Goal: Task Accomplishment & Management: Manage account settings

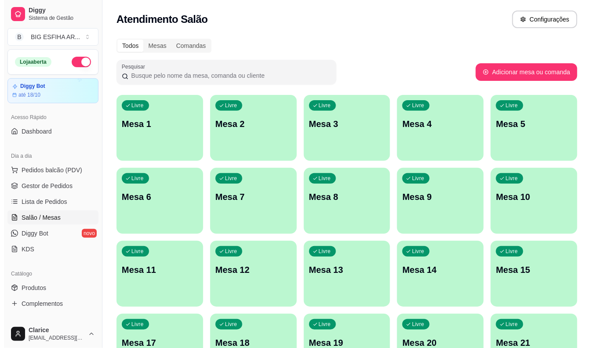
scroll to position [49, 0]
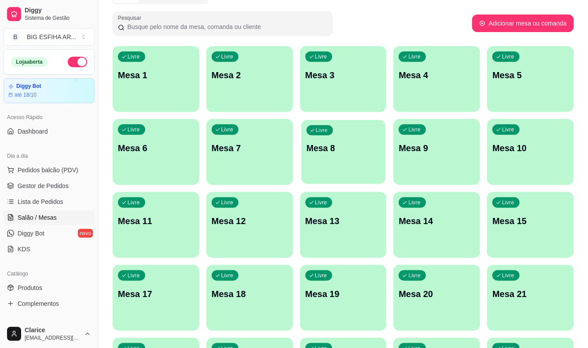
click at [333, 169] on div "Livre Mesa 8" at bounding box center [343, 147] width 84 height 54
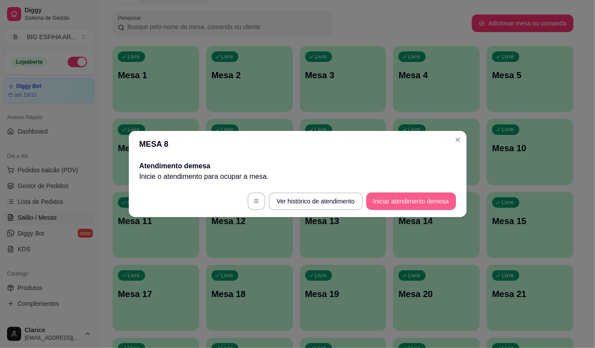
click at [401, 200] on button "Iniciar atendimento de mesa" at bounding box center [411, 202] width 90 height 18
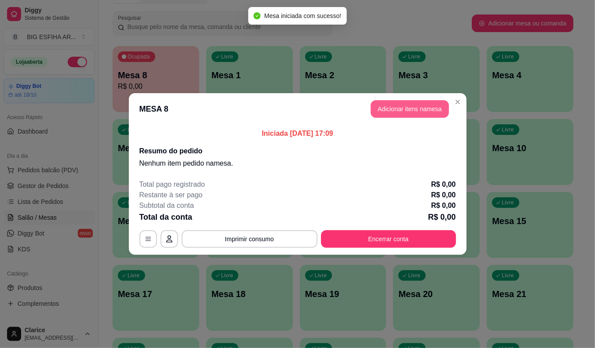
click at [398, 111] on button "Adicionar itens na mesa" at bounding box center [410, 109] width 78 height 18
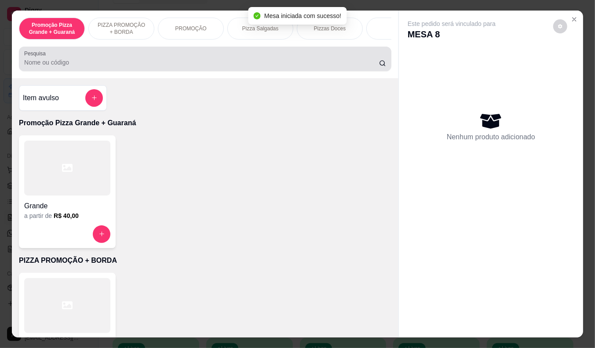
click at [93, 64] on input "Pesquisa" at bounding box center [201, 62] width 355 height 9
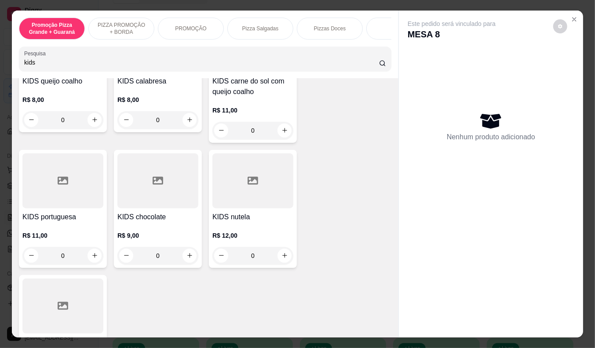
scroll to position [440, 0]
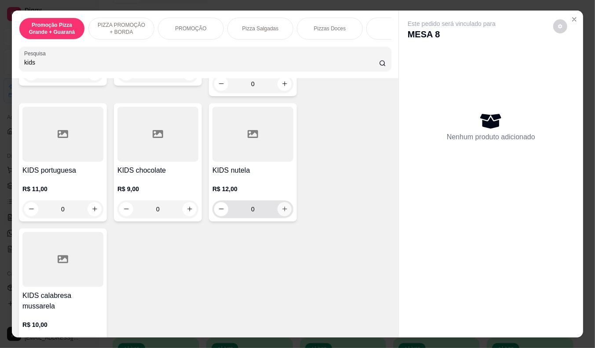
type input "kids"
click at [282, 212] on icon "increase-product-quantity" at bounding box center [285, 209] width 7 height 7
type input "2"
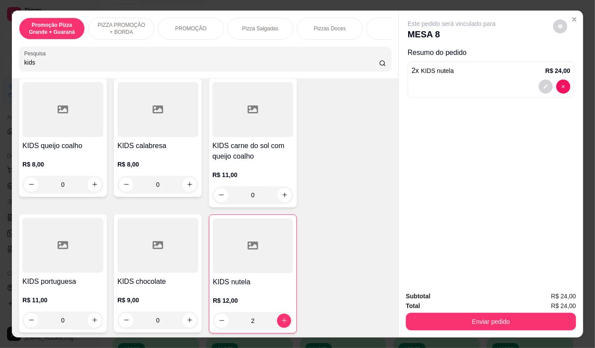
scroll to position [293, 0]
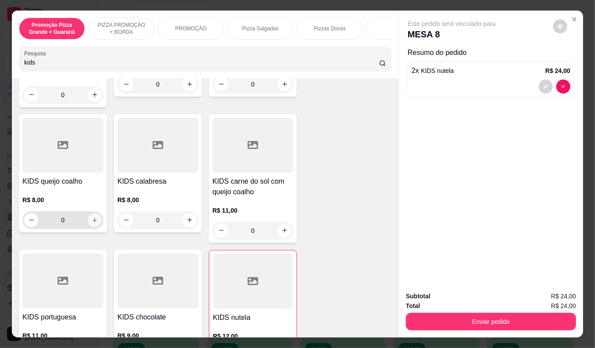
click at [92, 223] on icon "increase-product-quantity" at bounding box center [95, 220] width 7 height 7
type input "1"
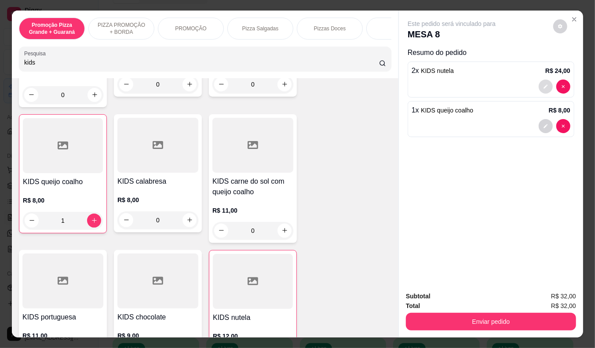
click at [543, 84] on icon "decrease-product-quantity" at bounding box center [545, 86] width 5 height 5
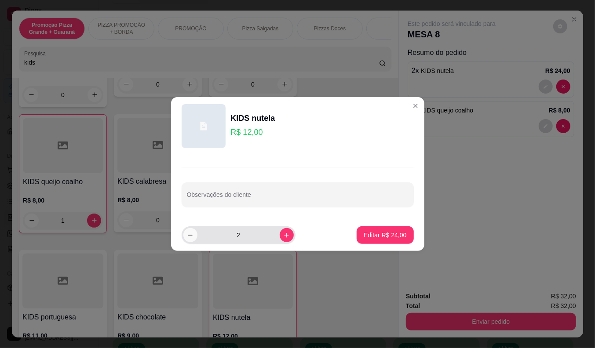
click at [194, 239] on button "decrease-product-quantity" at bounding box center [190, 235] width 14 height 14
type input "1"
click at [372, 234] on p "Editar R$ 12,00" at bounding box center [385, 235] width 43 height 9
type input "1"
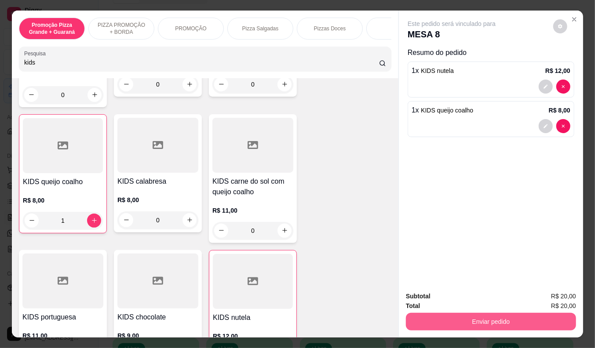
click at [475, 313] on button "Enviar pedido" at bounding box center [491, 322] width 170 height 18
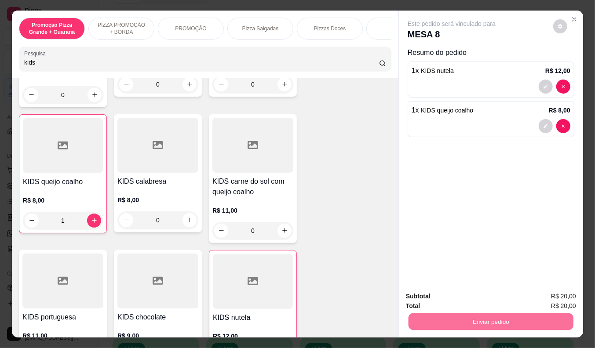
click at [541, 298] on button "Enviar pedido" at bounding box center [553, 297] width 50 height 17
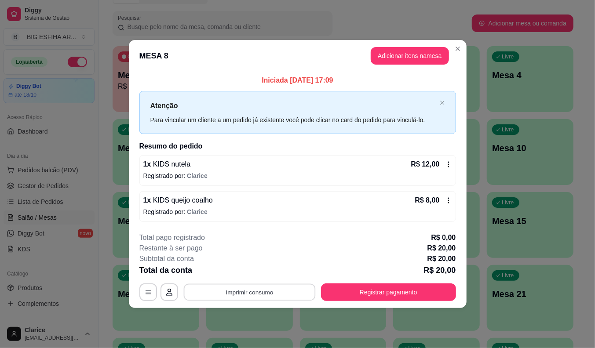
click at [289, 289] on button "Imprimir consumo" at bounding box center [249, 292] width 132 height 17
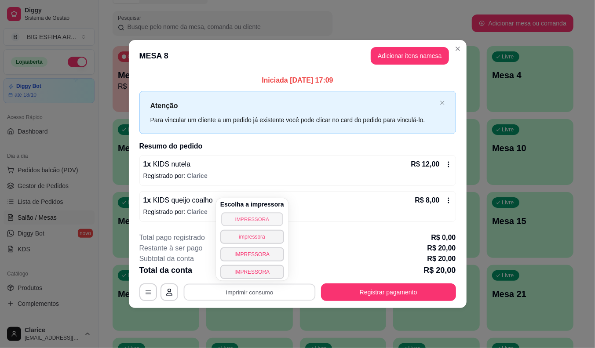
click at [264, 219] on button "IMPRESSORA" at bounding box center [252, 219] width 62 height 14
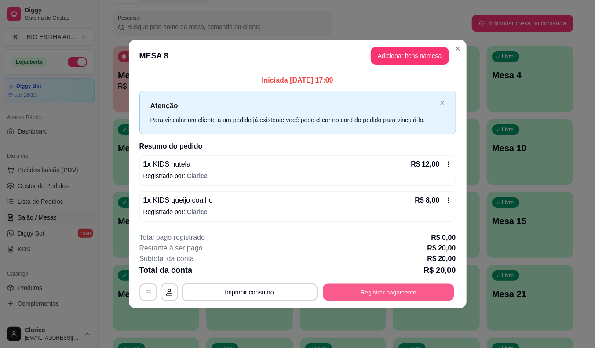
click at [363, 289] on button "Registrar pagamento" at bounding box center [388, 292] width 131 height 17
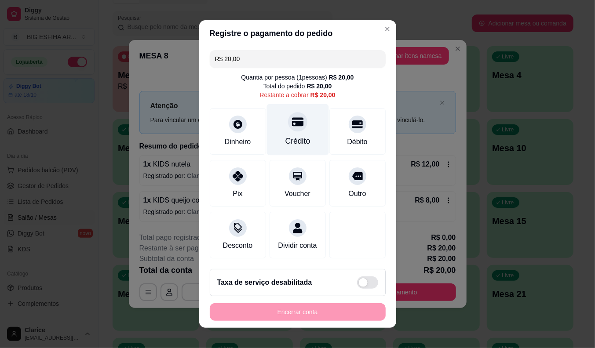
click at [287, 136] on div "Crédito" at bounding box center [297, 141] width 25 height 11
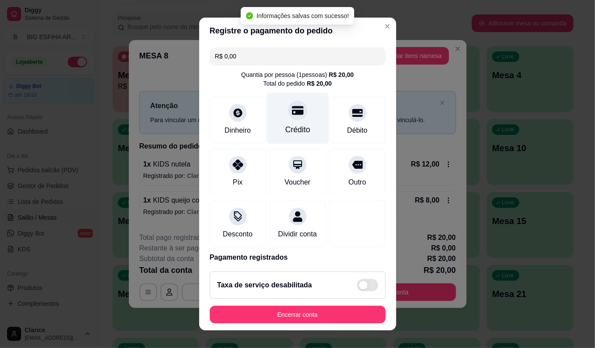
type input "R$ 0,00"
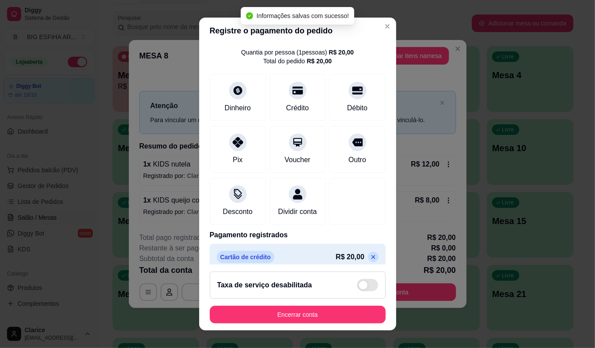
scroll to position [42, 0]
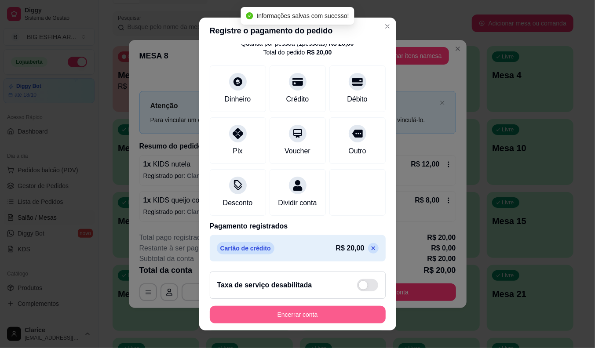
click at [285, 319] on button "Encerrar conta" at bounding box center [298, 315] width 176 height 18
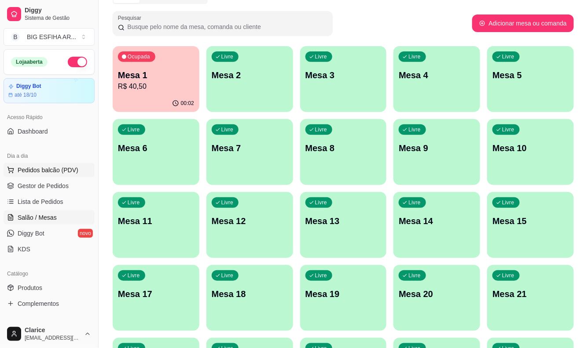
click at [52, 170] on span "Pedidos balcão (PDV)" at bounding box center [48, 170] width 61 height 9
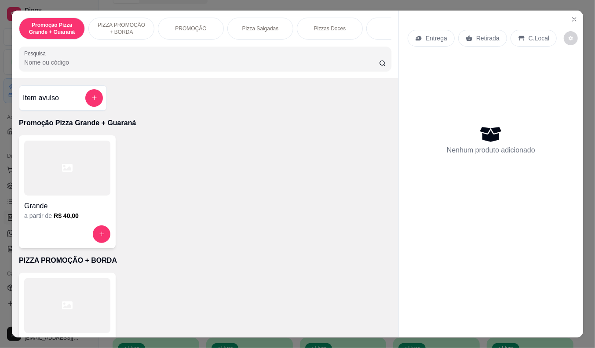
click at [432, 36] on p "Entrega" at bounding box center [437, 38] width 22 height 9
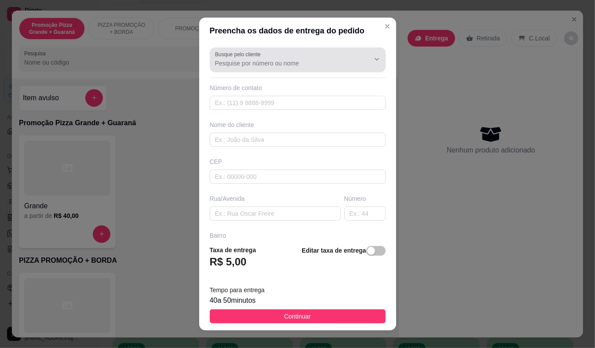
click at [262, 64] on input "Busque pelo cliente" at bounding box center [285, 63] width 141 height 9
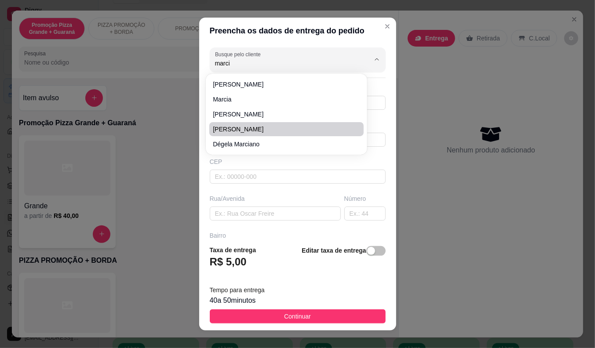
click at [253, 130] on span "[PERSON_NAME]" at bounding box center [282, 129] width 139 height 9
type input "[PERSON_NAME]"
type input "8597351168"
type input "[PERSON_NAME]"
type input ". [STREET_ADDRESS][PERSON_NAME]. Fica entre [PERSON_NAME] e general piragibe."
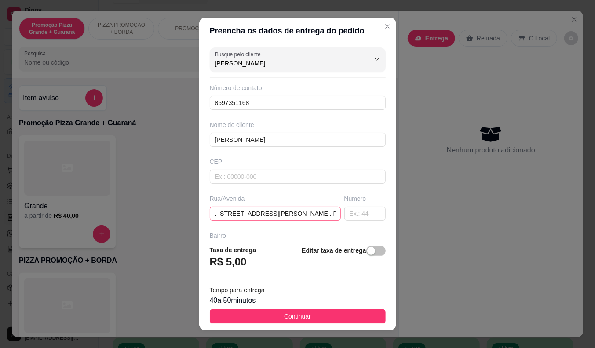
scroll to position [49, 0]
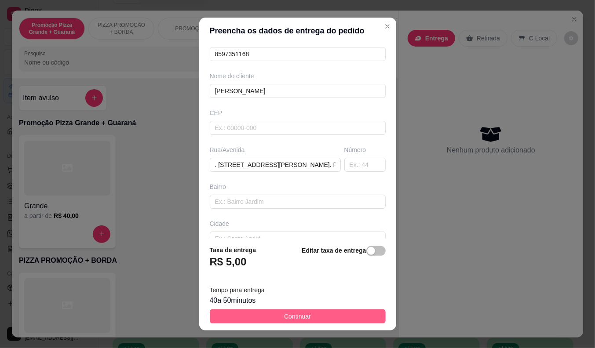
type input "[PERSON_NAME]"
click at [297, 316] on span "Continuar" at bounding box center [297, 317] width 27 height 10
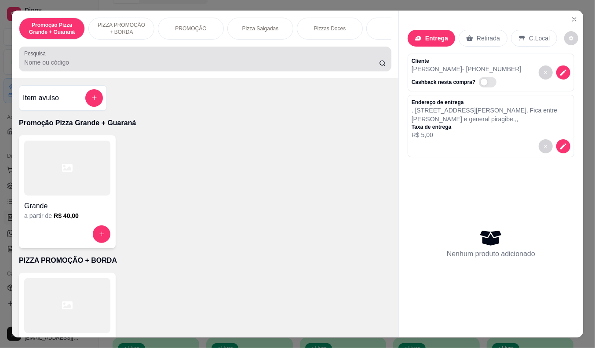
click at [165, 64] on input "Pesquisa" at bounding box center [201, 62] width 355 height 9
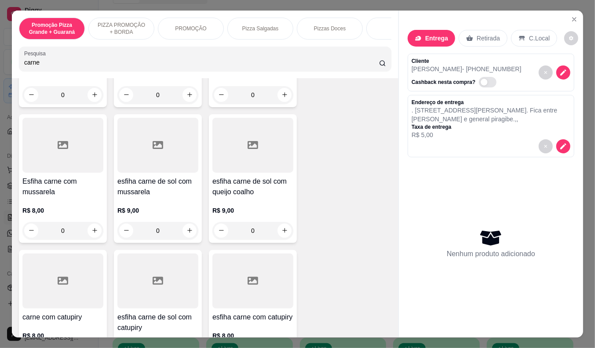
scroll to position [342, 0]
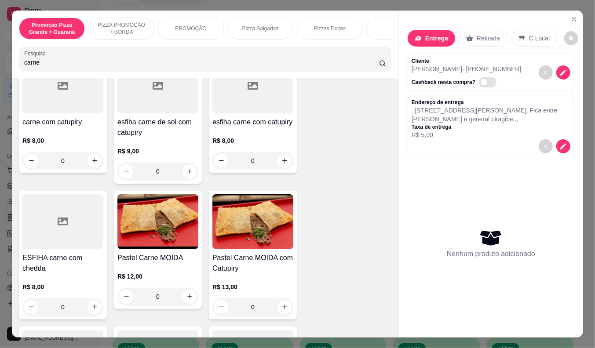
type input "carne"
click at [161, 242] on img at bounding box center [157, 221] width 81 height 55
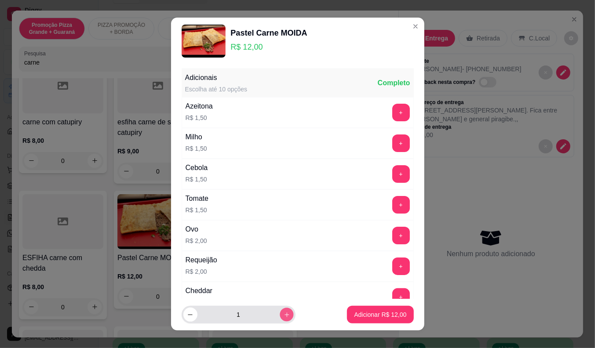
click at [280, 310] on button "increase-product-quantity" at bounding box center [287, 315] width 14 height 14
type input "2"
click at [377, 316] on p "Adicionar R$ 24,00" at bounding box center [380, 315] width 52 height 9
type input "2"
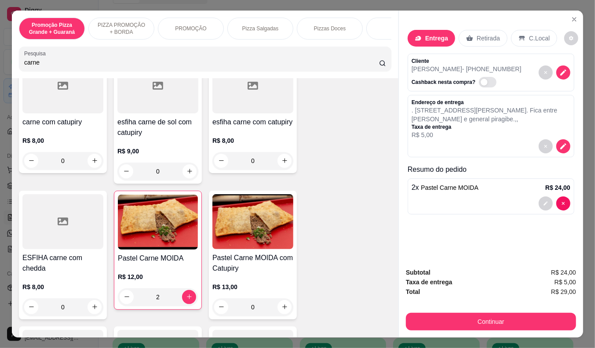
click at [62, 63] on input "carne" at bounding box center [201, 62] width 355 height 9
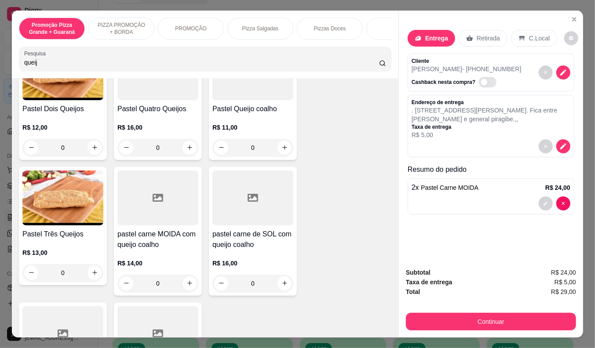
scroll to position [333, 0]
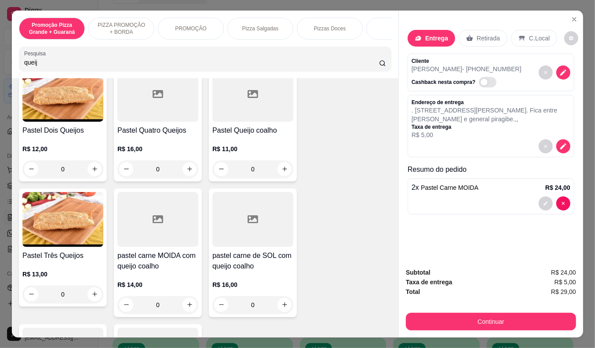
type input "queij"
click at [223, 131] on h4 "Pastel Queijo coalho" at bounding box center [252, 130] width 81 height 11
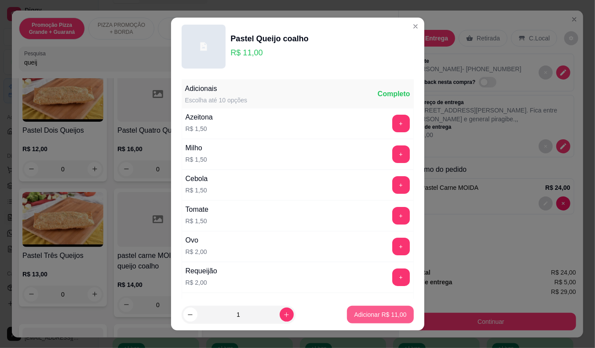
click at [386, 310] on button "Adicionar R$ 11,00" at bounding box center [380, 315] width 66 height 18
type input "1"
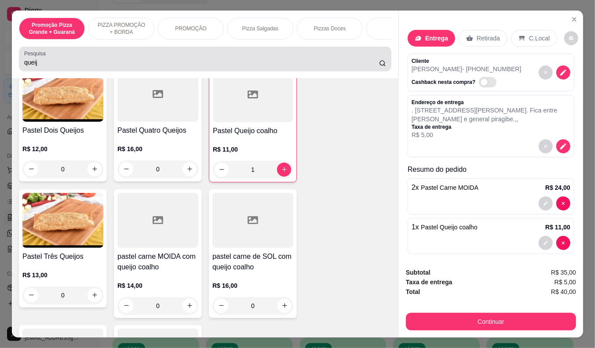
click at [43, 63] on input "queij" at bounding box center [201, 62] width 355 height 9
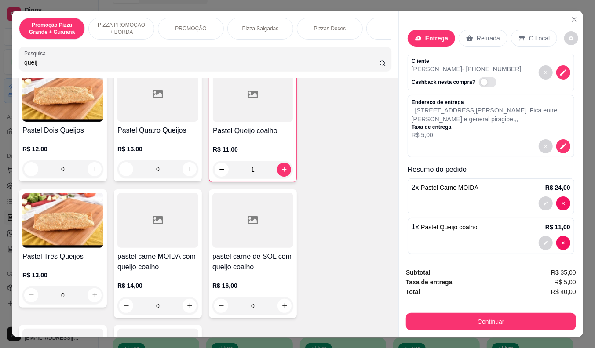
click at [43, 63] on input "queij" at bounding box center [201, 62] width 355 height 9
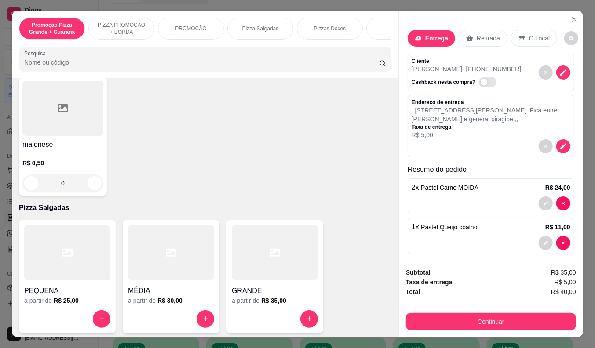
click at [149, 64] on input "Pesquisa" at bounding box center [201, 62] width 355 height 9
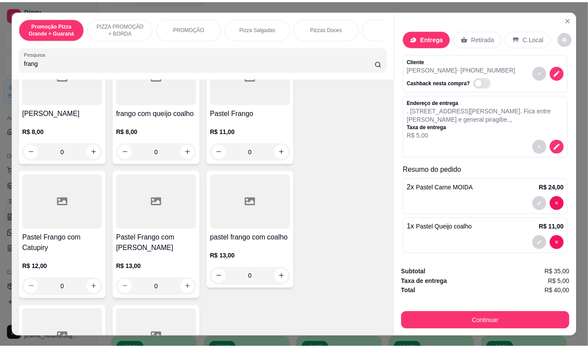
scroll to position [190, 0]
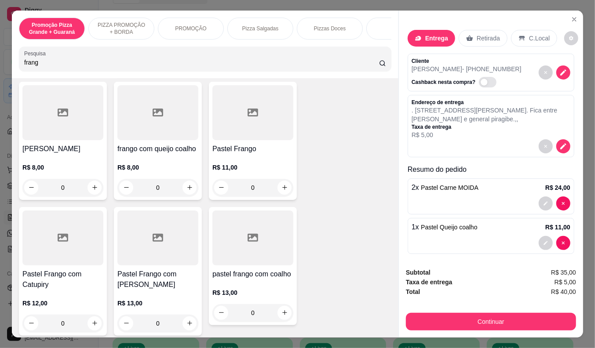
type input "frang"
click at [227, 154] on div "R$ 11,00 0" at bounding box center [252, 175] width 81 height 42
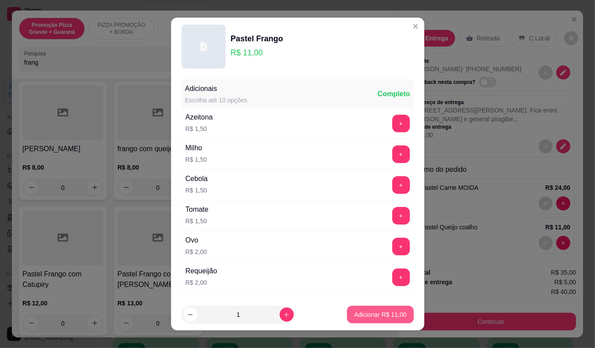
click at [354, 318] on p "Adicionar R$ 11,00" at bounding box center [380, 315] width 52 height 9
type input "1"
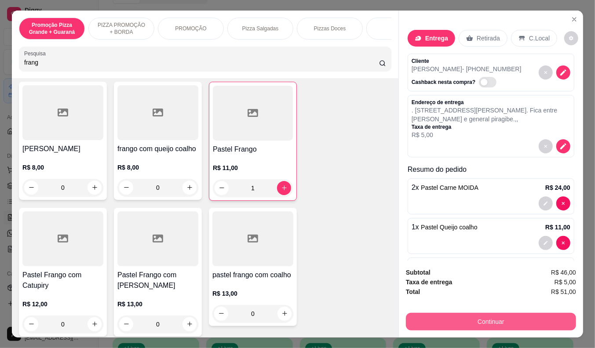
click at [429, 313] on button "Continuar" at bounding box center [491, 322] width 170 height 18
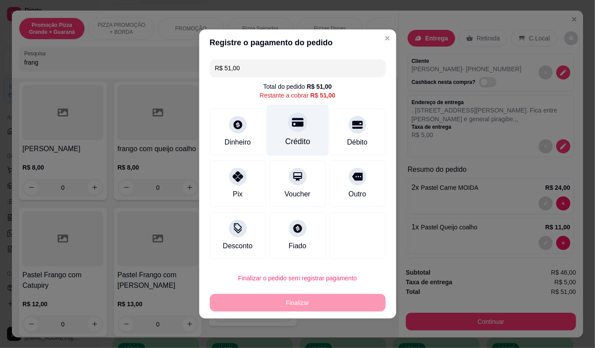
click at [301, 139] on div "Crédito" at bounding box center [297, 141] width 25 height 11
type input "R$ 0,00"
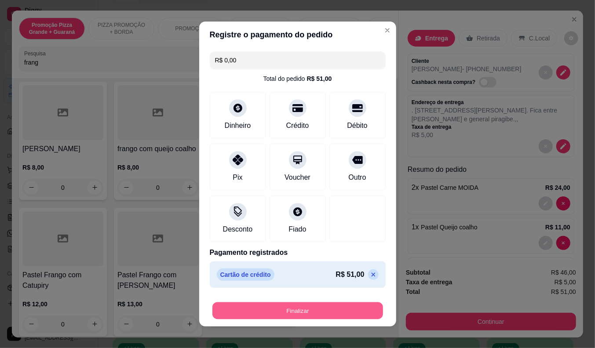
click at [256, 310] on button "Finalizar" at bounding box center [297, 311] width 171 height 17
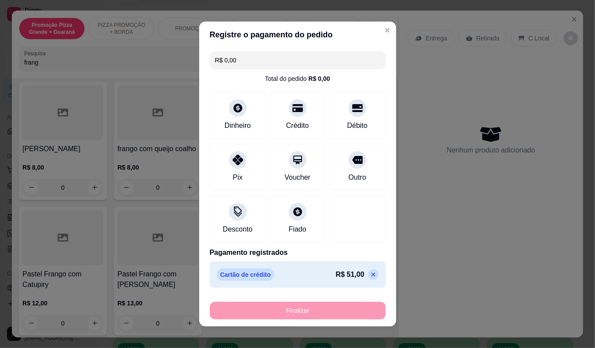
type input "0"
type input "-R$ 51,00"
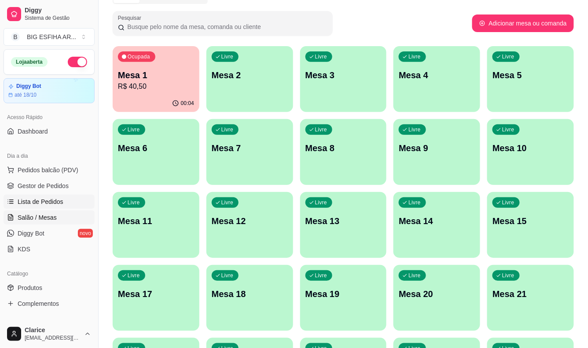
click at [30, 203] on span "Lista de Pedidos" at bounding box center [41, 202] width 46 height 9
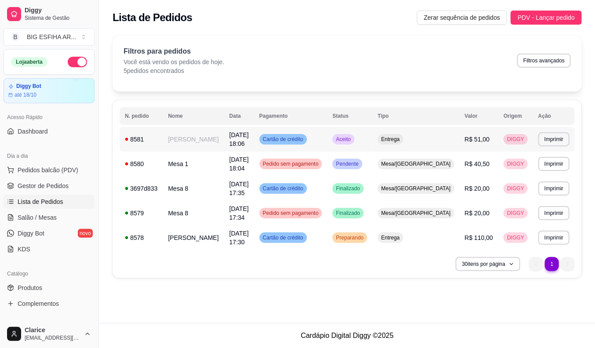
click at [204, 135] on td "[PERSON_NAME]" at bounding box center [193, 139] width 61 height 25
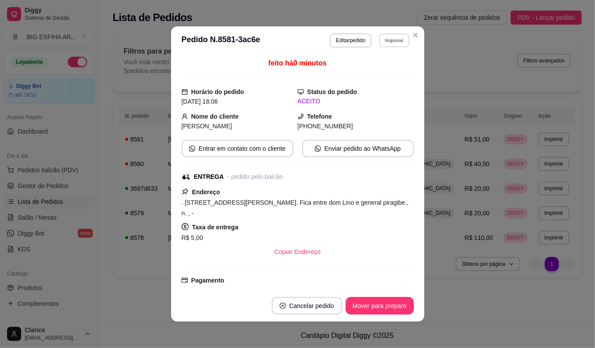
click at [385, 43] on button "Imprimir" at bounding box center [394, 40] width 30 height 14
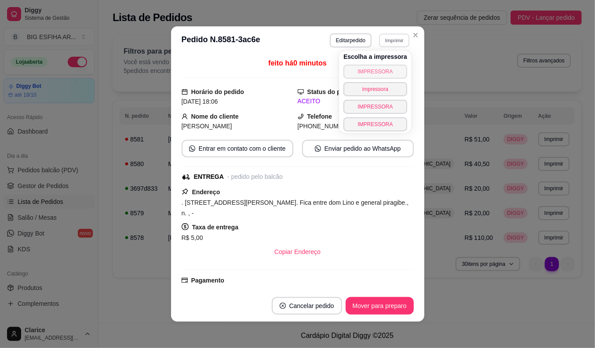
click at [379, 74] on button "IMPRESSORA" at bounding box center [376, 72] width 64 height 14
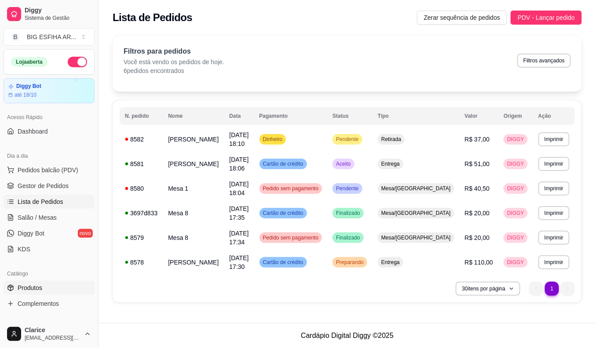
click at [29, 288] on span "Produtos" at bounding box center [30, 288] width 25 height 9
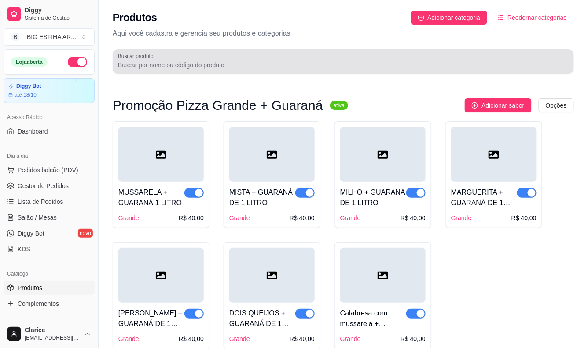
click at [156, 69] on input "Buscar produto" at bounding box center [343, 65] width 451 height 9
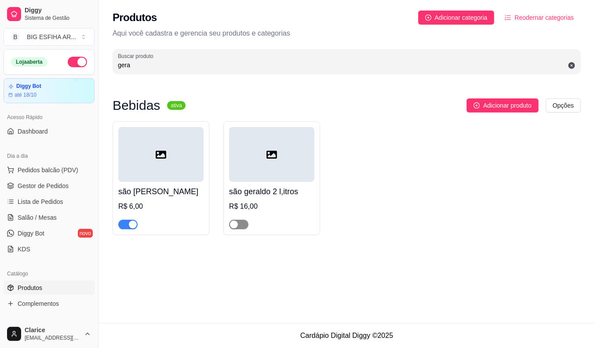
type input "gera"
click at [240, 224] on span "button" at bounding box center [238, 225] width 19 height 10
click at [121, 221] on span "button" at bounding box center [127, 225] width 19 height 10
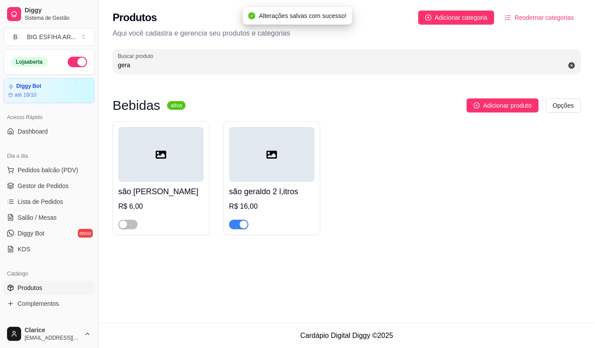
click at [153, 67] on input "gera" at bounding box center [347, 65] width 458 height 9
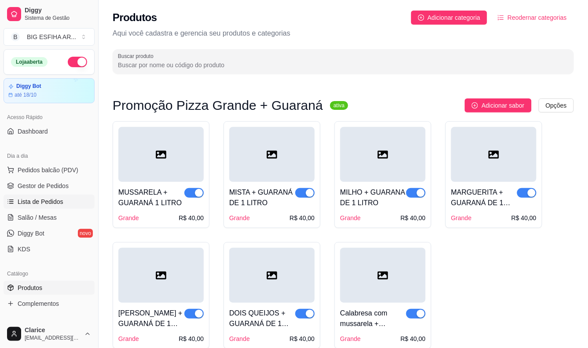
click at [60, 202] on span "Lista de Pedidos" at bounding box center [41, 202] width 46 height 9
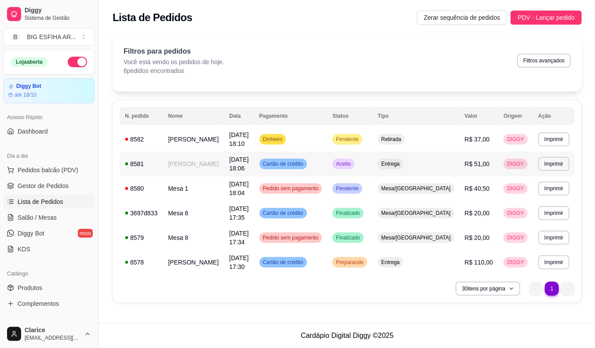
click at [203, 165] on td "[PERSON_NAME]" at bounding box center [193, 164] width 61 height 25
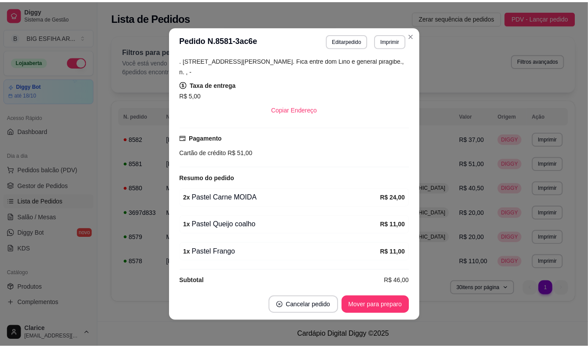
scroll to position [2, 0]
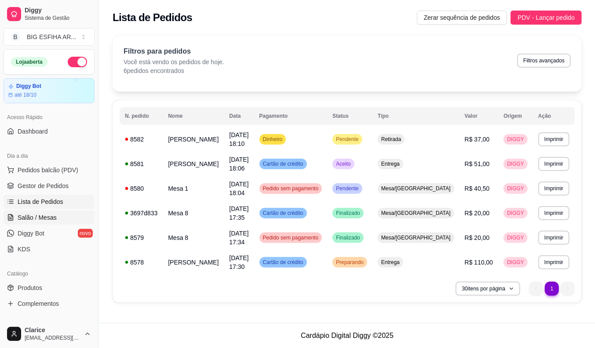
click at [50, 216] on span "Salão / Mesas" at bounding box center [37, 217] width 39 height 9
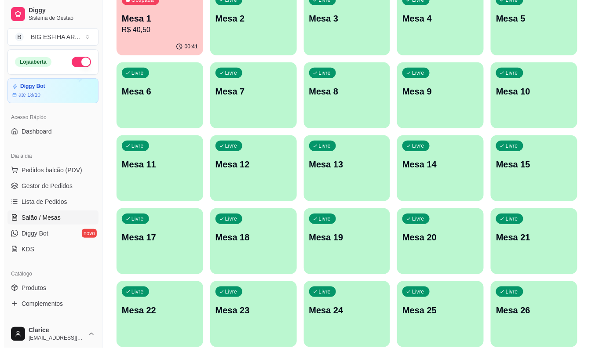
scroll to position [213, 0]
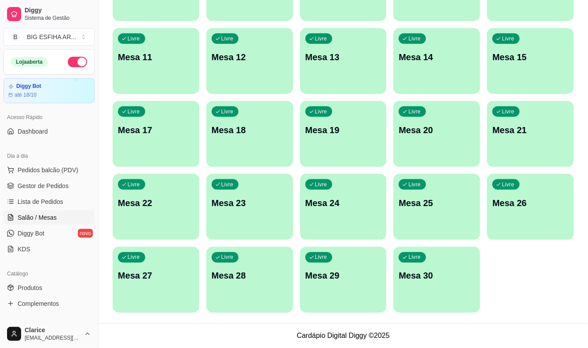
click at [429, 276] on p "Mesa 30" at bounding box center [437, 276] width 76 height 12
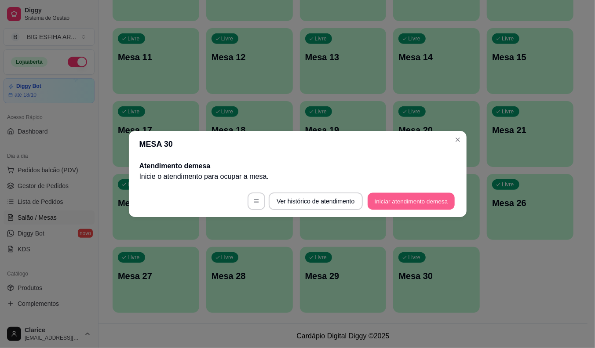
click at [384, 201] on button "Iniciar atendimento de mesa" at bounding box center [411, 201] width 87 height 17
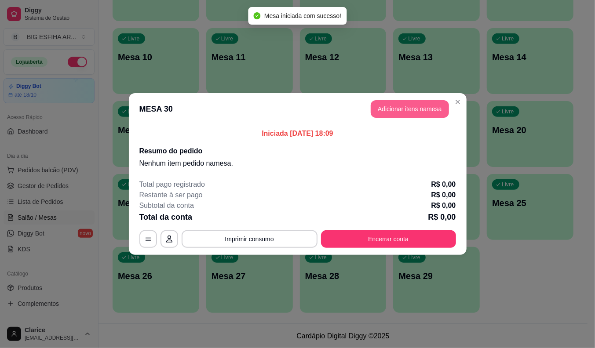
click at [407, 109] on button "Adicionar itens na mesa" at bounding box center [410, 109] width 78 height 18
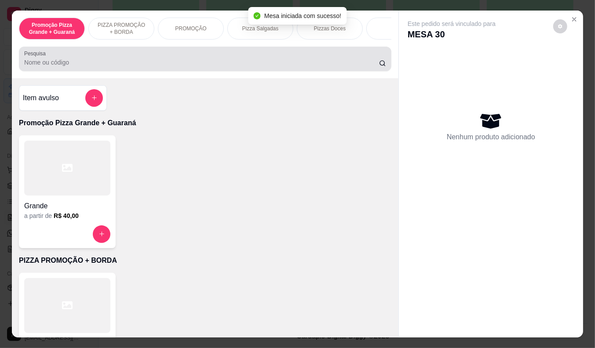
click at [165, 66] on input "Pesquisa" at bounding box center [201, 62] width 355 height 9
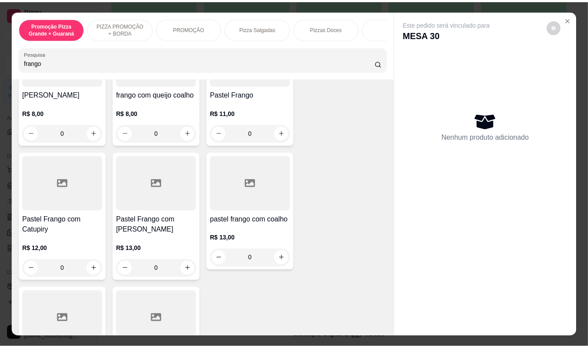
scroll to position [293, 0]
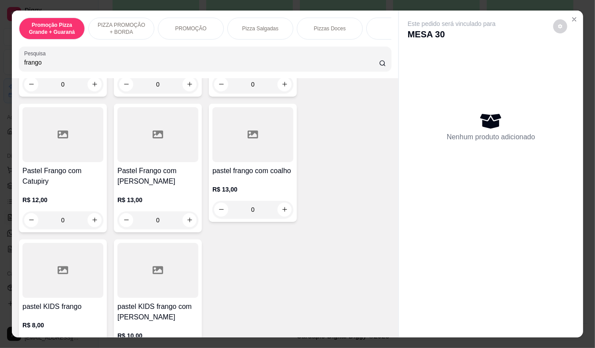
type input "frango"
click at [114, 172] on div "Pastel Frango com mussarela R$ 13,00 0" at bounding box center [158, 168] width 88 height 129
click at [143, 166] on h4 "Pastel Frango com [PERSON_NAME]" at bounding box center [157, 176] width 81 height 21
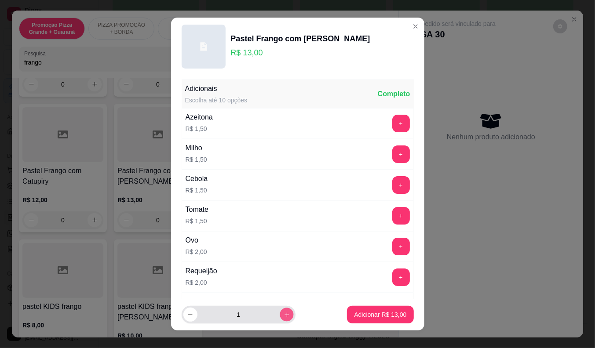
click at [280, 311] on button "increase-product-quantity" at bounding box center [287, 315] width 14 height 14
type input "3"
click at [330, 311] on footer "3 Adicionar R$ 39,00" at bounding box center [297, 315] width 253 height 32
click at [354, 311] on p "Adicionar R$ 39,00" at bounding box center [380, 315] width 52 height 9
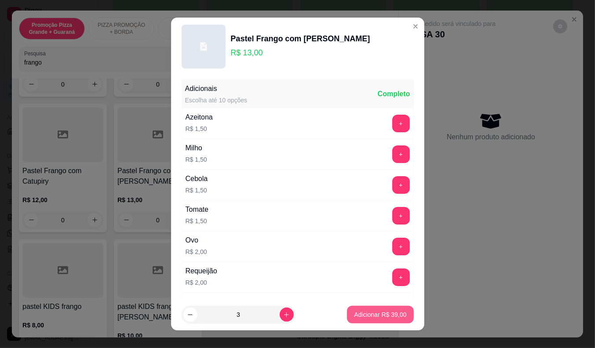
type input "3"
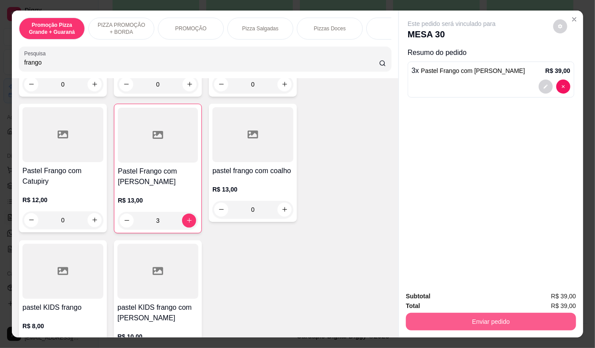
click at [467, 315] on button "Enviar pedido" at bounding box center [491, 322] width 170 height 18
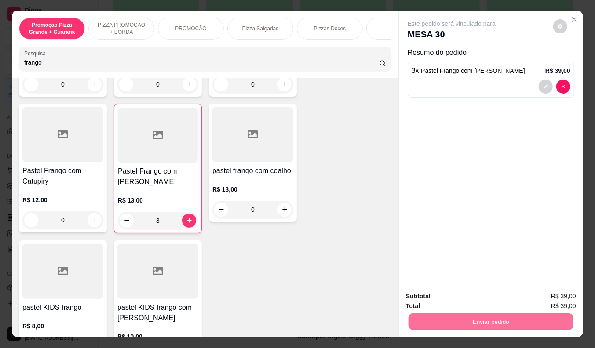
click at [551, 292] on button "Enviar pedido" at bounding box center [553, 297] width 48 height 16
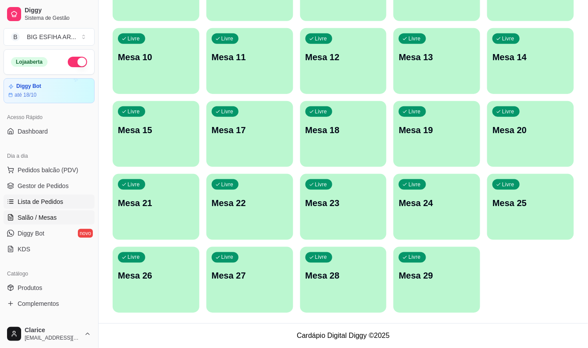
click at [41, 199] on span "Lista de Pedidos" at bounding box center [41, 202] width 46 height 9
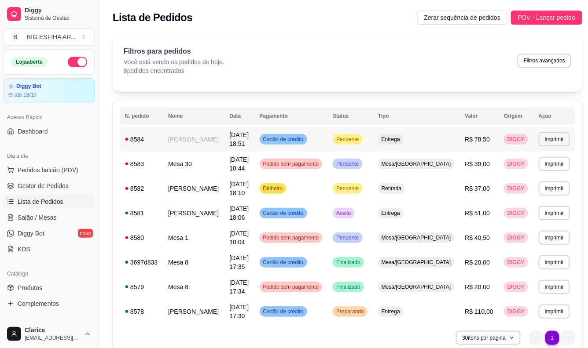
click at [174, 145] on td "[PERSON_NAME]" at bounding box center [193, 139] width 61 height 25
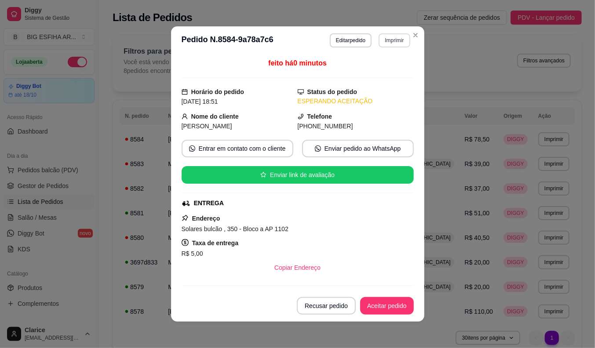
click at [399, 41] on button "Imprimir" at bounding box center [394, 40] width 31 height 14
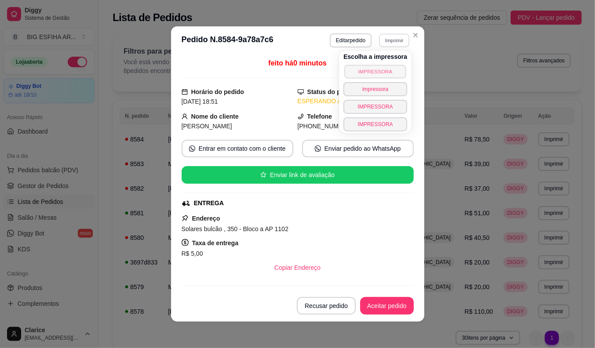
click at [381, 71] on button "IMPRESSORA" at bounding box center [375, 72] width 62 height 14
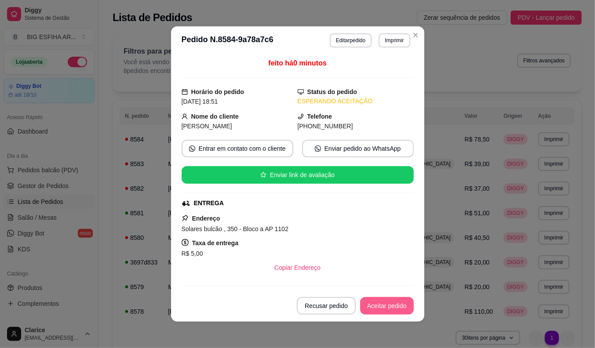
click at [387, 306] on button "Aceitar pedido" at bounding box center [387, 306] width 54 height 18
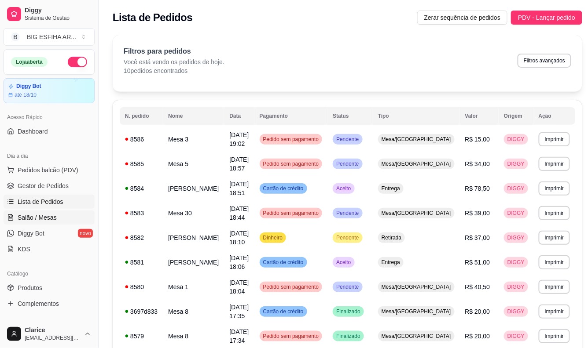
click at [29, 211] on link "Salão / Mesas" at bounding box center [49, 218] width 91 height 14
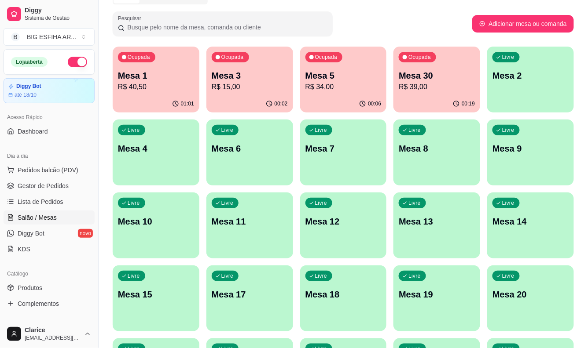
scroll to position [49, 0]
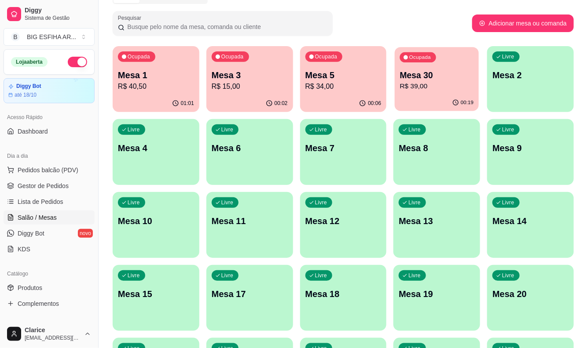
click at [428, 81] on p "Mesa 30" at bounding box center [437, 76] width 74 height 12
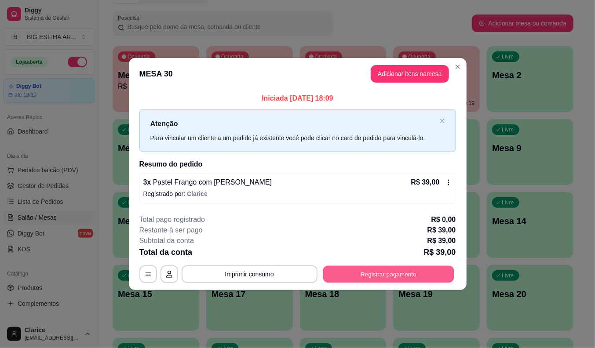
click at [380, 280] on button "Registrar pagamento" at bounding box center [388, 274] width 131 height 17
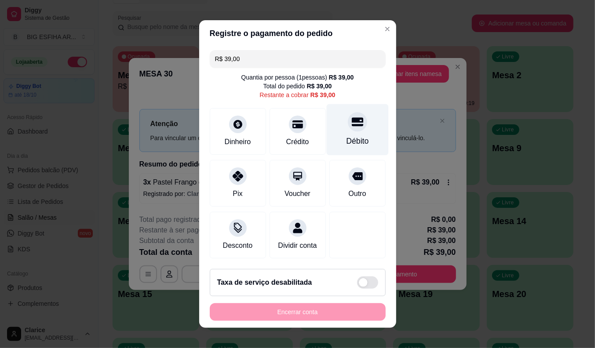
click at [347, 131] on div "Débito" at bounding box center [357, 129] width 62 height 51
type input "R$ 0,00"
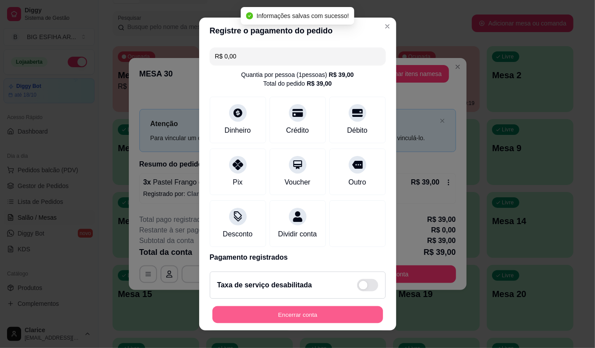
click at [293, 313] on button "Encerrar conta" at bounding box center [297, 315] width 171 height 17
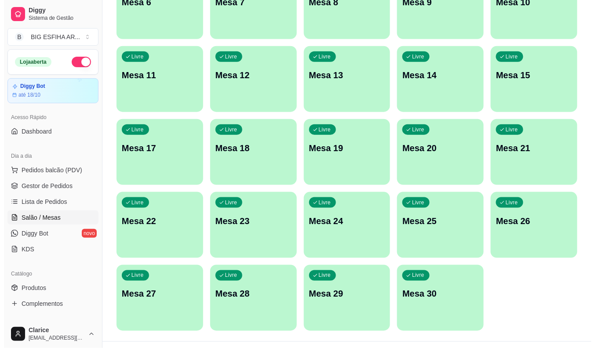
scroll to position [195, 0]
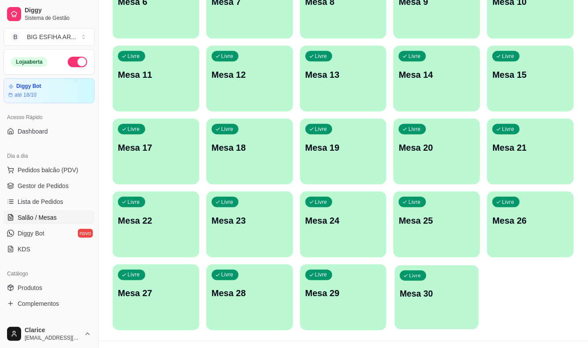
click at [418, 304] on div "Livre Mesa 30" at bounding box center [437, 293] width 84 height 54
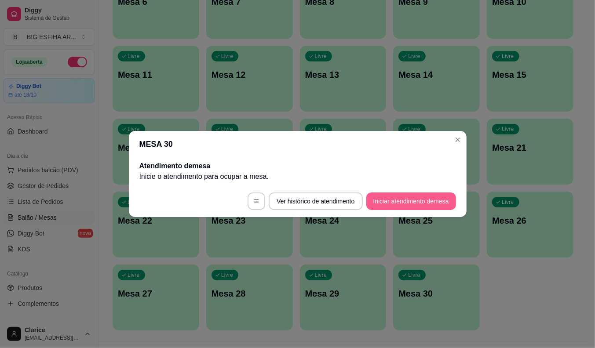
click at [402, 198] on button "Iniciar atendimento de mesa" at bounding box center [411, 202] width 90 height 18
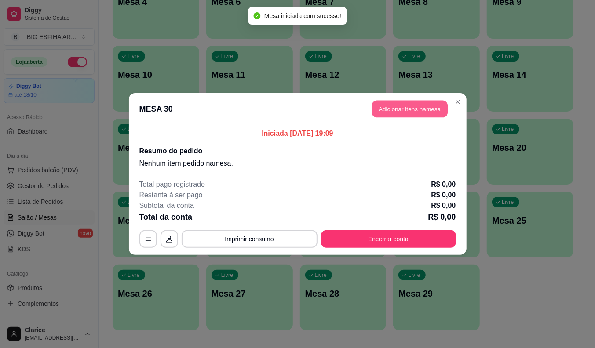
click at [409, 110] on button "Adicionar itens na mesa" at bounding box center [410, 109] width 76 height 17
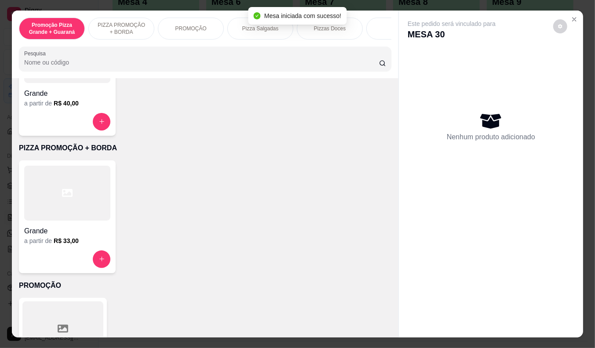
scroll to position [147, 0]
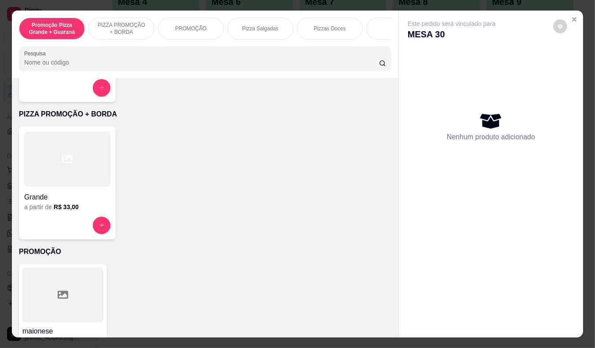
click at [47, 196] on h4 "Grande" at bounding box center [67, 197] width 86 height 11
click at [244, 116] on p "PIZZA PROMOÇÃO + BORDA" at bounding box center [205, 114] width 373 height 11
click at [57, 230] on div at bounding box center [67, 226] width 86 height 18
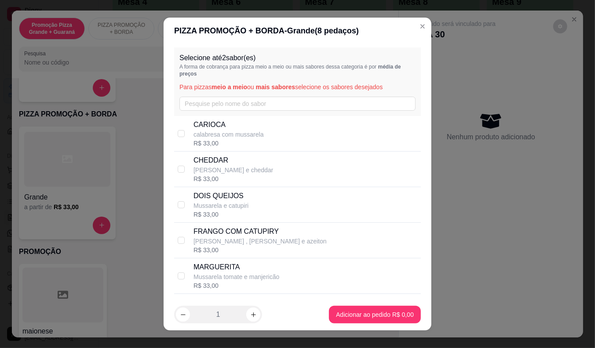
click at [209, 135] on p "calabresa com mussarela" at bounding box center [229, 134] width 70 height 9
checkbox input "true"
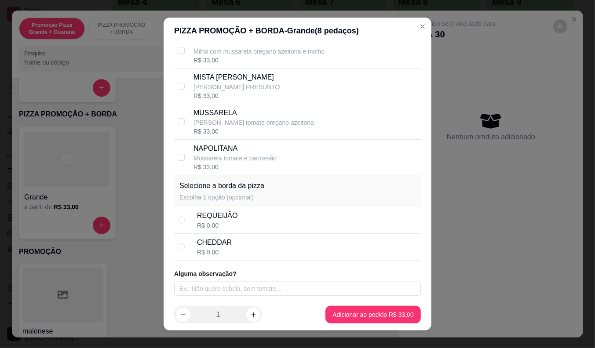
scroll to position [11, 0]
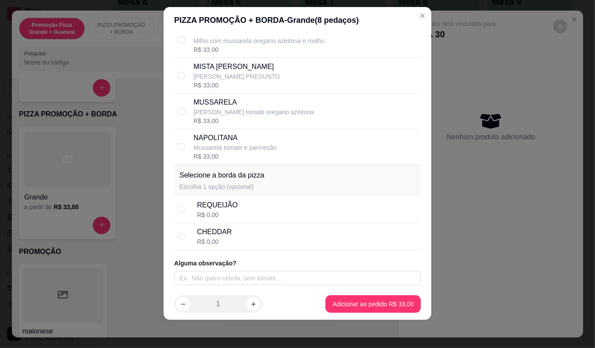
click at [205, 203] on div "REQUEIJÃO" at bounding box center [217, 205] width 40 height 11
radio input "true"
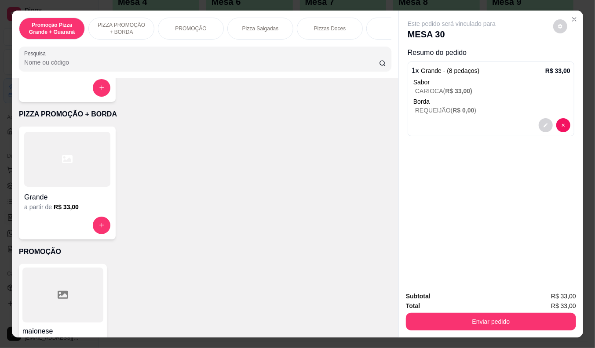
click at [54, 212] on h6 "R$ 33,00" at bounding box center [66, 207] width 25 height 9
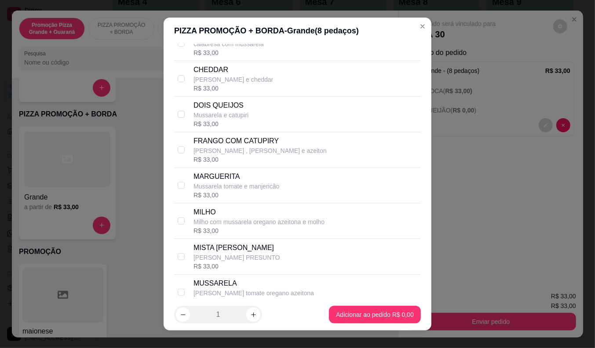
scroll to position [147, 0]
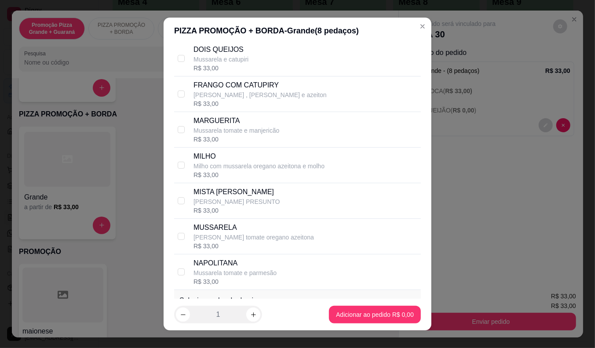
click at [214, 94] on p "[PERSON_NAME] , [PERSON_NAME] e azeiton" at bounding box center [260, 95] width 133 height 9
checkbox input "true"
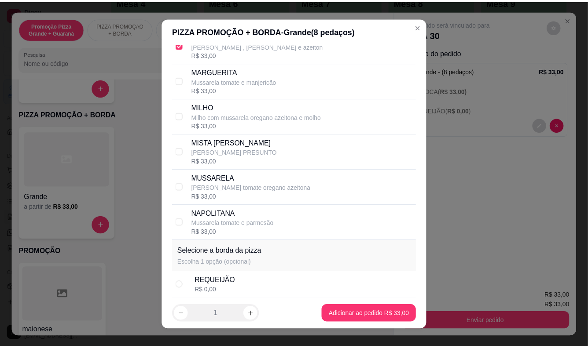
scroll to position [261, 0]
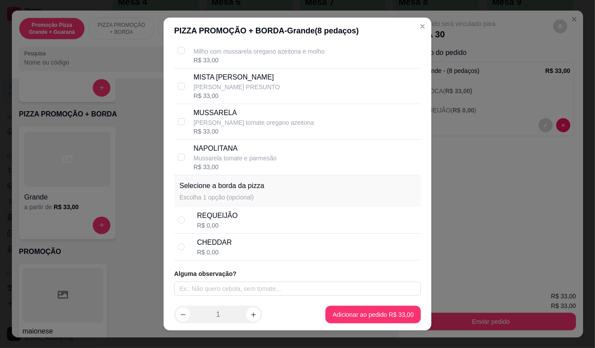
click at [238, 223] on div "REQUEIJÃO R$ 0,00" at bounding box center [307, 220] width 220 height 19
radio input "true"
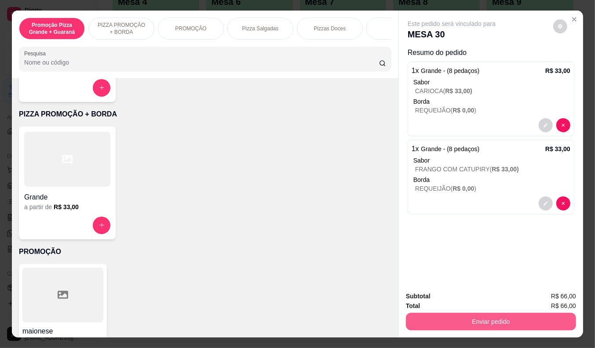
click at [502, 318] on button "Enviar pedido" at bounding box center [491, 322] width 170 height 18
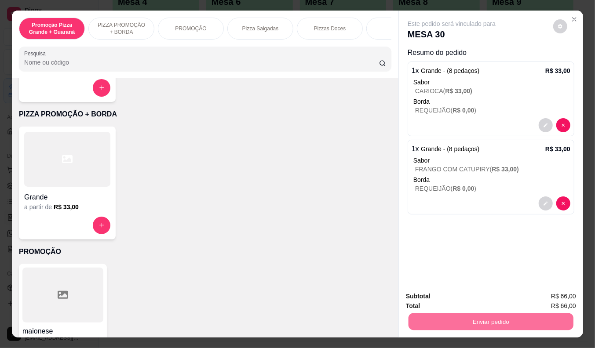
click at [550, 296] on button "Enviar pedido" at bounding box center [553, 297] width 50 height 17
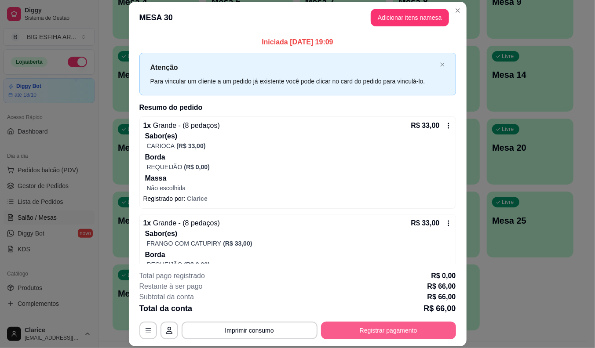
click at [360, 324] on button "Registrar pagamento" at bounding box center [388, 331] width 135 height 18
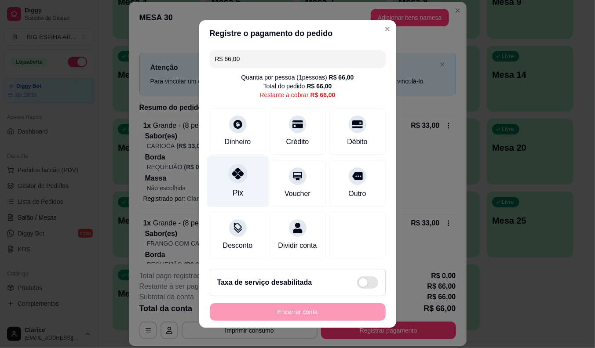
click at [232, 188] on div "Pix" at bounding box center [237, 192] width 11 height 11
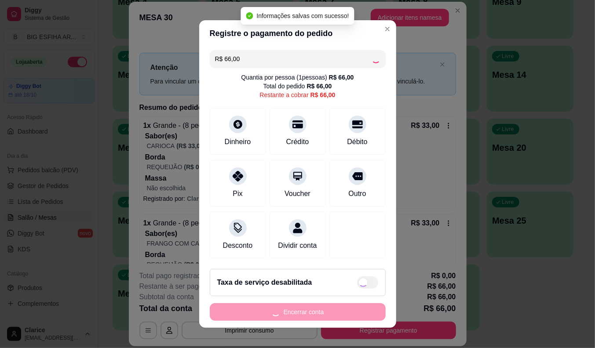
type input "R$ 0,00"
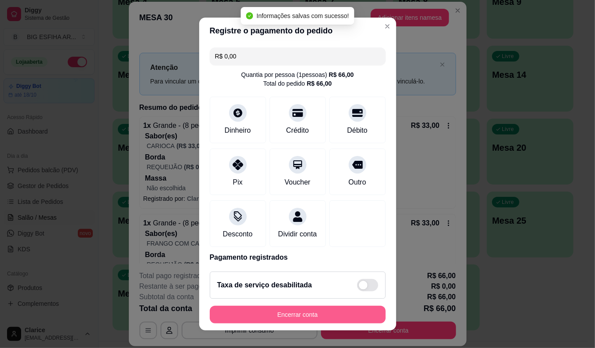
click at [292, 316] on button "Encerrar conta" at bounding box center [298, 315] width 176 height 18
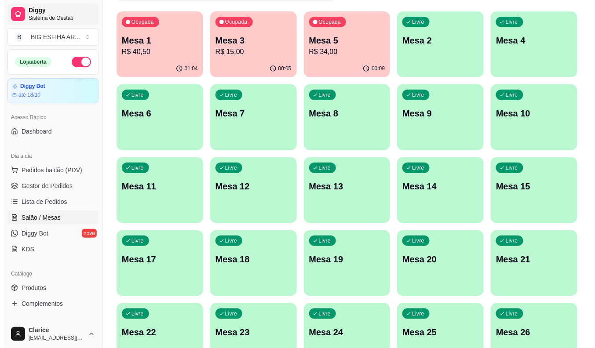
scroll to position [49, 0]
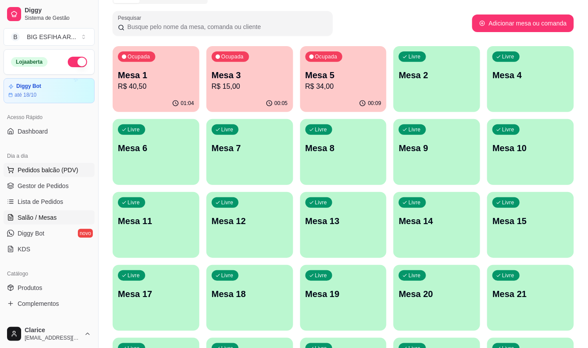
click at [44, 169] on span "Pedidos balcão (PDV)" at bounding box center [48, 170] width 61 height 9
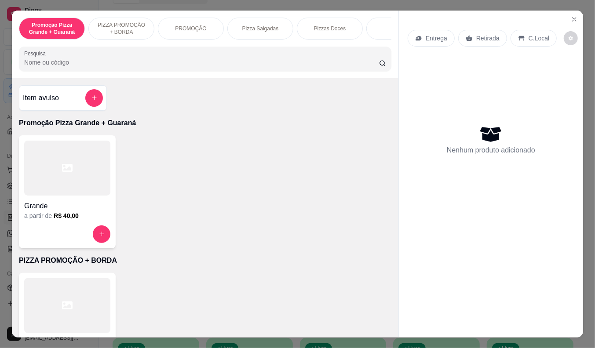
click at [418, 35] on icon at bounding box center [418, 38] width 7 height 7
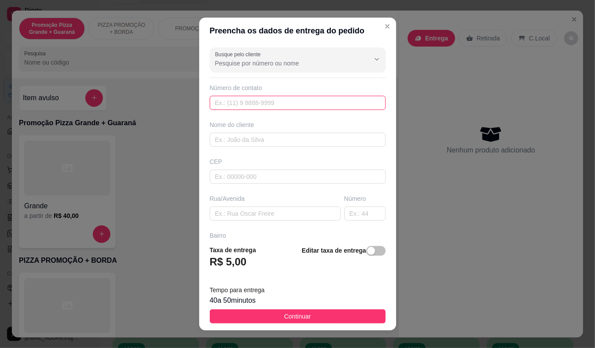
click at [234, 103] on input "text" at bounding box center [298, 103] width 176 height 14
type input "[PHONE_NUMBER]"
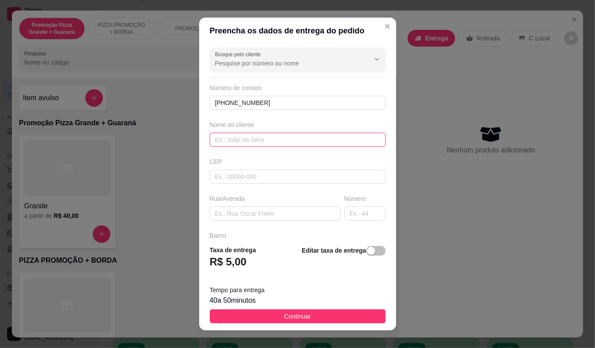
click at [239, 134] on input "text" at bounding box center [298, 140] width 176 height 14
type input "[PERSON_NAME]"
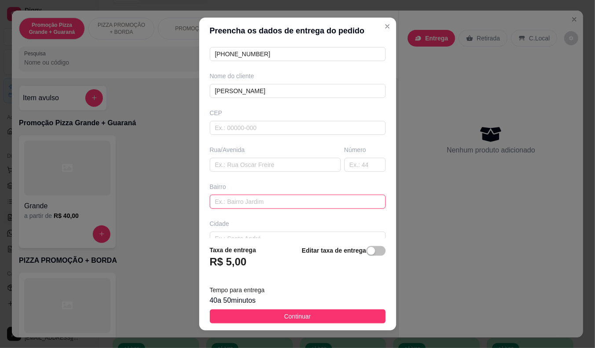
click at [244, 205] on input "text" at bounding box center [298, 202] width 176 height 14
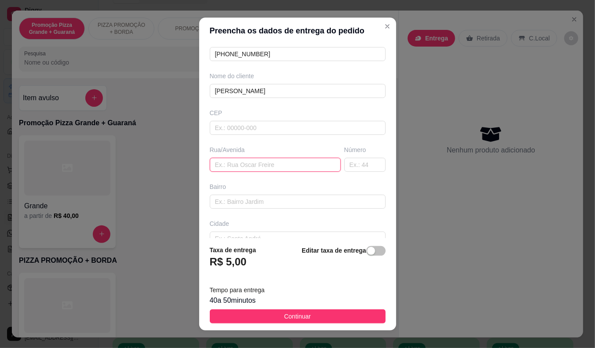
click at [246, 163] on input "text" at bounding box center [275, 165] width 131 height 14
paste input "Professor [PERSON_NAME], 322"
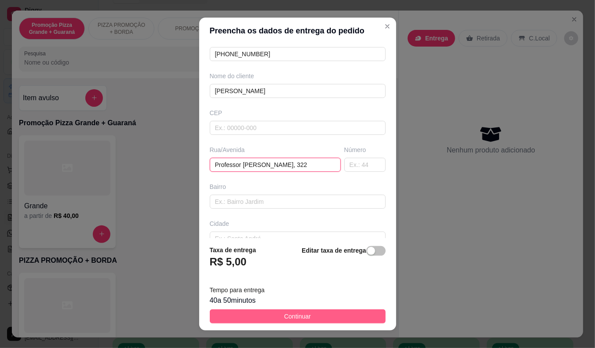
type input "Professor [PERSON_NAME], 322"
click at [284, 314] on span "Continuar" at bounding box center [297, 317] width 27 height 10
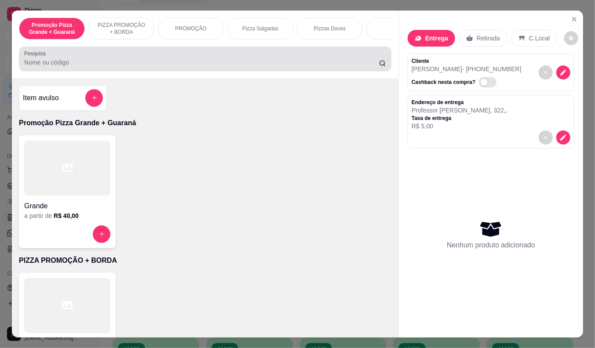
click at [25, 64] on input "Pesquisa" at bounding box center [201, 62] width 355 height 9
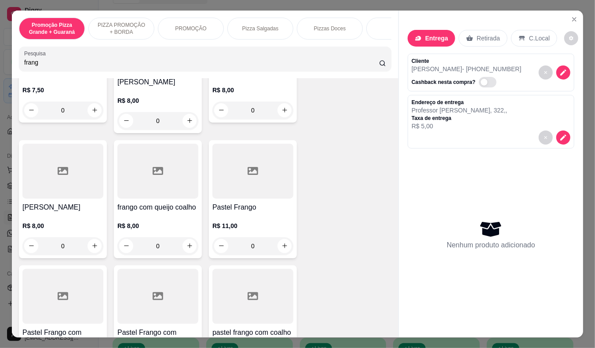
scroll to position [195, 0]
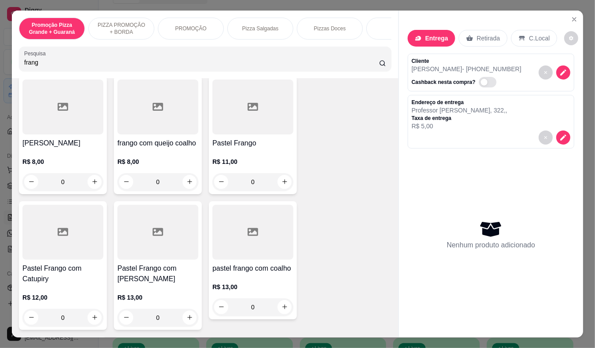
type input "frang"
click at [140, 285] on div "R$ 13,00 0" at bounding box center [157, 306] width 81 height 42
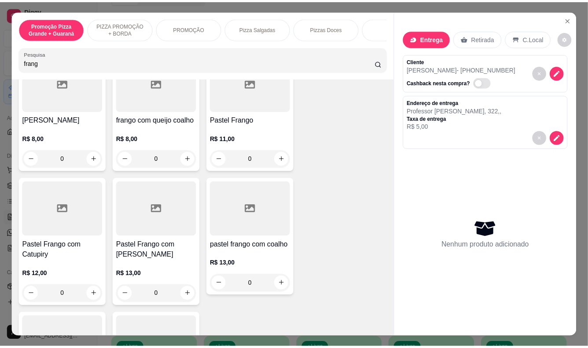
scroll to position [293, 0]
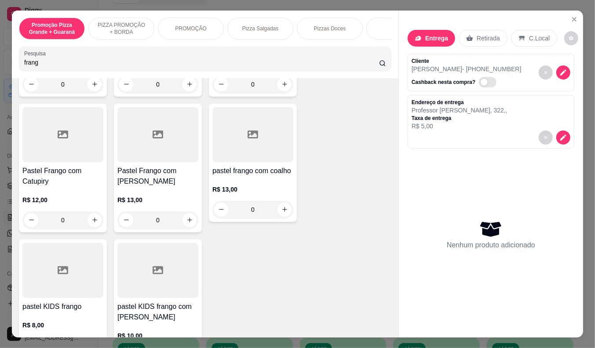
click at [251, 144] on div at bounding box center [252, 134] width 81 height 55
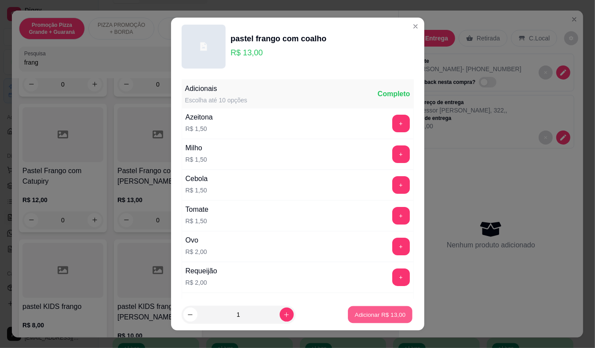
click at [348, 315] on button "Adicionar R$ 13,00" at bounding box center [380, 315] width 65 height 17
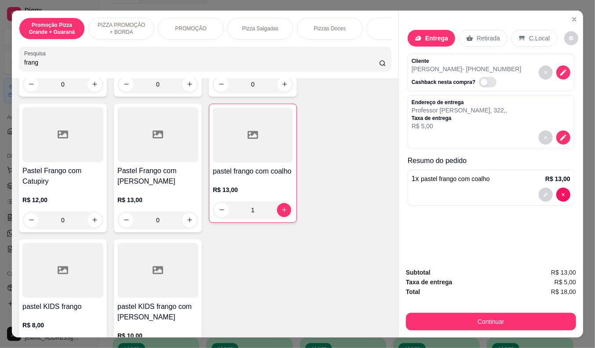
type input "1"
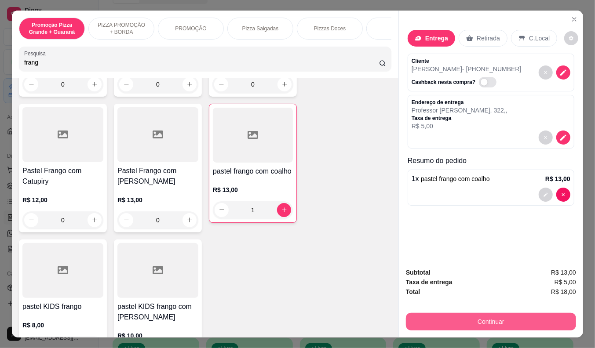
click at [516, 318] on button "Continuar" at bounding box center [491, 322] width 170 height 18
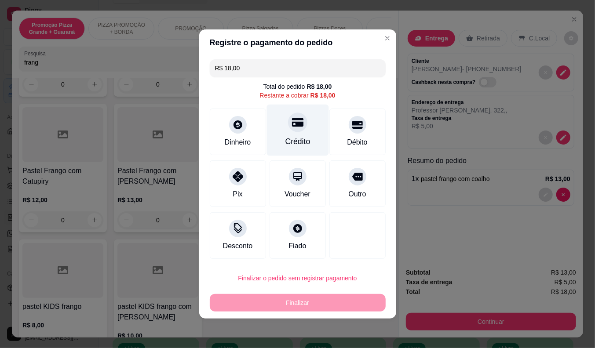
click at [297, 141] on div "Crédito" at bounding box center [297, 141] width 25 height 11
type input "R$ 0,00"
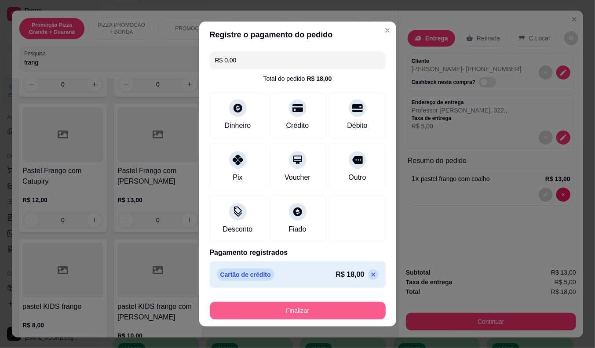
click at [296, 304] on button "Finalizar" at bounding box center [298, 311] width 176 height 18
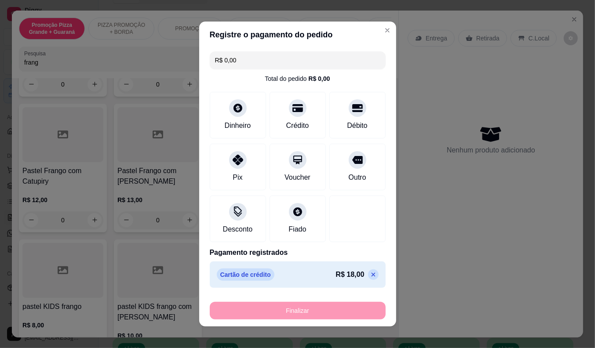
type input "0"
type input "-R$ 18,00"
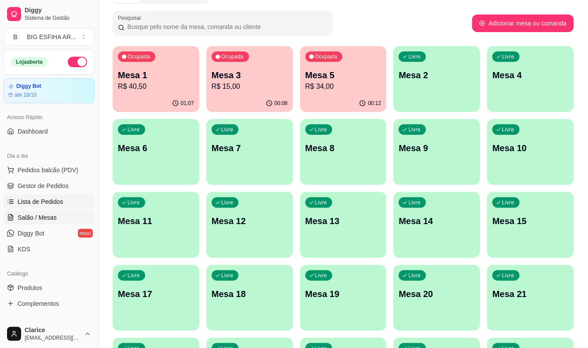
click at [40, 208] on link "Lista de Pedidos" at bounding box center [49, 202] width 91 height 14
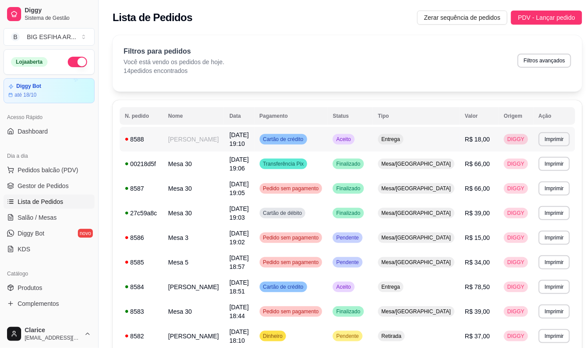
click at [168, 134] on td "[PERSON_NAME]" at bounding box center [193, 139] width 61 height 25
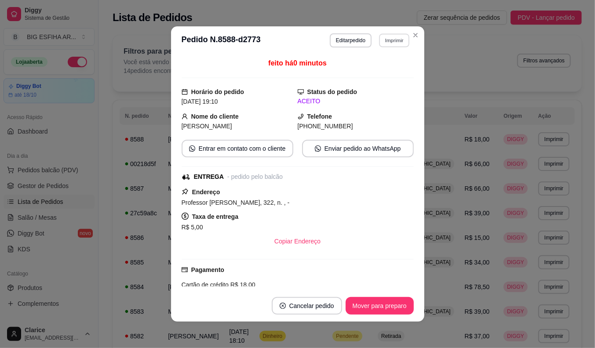
click at [384, 40] on button "Imprimir" at bounding box center [394, 40] width 30 height 14
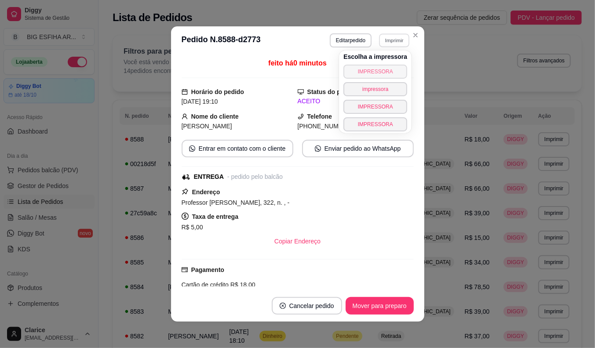
click at [376, 72] on button "IMPRESSORA" at bounding box center [376, 72] width 64 height 14
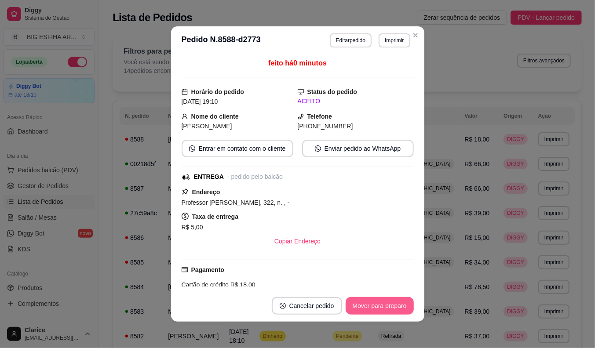
click at [375, 307] on button "Mover para preparo" at bounding box center [380, 306] width 68 height 18
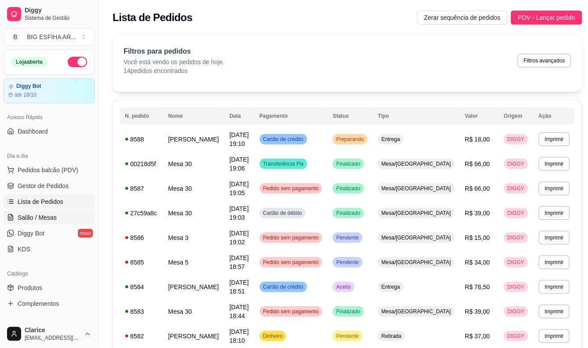
click at [28, 213] on span "Salão / Mesas" at bounding box center [37, 217] width 39 height 9
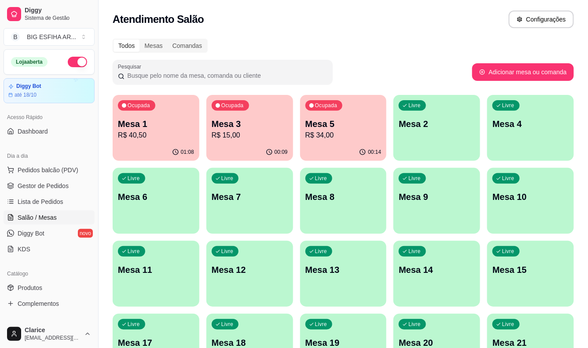
scroll to position [98, 0]
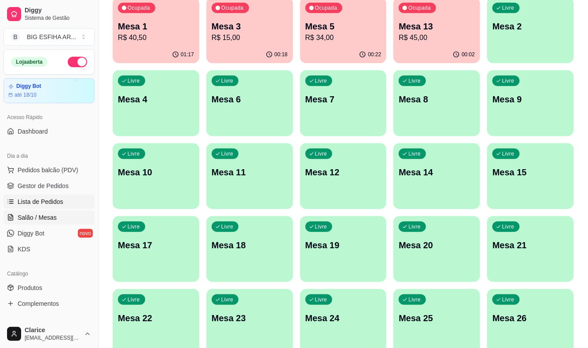
click at [48, 200] on span "Lista de Pedidos" at bounding box center [41, 202] width 46 height 9
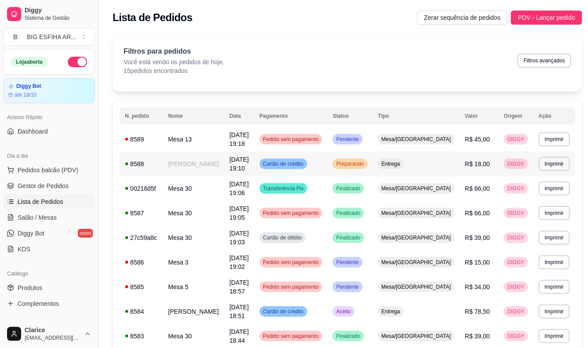
click at [193, 174] on td "[PERSON_NAME]" at bounding box center [193, 164] width 61 height 25
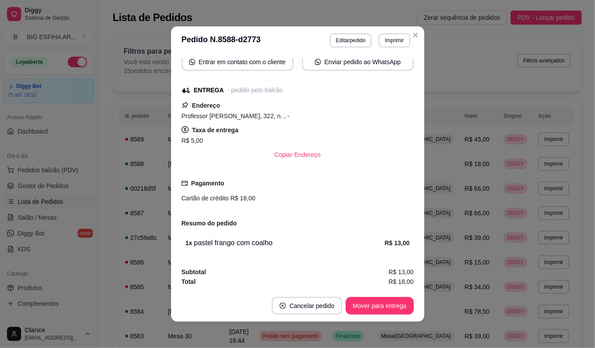
scroll to position [2, 0]
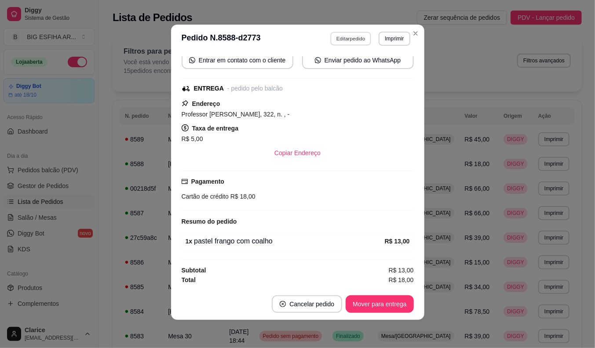
click at [346, 36] on button "Editar pedido" at bounding box center [350, 39] width 41 height 14
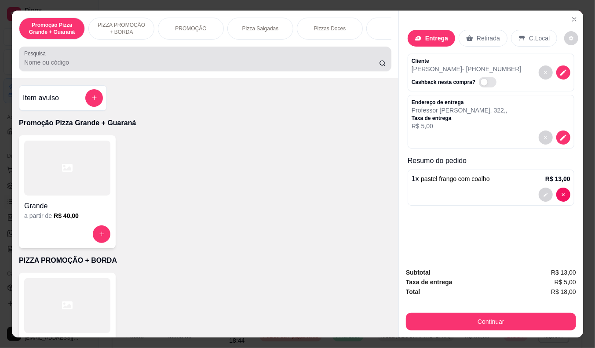
click at [77, 65] on input "Pesquisa" at bounding box center [201, 62] width 355 height 9
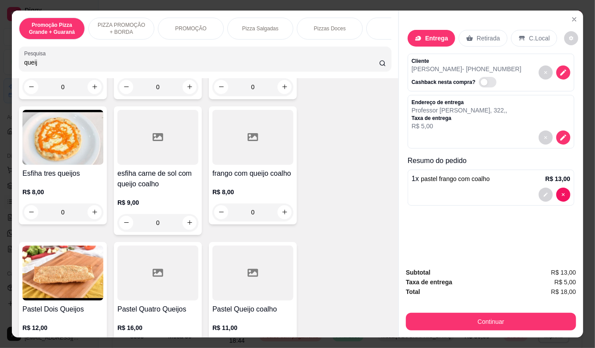
scroll to position [195, 0]
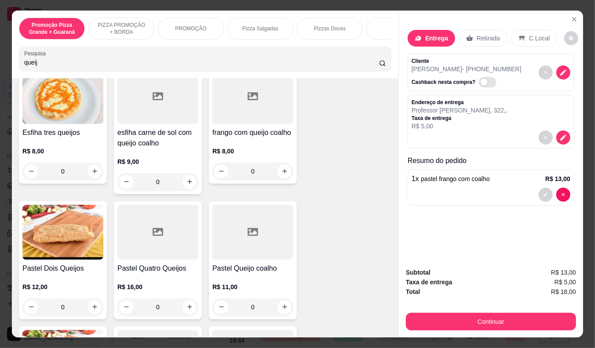
type input "queij"
click at [238, 280] on div "R$ 11,00 0" at bounding box center [252, 295] width 81 height 42
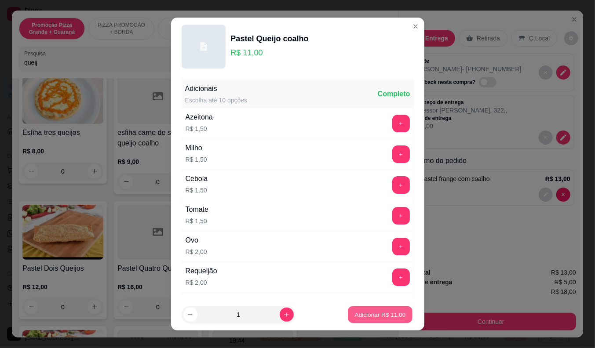
click at [380, 310] on button "Adicionar R$ 11,00" at bounding box center [380, 315] width 65 height 17
type input "1"
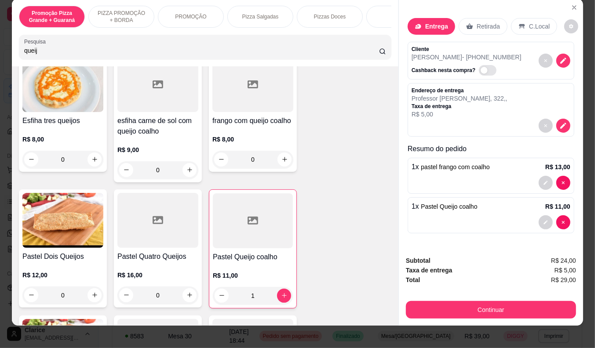
scroll to position [21, 0]
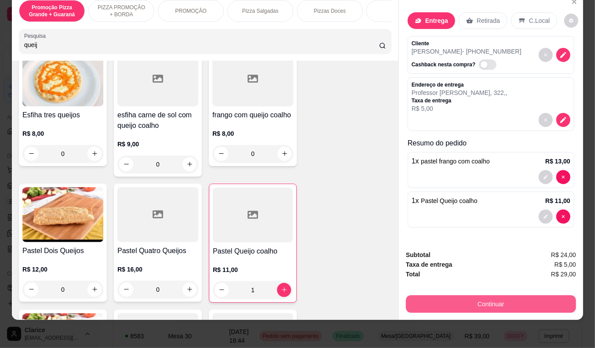
click at [456, 296] on button "Continuar" at bounding box center [491, 305] width 170 height 18
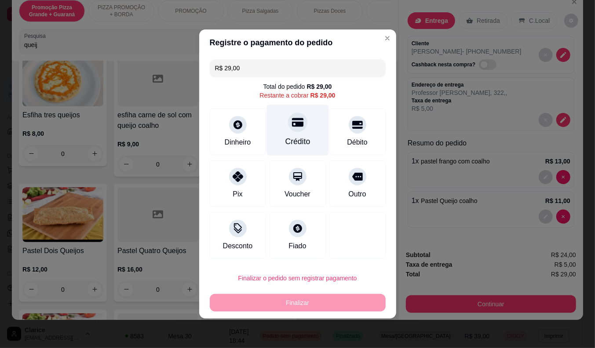
click at [297, 133] on div "Crédito" at bounding box center [298, 130] width 62 height 51
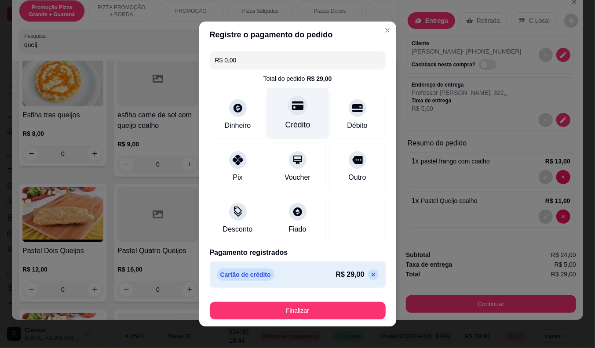
type input "R$ 0,00"
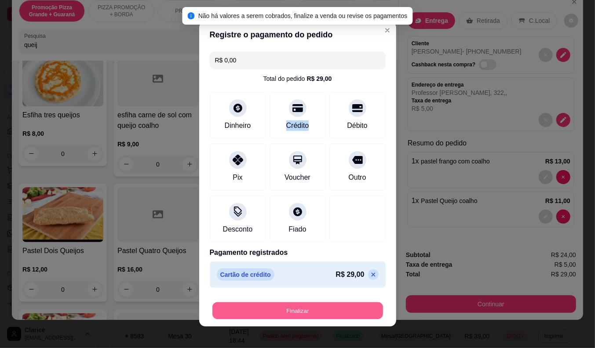
click at [287, 309] on button "Finalizar" at bounding box center [297, 311] width 171 height 17
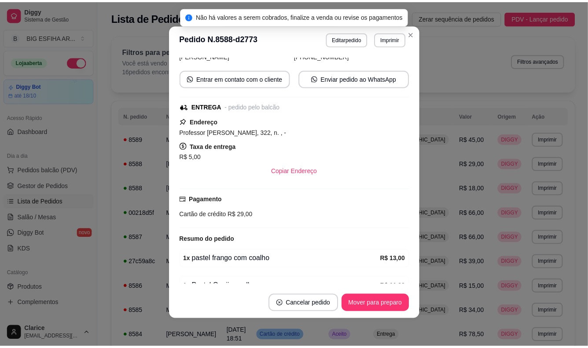
scroll to position [107, 0]
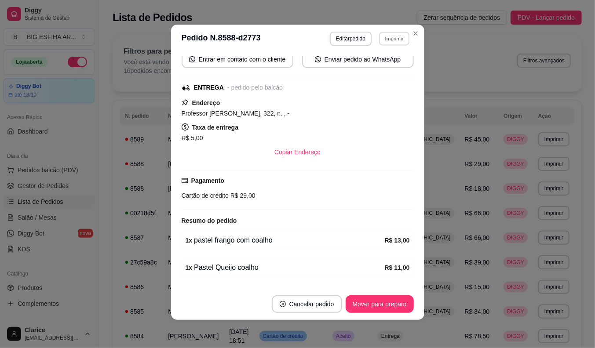
click at [386, 40] on button "Imprimir" at bounding box center [394, 39] width 30 height 14
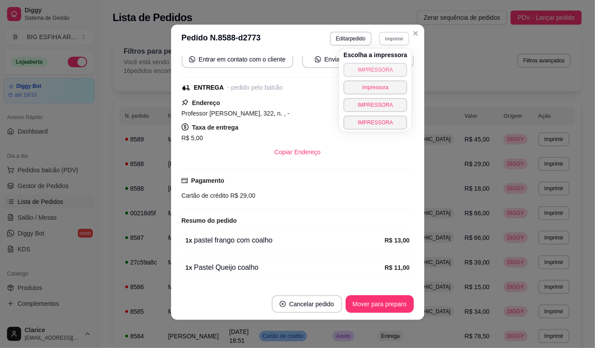
click at [380, 66] on button "IMPRESSORA" at bounding box center [376, 70] width 64 height 14
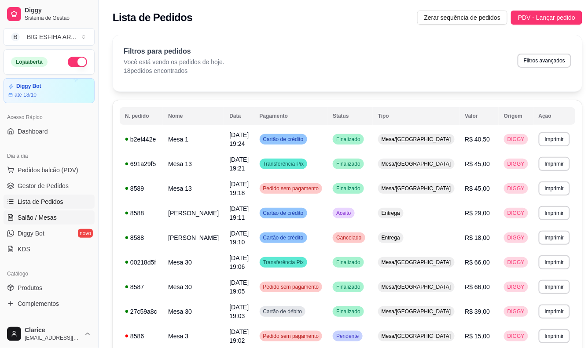
click at [15, 221] on link "Salão / Mesas" at bounding box center [49, 218] width 91 height 14
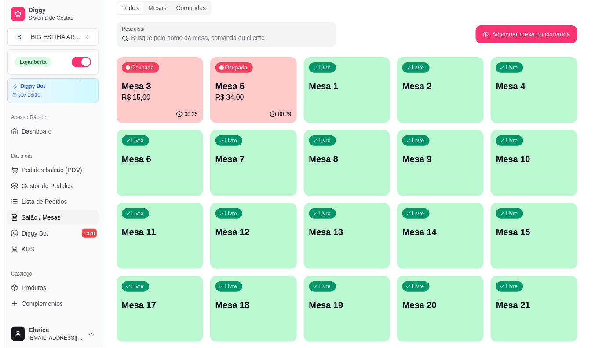
scroll to position [98, 0]
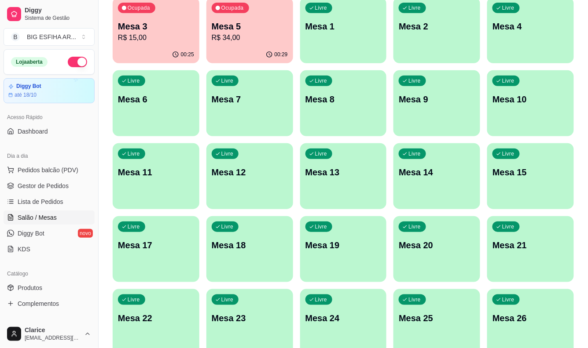
click at [423, 178] on p "Mesa 14" at bounding box center [437, 172] width 76 height 12
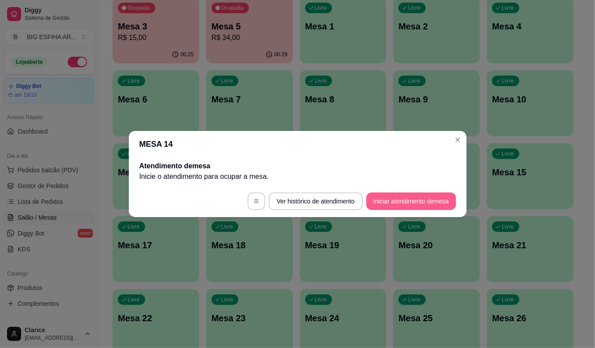
click at [408, 201] on button "Iniciar atendimento de mesa" at bounding box center [411, 202] width 90 height 18
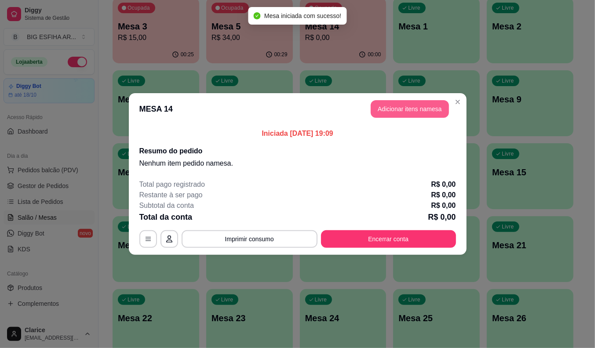
click at [406, 106] on button "Adicionar itens na mesa" at bounding box center [410, 109] width 78 height 18
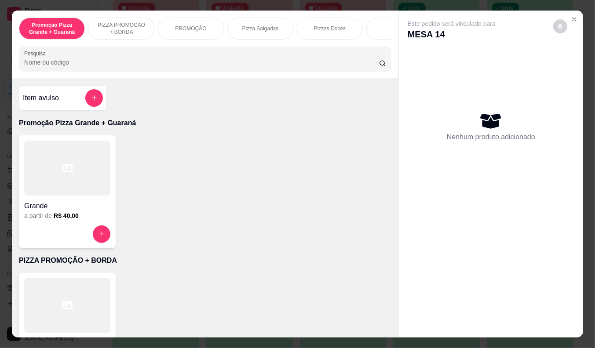
click at [62, 224] on div "Grande a partir de R$ 40,00" at bounding box center [67, 192] width 97 height 113
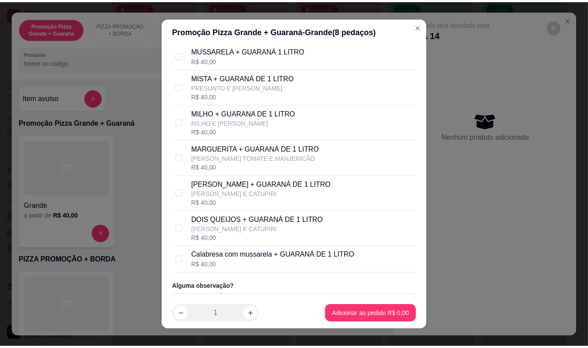
scroll to position [87, 0]
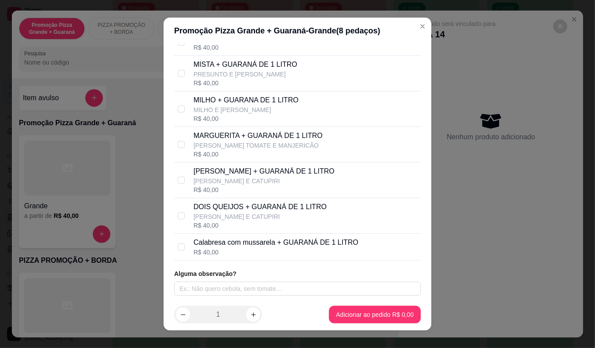
click at [251, 251] on div "R$ 40,00" at bounding box center [276, 252] width 165 height 9
checkbox input "true"
click at [242, 170] on p "[PERSON_NAME] + GUARANÁ DE 1 LITRO" at bounding box center [264, 171] width 141 height 11
checkbox input "true"
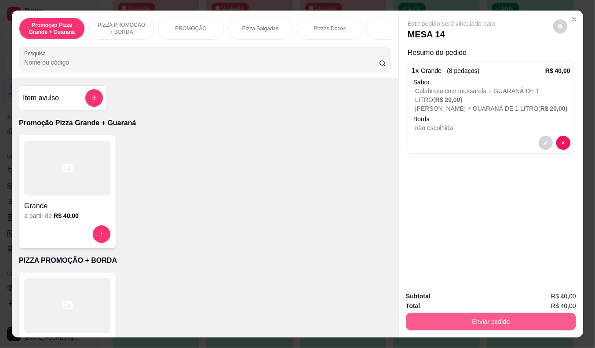
click at [432, 319] on button "Enviar pedido" at bounding box center [491, 322] width 170 height 18
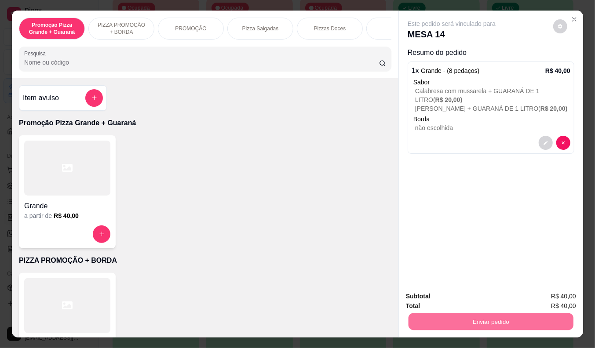
click at [578, 297] on button "Enviar pedido" at bounding box center [553, 297] width 50 height 17
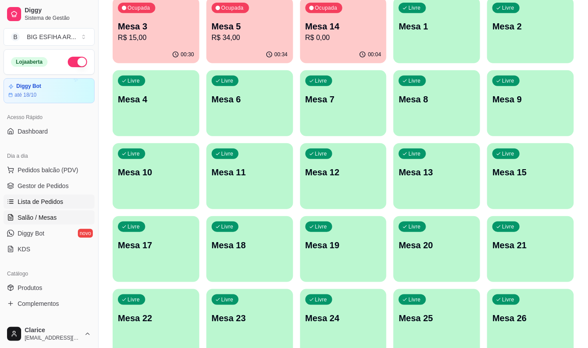
click at [71, 204] on link "Lista de Pedidos" at bounding box center [49, 202] width 91 height 14
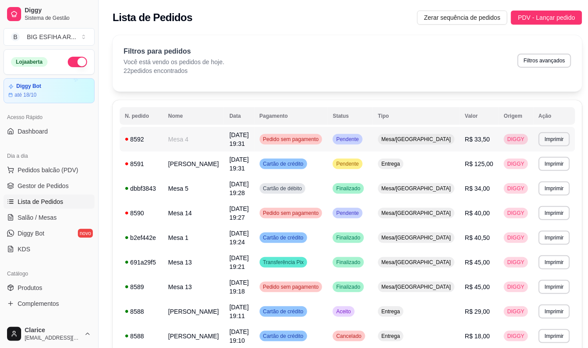
click at [234, 132] on td "[DATE] 19:31" at bounding box center [239, 139] width 30 height 25
click at [153, 166] on div "8591" at bounding box center [141, 164] width 33 height 9
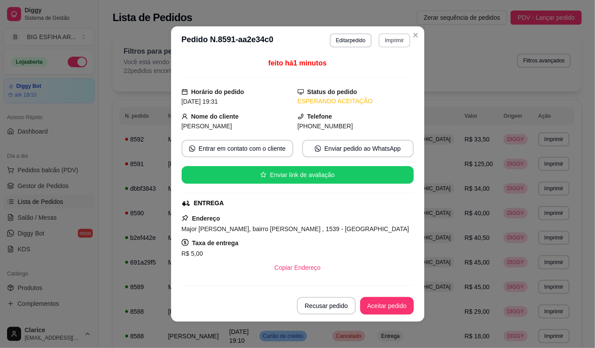
click at [381, 40] on button "Imprimir" at bounding box center [394, 40] width 31 height 14
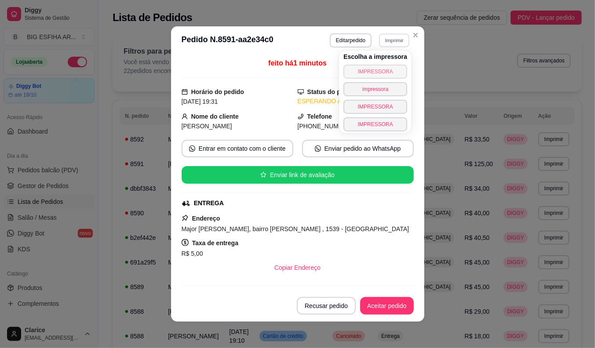
click at [376, 69] on button "IMPRESSORA" at bounding box center [376, 72] width 64 height 14
click at [376, 69] on div "Escolha a impressora IMPRESSORA impressora IMPRESSORA IMPRESSORA" at bounding box center [375, 92] width 73 height 83
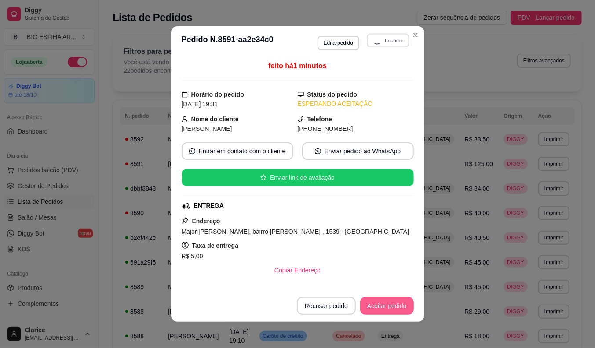
click at [388, 302] on button "Aceitar pedido" at bounding box center [387, 306] width 54 height 18
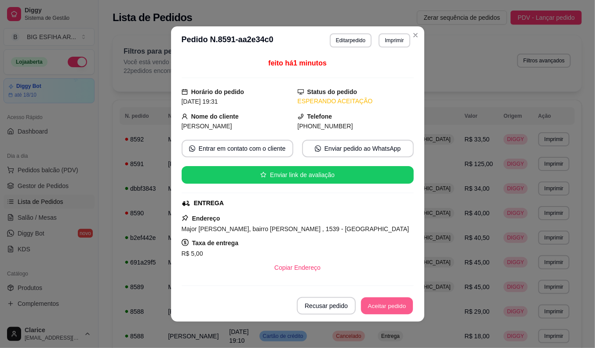
click at [388, 305] on button "Aceitar pedido" at bounding box center [387, 306] width 52 height 17
click at [370, 312] on button "Mover para preparo" at bounding box center [380, 306] width 68 height 18
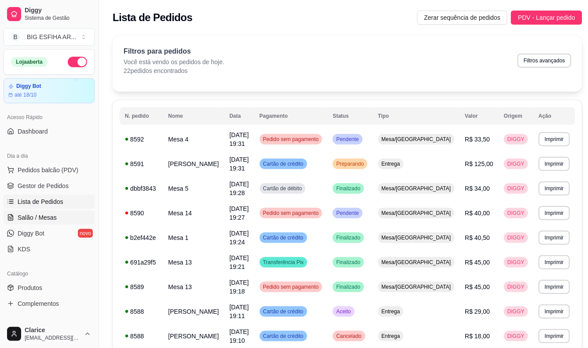
click at [48, 216] on span "Salão / Mesas" at bounding box center [37, 217] width 39 height 9
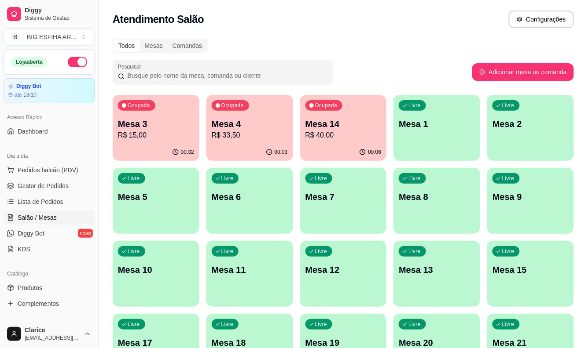
click at [139, 139] on p "R$ 15,00" at bounding box center [156, 135] width 76 height 11
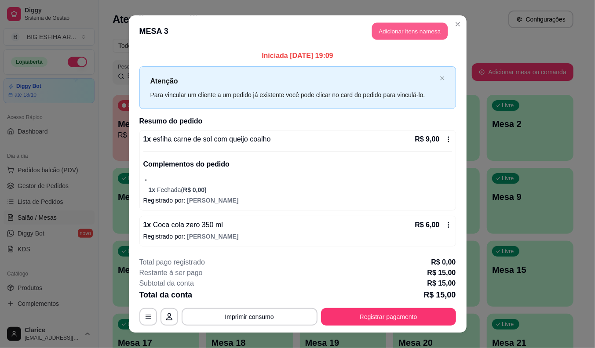
click at [397, 29] on button "Adicionar itens na mesa" at bounding box center [410, 31] width 76 height 17
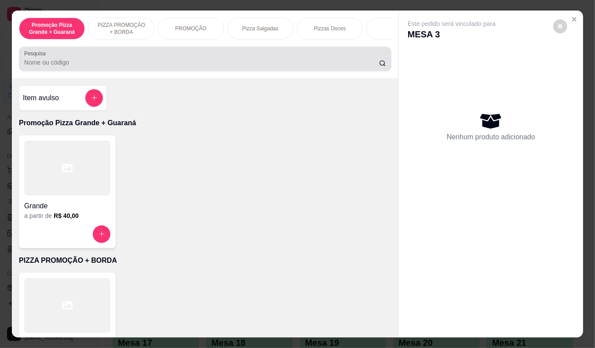
click at [242, 63] on input "Pesquisa" at bounding box center [201, 62] width 355 height 9
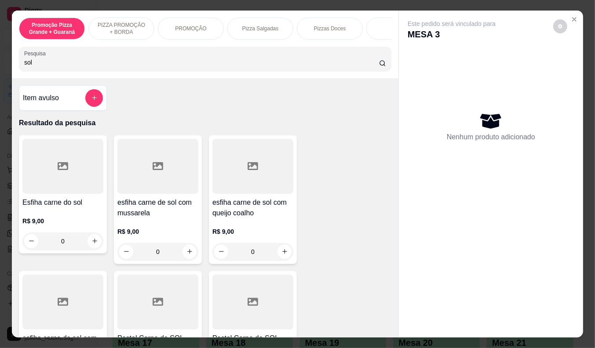
type input "sol"
click at [237, 176] on div at bounding box center [252, 166] width 81 height 55
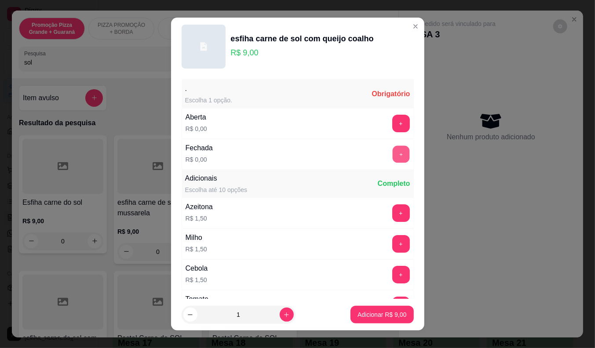
click at [392, 155] on button "+" at bounding box center [400, 154] width 17 height 17
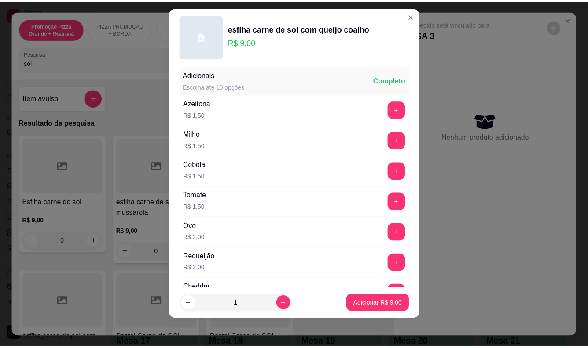
scroll to position [94, 0]
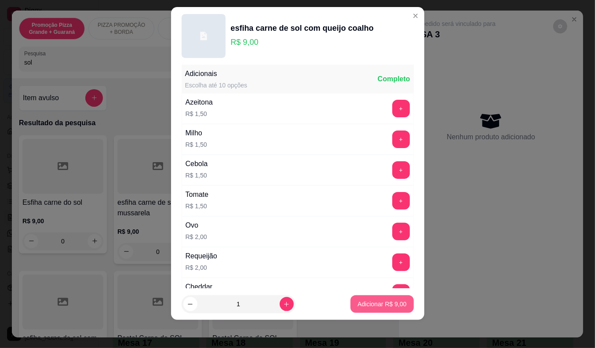
click at [363, 302] on p "Adicionar R$ 9,00" at bounding box center [382, 304] width 49 height 9
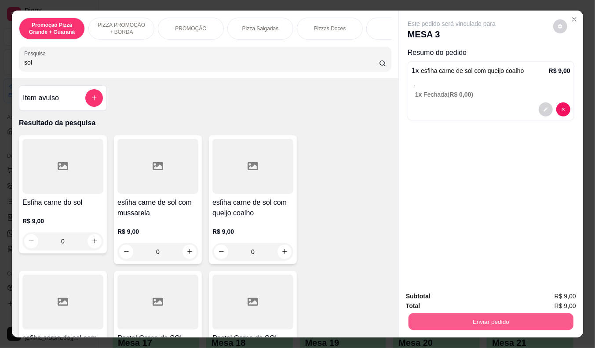
click at [426, 314] on button "Enviar pedido" at bounding box center [491, 322] width 165 height 17
click at [552, 291] on button "Enviar pedido" at bounding box center [553, 297] width 50 height 17
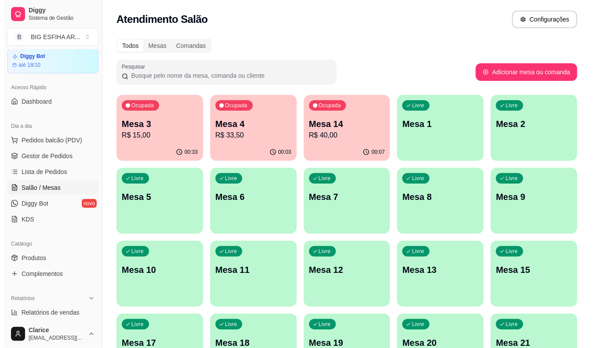
scroll to position [0, 0]
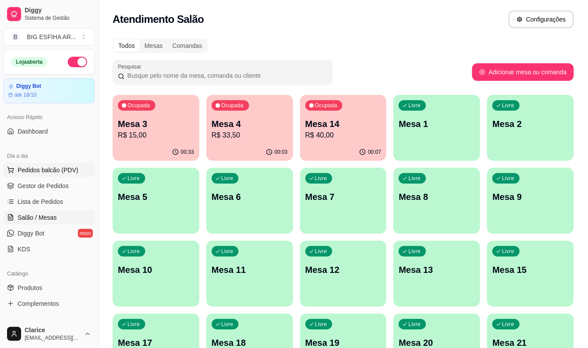
click at [60, 169] on span "Pedidos balcão (PDV)" at bounding box center [48, 170] width 61 height 9
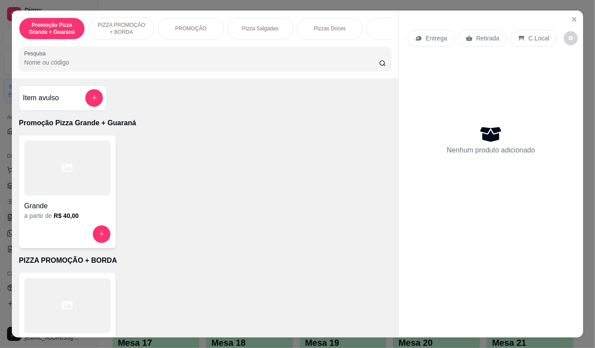
click at [435, 36] on p "Entrega" at bounding box center [437, 38] width 22 height 9
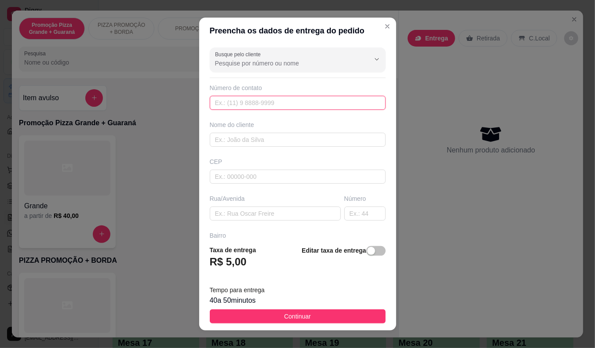
click at [265, 103] on input "text" at bounding box center [298, 103] width 176 height 14
type input "[PHONE_NUMBER]"
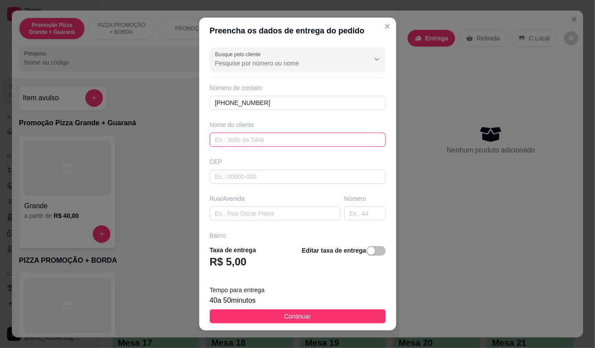
click at [260, 138] on input "text" at bounding box center [298, 140] width 176 height 14
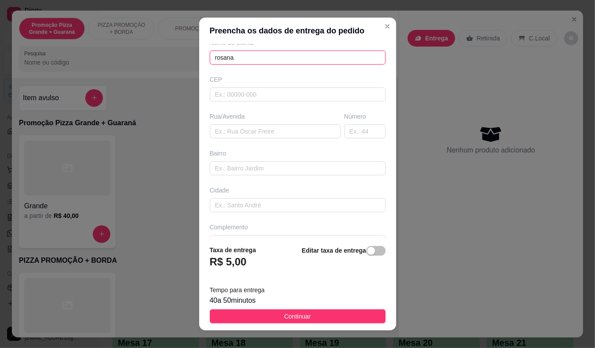
scroll to position [98, 0]
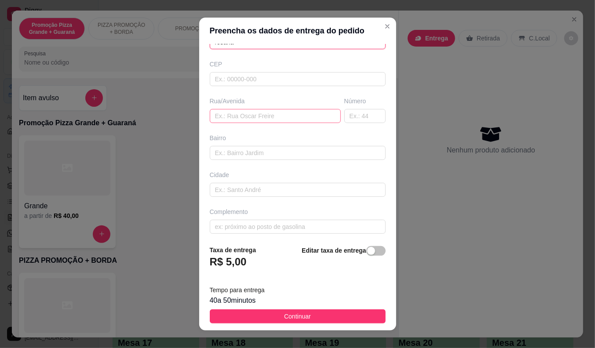
type input "rosana"
click at [226, 113] on input "text" at bounding box center [275, 116] width 131 height 14
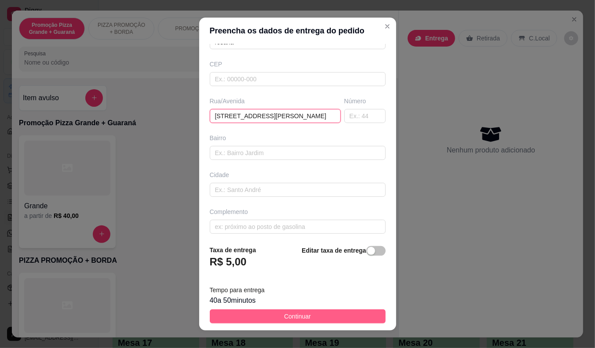
type input "[STREET_ADDRESS][PERSON_NAME]"
click at [242, 315] on button "Continuar" at bounding box center [298, 317] width 176 height 14
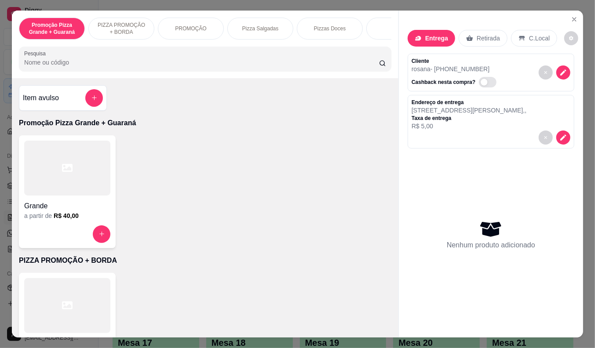
click at [240, 18] on div "Pizza Salgadas" at bounding box center [260, 29] width 66 height 22
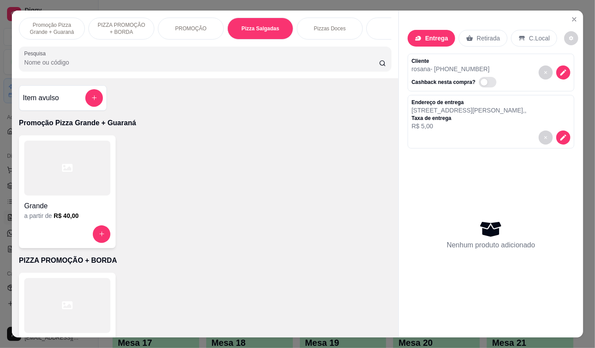
scroll to position [21, 0]
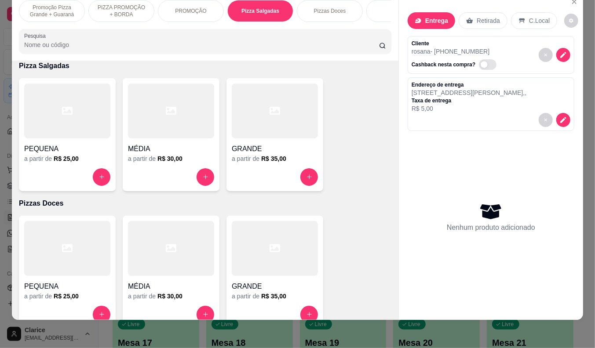
click at [267, 178] on div at bounding box center [275, 178] width 86 height 18
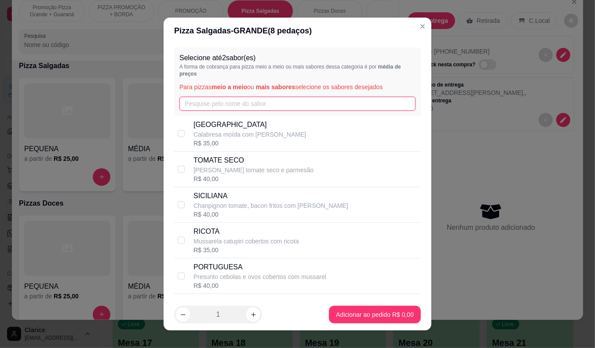
click at [202, 97] on input "text" at bounding box center [298, 104] width 236 height 14
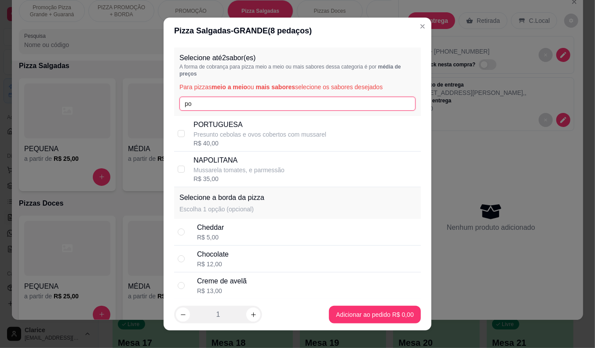
type input "po"
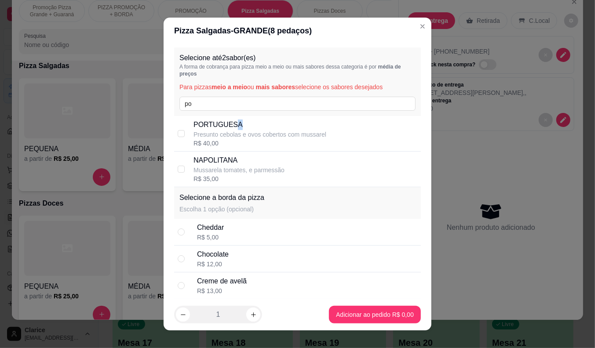
click at [231, 123] on div "PORTUGUESA Presunto cebolas e ovos cobertos com mussarel R$ 40,00" at bounding box center [297, 134] width 247 height 36
checkbox input "true"
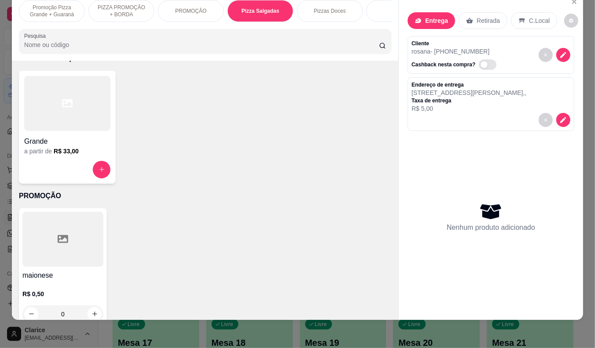
scroll to position [116, 0]
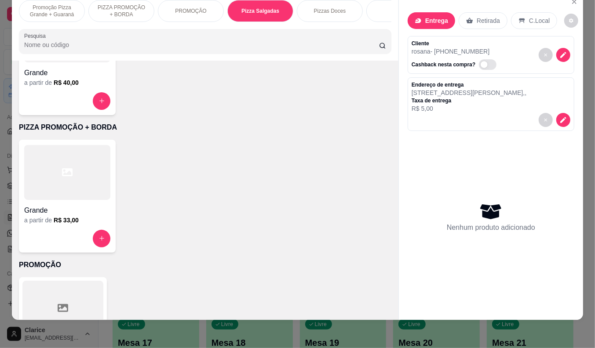
click at [48, 97] on div at bounding box center [67, 101] width 86 height 18
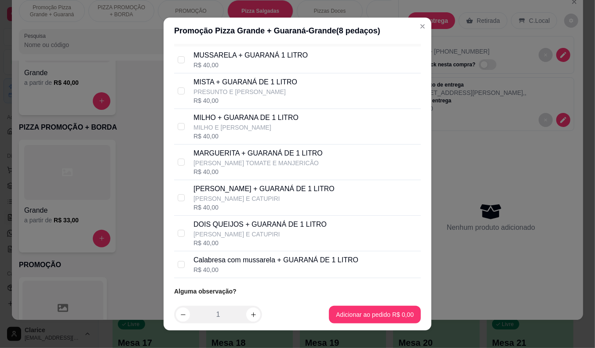
scroll to position [87, 0]
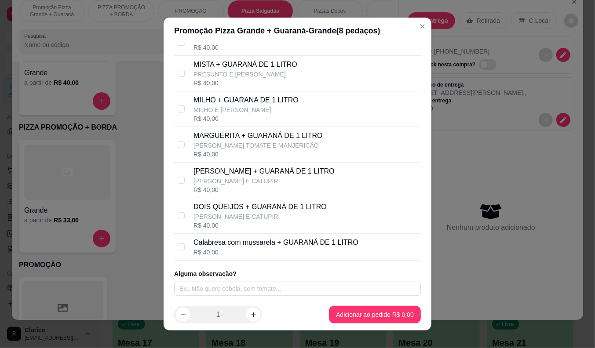
click at [227, 247] on p "Calabresa com mussarela + GUARANÁ DE 1 LITRO" at bounding box center [276, 243] width 165 height 11
drag, startPoint x: 227, startPoint y: 247, endPoint x: 234, endPoint y: 256, distance: 11.5
click at [227, 247] on p "Calabresa com mussarela + GUARANÁ DE 1 LITRO" at bounding box center [276, 243] width 165 height 11
click at [178, 245] on input "checkbox" at bounding box center [181, 247] width 7 height 7
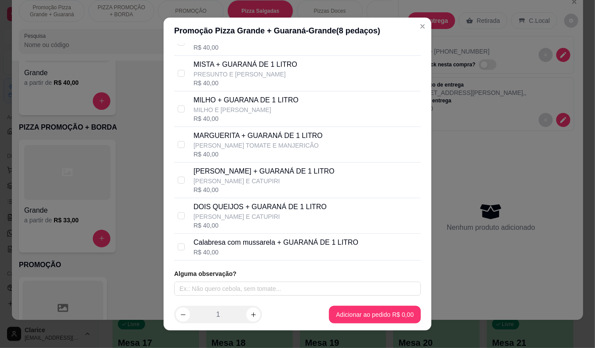
click at [336, 252] on div "R$ 40,00" at bounding box center [276, 252] width 165 height 9
checkbox input "true"
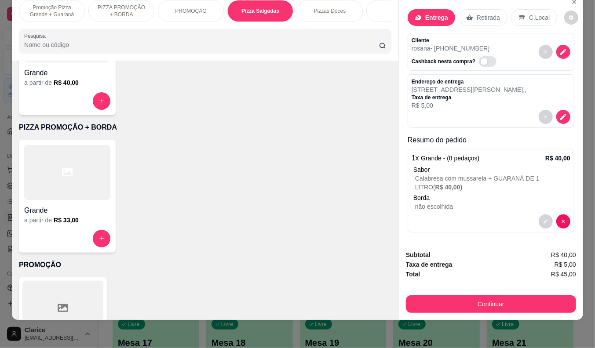
scroll to position [5, 0]
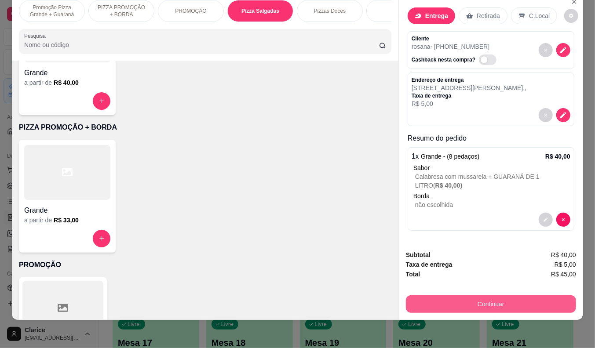
click at [466, 296] on button "Continuar" at bounding box center [491, 305] width 170 height 18
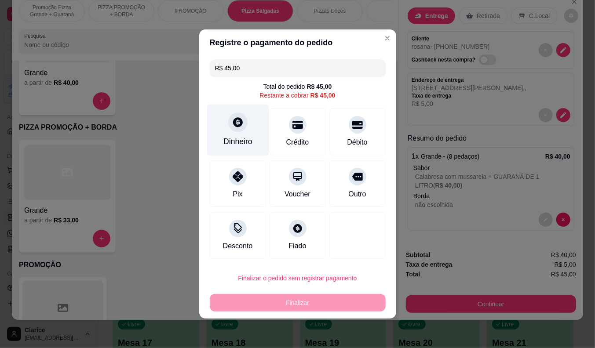
click at [244, 138] on div "Dinheiro" at bounding box center [237, 141] width 29 height 11
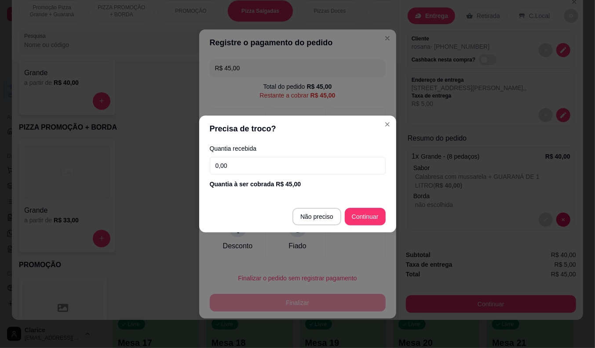
click at [265, 164] on input "0,00" at bounding box center [298, 166] width 176 height 18
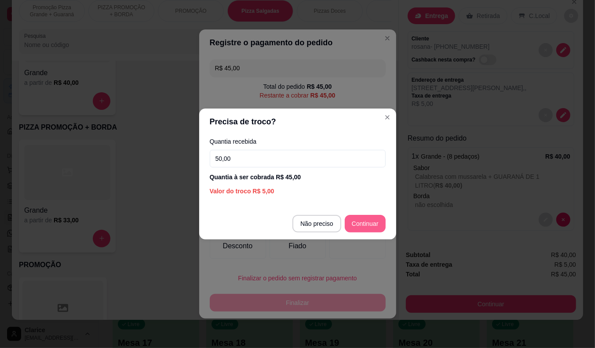
type input "50,00"
click at [367, 223] on div at bounding box center [358, 235] width 56 height 47
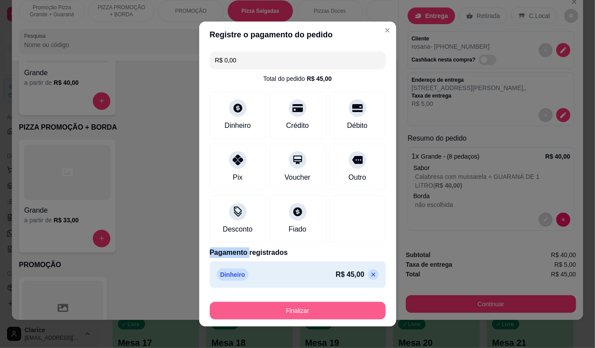
click at [291, 308] on button "Finalizar" at bounding box center [298, 311] width 176 height 18
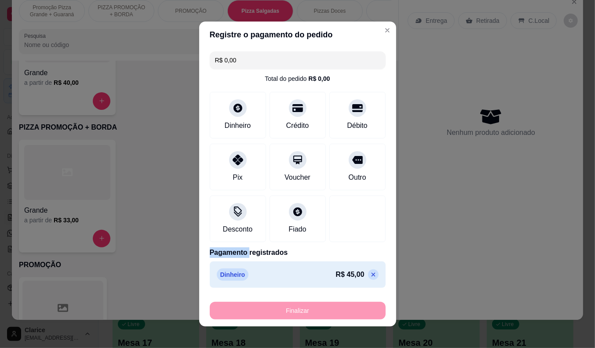
type input "-R$ 45,00"
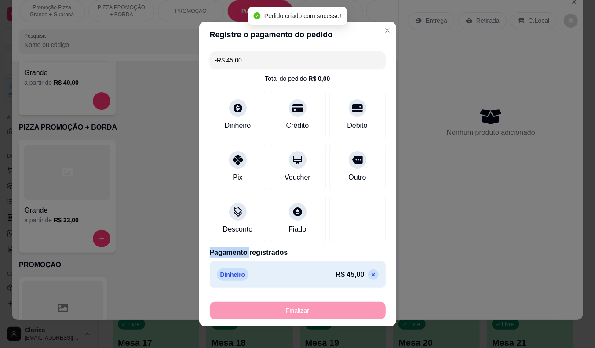
scroll to position [0, 0]
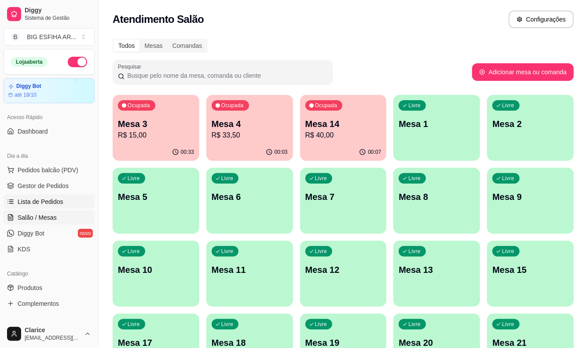
click at [32, 203] on span "Lista de Pedidos" at bounding box center [41, 202] width 46 height 9
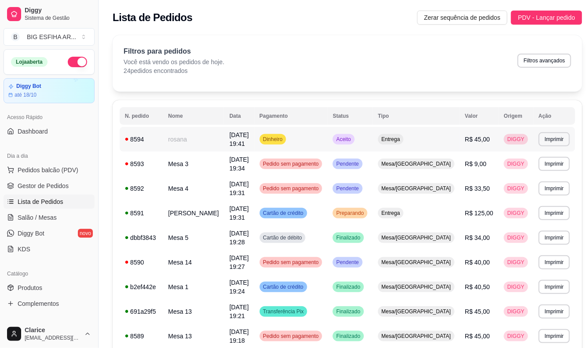
click at [184, 142] on td "rosana" at bounding box center [193, 139] width 61 height 25
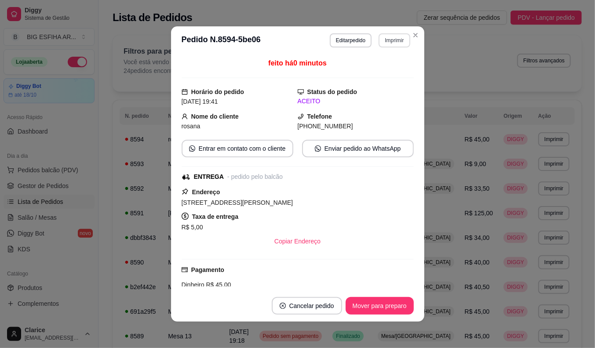
click at [399, 41] on button "Imprimir" at bounding box center [394, 40] width 31 height 14
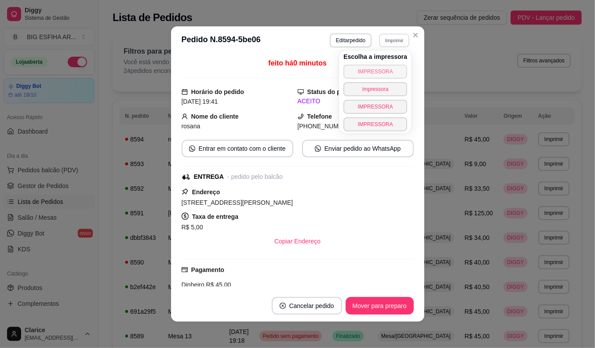
click at [371, 69] on button "IMPRESSORA" at bounding box center [376, 72] width 64 height 14
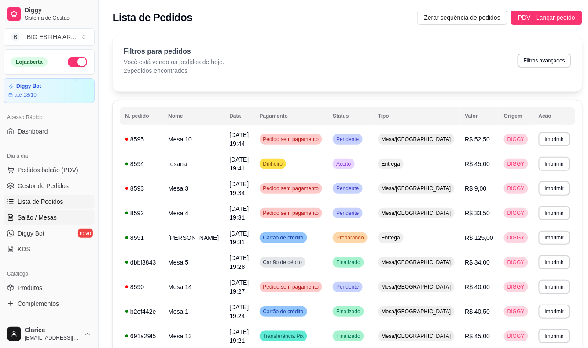
click at [31, 214] on span "Salão / Mesas" at bounding box center [37, 217] width 39 height 9
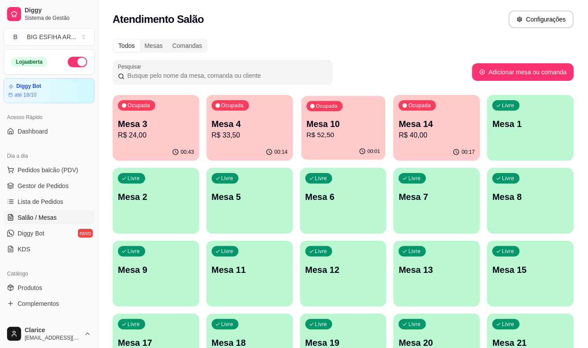
click at [337, 143] on button "Ocupada Mesa 10 R$ 52,50 00:01" at bounding box center [343, 128] width 84 height 64
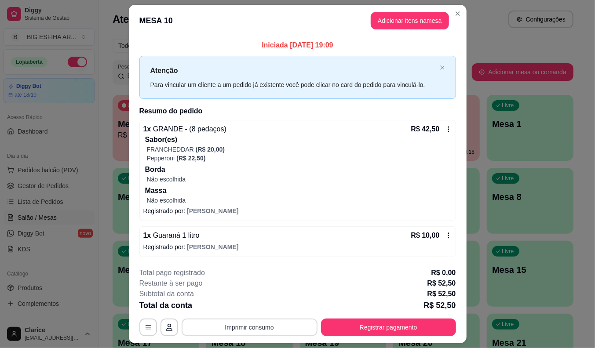
click at [264, 330] on button "Imprimir consumo" at bounding box center [250, 328] width 136 height 18
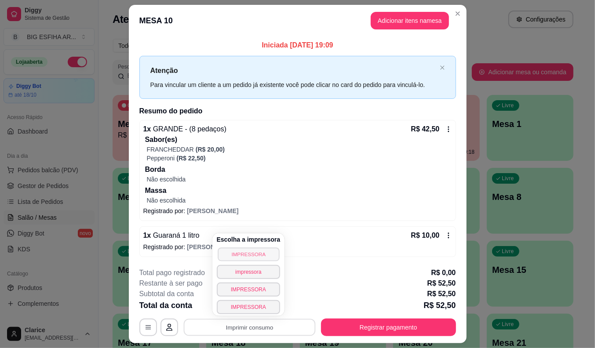
click at [260, 251] on button "IMPRESSORA" at bounding box center [249, 255] width 62 height 14
click at [388, 325] on button "Registrar pagamento" at bounding box center [388, 328] width 135 height 18
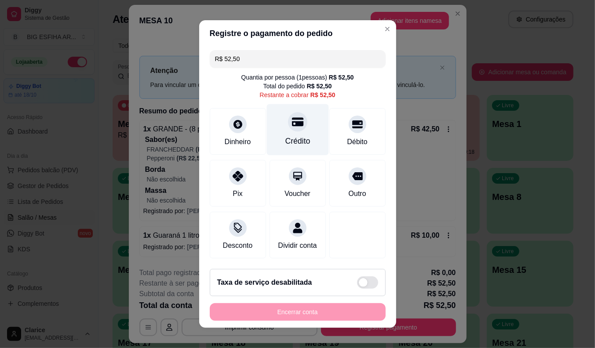
click at [292, 121] on icon at bounding box center [297, 122] width 11 height 9
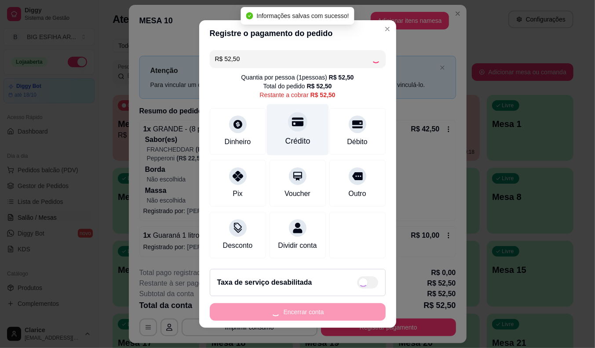
type input "R$ 0,00"
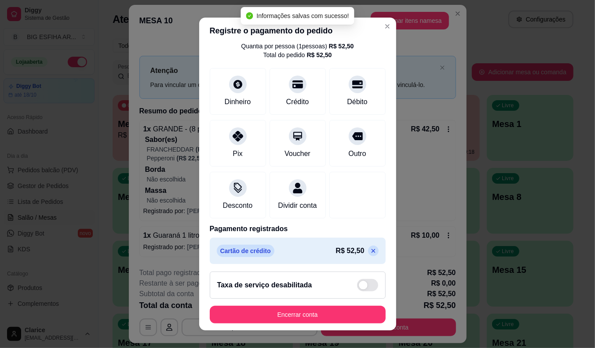
scroll to position [42, 0]
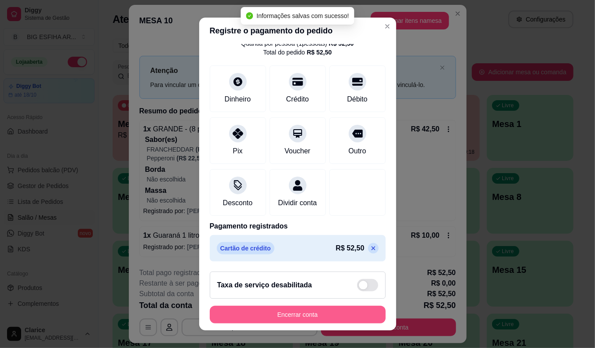
click at [277, 318] on button "Encerrar conta" at bounding box center [298, 315] width 176 height 18
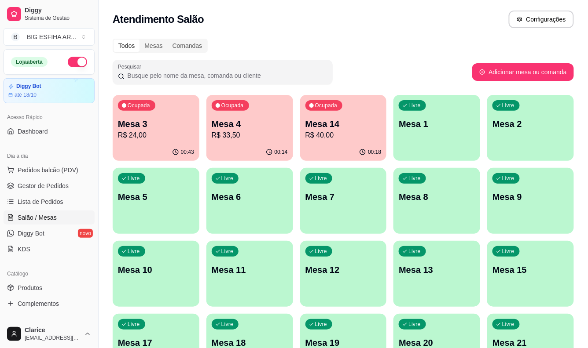
click at [244, 141] on div "Ocupada Mesa 4 R$ 33,50" at bounding box center [249, 119] width 87 height 49
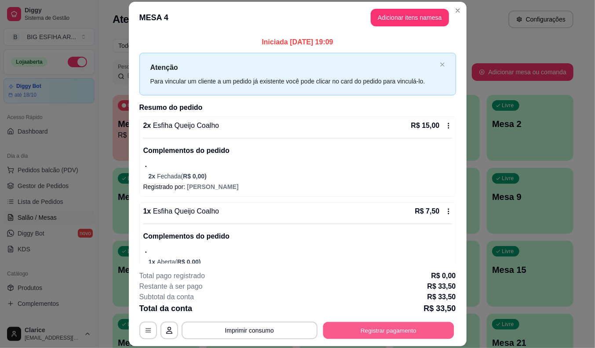
click at [410, 326] on button "Registrar pagamento" at bounding box center [388, 330] width 131 height 17
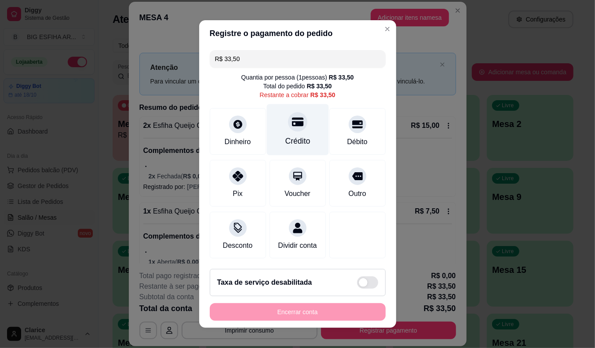
click at [286, 136] on div "Crédito" at bounding box center [297, 141] width 25 height 11
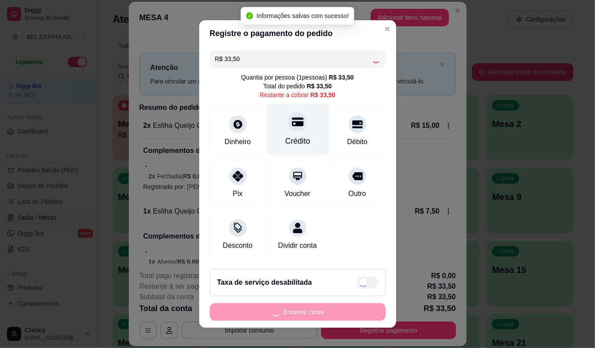
type input "R$ 0,00"
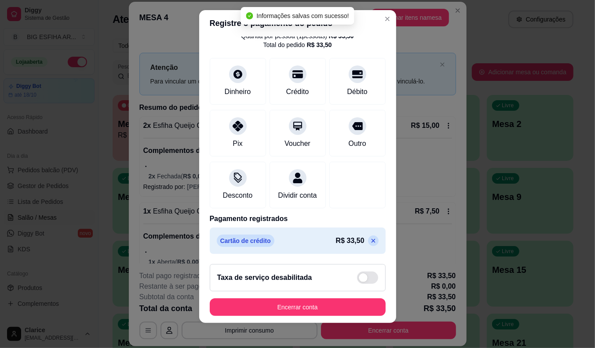
scroll to position [11, 0]
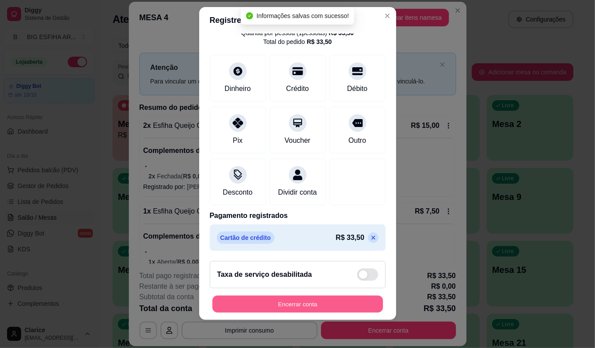
click at [306, 304] on button "Encerrar conta" at bounding box center [297, 304] width 171 height 17
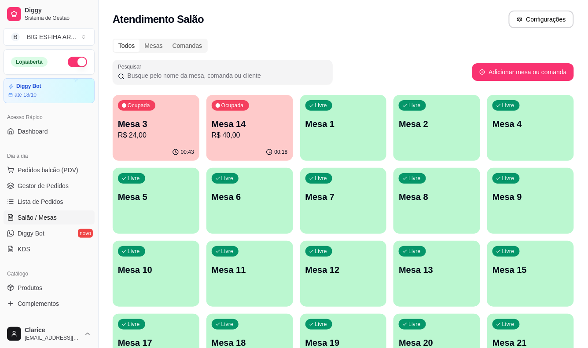
click at [131, 129] on p "Mesa 3" at bounding box center [156, 124] width 76 height 12
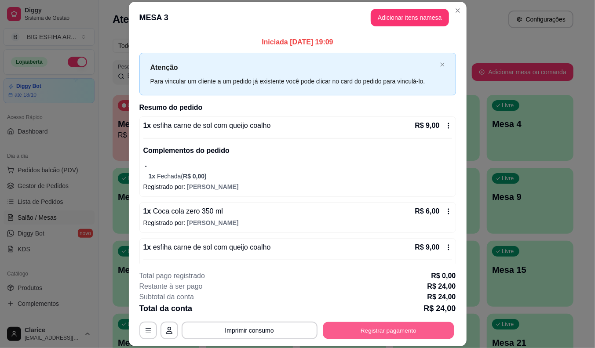
click at [354, 334] on button "Registrar pagamento" at bounding box center [388, 330] width 131 height 17
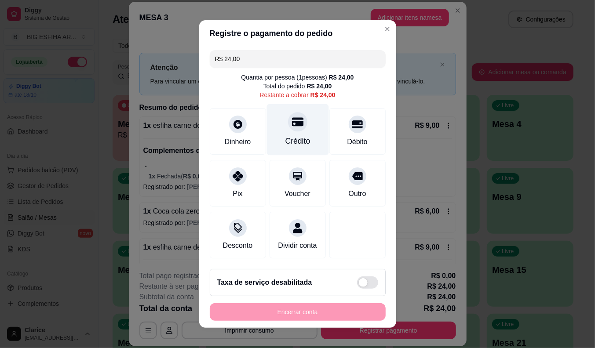
click at [275, 123] on div "Crédito" at bounding box center [298, 129] width 62 height 51
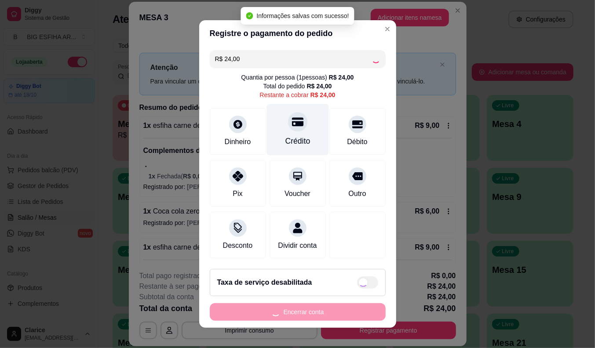
type input "R$ 0,00"
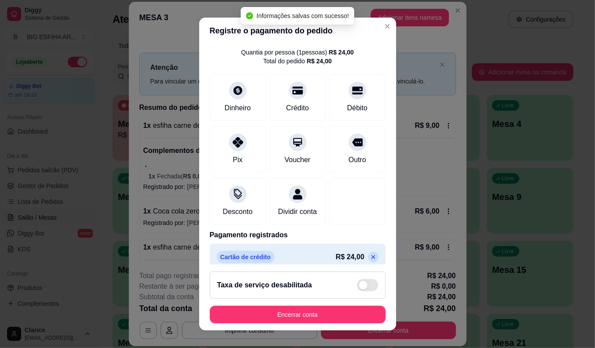
scroll to position [42, 0]
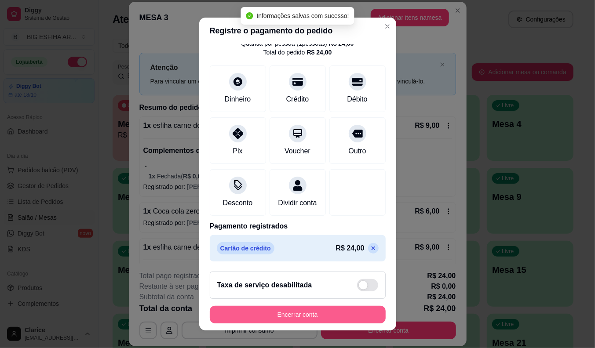
click at [301, 318] on button "Encerrar conta" at bounding box center [298, 315] width 176 height 18
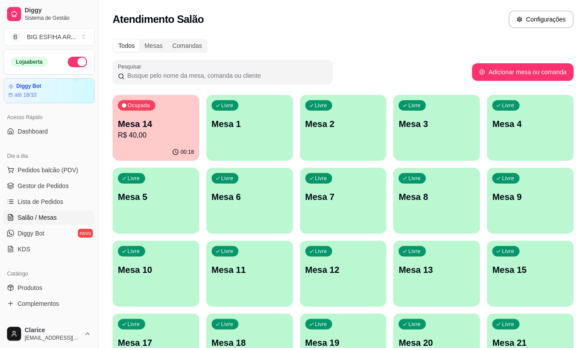
click at [145, 135] on p "R$ 40,00" at bounding box center [156, 135] width 76 height 11
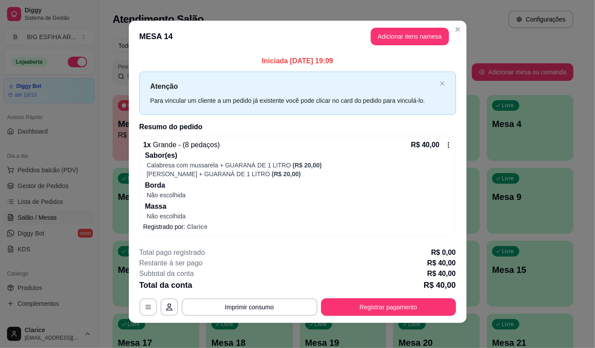
scroll to position [5, 0]
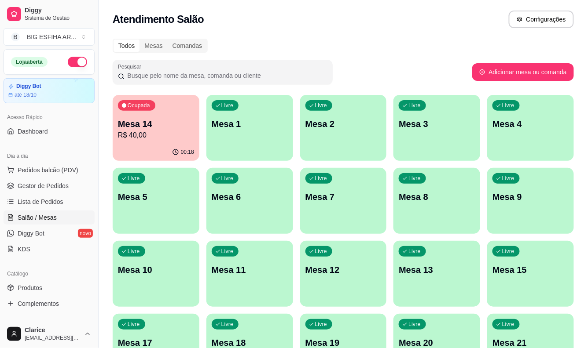
click at [183, 124] on p "Mesa 14" at bounding box center [156, 124] width 76 height 12
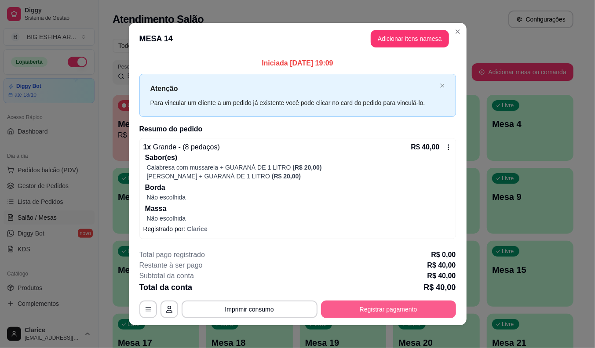
click at [333, 308] on button "Registrar pagamento" at bounding box center [388, 310] width 135 height 18
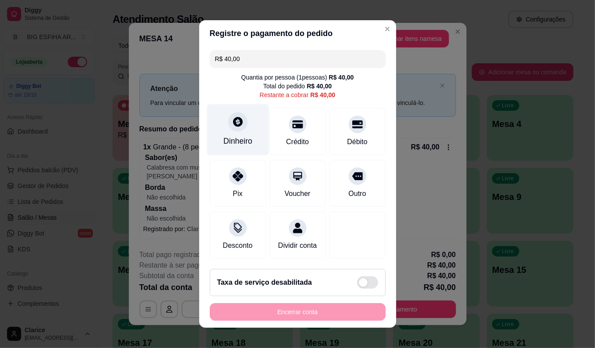
click at [243, 139] on div "Dinheiro" at bounding box center [237, 141] width 29 height 11
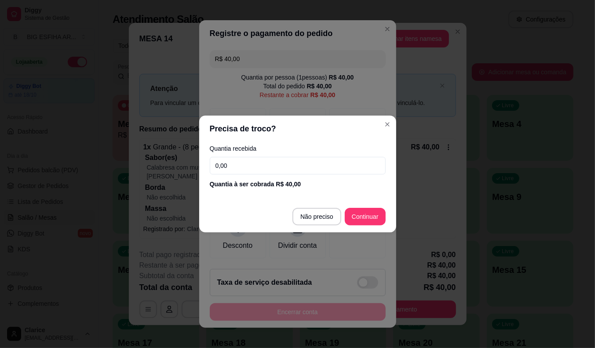
click at [253, 156] on div "Quantia recebida 0,00 Quantia à ser cobrada R$ 40,00" at bounding box center [297, 167] width 197 height 50
click at [253, 163] on input "0,00" at bounding box center [298, 166] width 176 height 18
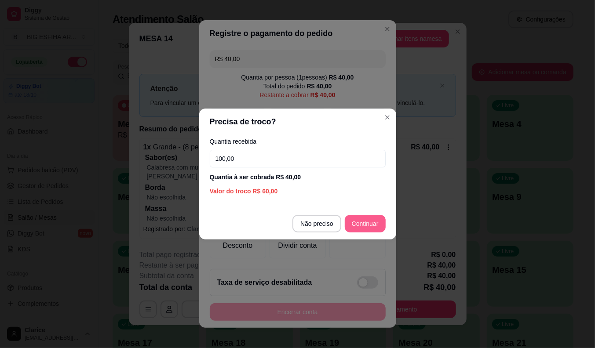
type input "100,00"
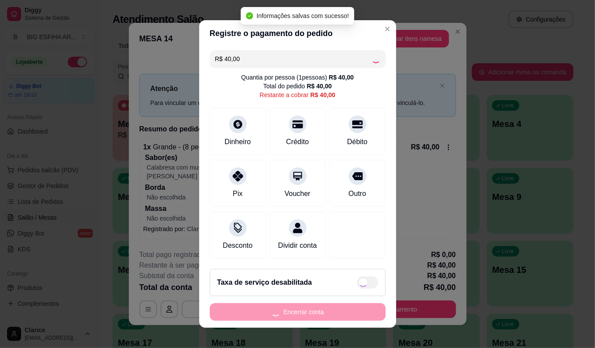
type input "R$ 0,00"
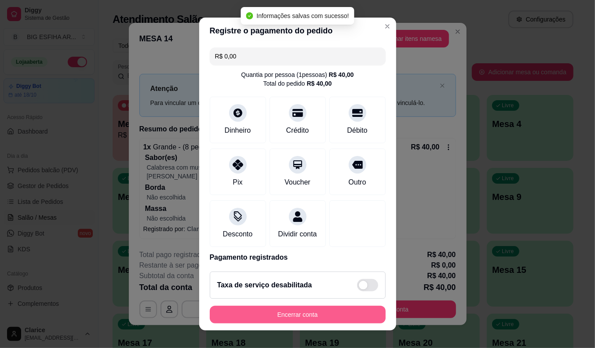
click at [248, 314] on button "Encerrar conta" at bounding box center [298, 315] width 176 height 18
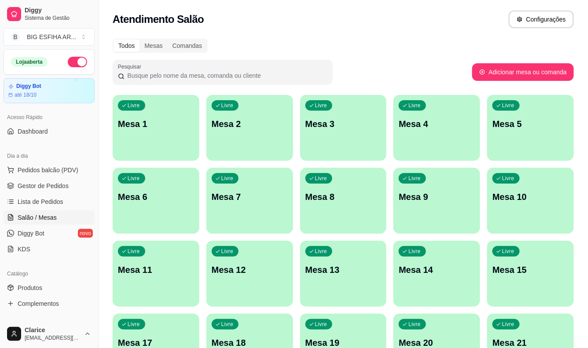
click at [249, 277] on div "Livre Mesa 12" at bounding box center [249, 268] width 87 height 55
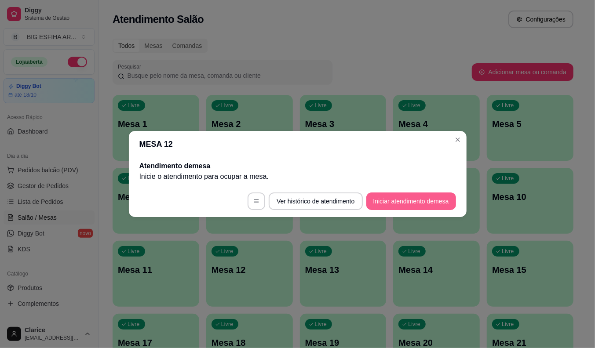
click at [430, 205] on button "Iniciar atendimento de mesa" at bounding box center [411, 202] width 90 height 18
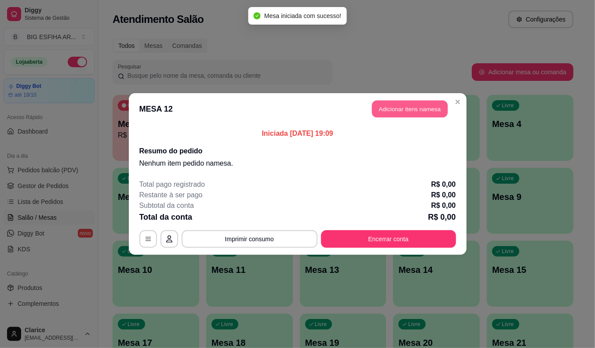
click at [412, 113] on button "Adicionar itens na mesa" at bounding box center [410, 109] width 76 height 17
click at [185, 64] on input "Pesquisa" at bounding box center [201, 62] width 355 height 9
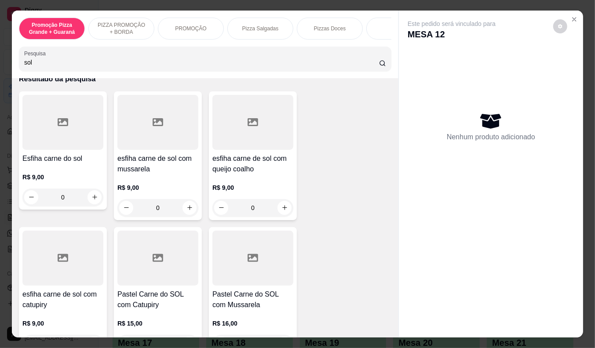
scroll to position [49, 0]
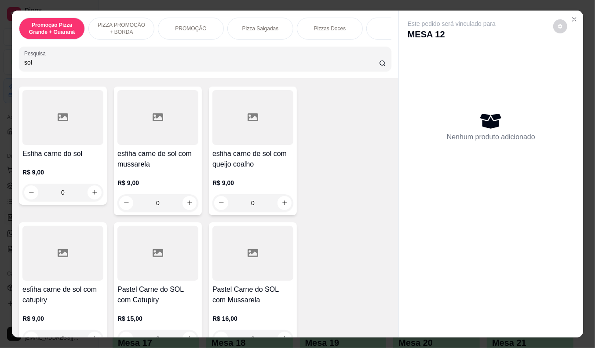
type input "sol"
click at [236, 173] on div "R$ 9,00 0" at bounding box center [252, 191] width 81 height 42
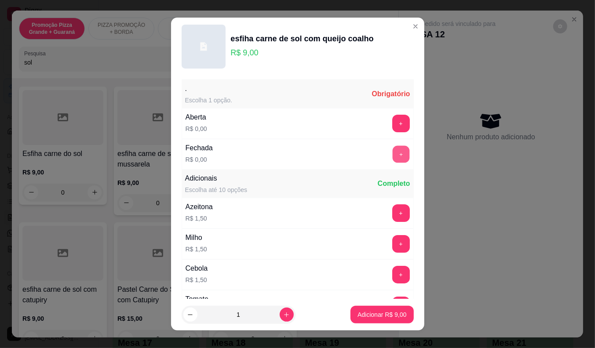
click at [392, 156] on button "+" at bounding box center [400, 154] width 17 height 17
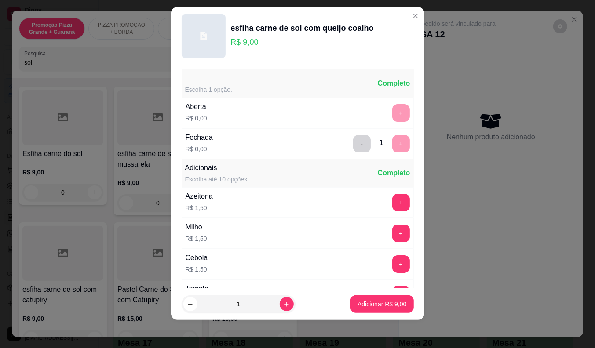
scroll to position [94, 0]
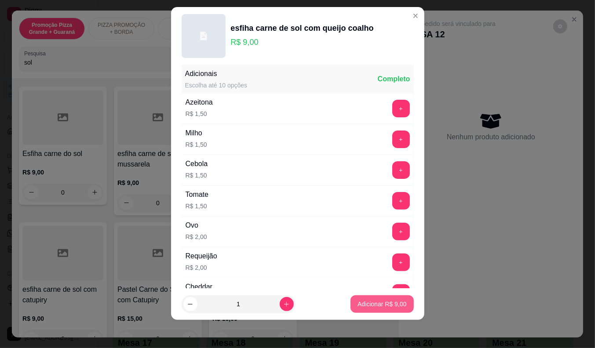
click at [363, 307] on p "Adicionar R$ 9,00" at bounding box center [382, 304] width 49 height 9
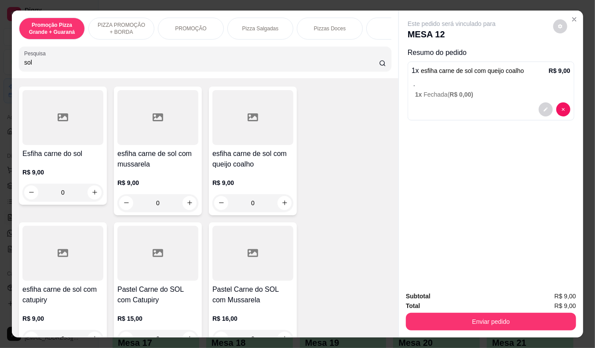
click at [37, 67] on input "sol" at bounding box center [201, 62] width 355 height 9
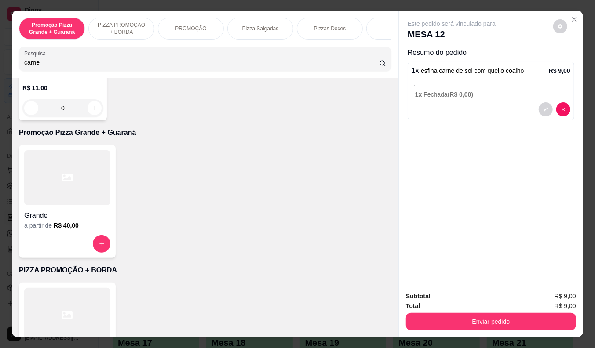
scroll to position [948, 0]
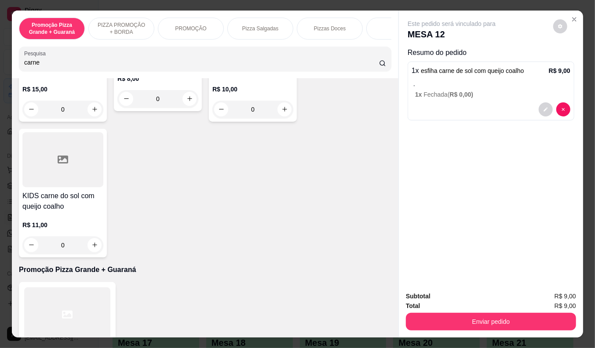
click at [24, 65] on input "carne" at bounding box center [201, 62] width 355 height 9
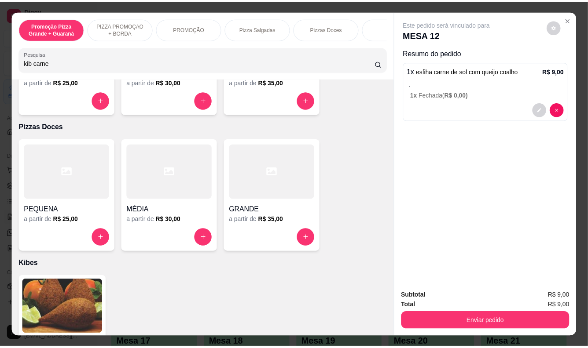
scroll to position [654, 0]
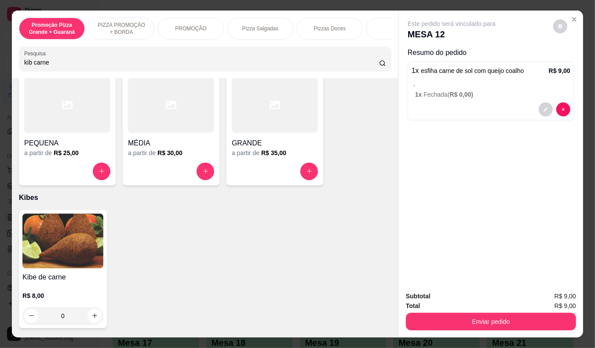
type input "kib carne"
click at [93, 275] on h4 "Kibe de carne" at bounding box center [62, 277] width 81 height 11
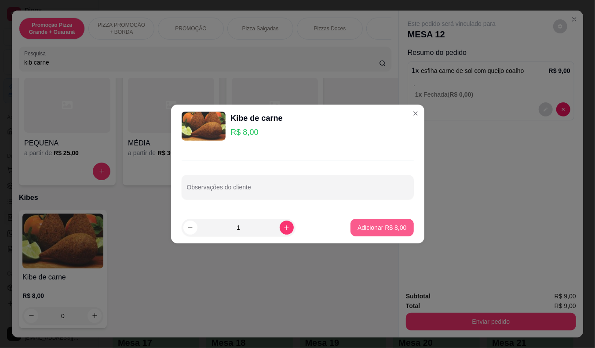
click at [389, 227] on p "Adicionar R$ 8,00" at bounding box center [382, 227] width 49 height 9
type input "1"
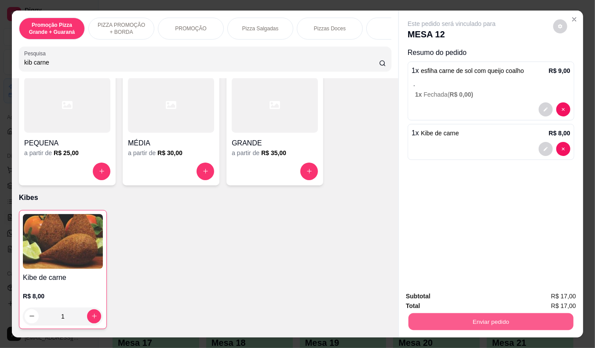
click at [481, 319] on button "Enviar pedido" at bounding box center [491, 322] width 165 height 17
click at [572, 295] on button "Enviar pedido" at bounding box center [553, 297] width 48 height 16
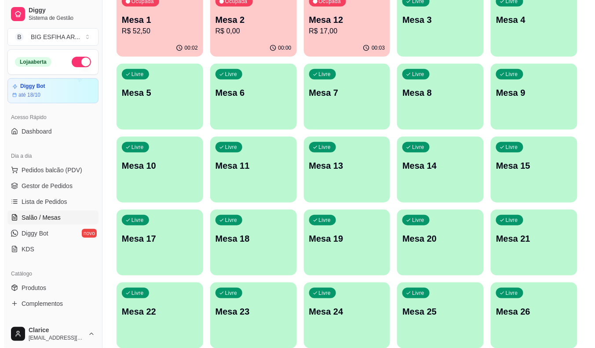
scroll to position [213, 0]
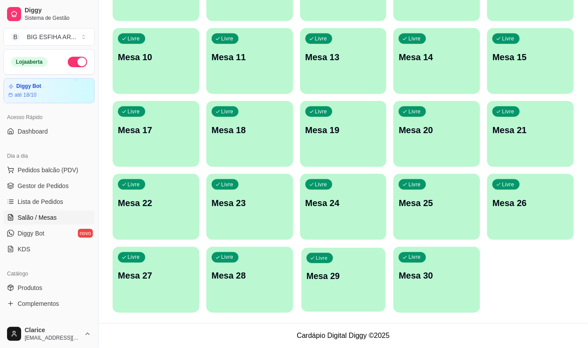
click at [364, 280] on p "Mesa 29" at bounding box center [343, 277] width 74 height 12
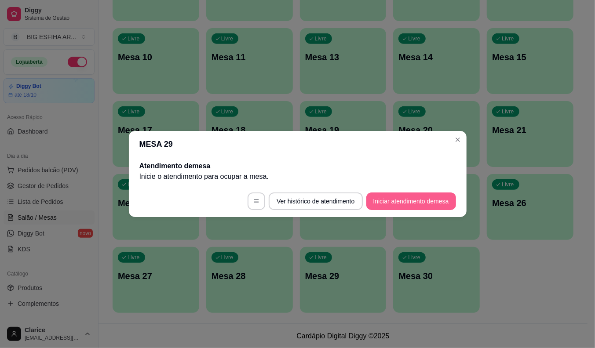
click at [398, 195] on button "Iniciar atendimento de mesa" at bounding box center [411, 202] width 90 height 18
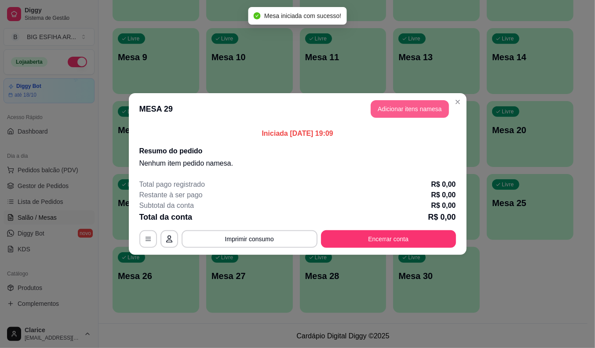
click at [416, 114] on button "Adicionar itens na mesa" at bounding box center [410, 109] width 78 height 18
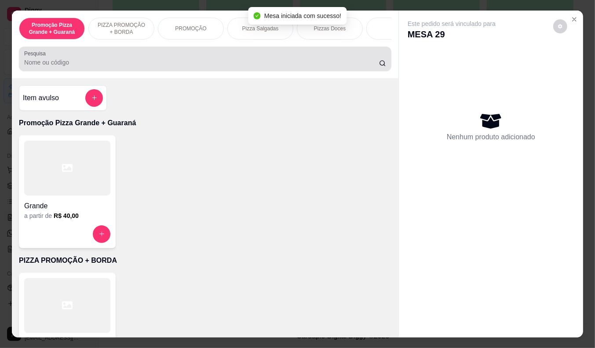
click at [188, 62] on input "Pesquisa" at bounding box center [201, 62] width 355 height 9
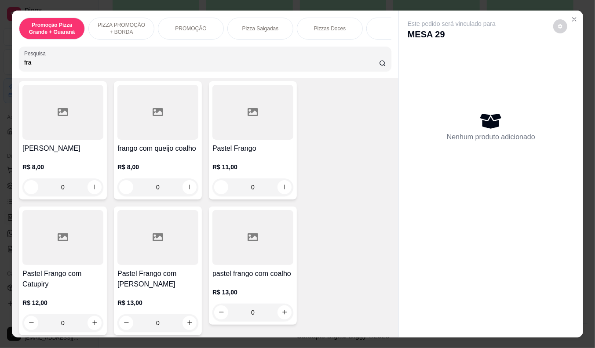
scroll to position [244, 0]
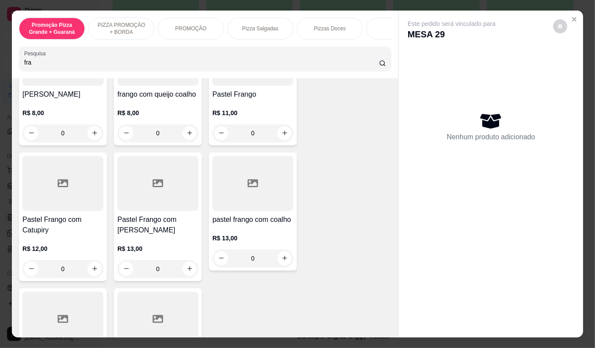
type input "fra"
click at [244, 109] on p "R$ 11,00" at bounding box center [252, 113] width 81 height 9
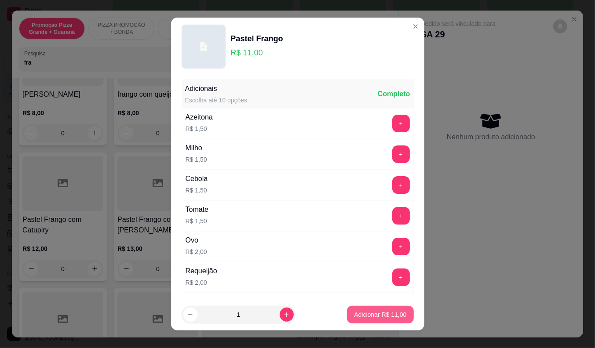
click at [370, 315] on p "Adicionar R$ 11,00" at bounding box center [380, 315] width 52 height 9
type input "1"
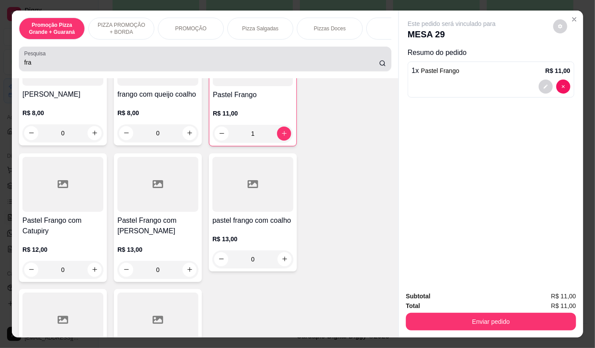
click at [27, 67] on input "fra" at bounding box center [201, 62] width 355 height 9
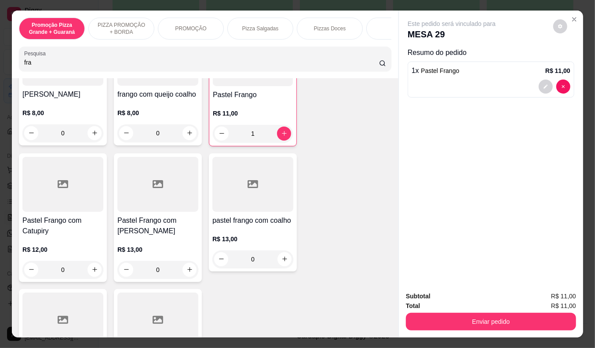
click at [27, 67] on input "fra" at bounding box center [201, 62] width 355 height 9
click at [226, 100] on div "R$ 11,00 1" at bounding box center [253, 121] width 80 height 42
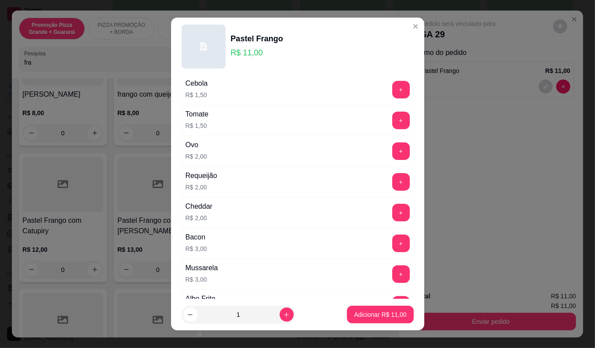
scroll to position [98, 0]
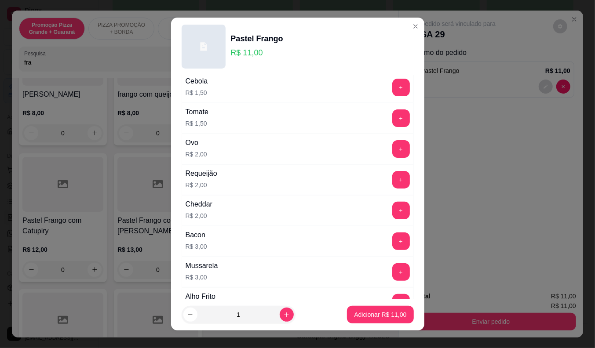
click at [257, 238] on div "Bacon R$ 3,00 +" at bounding box center [298, 241] width 232 height 31
click at [392, 244] on button "+" at bounding box center [400, 241] width 17 height 17
click at [353, 236] on button "-" at bounding box center [362, 242] width 18 height 18
click at [375, 316] on p "Adicionar R$ 14,00" at bounding box center [380, 315] width 52 height 9
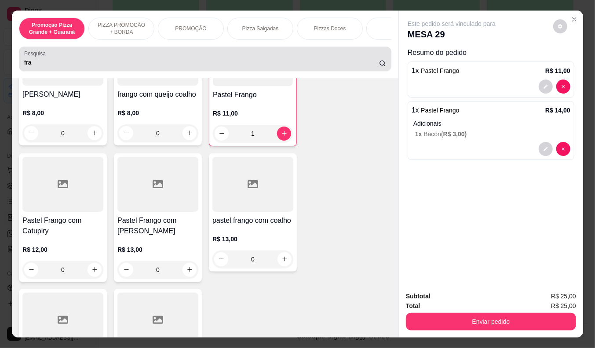
click at [27, 63] on input "fra" at bounding box center [201, 62] width 355 height 9
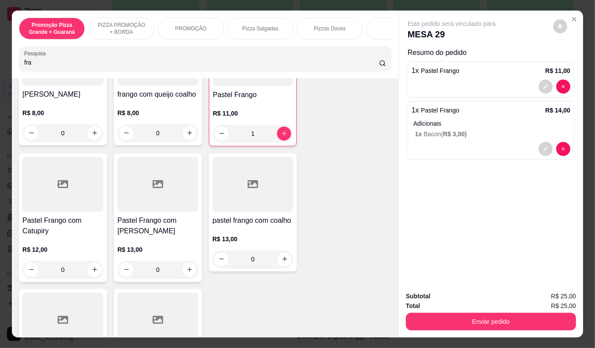
click at [27, 63] on input "fra" at bounding box center [201, 62] width 355 height 9
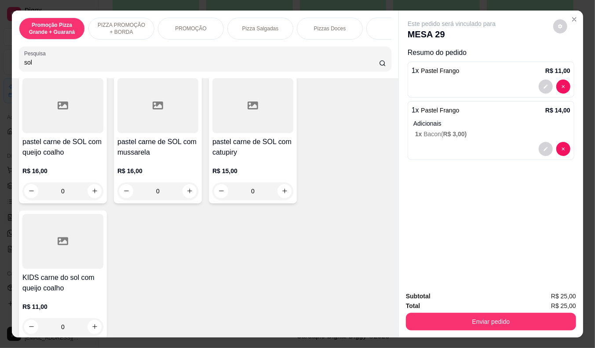
scroll to position [317, 0]
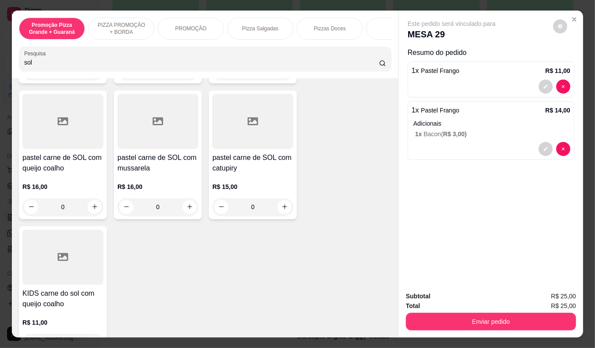
type input "sol"
click at [77, 168] on h4 "pastel carne de SOL com queijo coalho" at bounding box center [62, 163] width 81 height 21
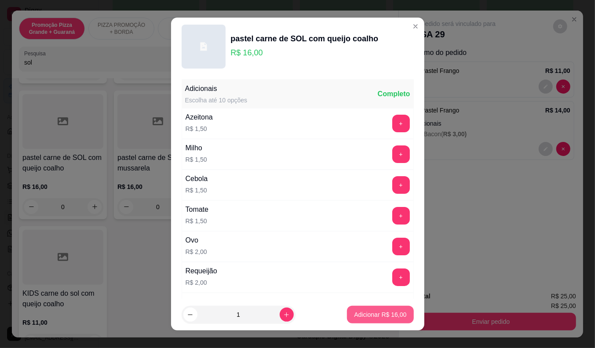
click at [372, 315] on p "Adicionar R$ 16,00" at bounding box center [380, 315] width 52 height 9
click at [372, 315] on div "Esfiha carne do sol R$ 9,00 0 esfiha carne de sol com mussarela R$ 9,00 0 esfih…" at bounding box center [205, 87] width 373 height 537
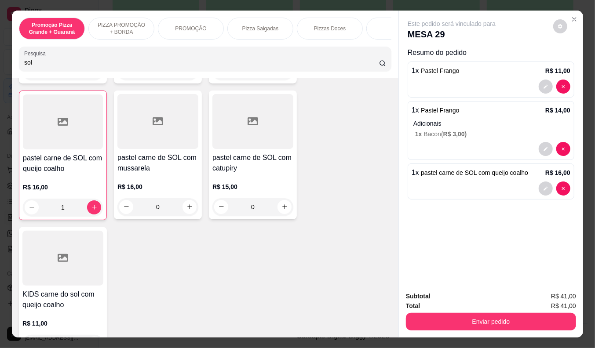
type input "1"
click at [437, 136] on div "1 x Pastel Frango R$ 14,00 Adicionais 1 x Bacon ( R$ 3,00 )" at bounding box center [491, 130] width 167 height 59
click at [539, 142] on button "decrease-product-quantity" at bounding box center [546, 149] width 14 height 14
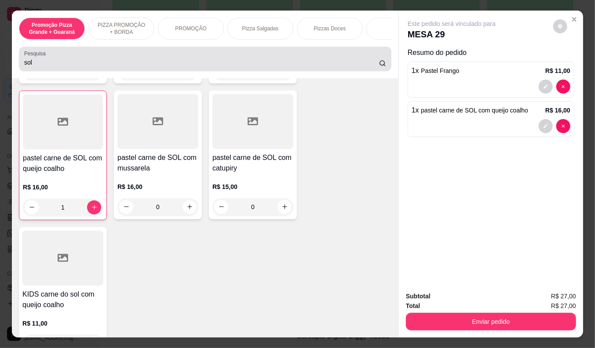
click at [106, 65] on input "sol" at bounding box center [201, 62] width 355 height 9
click at [106, 66] on input "sol" at bounding box center [201, 62] width 355 height 9
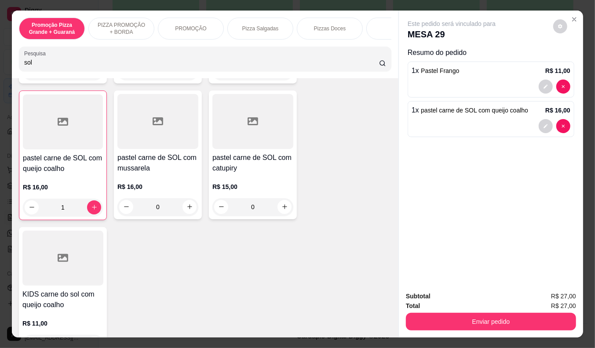
click at [106, 66] on input "sol" at bounding box center [201, 62] width 355 height 9
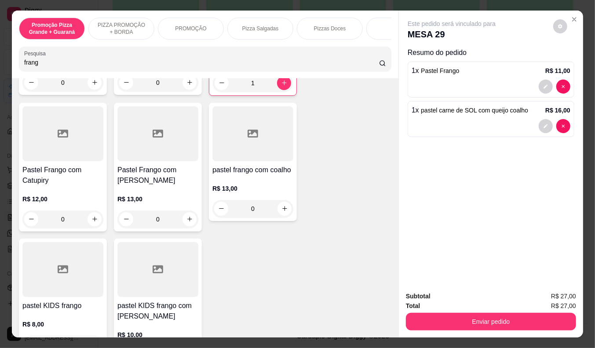
scroll to position [271, 0]
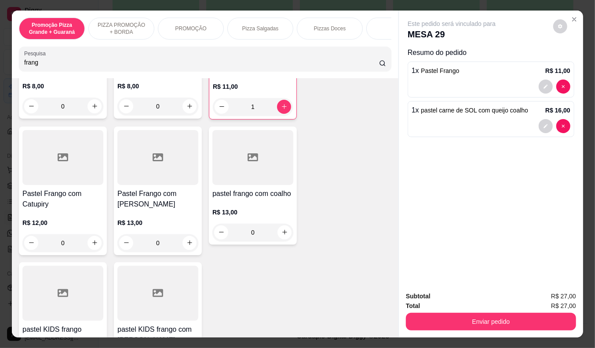
type input "frang"
click at [154, 210] on div "R$ 13,00 0" at bounding box center [157, 231] width 81 height 42
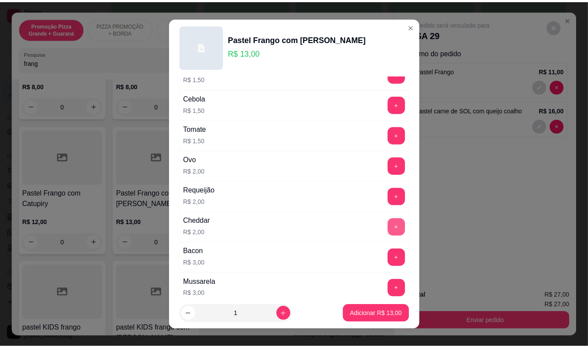
scroll to position [98, 0]
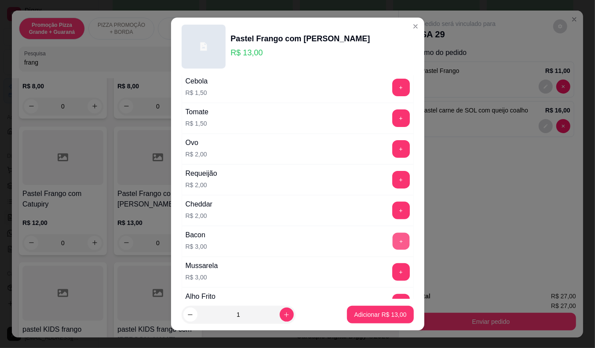
click at [392, 244] on button "+" at bounding box center [400, 241] width 17 height 17
click at [374, 313] on p "Adicionar R$ 16,00" at bounding box center [380, 315] width 51 height 8
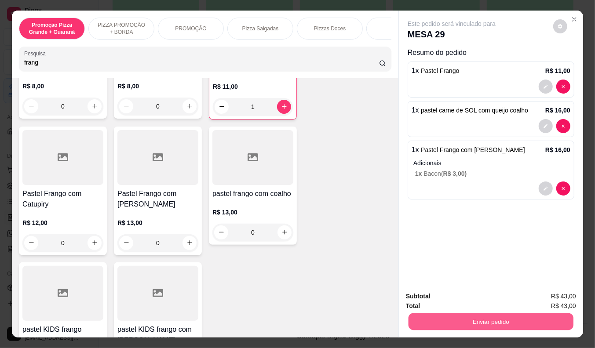
click at [496, 315] on button "Enviar pedido" at bounding box center [491, 322] width 165 height 17
click at [564, 295] on button "Enviar pedido" at bounding box center [553, 297] width 50 height 17
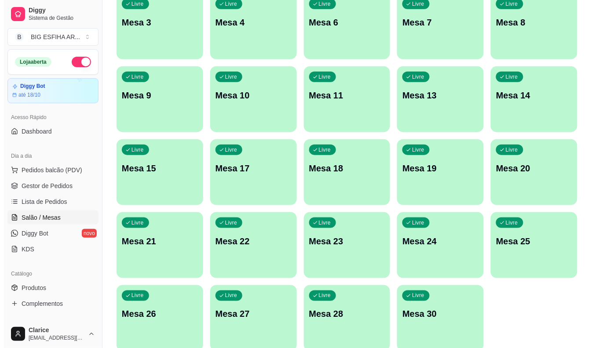
scroll to position [164, 0]
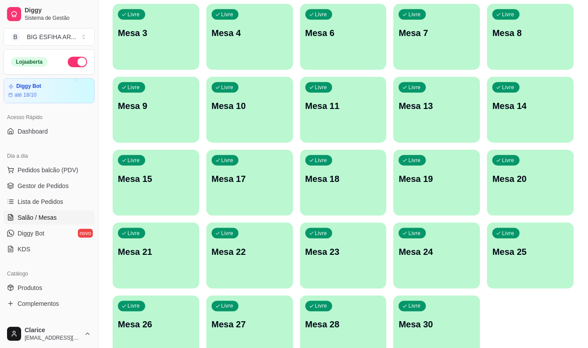
click at [241, 317] on div "Livre Mesa 27" at bounding box center [249, 323] width 87 height 55
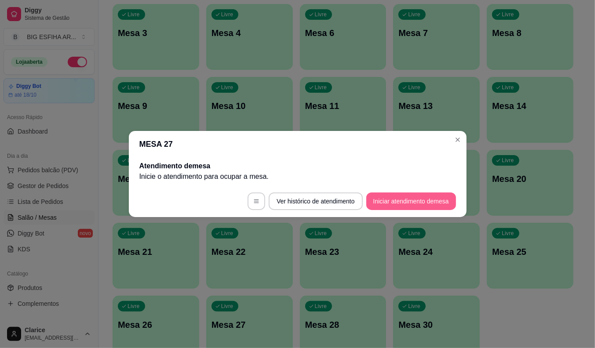
click at [398, 199] on button "Iniciar atendimento de mesa" at bounding box center [411, 202] width 90 height 18
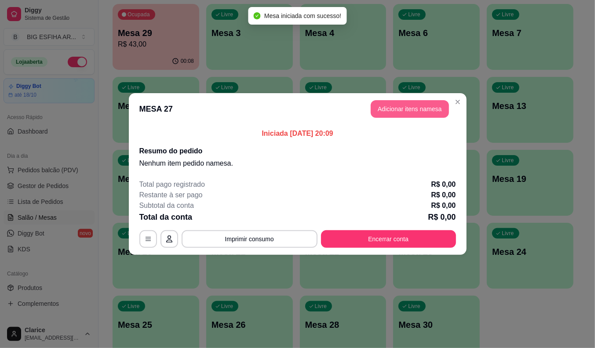
click at [417, 116] on button "Adicionar itens na mesa" at bounding box center [410, 109] width 78 height 18
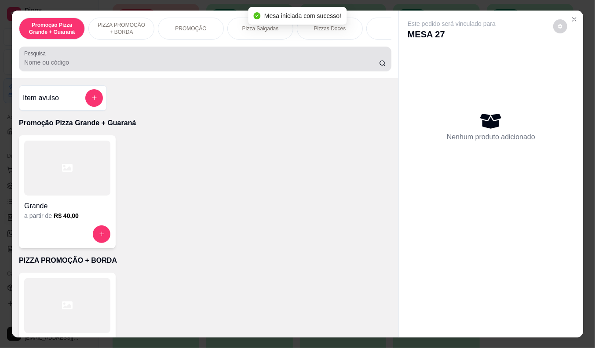
click at [303, 53] on div "Pesquisa" at bounding box center [205, 59] width 373 height 25
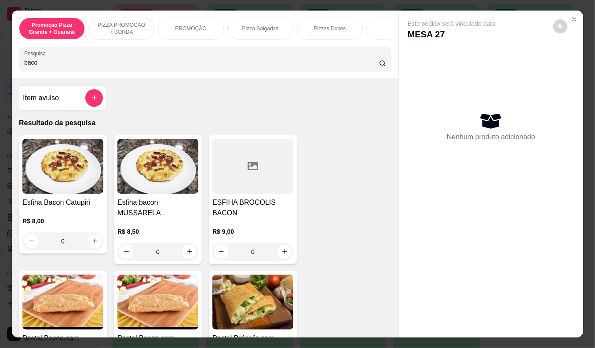
type input "baco"
click at [118, 219] on div "R$ 8,50 0" at bounding box center [157, 240] width 81 height 42
click at [154, 219] on div "R$ 8,50 0" at bounding box center [157, 240] width 81 height 42
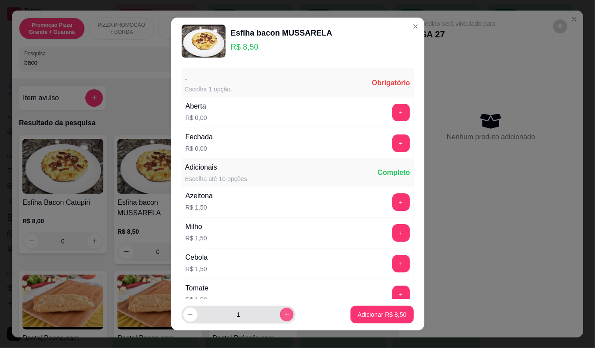
click at [284, 315] on icon "increase-product-quantity" at bounding box center [286, 315] width 4 height 4
type input "2"
click at [392, 142] on button "+" at bounding box center [401, 144] width 18 height 18
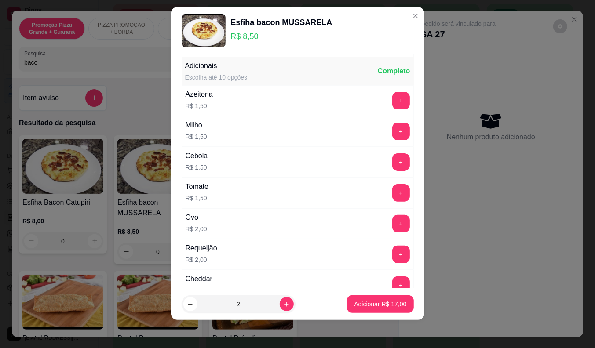
scroll to position [94, 0]
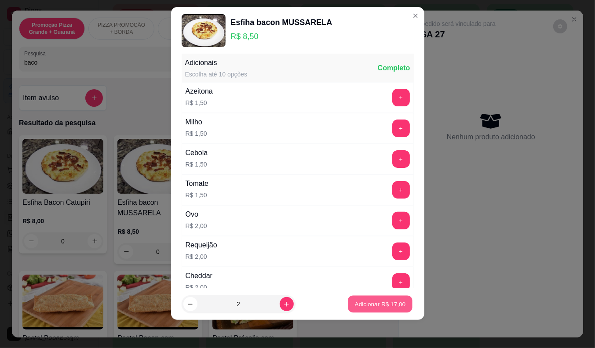
click at [355, 301] on p "Adicionar R$ 17,00" at bounding box center [380, 304] width 51 height 8
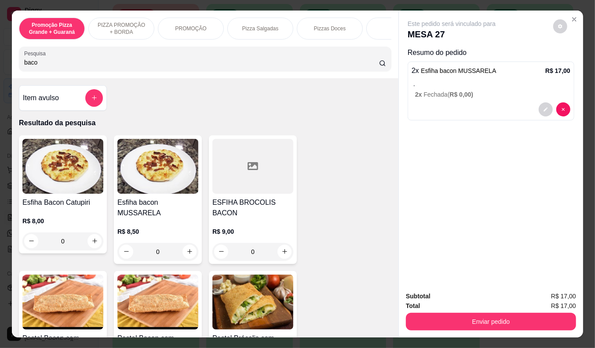
click at [155, 67] on input "baco" at bounding box center [201, 62] width 355 height 9
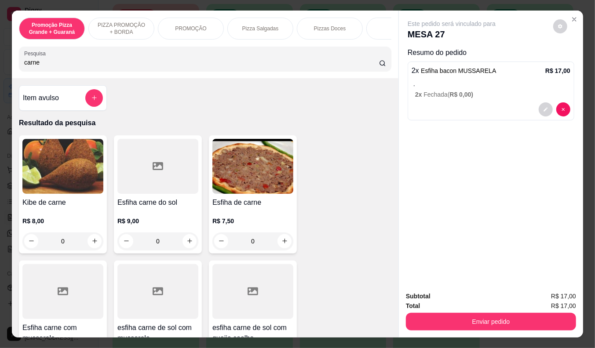
type input "carne"
click at [253, 219] on div "R$ 7,50 0" at bounding box center [252, 229] width 81 height 42
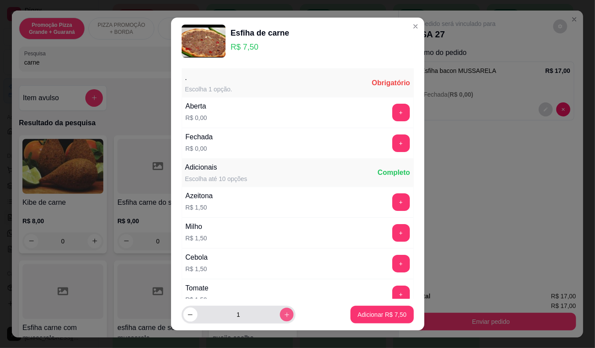
click at [280, 318] on button "increase-product-quantity" at bounding box center [287, 315] width 14 height 14
type input "2"
click at [392, 139] on button "+" at bounding box center [400, 143] width 17 height 17
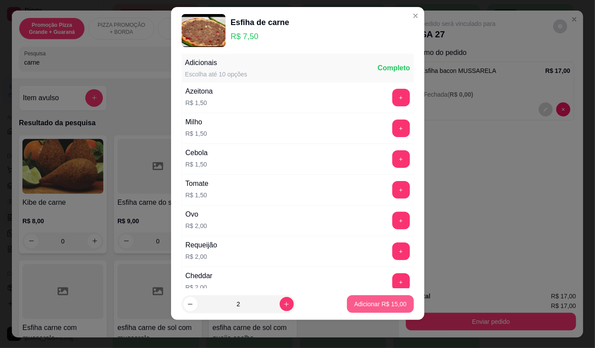
click at [377, 306] on p "Adicionar R$ 15,00" at bounding box center [380, 304] width 52 height 9
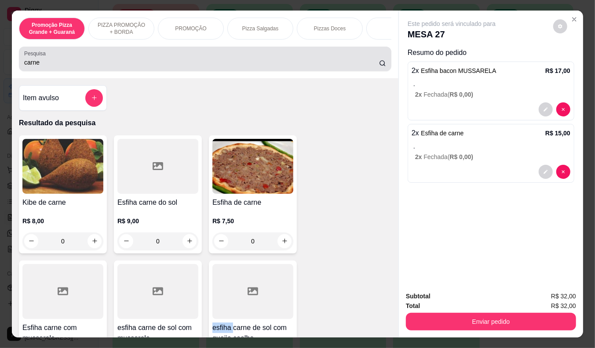
click at [31, 65] on input "carne" at bounding box center [201, 62] width 355 height 9
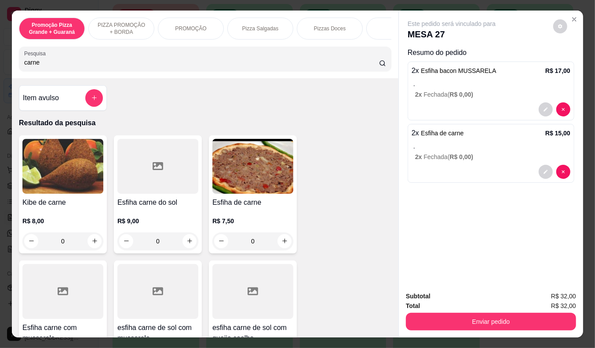
click at [31, 65] on input "carne" at bounding box center [201, 62] width 355 height 9
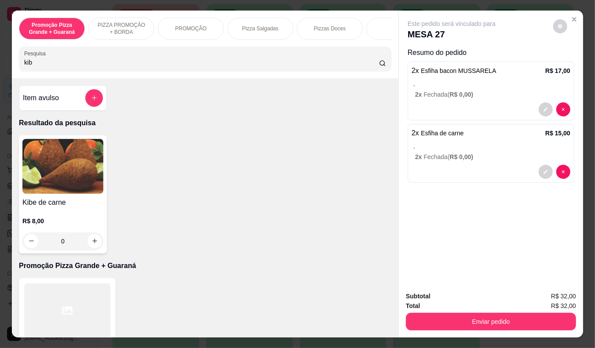
type input "kib"
click at [46, 198] on div "Kibe de carne R$ 8,00 0" at bounding box center [63, 195] width 88 height 118
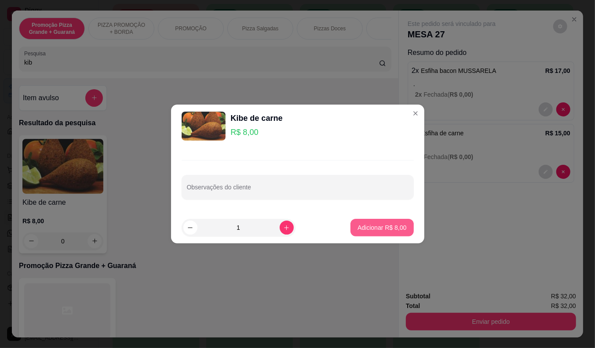
click at [362, 230] on p "Adicionar R$ 8,00" at bounding box center [382, 227] width 49 height 9
type input "1"
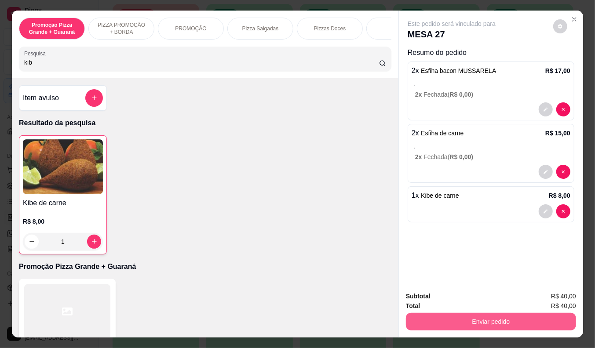
click at [456, 317] on button "Enviar pedido" at bounding box center [491, 322] width 170 height 18
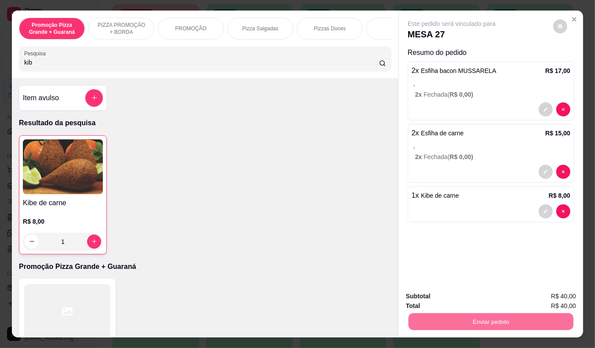
click at [562, 298] on button "Enviar pedido" at bounding box center [553, 297] width 50 height 17
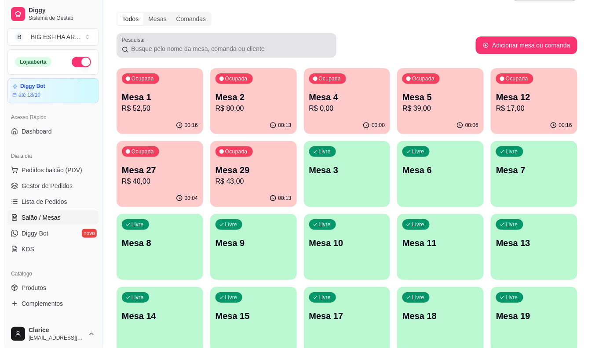
scroll to position [18, 0]
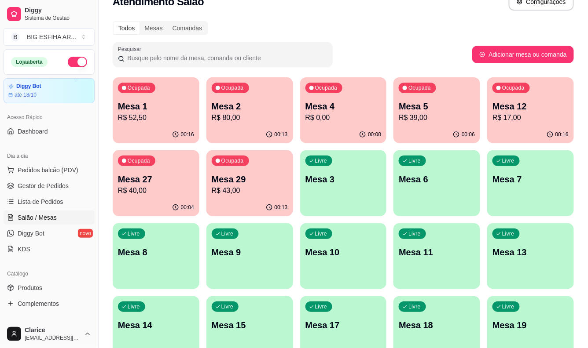
click at [157, 114] on p "R$ 52,50" at bounding box center [156, 118] width 76 height 11
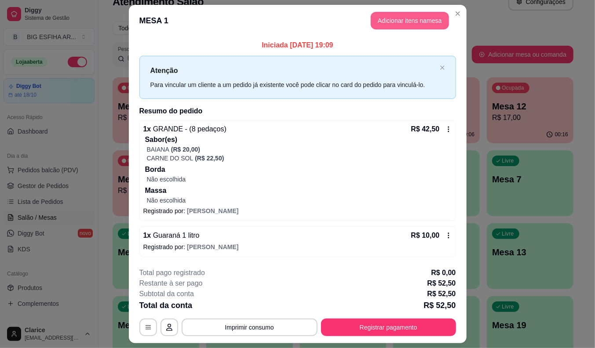
click at [373, 20] on button "Adicionar itens na mesa" at bounding box center [410, 21] width 78 height 18
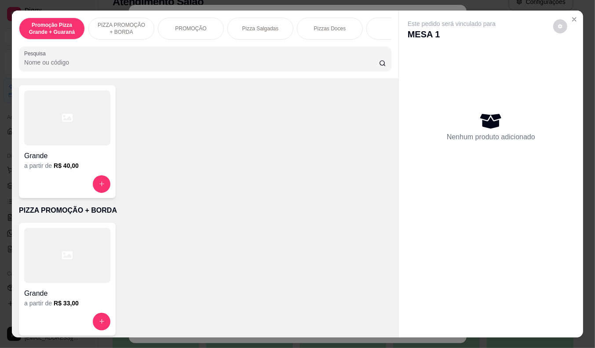
scroll to position [98, 0]
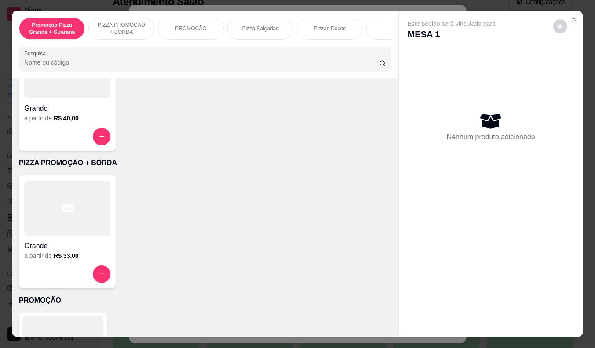
click at [47, 257] on div "a partir de R$ 33,00" at bounding box center [67, 256] width 86 height 9
click at [86, 274] on div at bounding box center [67, 275] width 86 height 18
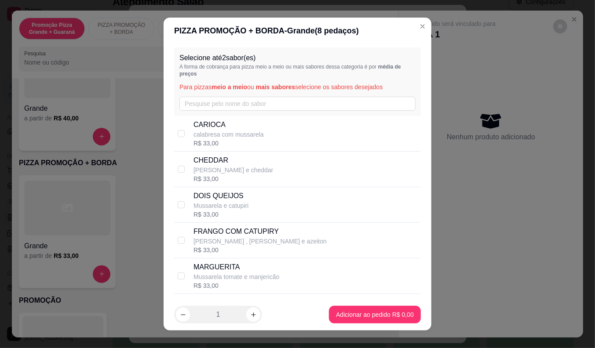
click at [260, 134] on div "CARIOCA calabresa com mussarela R$ 33,00" at bounding box center [306, 134] width 224 height 28
checkbox input "true"
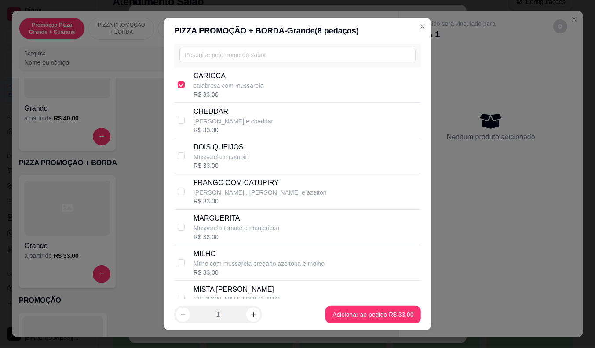
click at [244, 252] on p "MILHO" at bounding box center [259, 254] width 131 height 11
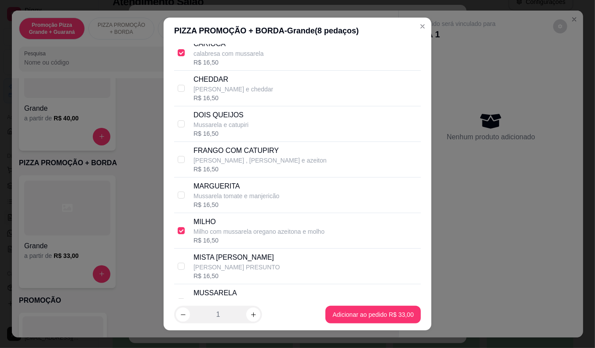
scroll to position [98, 0]
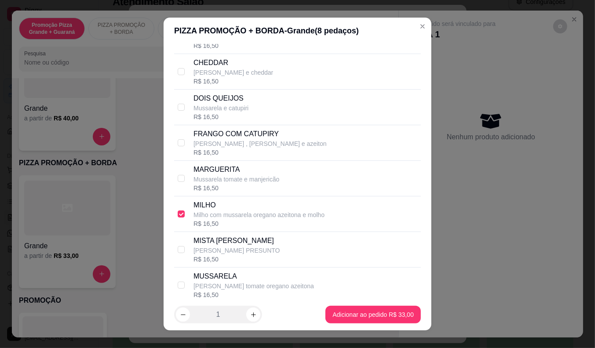
click at [243, 252] on p "[PERSON_NAME] PRESUNTO" at bounding box center [237, 250] width 87 height 9
checkbox input "false"
checkbox input "true"
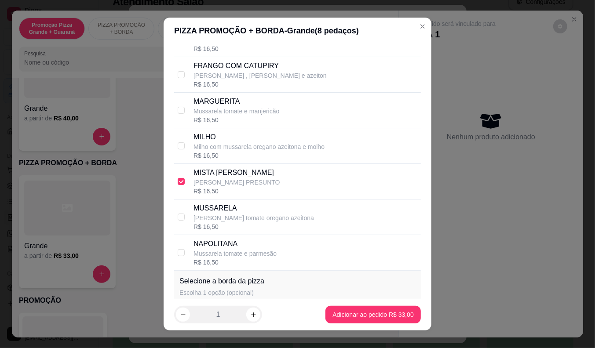
scroll to position [244, 0]
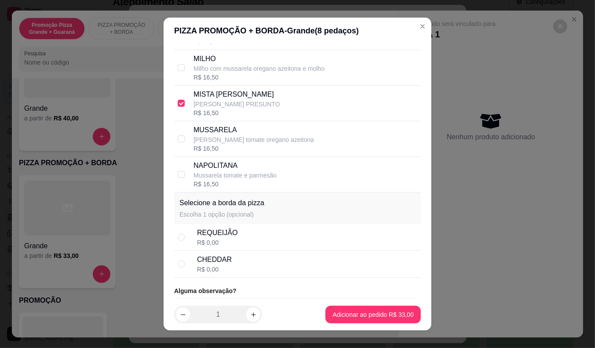
click at [256, 245] on div "REQUEIJÃO R$ 0,00" at bounding box center [307, 237] width 220 height 19
radio input "true"
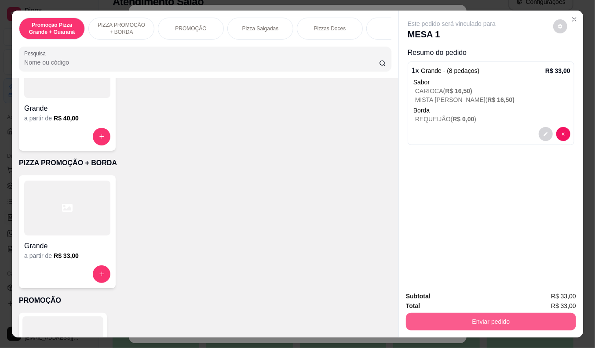
click at [491, 319] on button "Enviar pedido" at bounding box center [491, 322] width 170 height 18
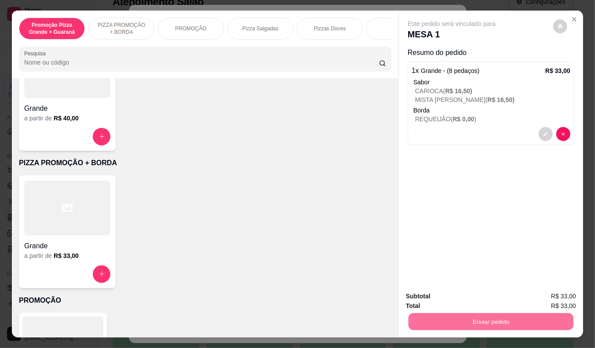
click at [552, 292] on button "Enviar pedido" at bounding box center [553, 297] width 50 height 17
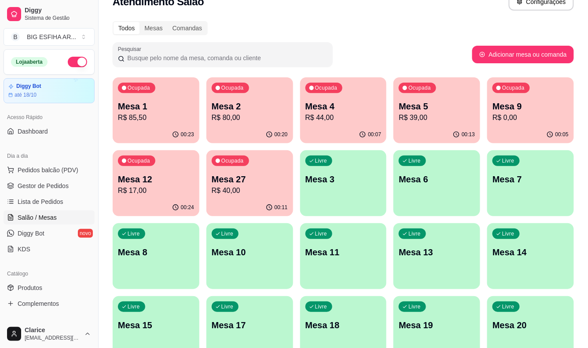
click at [173, 196] on div "Ocupada Mesa 12 R$ 17,00" at bounding box center [156, 174] width 87 height 49
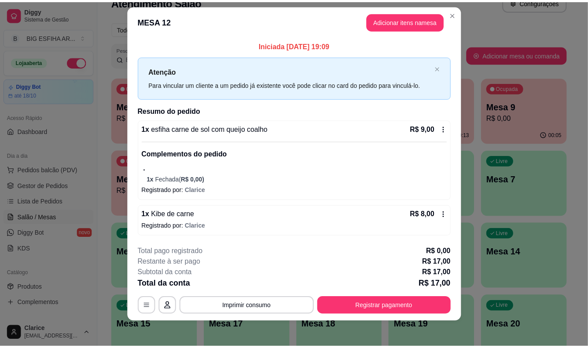
scroll to position [12, 0]
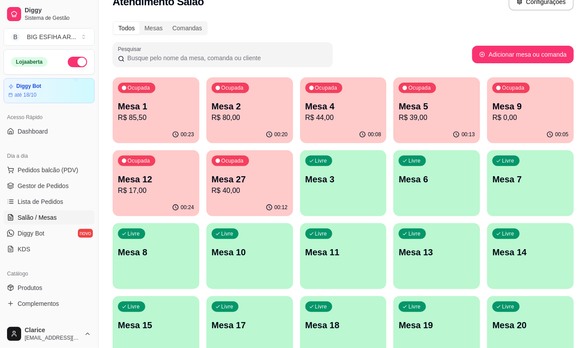
click at [150, 187] on p "R$ 17,00" at bounding box center [156, 191] width 76 height 11
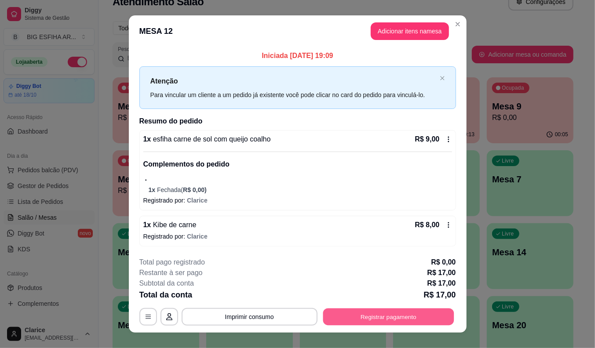
click at [360, 317] on button "Registrar pagamento" at bounding box center [388, 317] width 131 height 17
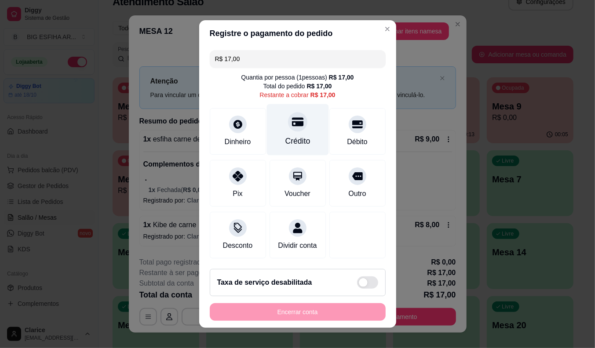
click at [280, 132] on div "Crédito" at bounding box center [298, 129] width 62 height 51
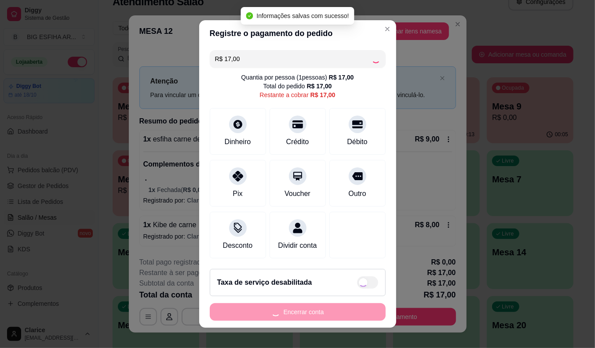
type input "R$ 0,00"
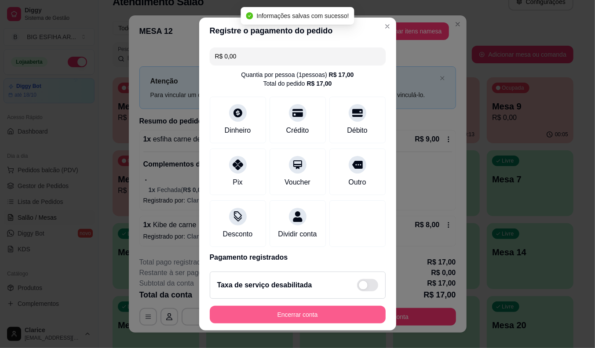
click at [280, 315] on button "Encerrar conta" at bounding box center [298, 315] width 176 height 18
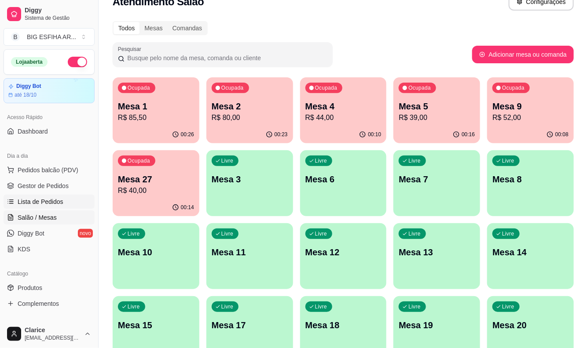
click at [36, 201] on span "Lista de Pedidos" at bounding box center [41, 202] width 46 height 9
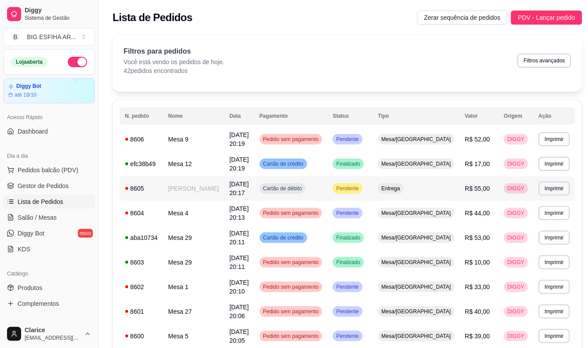
click at [186, 180] on td "[PERSON_NAME]" at bounding box center [193, 188] width 61 height 25
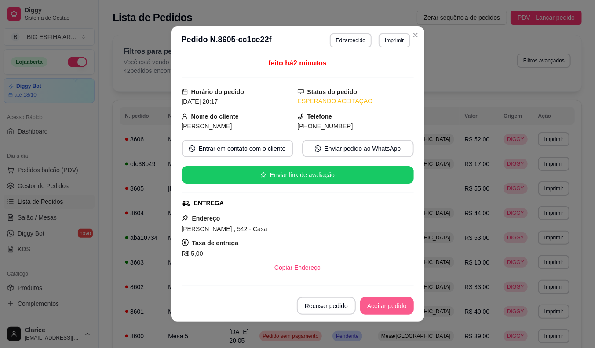
click at [381, 303] on button "Aceitar pedido" at bounding box center [387, 306] width 54 height 18
click at [381, 303] on button "Mover para preparo" at bounding box center [380, 306] width 68 height 18
click at [392, 43] on button "Imprimir" at bounding box center [394, 40] width 31 height 14
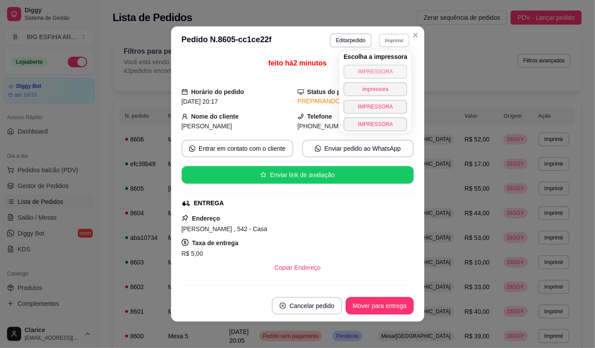
click at [383, 67] on button "IMPRESSORA" at bounding box center [376, 72] width 64 height 14
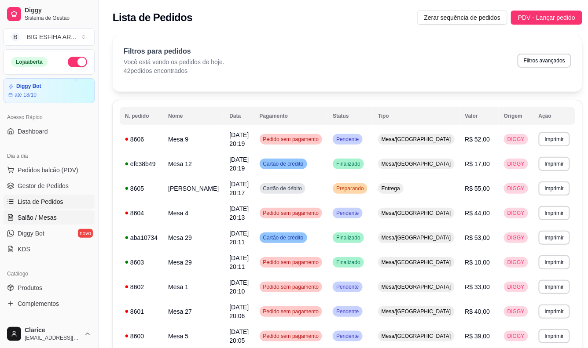
click at [45, 214] on span "Salão / Mesas" at bounding box center [37, 217] width 39 height 9
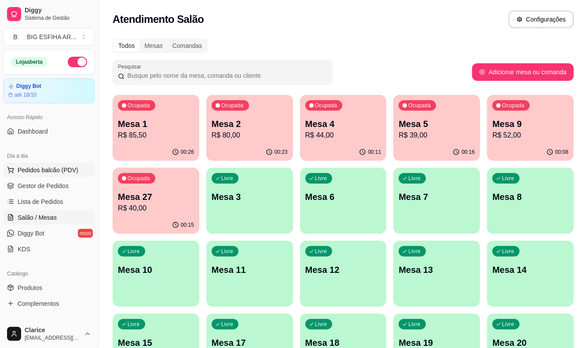
click at [44, 169] on span "Pedidos balcão (PDV)" at bounding box center [48, 170] width 61 height 9
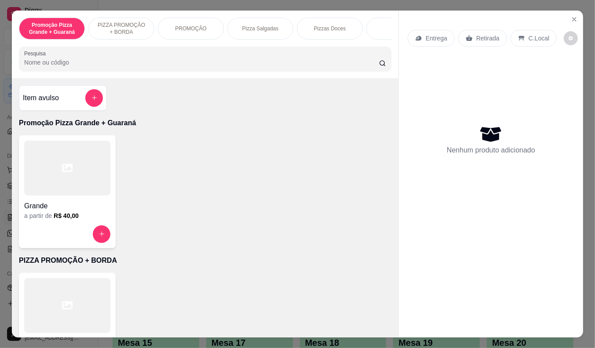
click at [430, 34] on p "Entrega" at bounding box center [437, 38] width 22 height 9
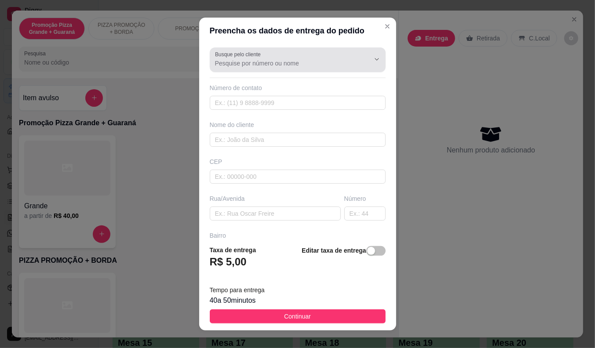
click at [326, 70] on div "Busque pelo cliente" at bounding box center [298, 60] width 176 height 25
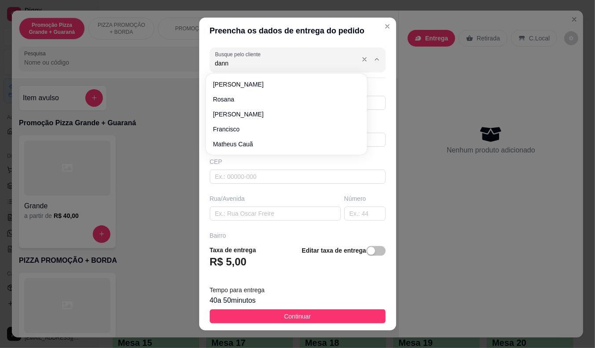
type input "danna"
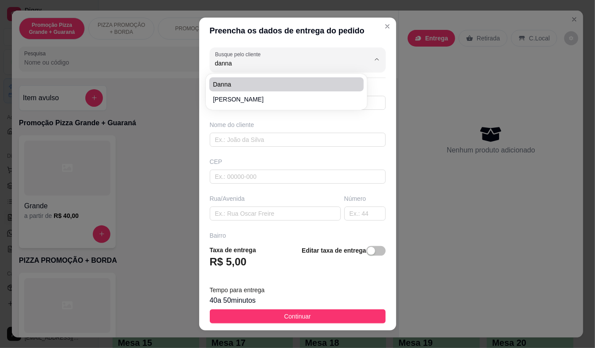
click at [310, 87] on span "danna" at bounding box center [282, 84] width 139 height 9
type input "85999934435"
type input "danna"
type input "dom lino 940"
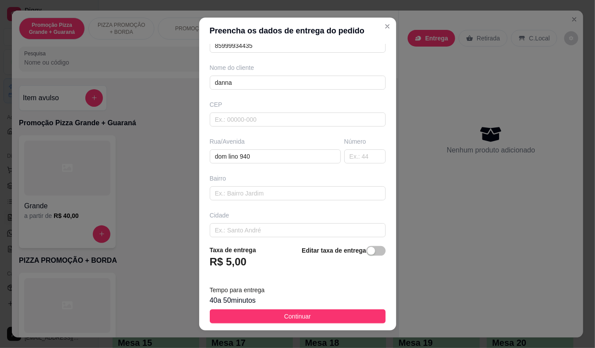
scroll to position [102, 0]
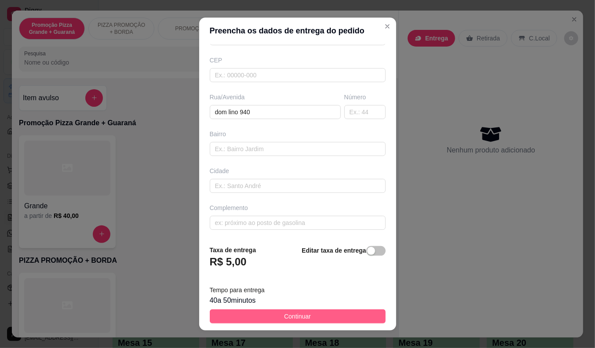
type input "danna"
click at [250, 318] on button "Continuar" at bounding box center [298, 317] width 176 height 14
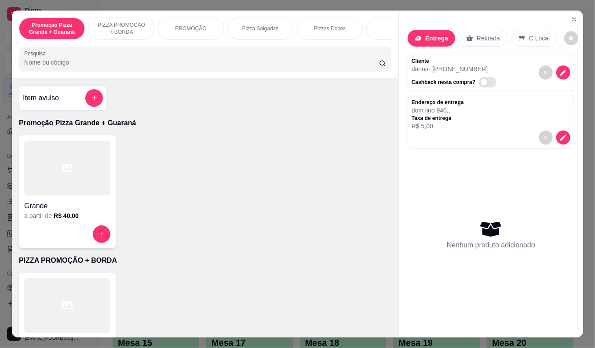
scroll to position [98, 0]
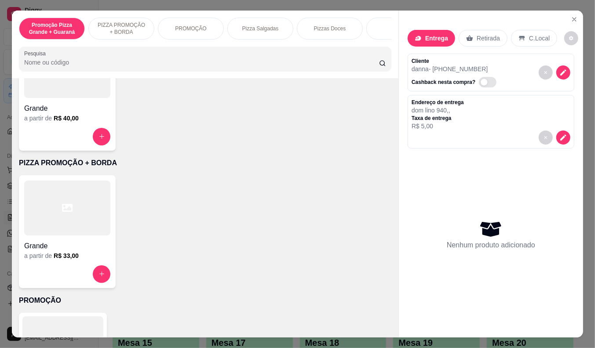
click at [49, 173] on div "Item avulso Promoção Pizza Grande + Guaraná Grande a partir de R$ 40,00 PIZZA P…" at bounding box center [205, 208] width 387 height 260
click at [62, 131] on div at bounding box center [67, 137] width 86 height 18
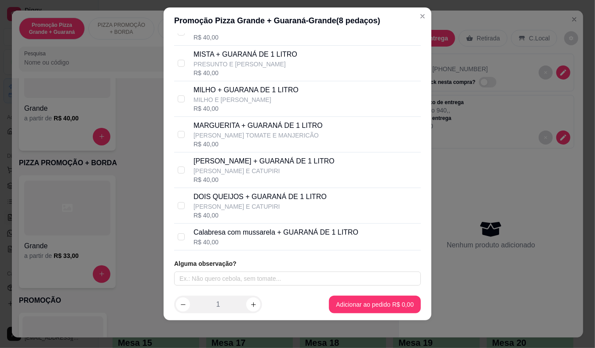
scroll to position [11, 0]
click at [213, 234] on p "Calabresa com mussarela + GUARANÁ DE 1 LITRO" at bounding box center [276, 232] width 165 height 11
checkbox input "true"
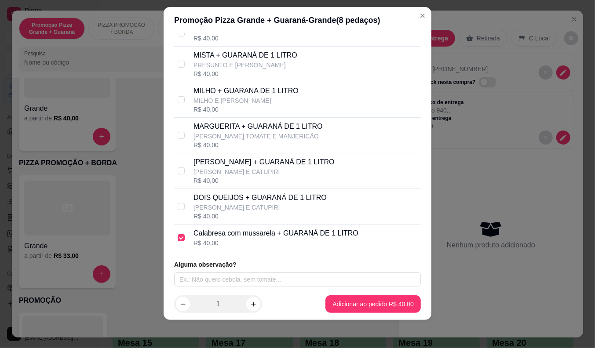
scroll to position [87, 0]
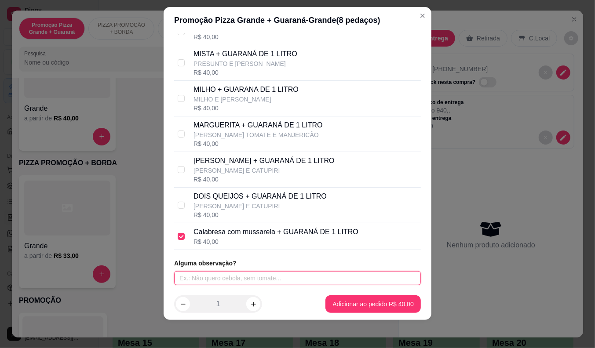
click at [304, 276] on input "text" at bounding box center [297, 278] width 247 height 14
type input "borda de requeijao"
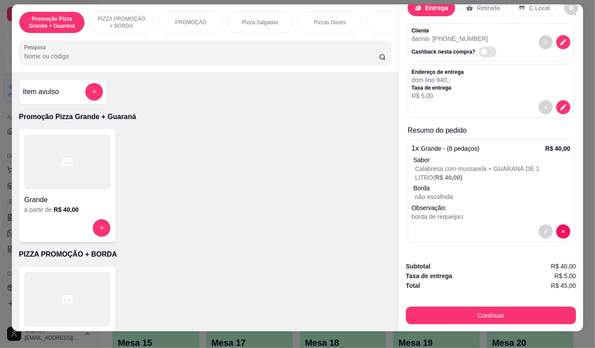
scroll to position [0, 0]
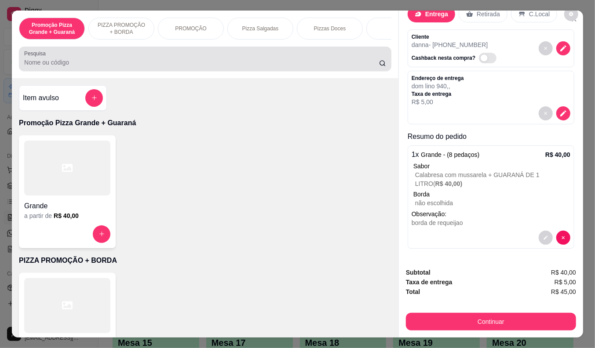
click at [65, 59] on div at bounding box center [205, 59] width 362 height 18
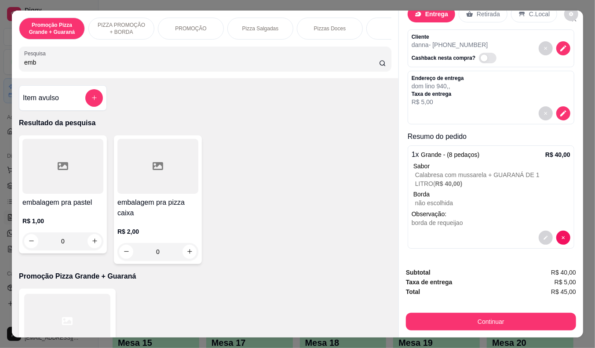
type input "emb"
click at [149, 219] on h4 "embalagem pra pizza caixa" at bounding box center [157, 208] width 81 height 21
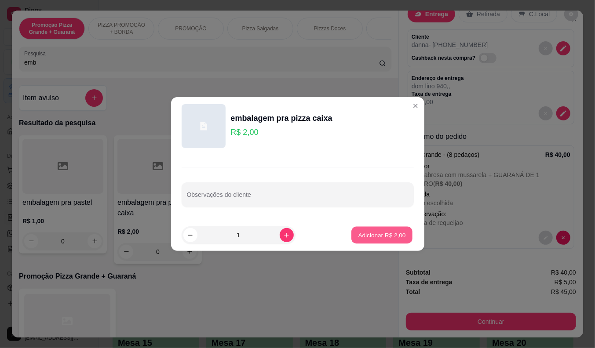
click at [383, 236] on p "Adicionar R$ 2,00" at bounding box center [383, 235] width 48 height 8
click at [383, 236] on div "Item avulso Resultado da pesquisa embalagem pra pastel R$ 1,00 0 embalagem pra …" at bounding box center [205, 208] width 387 height 260
type input "1"
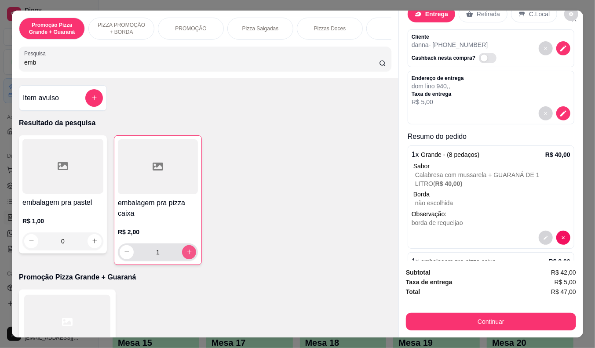
click at [190, 259] on button "increase-product-quantity" at bounding box center [189, 252] width 14 height 14
type input "2"
click at [128, 219] on h4 "embalagem pra pizza caixa" at bounding box center [158, 208] width 80 height 21
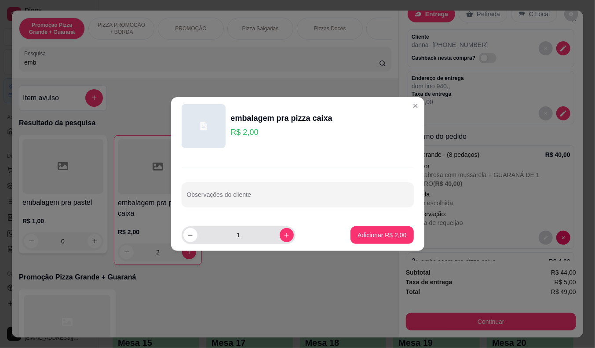
click at [273, 232] on input "1" at bounding box center [239, 236] width 82 height 18
click at [283, 232] on icon "increase-product-quantity" at bounding box center [286, 235] width 7 height 7
type input "2"
click at [380, 235] on p "Adicionar R$ 4,00" at bounding box center [382, 235] width 49 height 9
type input "4"
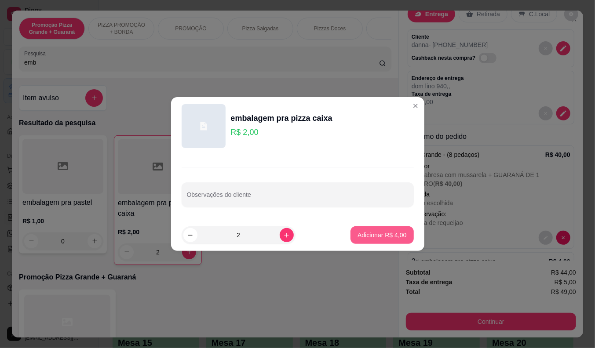
type input "4"
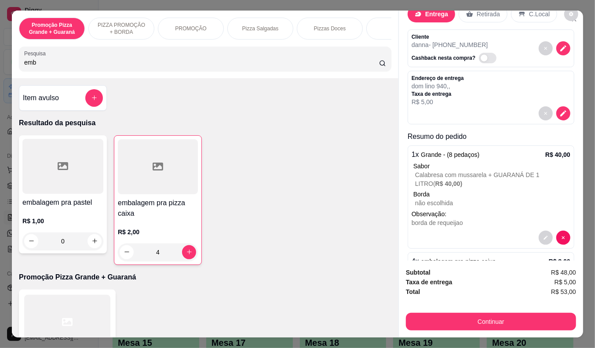
click at [38, 207] on h4 "embalagem pra pastel" at bounding box center [62, 203] width 81 height 11
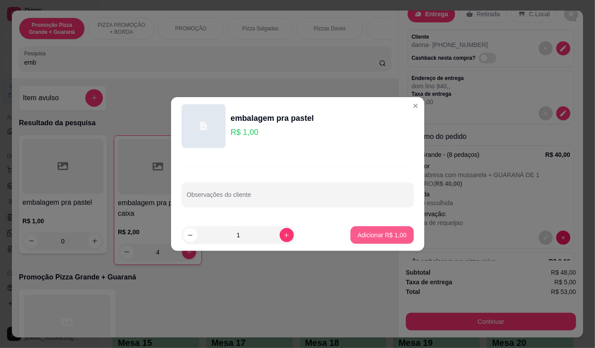
click at [367, 235] on p "Adicionar R$ 1,00" at bounding box center [382, 235] width 49 height 9
type input "1"
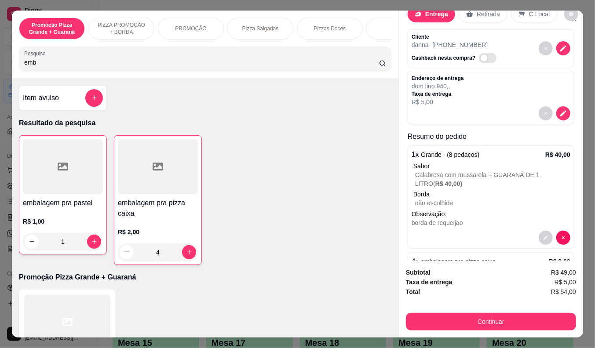
click at [54, 218] on div "R$ 1,00 1" at bounding box center [63, 230] width 80 height 42
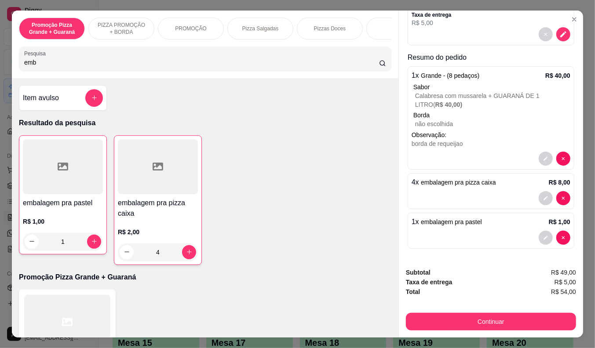
scroll to position [21, 0]
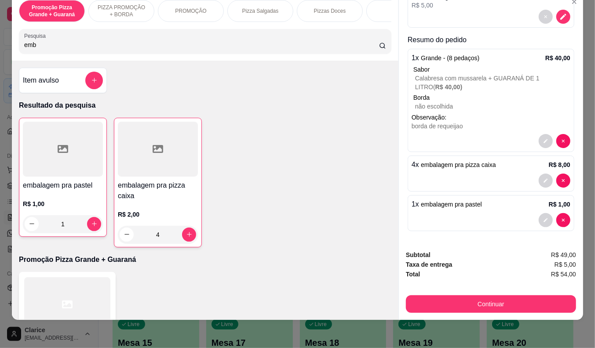
click at [458, 161] on span "embalagem pra pizza caixa" at bounding box center [458, 164] width 75 height 7
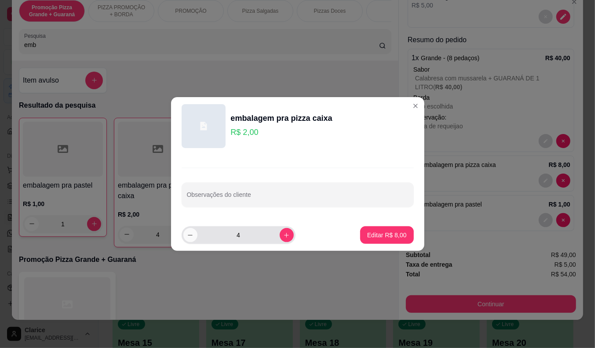
click at [186, 238] on button "decrease-product-quantity" at bounding box center [190, 235] width 14 height 14
click at [283, 235] on icon "increase-product-quantity" at bounding box center [286, 235] width 7 height 7
type input "2"
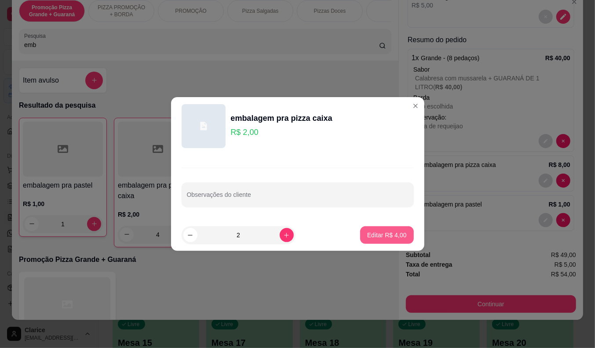
click at [389, 231] on p "Editar R$ 4,00" at bounding box center [387, 235] width 40 height 9
type input "2"
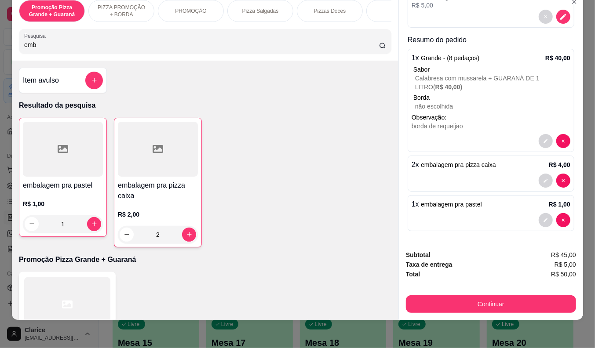
click at [445, 296] on button "Continuar" at bounding box center [491, 305] width 170 height 18
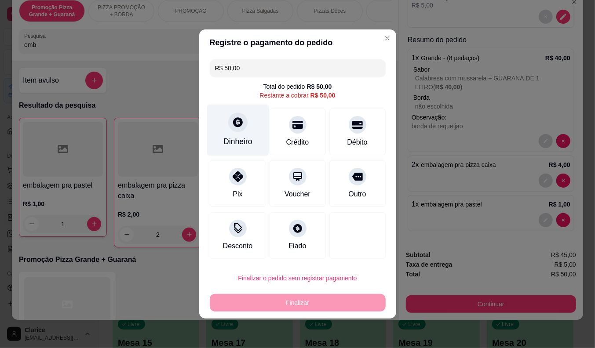
click at [246, 139] on div "Dinheiro" at bounding box center [237, 141] width 29 height 11
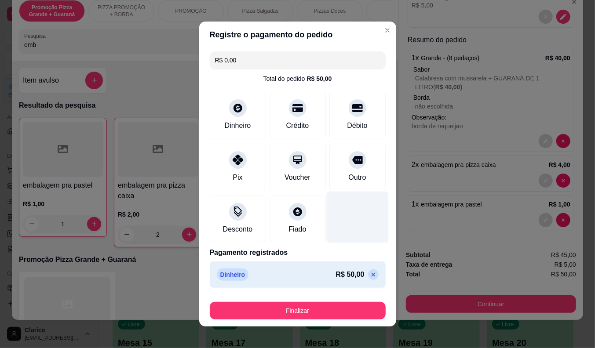
type input "R$ 0,00"
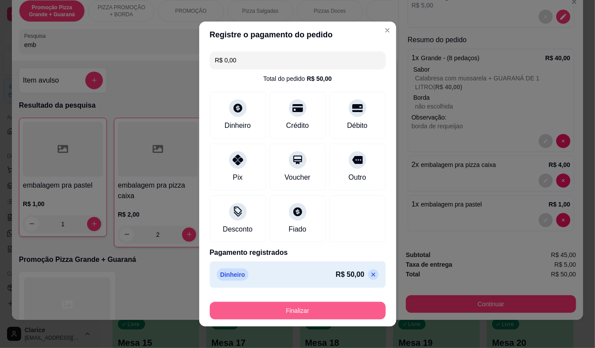
click at [343, 309] on button "Finalizar" at bounding box center [298, 311] width 176 height 18
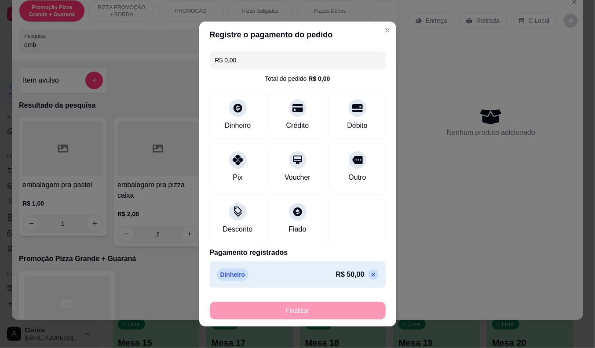
type input "0"
type input "-R$ 50,00"
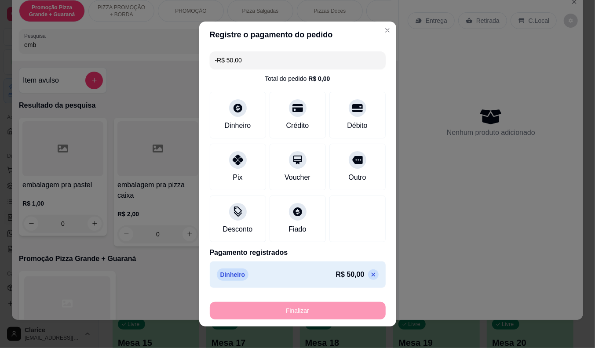
scroll to position [0, 0]
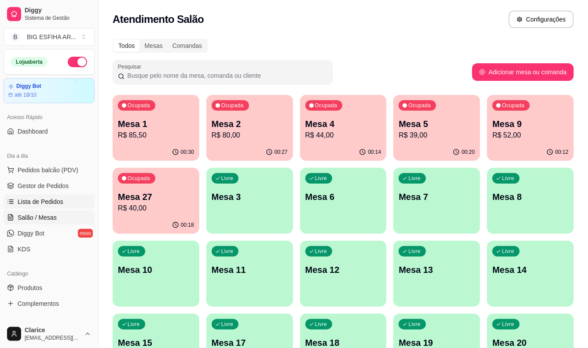
click at [29, 200] on span "Lista de Pedidos" at bounding box center [41, 202] width 46 height 9
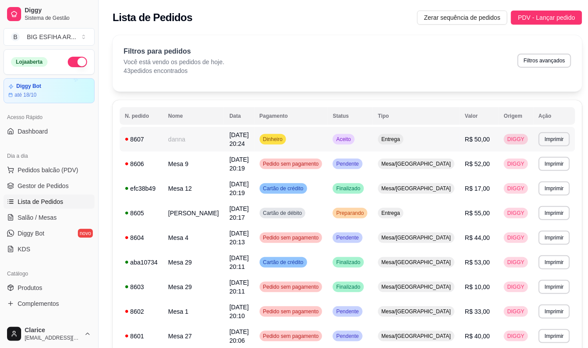
click at [191, 141] on td "danna" at bounding box center [193, 139] width 61 height 25
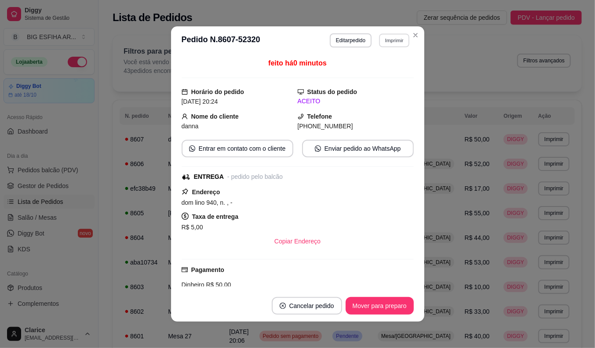
click at [384, 42] on button "Imprimir" at bounding box center [394, 40] width 30 height 14
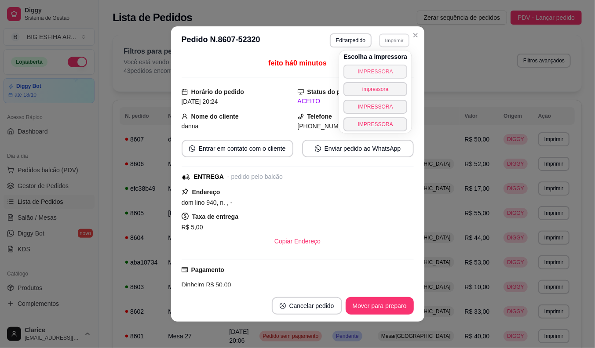
click at [377, 73] on button "IMPRESSORA" at bounding box center [376, 72] width 64 height 14
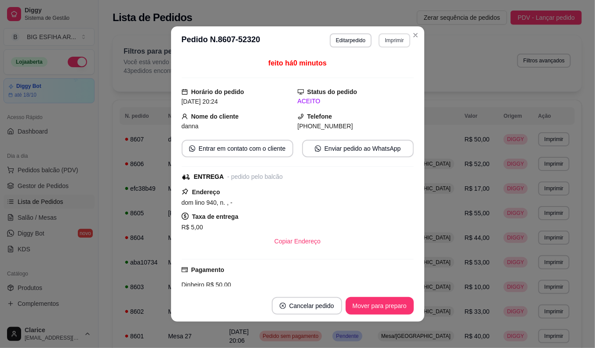
click at [389, 38] on button "Imprimir" at bounding box center [394, 40] width 31 height 14
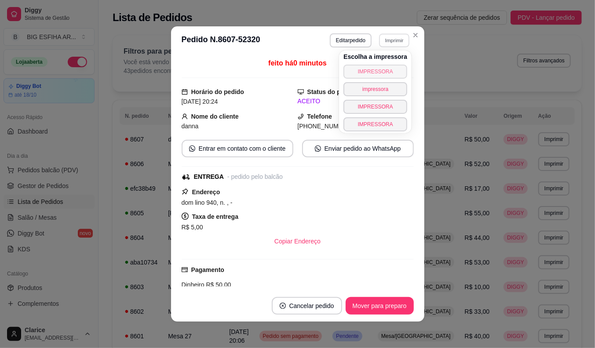
click at [388, 72] on button "IMPRESSORA" at bounding box center [376, 72] width 64 height 14
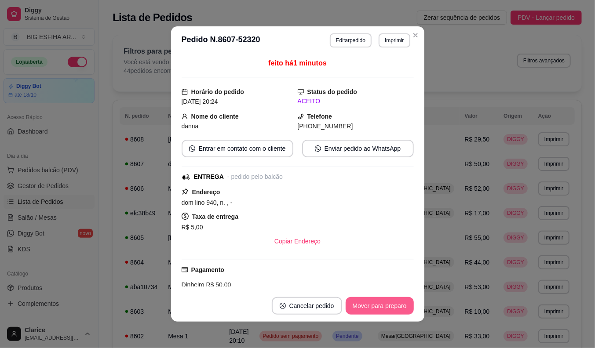
click at [364, 313] on button "Mover para preparo" at bounding box center [380, 306] width 68 height 18
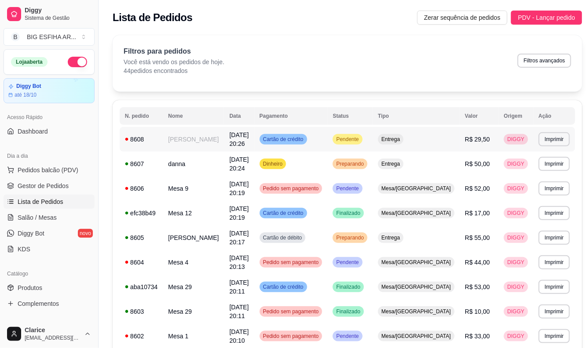
click at [198, 144] on td "[PERSON_NAME]" at bounding box center [193, 139] width 61 height 25
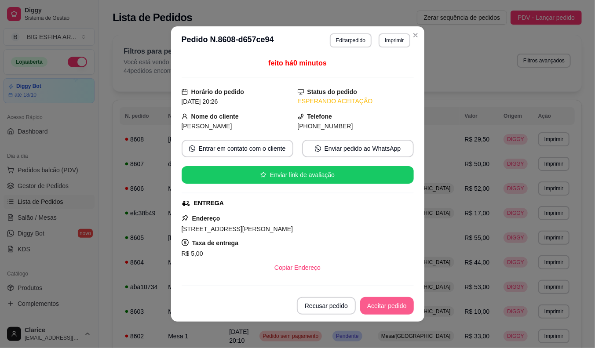
click at [392, 308] on button "Aceitar pedido" at bounding box center [387, 306] width 54 height 18
click at [399, 36] on button "Imprimir" at bounding box center [394, 40] width 31 height 14
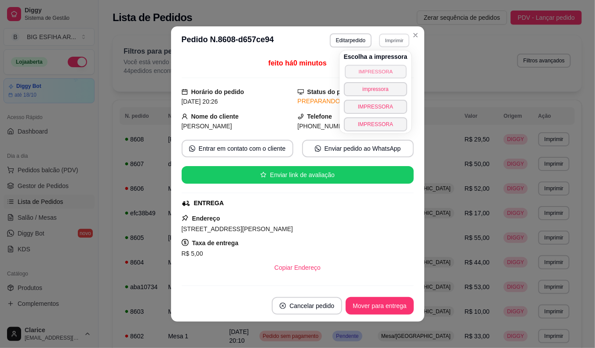
click at [388, 70] on button "IMPRESSORA" at bounding box center [376, 72] width 62 height 14
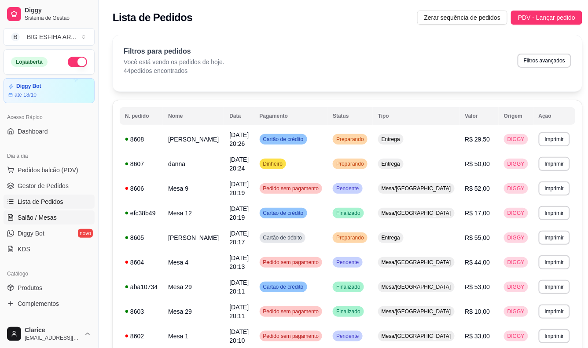
click at [43, 219] on span "Salão / Mesas" at bounding box center [37, 217] width 39 height 9
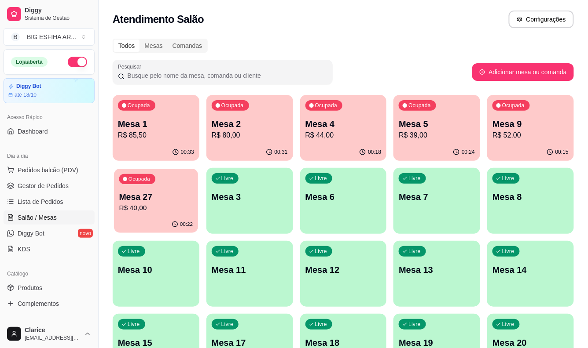
click at [164, 205] on p "R$ 40,00" at bounding box center [156, 208] width 74 height 10
click at [33, 280] on div "Catálogo" at bounding box center [49, 274] width 91 height 14
click at [33, 288] on span "Produtos" at bounding box center [30, 288] width 25 height 9
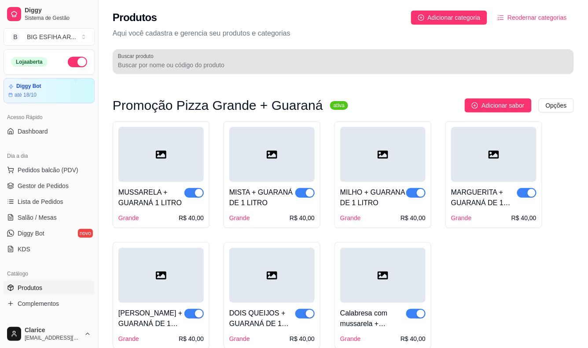
click at [194, 65] on input "Buscar produto" at bounding box center [343, 65] width 451 height 9
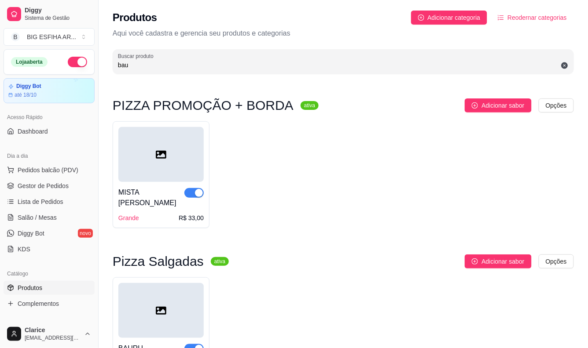
type input "bau"
click at [190, 192] on span "button" at bounding box center [193, 193] width 19 height 10
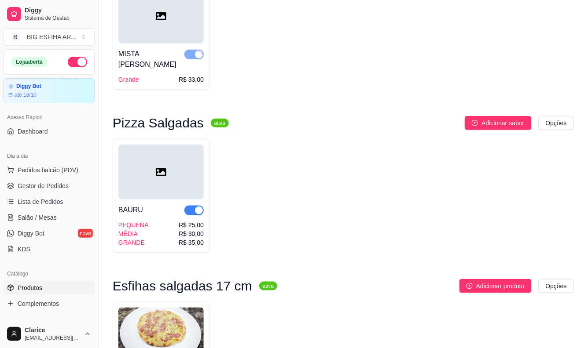
scroll to position [147, 0]
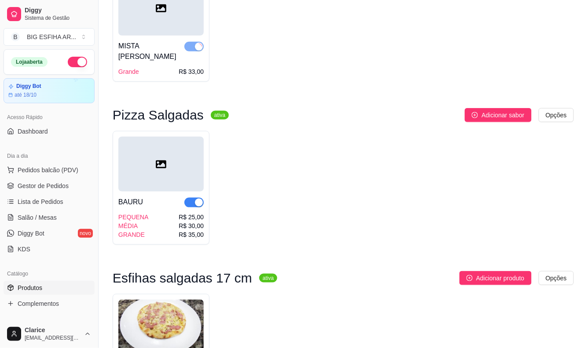
click at [191, 198] on span "button" at bounding box center [193, 203] width 19 height 10
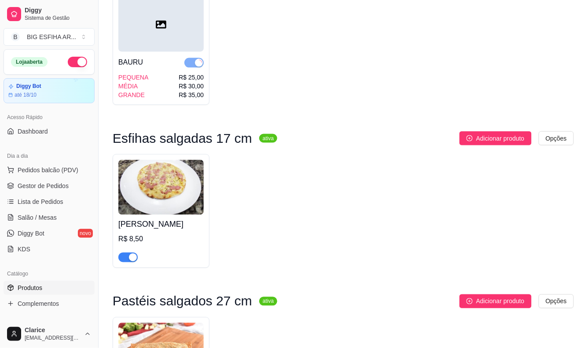
scroll to position [293, 0]
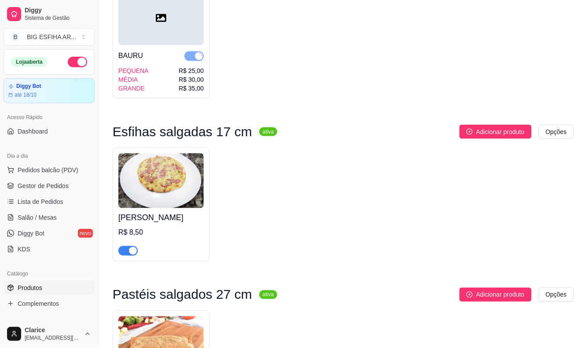
click at [129, 247] on div "button" at bounding box center [133, 251] width 8 height 8
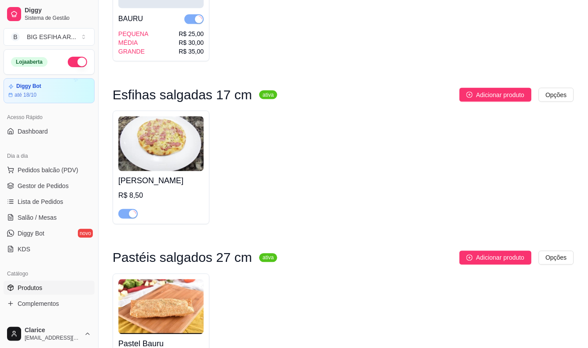
scroll to position [489, 0]
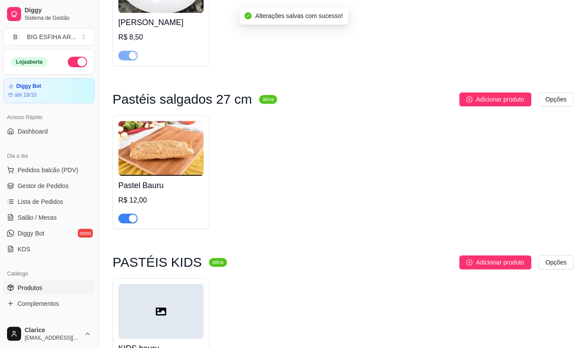
click at [128, 206] on div at bounding box center [160, 215] width 85 height 18
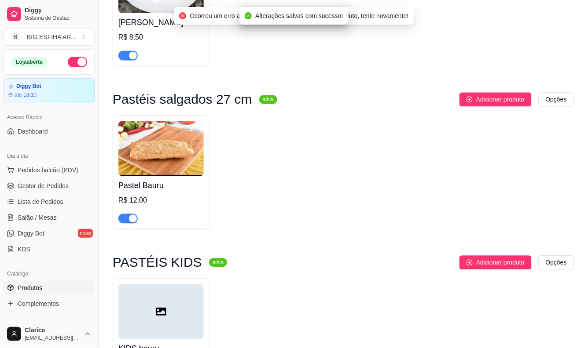
click at [124, 214] on span "button" at bounding box center [127, 219] width 19 height 10
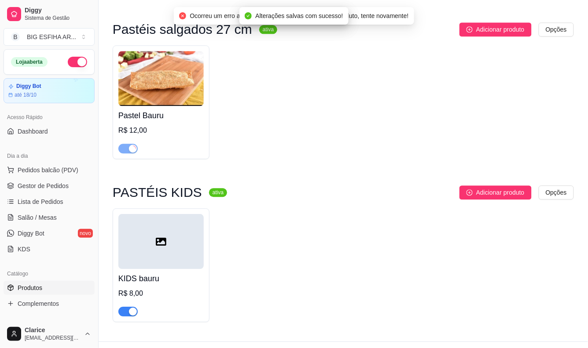
scroll to position [568, 0]
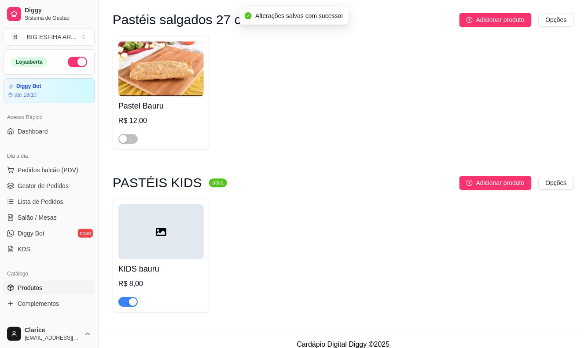
click at [122, 297] on span "button" at bounding box center [127, 302] width 19 height 10
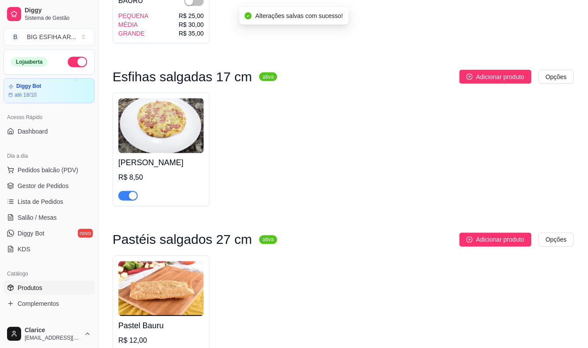
scroll to position [342, 0]
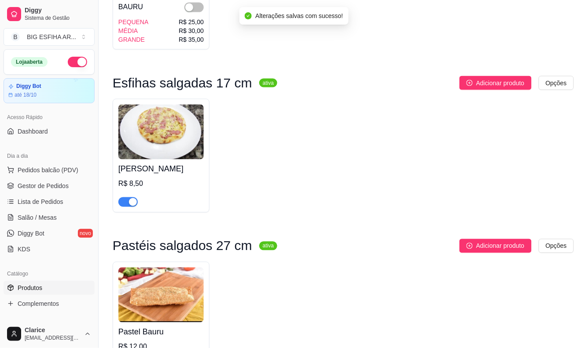
click at [126, 198] on span "button" at bounding box center [127, 203] width 19 height 10
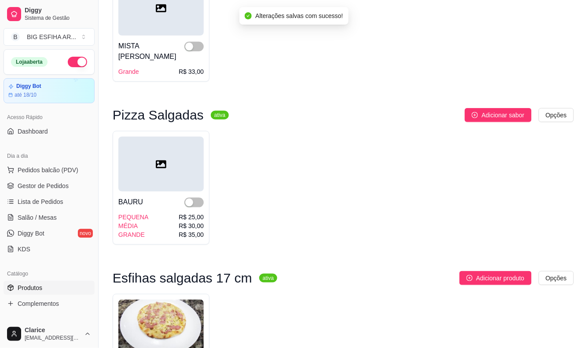
scroll to position [0, 0]
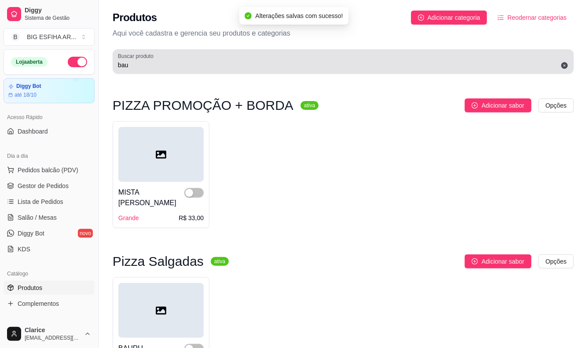
click at [134, 63] on input "bau" at bounding box center [343, 65] width 451 height 9
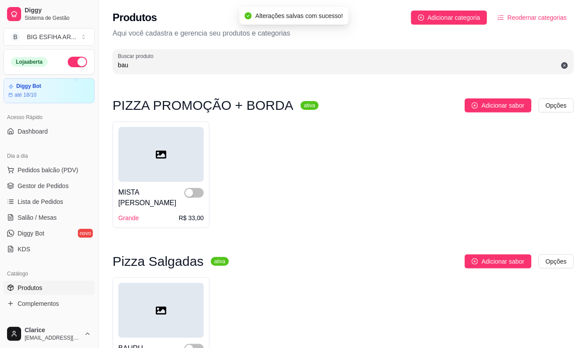
click at [134, 63] on input "bau" at bounding box center [343, 65] width 451 height 9
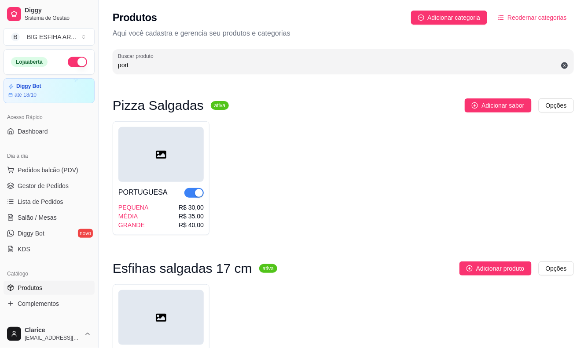
type input "port"
click at [187, 194] on span "button" at bounding box center [193, 193] width 19 height 10
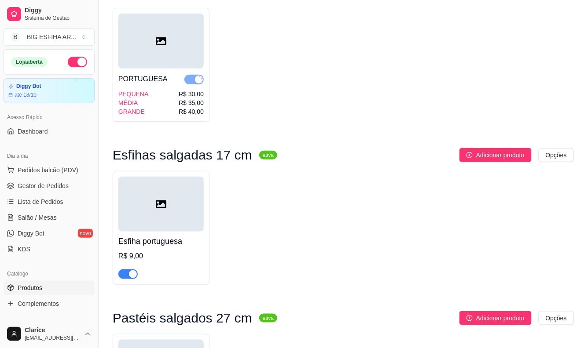
scroll to position [147, 0]
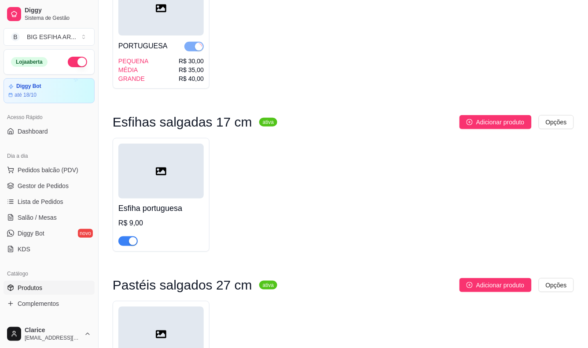
click at [125, 238] on span "button" at bounding box center [127, 242] width 19 height 10
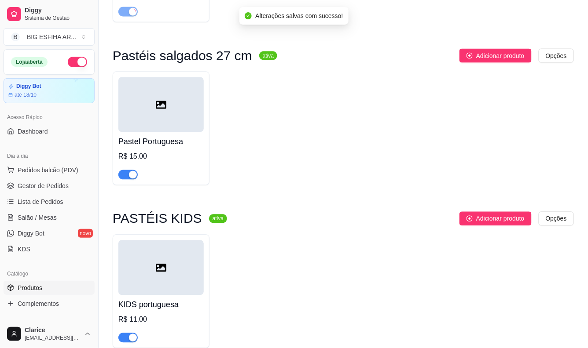
scroll to position [391, 0]
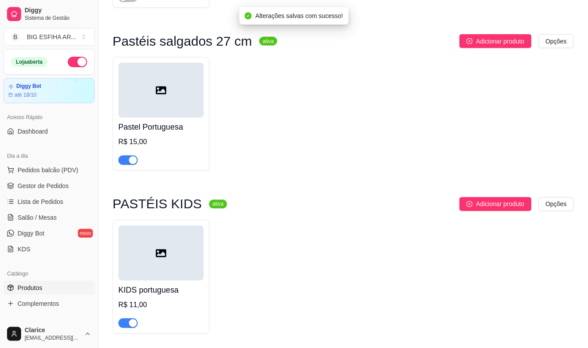
click at [125, 161] on span "button" at bounding box center [127, 161] width 19 height 10
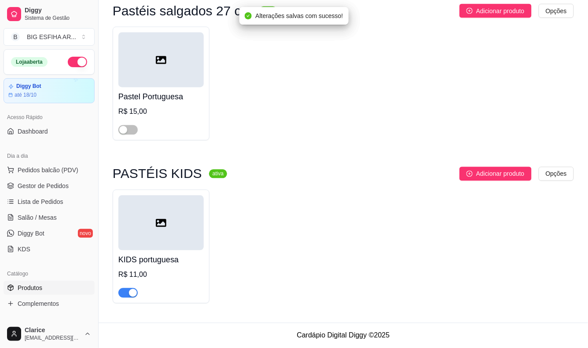
click at [125, 291] on span "button" at bounding box center [127, 294] width 19 height 10
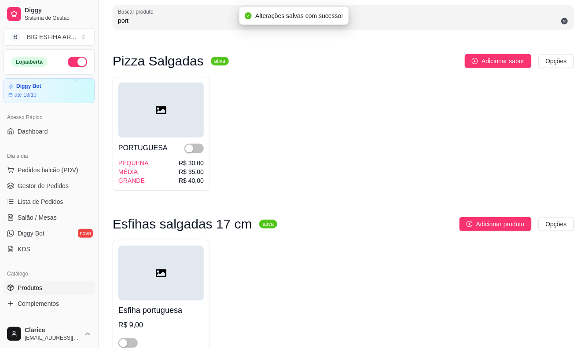
scroll to position [0, 0]
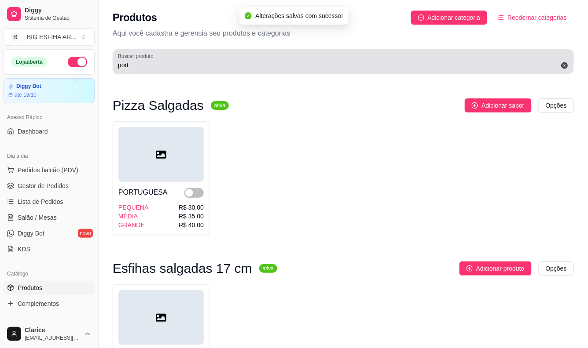
click at [132, 64] on input "port" at bounding box center [343, 65] width 451 height 9
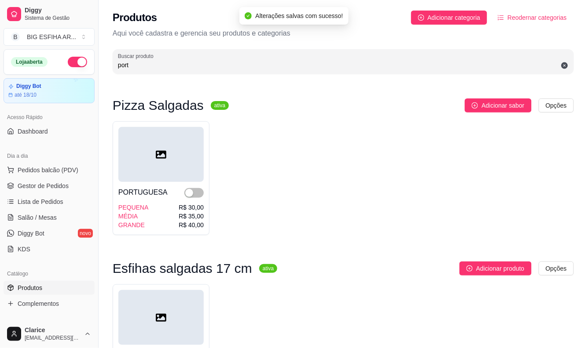
click at [132, 64] on input "port" at bounding box center [343, 65] width 451 height 9
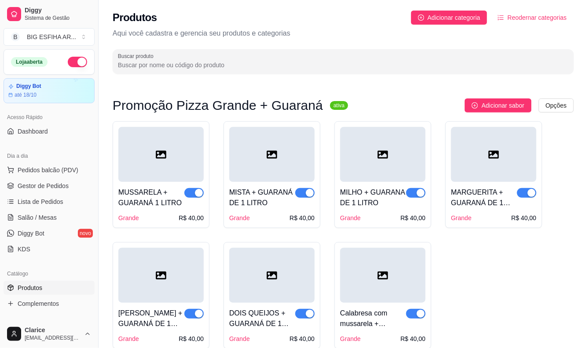
click at [143, 67] on input "Buscar produto" at bounding box center [343, 65] width 451 height 9
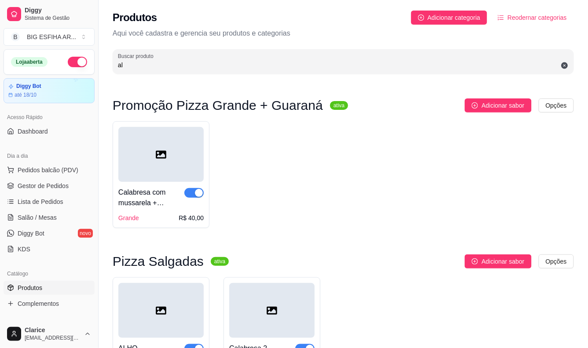
type input "a"
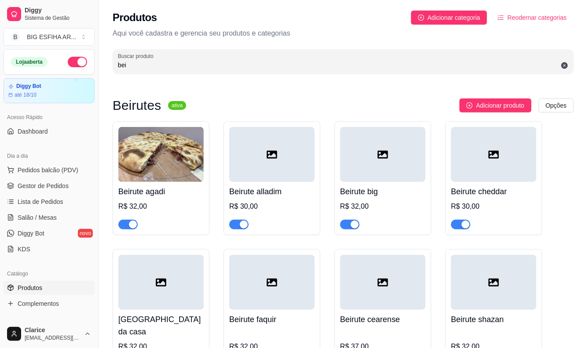
type input "bei"
click at [236, 226] on span "button" at bounding box center [238, 225] width 19 height 10
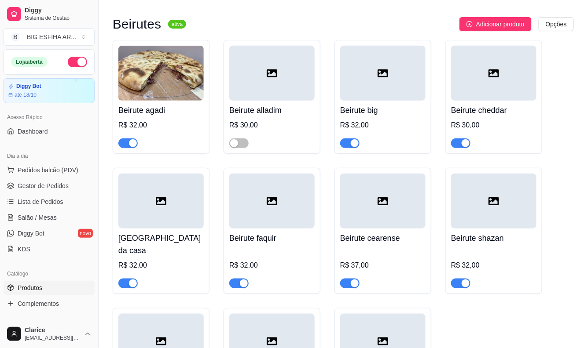
scroll to position [52, 0]
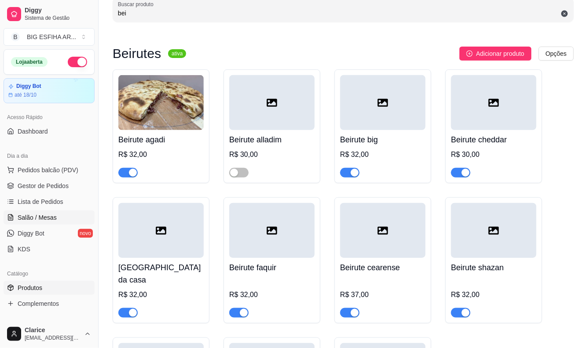
click at [11, 216] on icon at bounding box center [12, 216] width 2 height 2
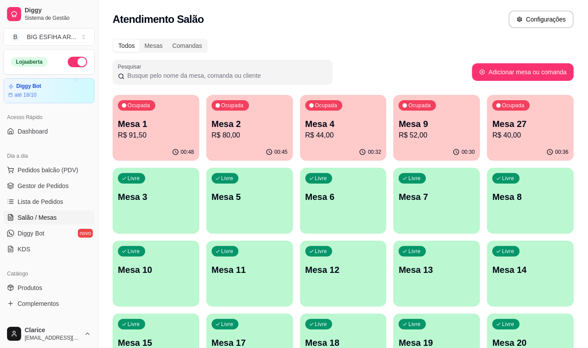
click at [509, 136] on p "R$ 40,00" at bounding box center [530, 135] width 76 height 11
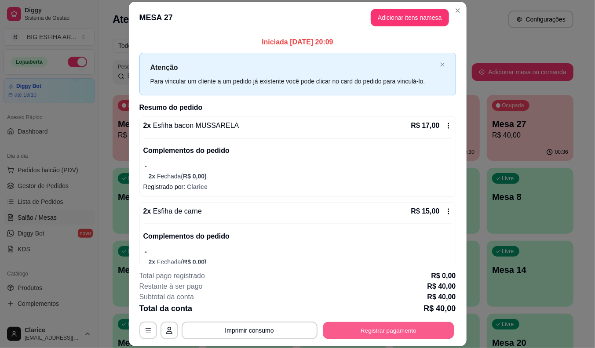
click at [375, 327] on button "Registrar pagamento" at bounding box center [388, 330] width 131 height 17
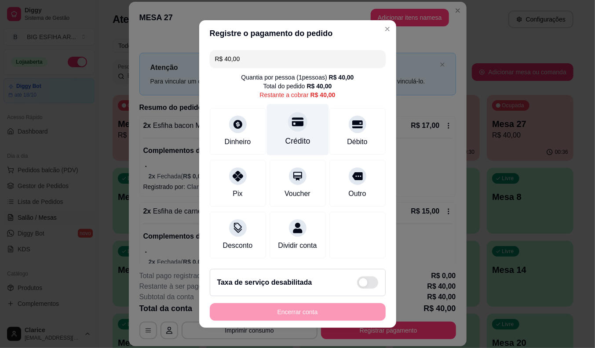
click at [285, 136] on div "Crédito" at bounding box center [297, 141] width 25 height 11
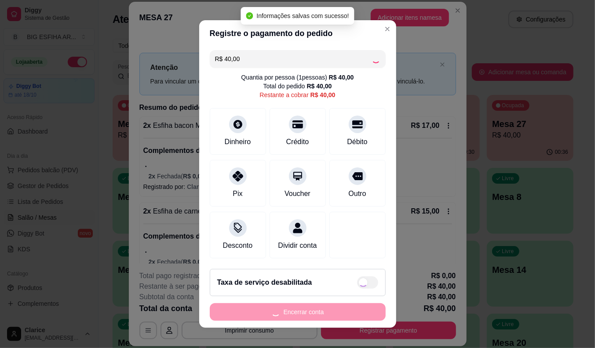
type input "R$ 0,00"
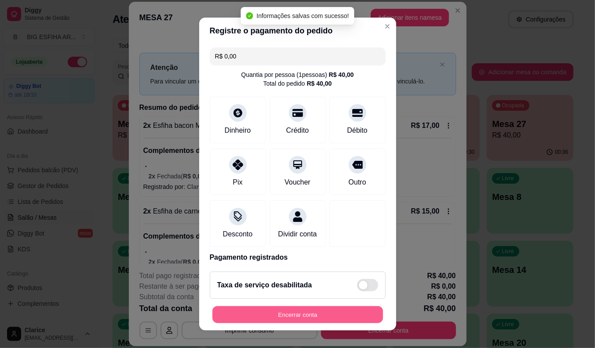
click at [331, 307] on button "Encerrar conta" at bounding box center [297, 315] width 171 height 17
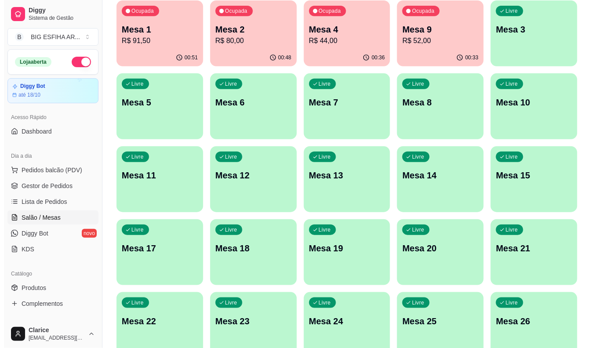
scroll to position [98, 0]
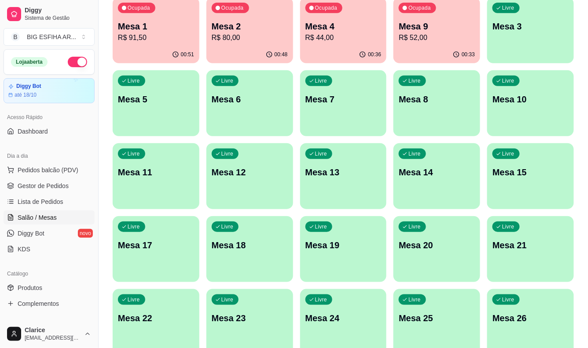
click at [322, 264] on div "Livre Mesa 19" at bounding box center [343, 243] width 87 height 55
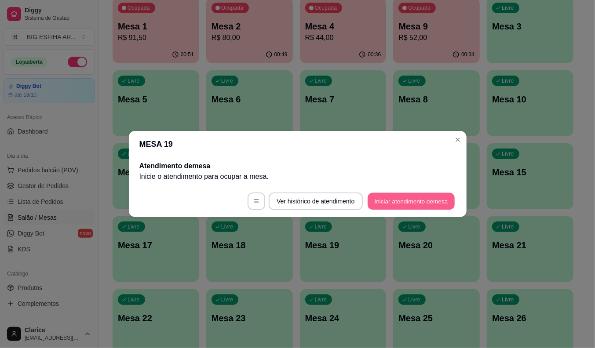
click at [427, 204] on button "Iniciar atendimento de mesa" at bounding box center [411, 201] width 87 height 17
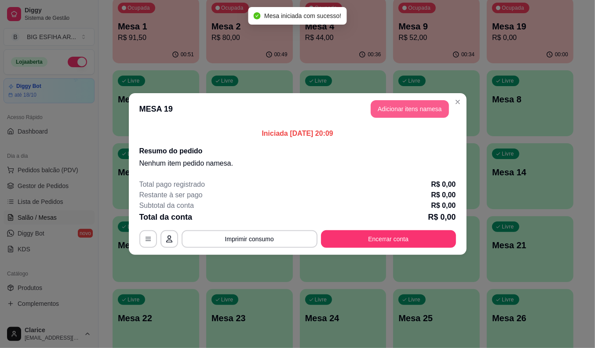
click at [410, 113] on button "Adicionar itens na mesa" at bounding box center [410, 109] width 78 height 18
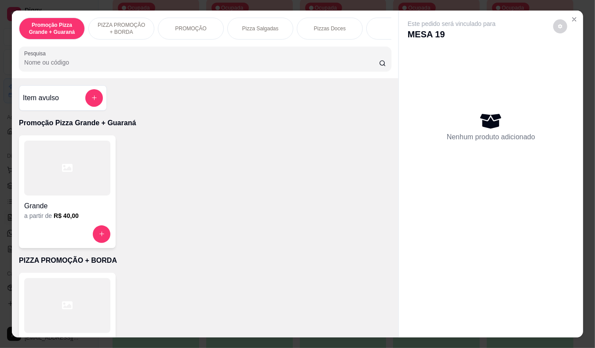
click at [249, 25] on p "Pizza Salgadas" at bounding box center [260, 28] width 37 height 7
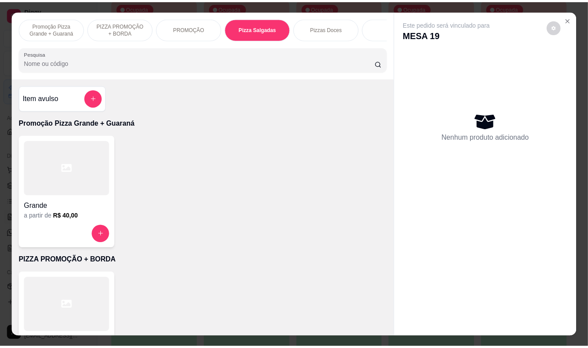
scroll to position [21, 0]
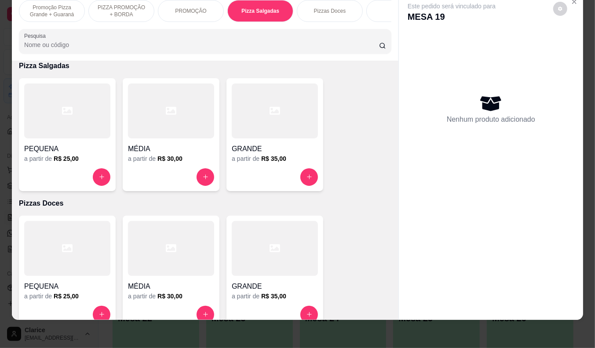
click at [269, 139] on div "GRANDE" at bounding box center [275, 147] width 86 height 16
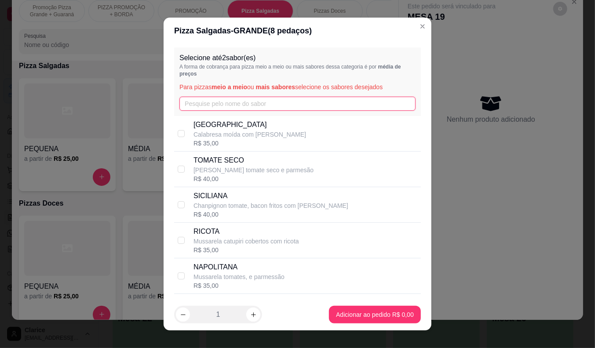
click at [211, 103] on input "text" at bounding box center [298, 104] width 236 height 14
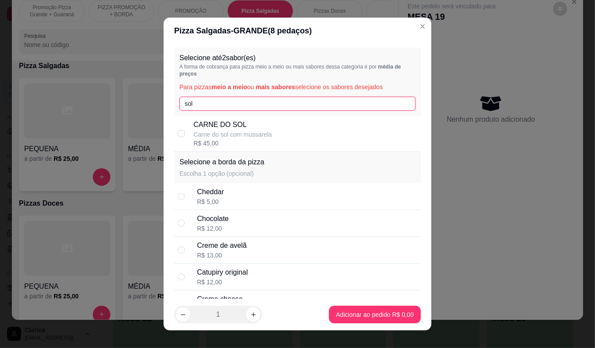
type input "sol"
click at [223, 138] on p "Carne do sol com mussarela" at bounding box center [233, 134] width 78 height 9
checkbox input "true"
click at [197, 103] on input "sol" at bounding box center [298, 104] width 236 height 14
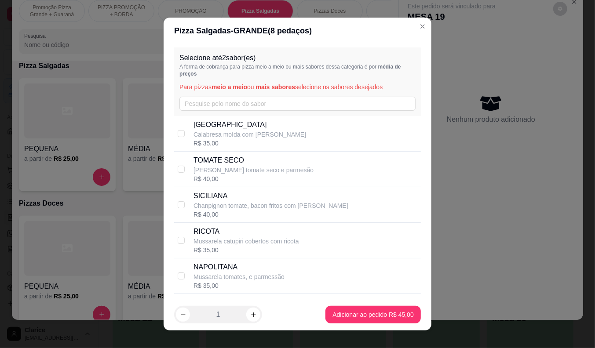
click at [245, 278] on p "Mussarela tomates, e parmessão" at bounding box center [239, 277] width 91 height 9
checkbox input "true"
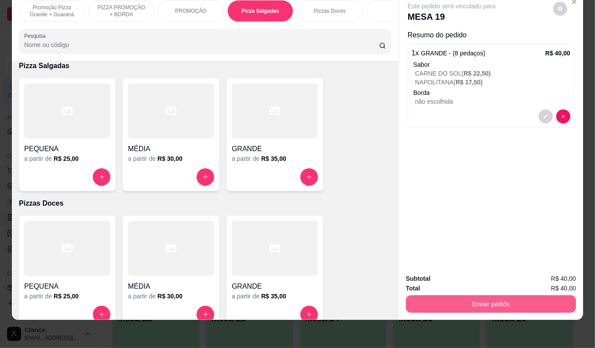
click at [520, 296] on button "Enviar pedido" at bounding box center [491, 305] width 170 height 18
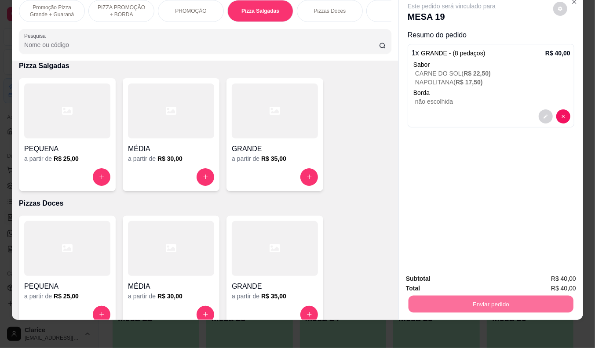
click at [546, 272] on button "Enviar pedido" at bounding box center [553, 275] width 50 height 17
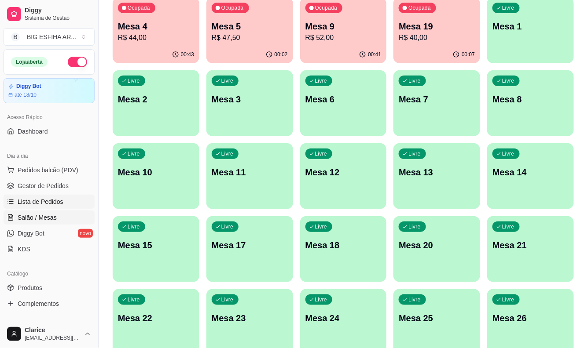
click at [39, 198] on span "Lista de Pedidos" at bounding box center [41, 202] width 46 height 9
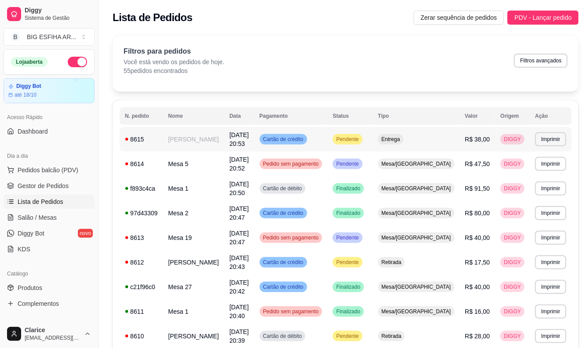
click at [207, 147] on td "[PERSON_NAME]" at bounding box center [193, 139] width 61 height 25
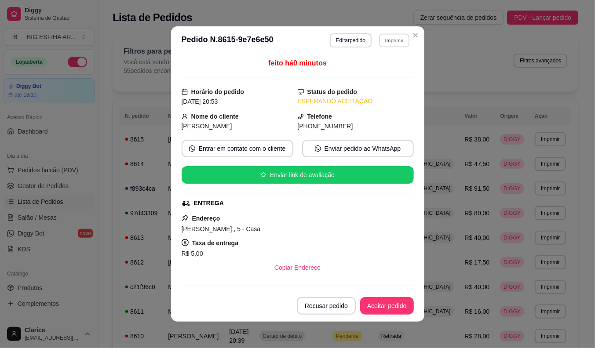
click at [390, 40] on button "Imprimir" at bounding box center [394, 40] width 30 height 14
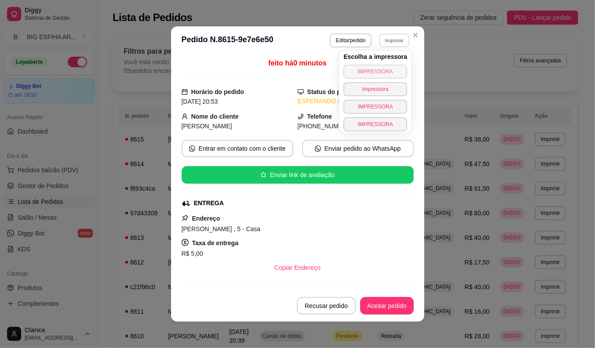
click at [375, 67] on button "IMPRESSORA" at bounding box center [376, 72] width 64 height 14
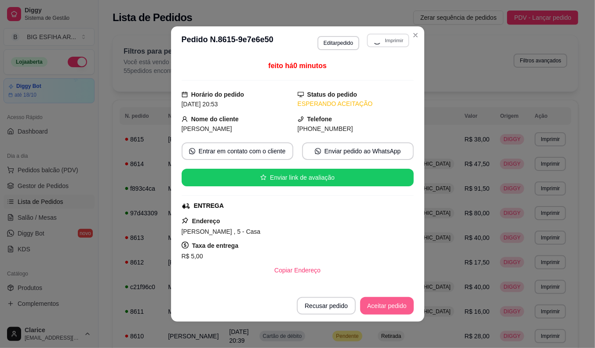
click at [366, 305] on button "Aceitar pedido" at bounding box center [387, 306] width 54 height 18
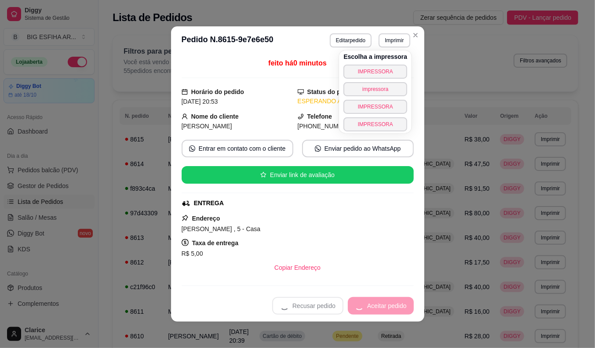
click at [366, 305] on div "Recusar pedido Aceitar pedido" at bounding box center [343, 306] width 142 height 18
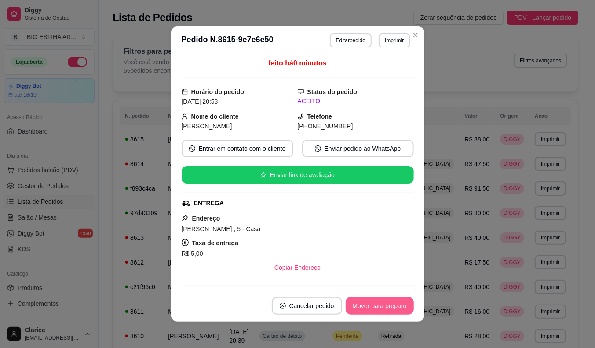
click at [385, 307] on button "Mover para preparo" at bounding box center [380, 306] width 68 height 18
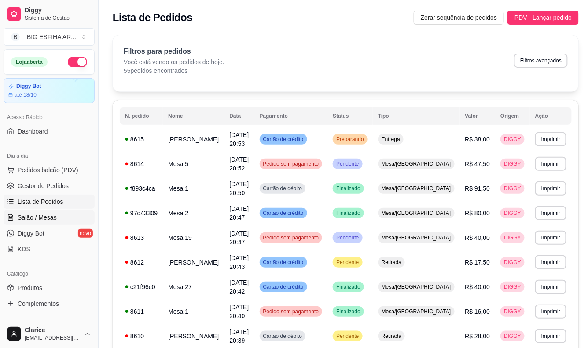
click at [33, 217] on span "Salão / Mesas" at bounding box center [37, 217] width 39 height 9
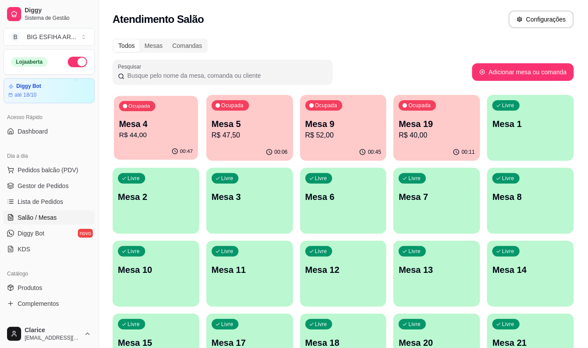
click at [151, 141] on div "Ocupada Mesa 4 R$ 44,00" at bounding box center [156, 120] width 84 height 48
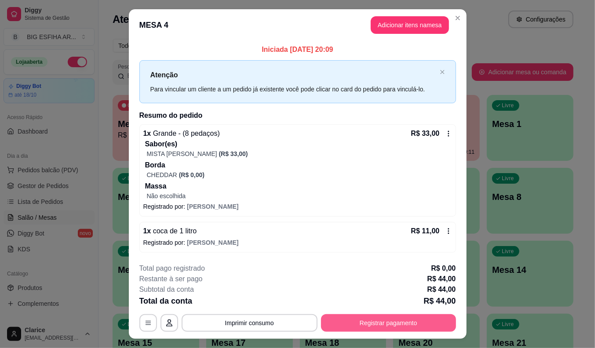
click at [396, 321] on button "Registrar pagamento" at bounding box center [388, 324] width 135 height 18
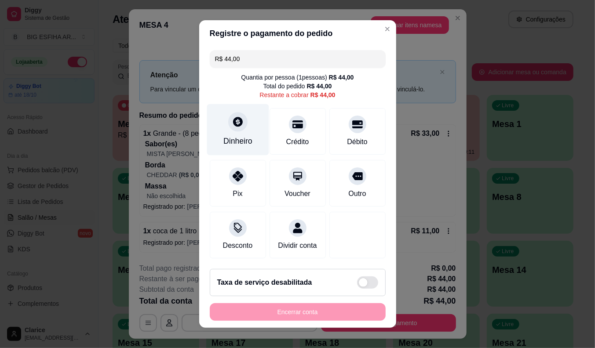
click at [232, 124] on icon at bounding box center [237, 121] width 11 height 11
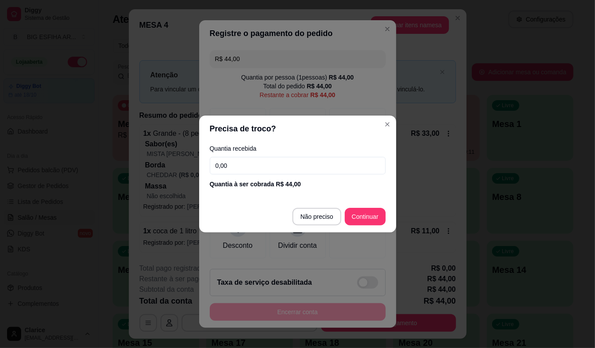
click at [248, 166] on input "0,00" at bounding box center [298, 166] width 176 height 18
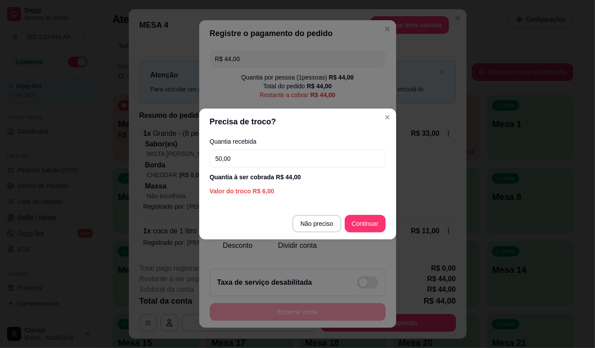
type input "50,00"
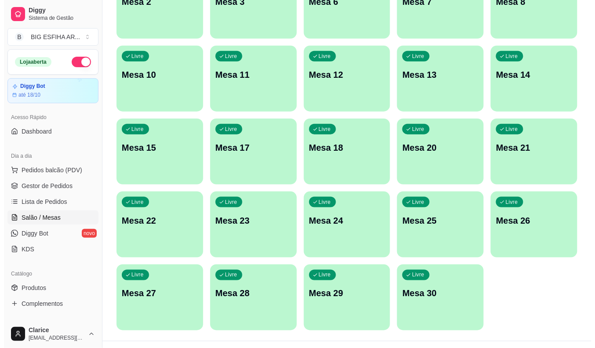
scroll to position [213, 0]
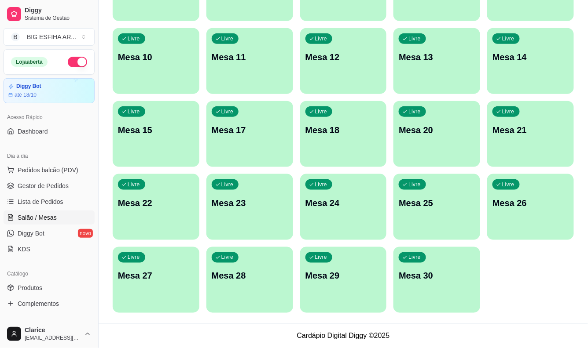
click at [433, 267] on div "Livre Mesa 30" at bounding box center [436, 274] width 87 height 55
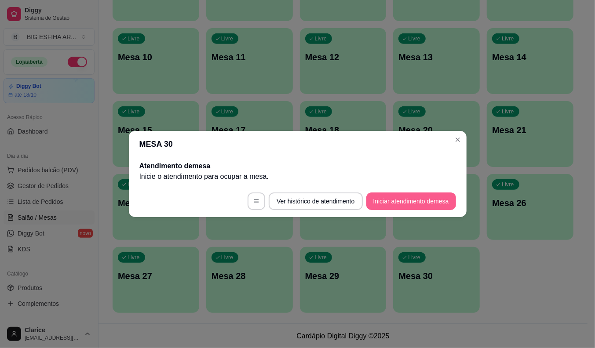
click at [425, 197] on button "Iniciar atendimento de mesa" at bounding box center [411, 202] width 90 height 18
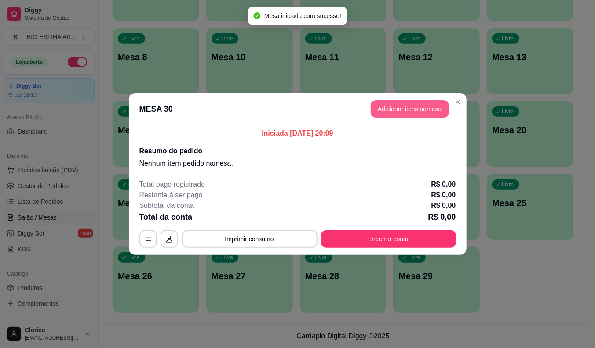
click at [416, 106] on button "Adicionar itens na mesa" at bounding box center [410, 109] width 78 height 18
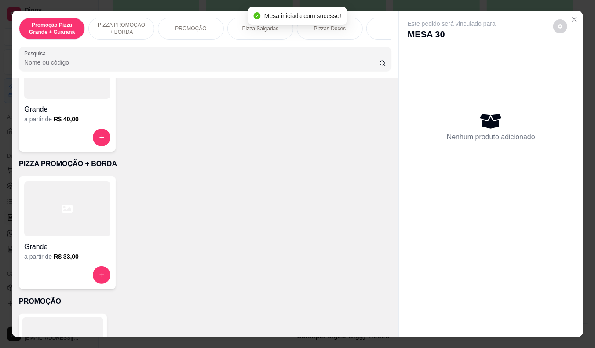
scroll to position [98, 0]
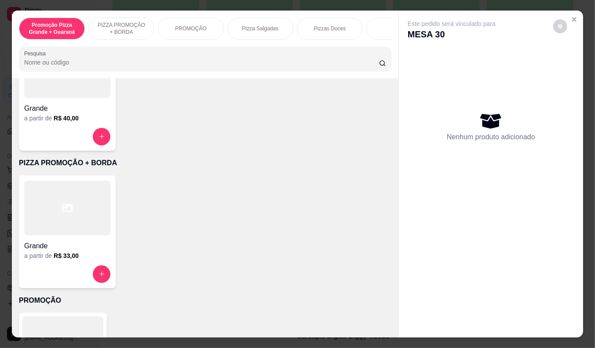
click at [66, 252] on h4 "Grande" at bounding box center [67, 246] width 86 height 11
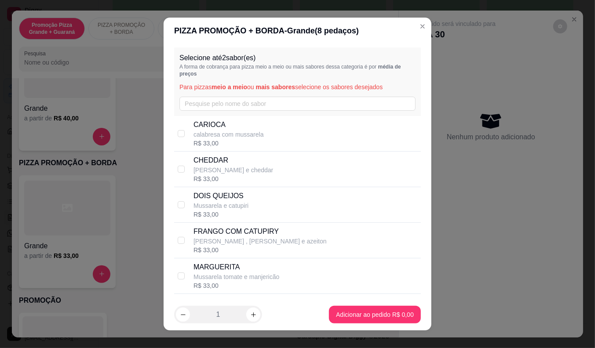
click at [267, 139] on div "CARIOCA calabresa com mussarela R$ 33,00" at bounding box center [306, 134] width 224 height 28
checkbox input "true"
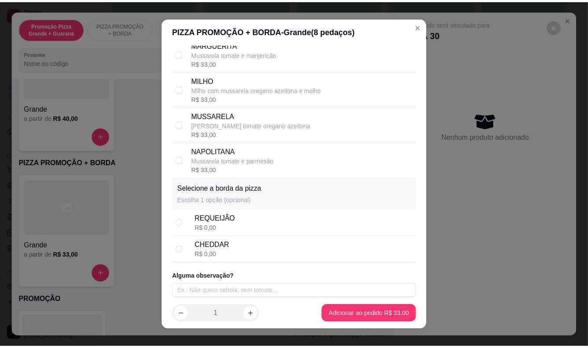
scroll to position [226, 0]
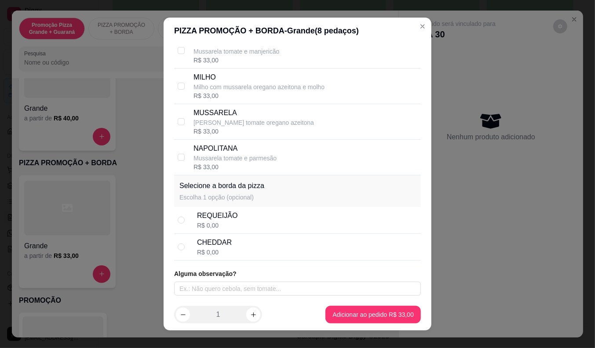
click at [212, 239] on div "CHEDDAR" at bounding box center [214, 243] width 35 height 11
radio input "true"
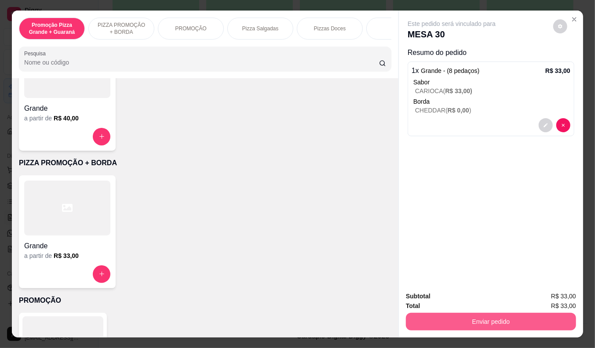
click at [462, 313] on button "Enviar pedido" at bounding box center [491, 322] width 170 height 18
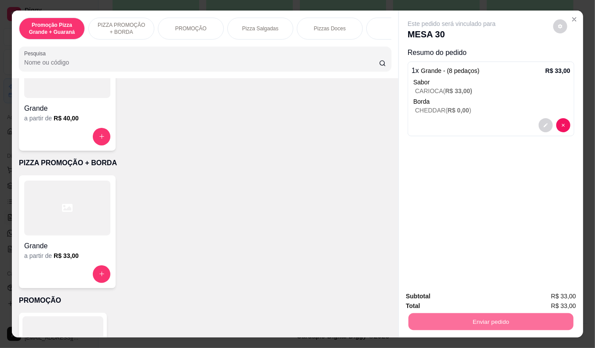
click at [547, 296] on button "Enviar pedido" at bounding box center [553, 297] width 50 height 17
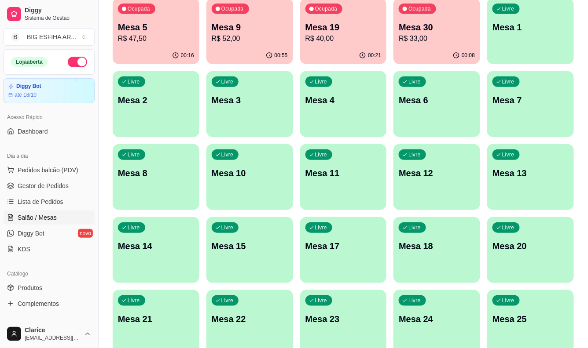
scroll to position [0, 0]
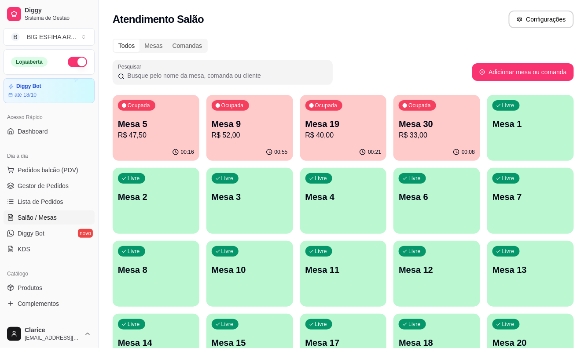
click at [248, 145] on div "00:55" at bounding box center [249, 152] width 87 height 17
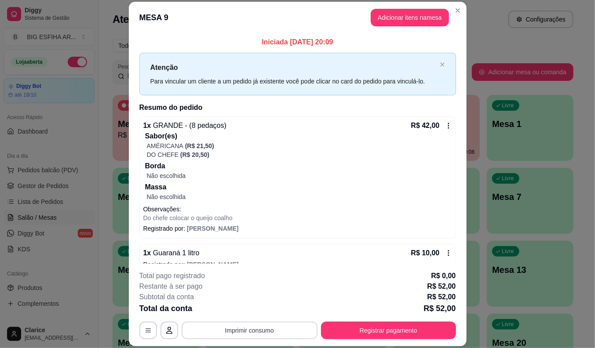
click at [247, 327] on button "Imprimir consumo" at bounding box center [250, 331] width 136 height 18
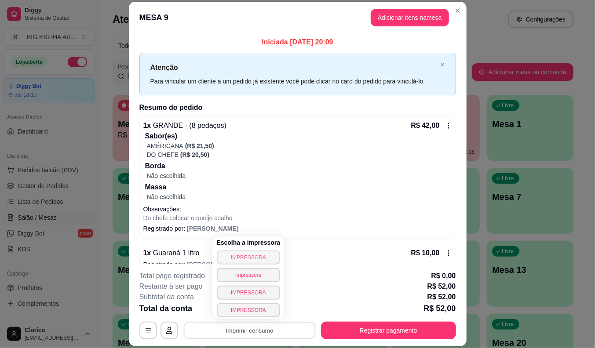
click at [260, 260] on button "IMPRESSORA" at bounding box center [249, 258] width 64 height 14
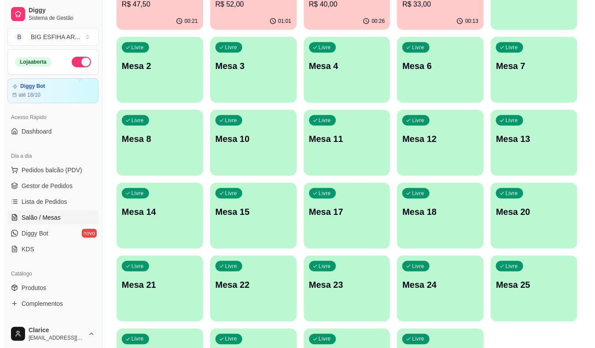
scroll to position [147, 0]
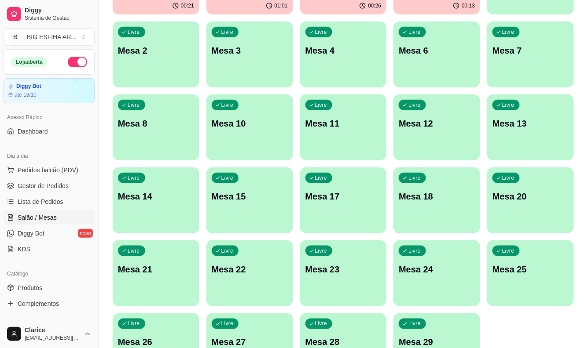
click at [460, 144] on div "Livre Mesa 12" at bounding box center [436, 122] width 87 height 55
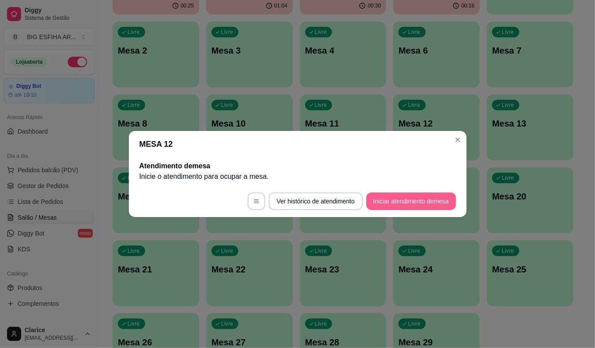
click at [416, 194] on button "Iniciar atendimento de mesa" at bounding box center [411, 202] width 90 height 18
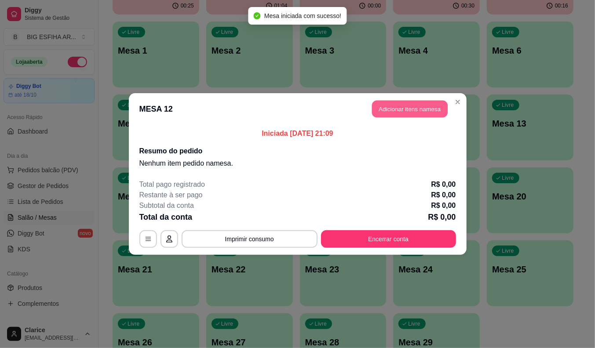
click at [396, 106] on button "Adicionar itens na mesa" at bounding box center [410, 109] width 76 height 17
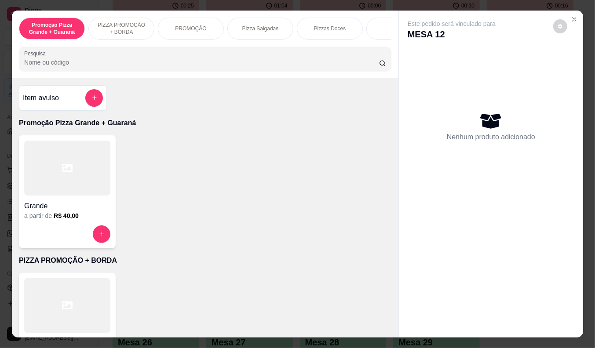
click at [120, 113] on div "Item avulso Promoção Pizza Grande + Guaraná Grande a partir de R$ 40,00 PIZZA P…" at bounding box center [205, 208] width 387 height 260
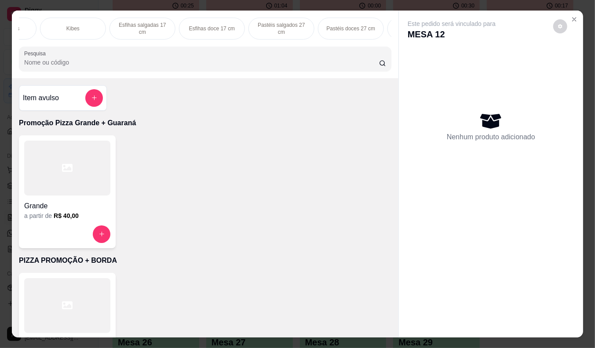
scroll to position [0, 0]
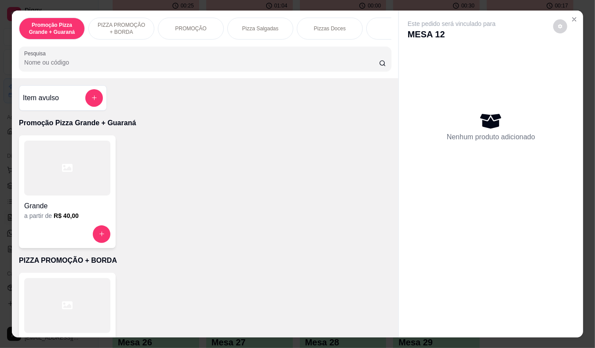
click at [129, 29] on p "PIZZA PROMOÇÃO + BORDA" at bounding box center [121, 29] width 51 height 14
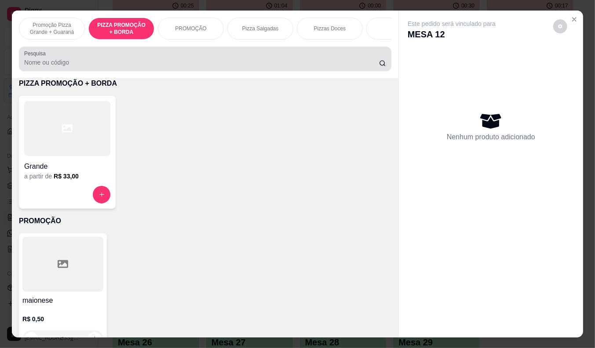
scroll to position [21, 0]
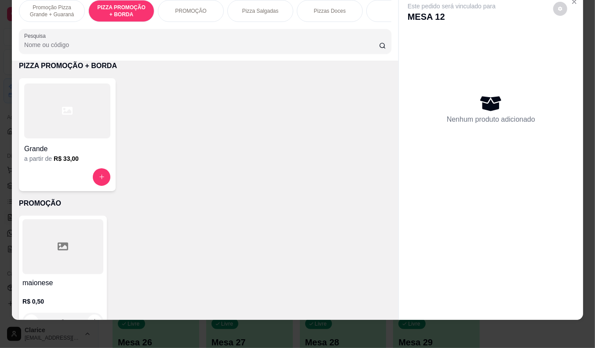
click at [59, 129] on div at bounding box center [67, 111] width 86 height 55
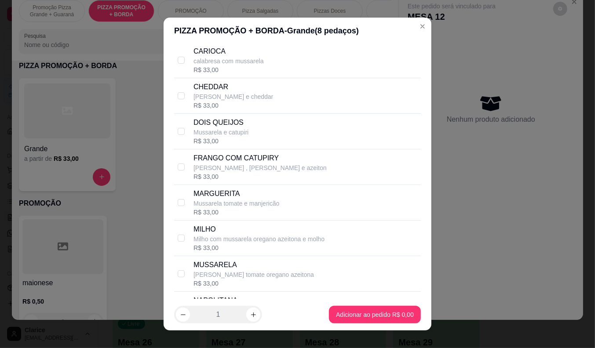
scroll to position [195, 0]
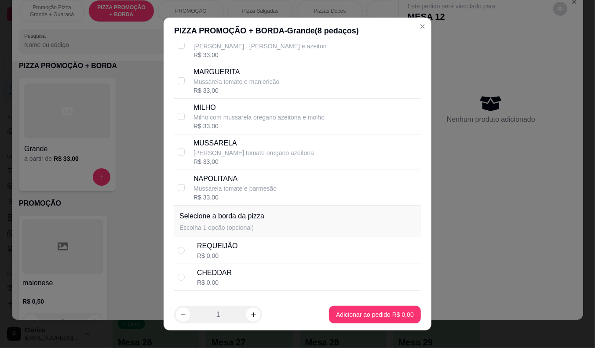
click at [251, 156] on p "[PERSON_NAME] tomate oregano azeitona" at bounding box center [254, 153] width 121 height 9
checkbox input "true"
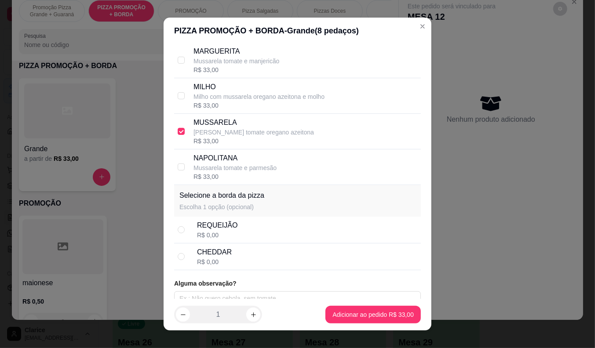
scroll to position [226, 0]
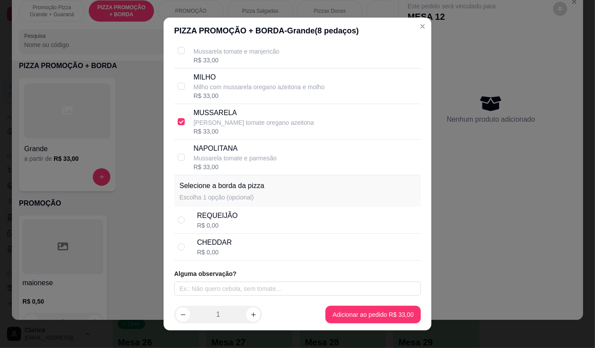
click at [236, 222] on div "REQUEIJÃO R$ 0,00" at bounding box center [307, 220] width 220 height 19
radio input "true"
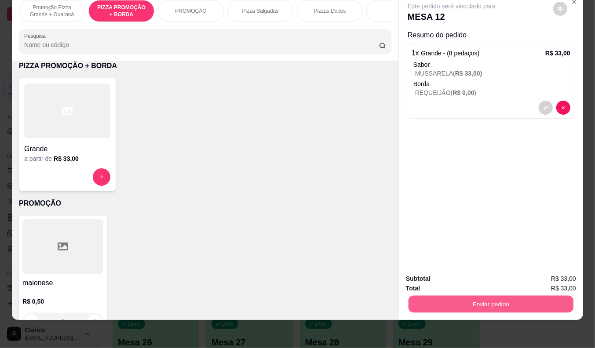
click at [425, 296] on button "Enviar pedido" at bounding box center [491, 304] width 165 height 17
click at [574, 278] on button "Enviar pedido" at bounding box center [553, 275] width 48 height 16
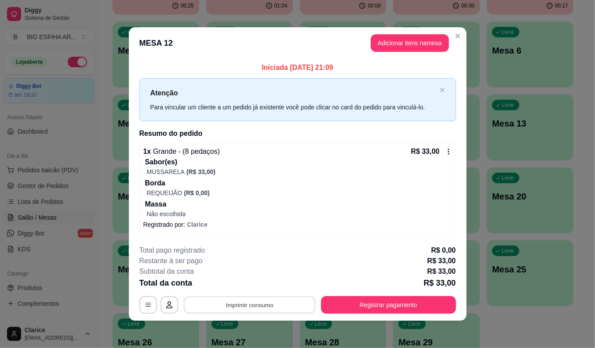
click at [260, 305] on button "Imprimir consumo" at bounding box center [249, 305] width 132 height 17
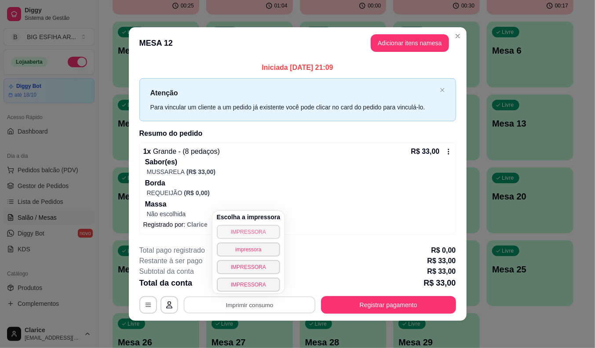
click at [253, 236] on button "IMPRESSORA" at bounding box center [249, 232] width 64 height 14
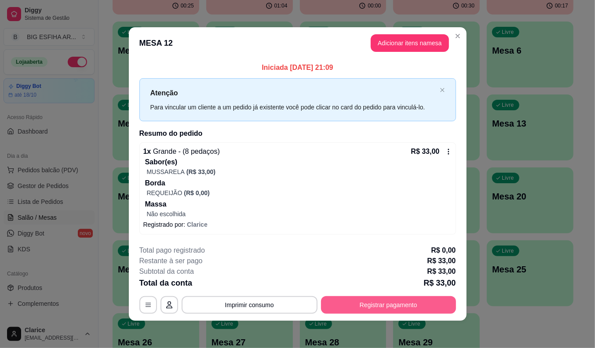
click at [384, 306] on button "Registrar pagamento" at bounding box center [388, 306] width 135 height 18
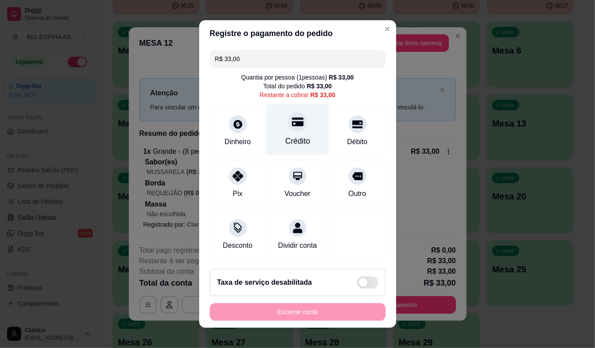
click at [292, 125] on icon at bounding box center [297, 121] width 11 height 11
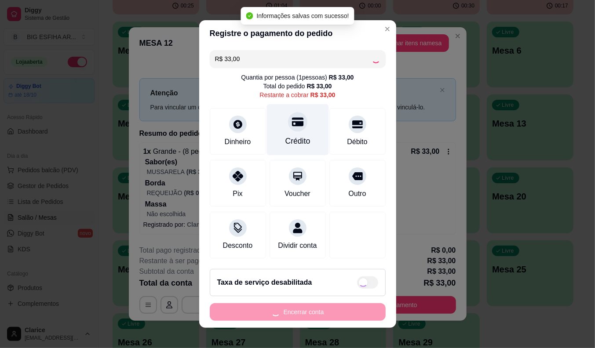
type input "R$ 0,00"
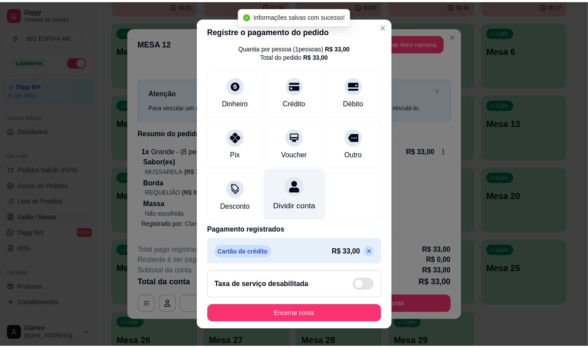
scroll to position [42, 0]
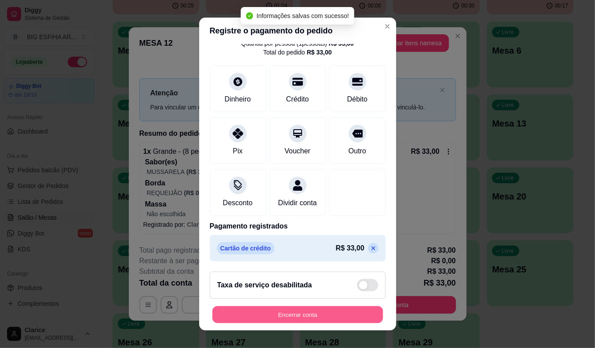
click at [264, 312] on button "Encerrar conta" at bounding box center [297, 315] width 171 height 17
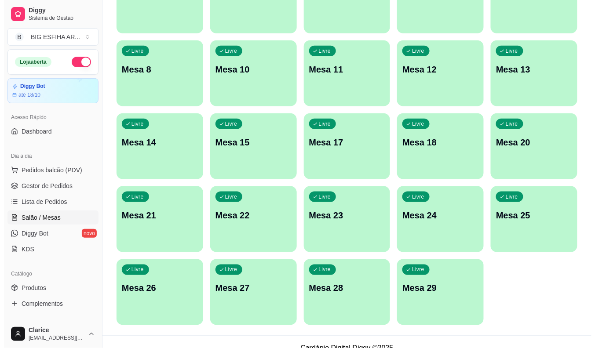
scroll to position [213, 0]
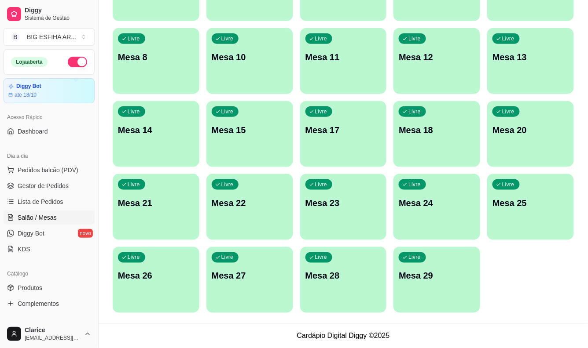
click at [428, 308] on div "button" at bounding box center [436, 308] width 87 height 11
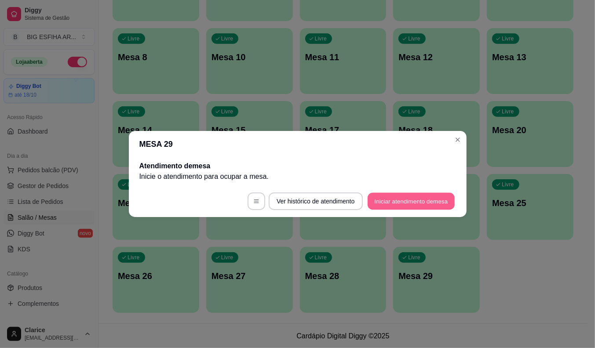
click at [426, 197] on button "Iniciar atendimento de mesa" at bounding box center [411, 201] width 87 height 17
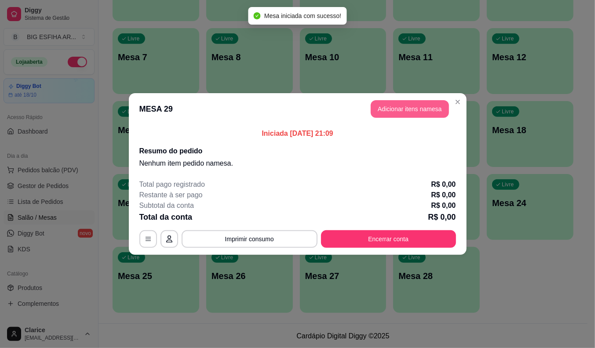
click at [420, 113] on button "Adicionar itens na mesa" at bounding box center [410, 109] width 78 height 18
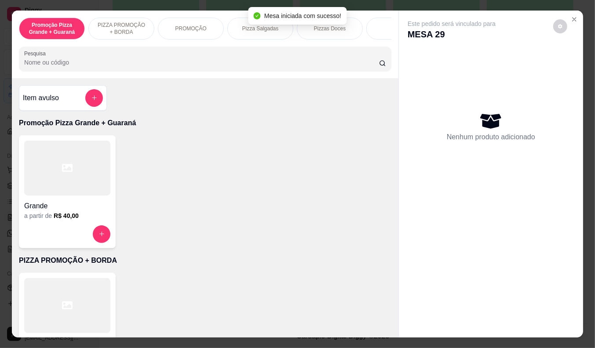
click at [161, 67] on input "Pesquisa" at bounding box center [201, 62] width 355 height 9
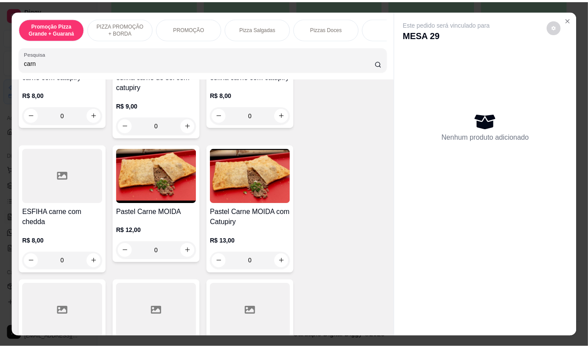
scroll to position [391, 0]
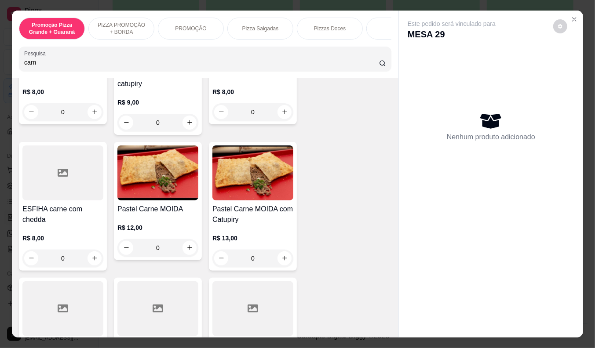
type input "carn"
click at [244, 210] on h4 "Pastel Carne MOIDA com Catupiry" at bounding box center [252, 214] width 81 height 21
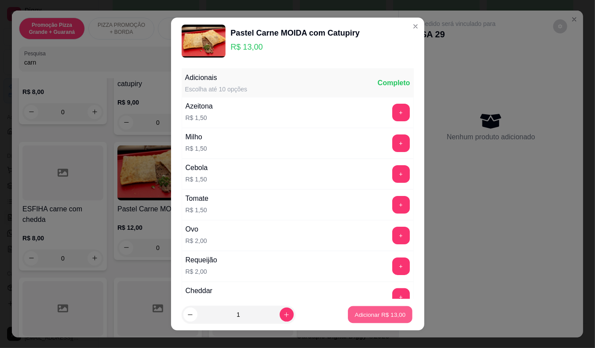
click at [363, 313] on p "Adicionar R$ 13,00" at bounding box center [380, 315] width 51 height 8
type input "1"
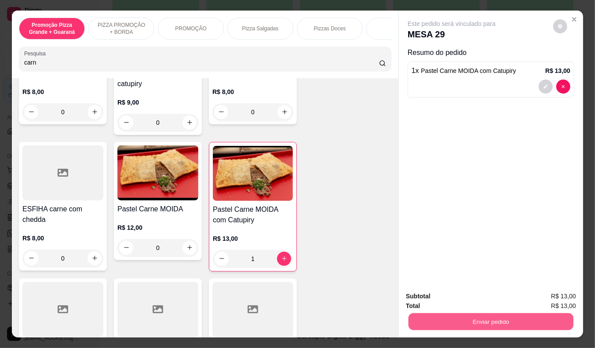
click at [482, 318] on button "Enviar pedido" at bounding box center [491, 322] width 165 height 17
click at [539, 293] on button "Enviar pedido" at bounding box center [553, 297] width 50 height 17
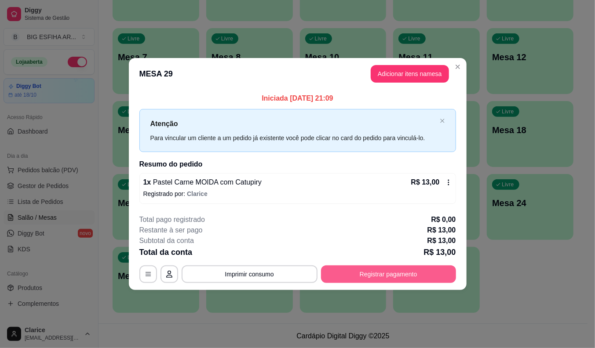
click at [429, 271] on button "Registrar pagamento" at bounding box center [388, 275] width 135 height 18
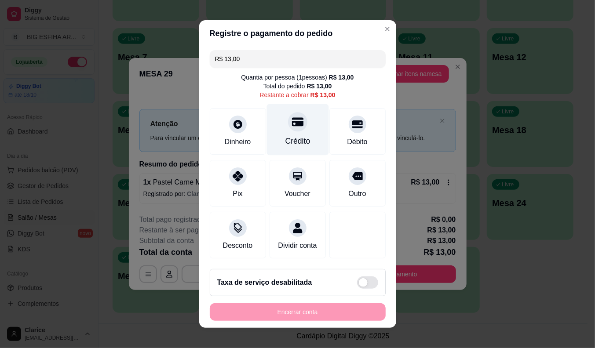
click at [289, 138] on div "Crédito" at bounding box center [297, 141] width 25 height 11
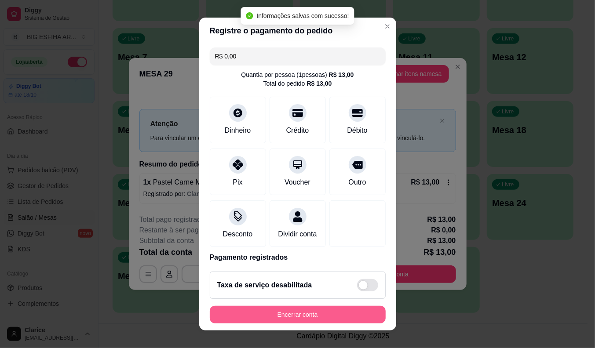
type input "R$ 0,00"
click at [301, 311] on button "Encerrar conta" at bounding box center [297, 315] width 171 height 17
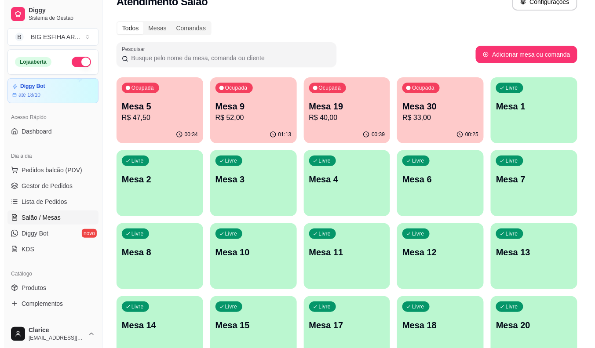
scroll to position [0, 0]
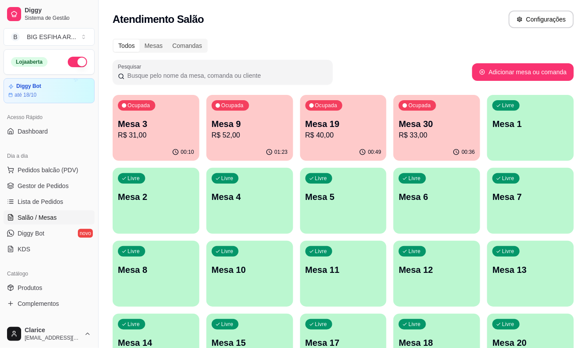
click at [352, 148] on div "00:49" at bounding box center [343, 152] width 87 height 17
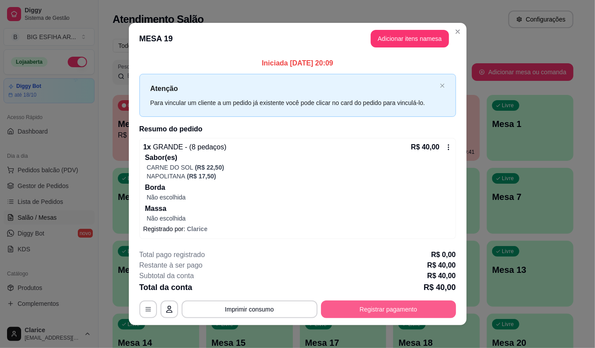
click at [352, 308] on button "Registrar pagamento" at bounding box center [388, 310] width 135 height 18
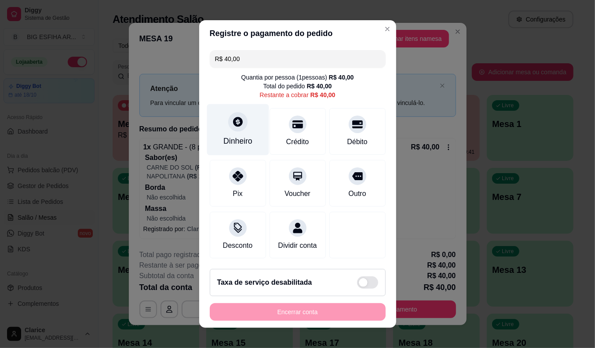
click at [223, 139] on div "Dinheiro" at bounding box center [237, 141] width 29 height 11
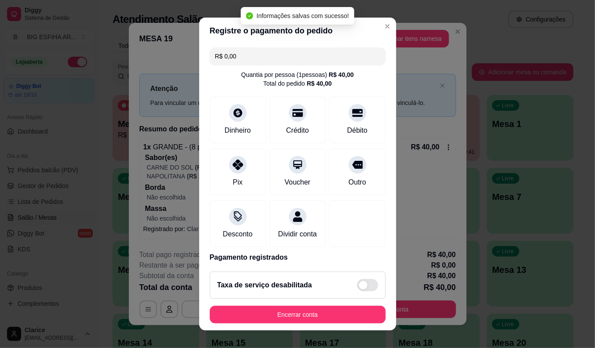
type input "R$ 0,00"
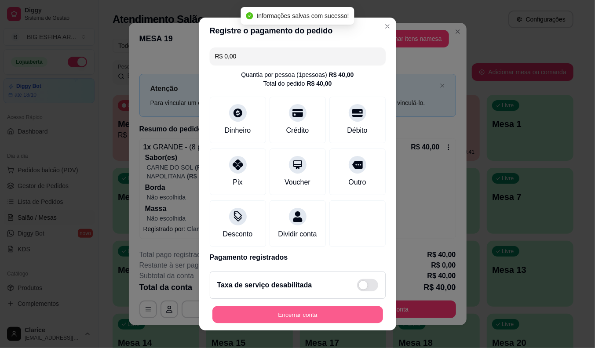
click at [322, 317] on button "Encerrar conta" at bounding box center [297, 315] width 171 height 17
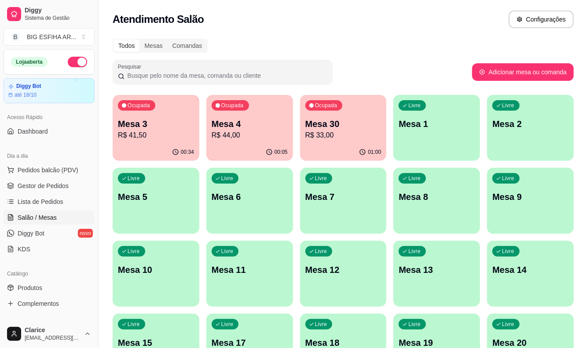
click at [241, 128] on p "Mesa 4" at bounding box center [250, 124] width 76 height 12
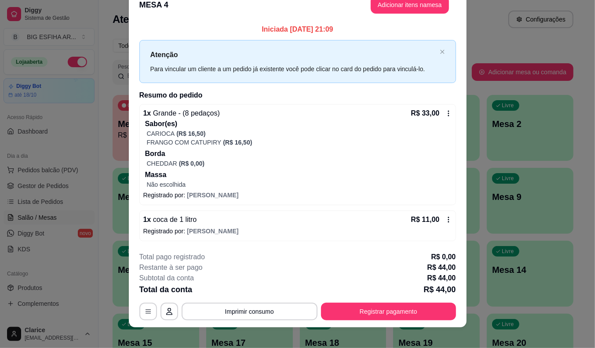
scroll to position [23, 0]
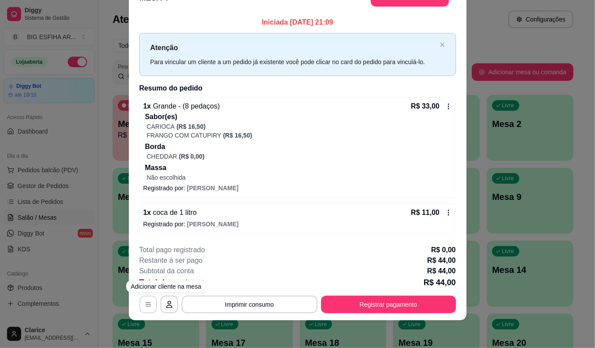
click at [139, 304] on button "button" at bounding box center [148, 305] width 18 height 18
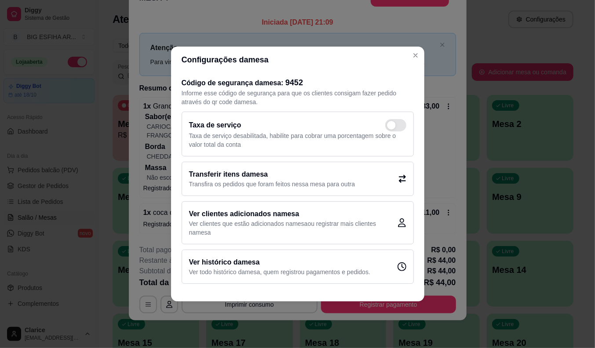
click at [290, 181] on p "Transfira os pedidos que foram feitos nessa mesa para outra" at bounding box center [272, 184] width 166 height 9
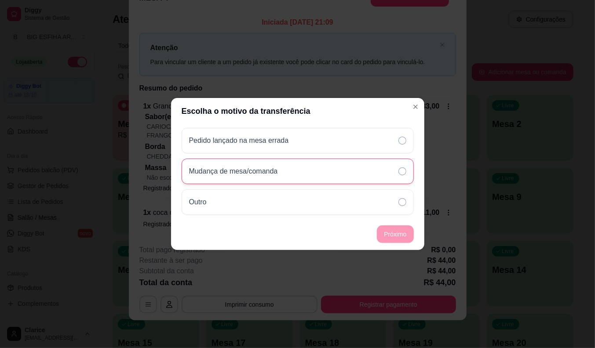
click at [311, 173] on div "Mudança de mesa/comanda" at bounding box center [298, 172] width 232 height 26
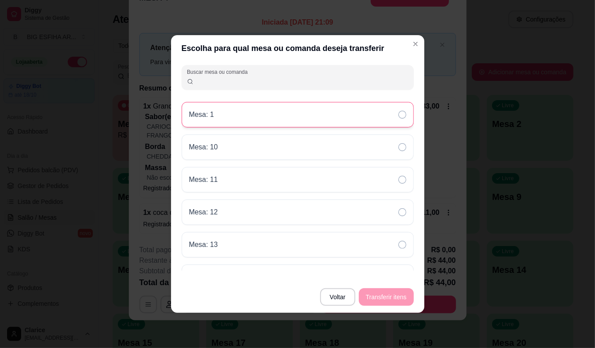
click at [243, 104] on div "Mesa: 1" at bounding box center [298, 115] width 232 height 26
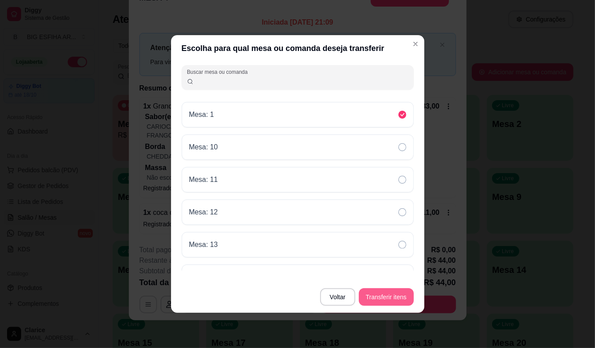
click at [384, 298] on button "Transferir itens" at bounding box center [386, 298] width 55 height 18
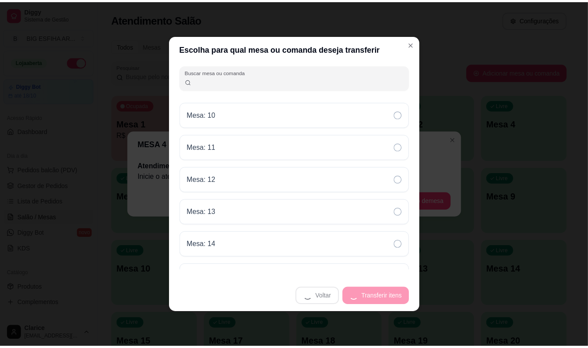
scroll to position [0, 0]
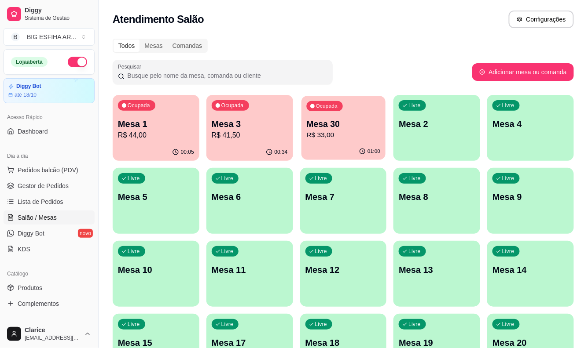
click at [343, 146] on div "01:00" at bounding box center [343, 151] width 84 height 17
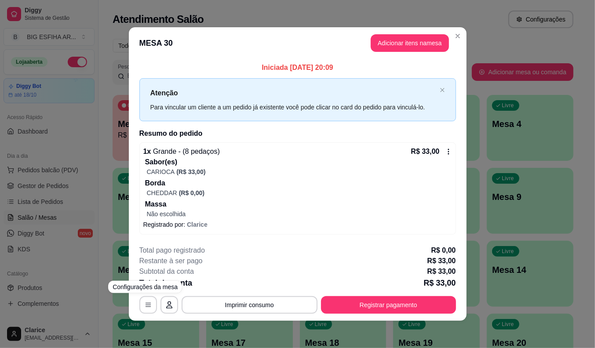
click at [110, 292] on div "Configurações da mesa" at bounding box center [145, 287] width 74 height 12
click at [89, 242] on div "**********" at bounding box center [297, 174] width 595 height 348
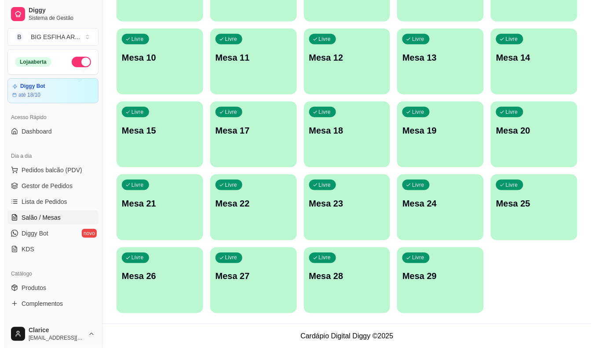
scroll to position [213, 0]
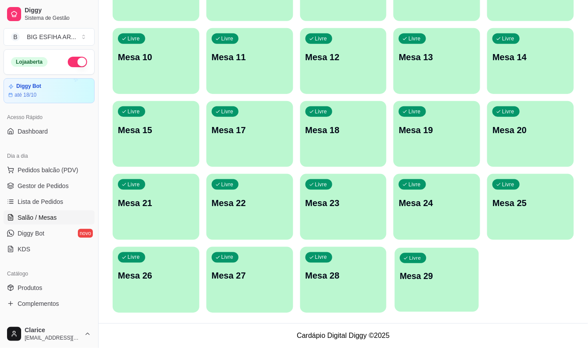
click at [447, 267] on div "Livre Mesa 29" at bounding box center [437, 275] width 84 height 54
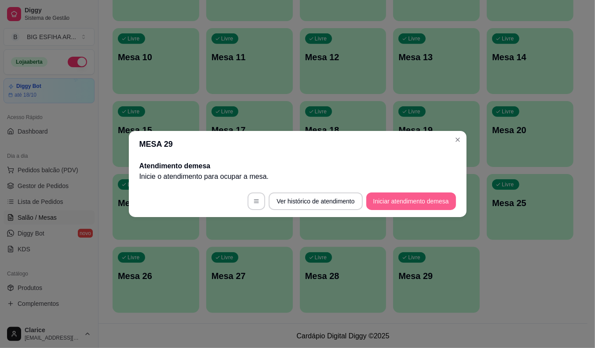
click at [413, 199] on button "Iniciar atendimento de mesa" at bounding box center [411, 202] width 90 height 18
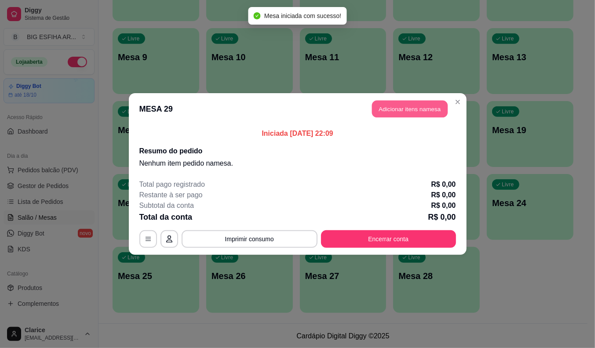
click at [426, 103] on button "Adicionar itens na mesa" at bounding box center [410, 109] width 76 height 17
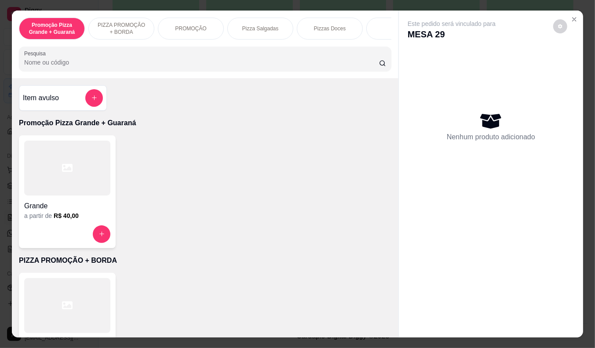
scroll to position [98, 0]
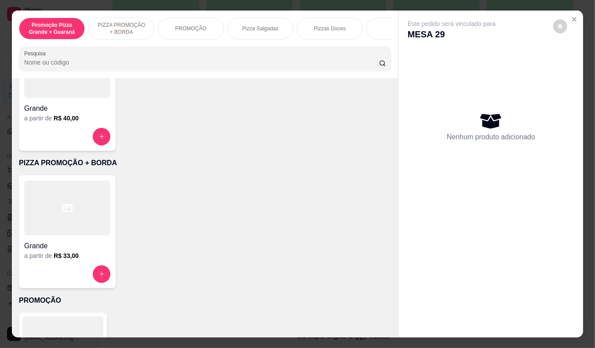
click at [57, 241] on div "Grande" at bounding box center [67, 244] width 86 height 16
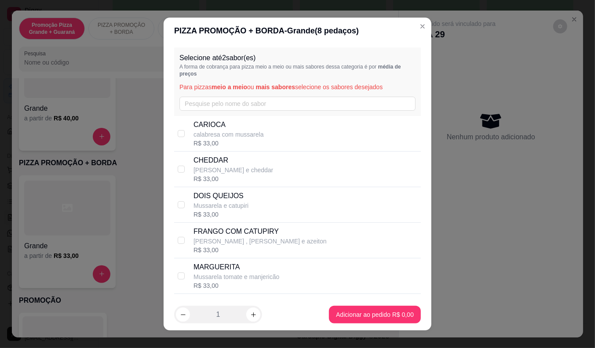
click at [243, 133] on p "calabresa com mussarela" at bounding box center [229, 134] width 70 height 9
checkbox input "true"
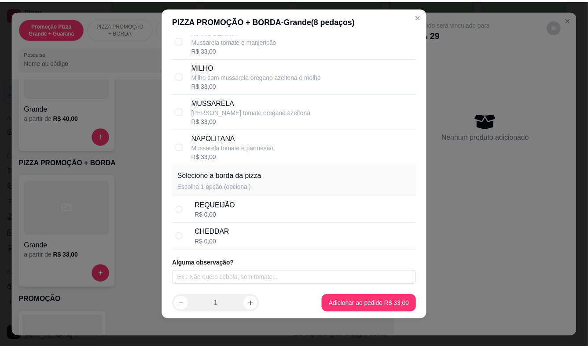
scroll to position [11, 0]
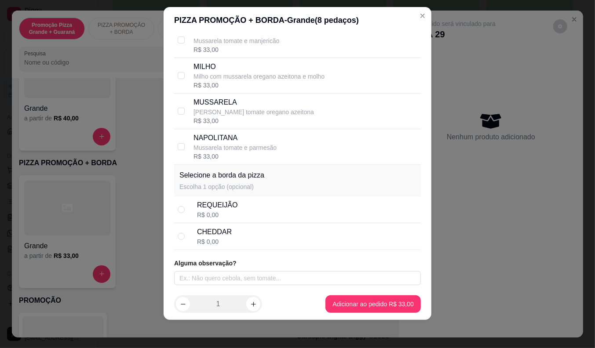
click at [247, 231] on div "CHEDDAR R$ 0,00" at bounding box center [307, 236] width 220 height 19
radio input "true"
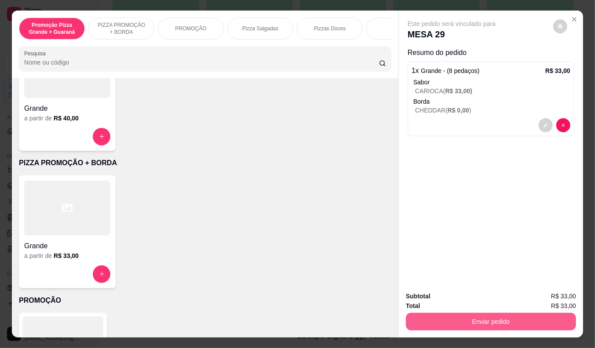
click at [508, 317] on button "Enviar pedido" at bounding box center [491, 322] width 170 height 18
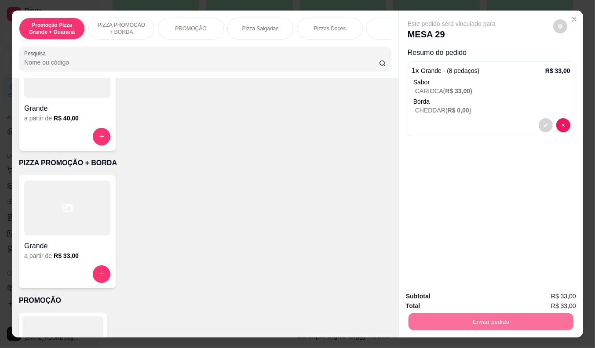
click at [557, 295] on button "Enviar pedido" at bounding box center [553, 297] width 50 height 17
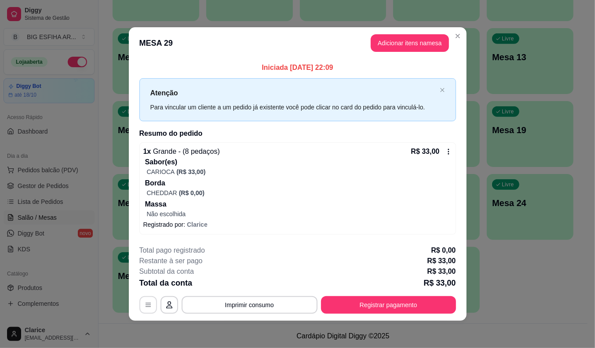
click at [146, 297] on button "button" at bounding box center [148, 306] width 18 height 18
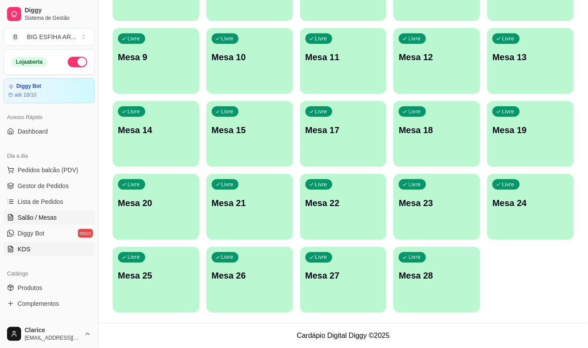
click at [54, 245] on link "KDS" at bounding box center [49, 249] width 91 height 14
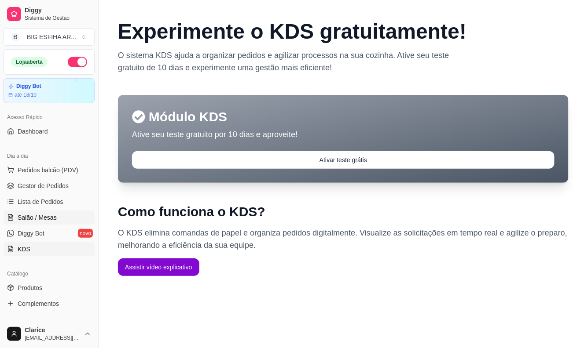
click at [26, 214] on span "Salão / Mesas" at bounding box center [37, 217] width 39 height 9
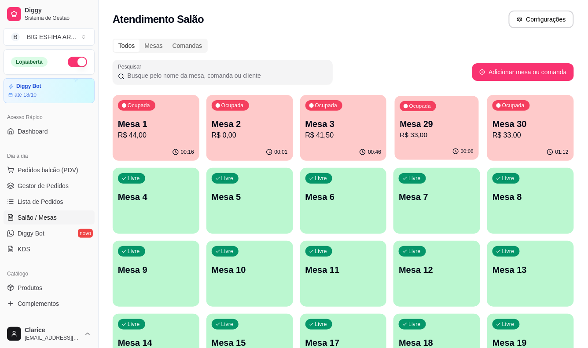
click at [424, 128] on p "Mesa 29" at bounding box center [437, 124] width 74 height 12
click at [508, 143] on div "Ocupada Mesa 30 R$ 33,00" at bounding box center [530, 119] width 87 height 49
click at [436, 130] on p "R$ 33,00" at bounding box center [437, 135] width 76 height 11
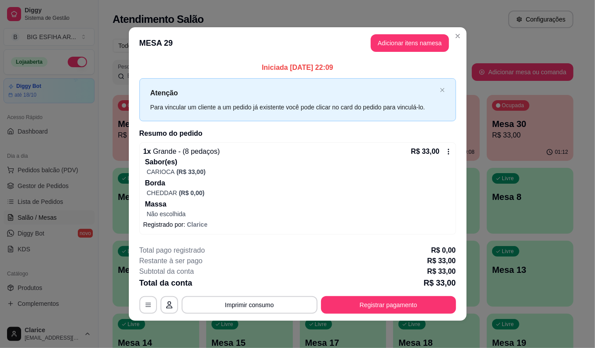
click at [443, 156] on div "R$ 33,00" at bounding box center [431, 152] width 41 height 11
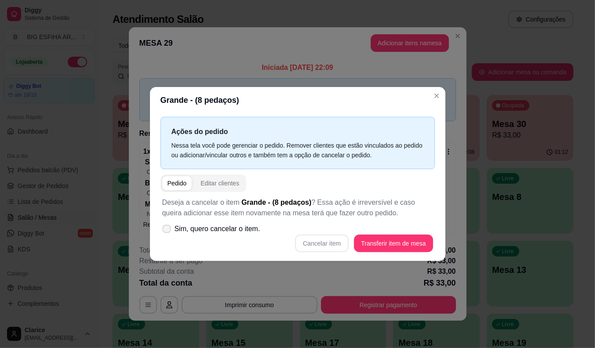
click at [173, 226] on label "Sim, quero cancelar o item." at bounding box center [211, 229] width 105 height 18
click at [165, 229] on icon at bounding box center [166, 229] width 7 height 5
click at [166, 228] on icon at bounding box center [166, 229] width 7 height 5
click at [166, 230] on icon at bounding box center [166, 229] width 7 height 5
click at [166, 231] on icon at bounding box center [166, 229] width 7 height 5
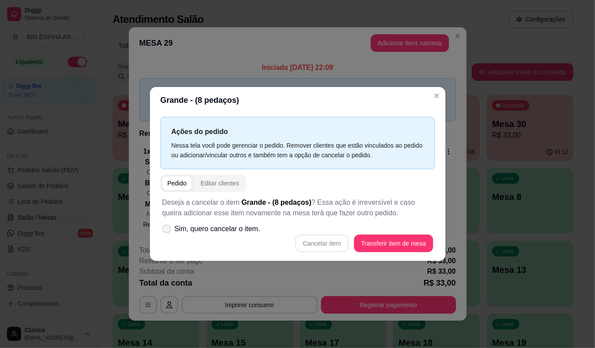
click at [166, 231] on icon at bounding box center [166, 229] width 7 height 5
click at [166, 231] on input "Sim, quero cancelar o item." at bounding box center [165, 234] width 6 height 6
click at [166, 231] on icon at bounding box center [166, 229] width 7 height 5
click at [166, 231] on input "Sim, quero cancelar o item." at bounding box center [165, 234] width 6 height 6
click at [167, 229] on icon at bounding box center [166, 229] width 7 height 5
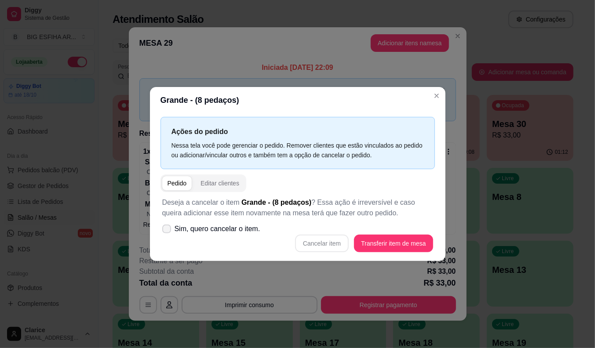
click at [167, 229] on icon at bounding box center [166, 229] width 7 height 5
click at [167, 231] on input "Sim, quero cancelar o item." at bounding box center [165, 234] width 6 height 6
click at [167, 229] on icon at bounding box center [166, 229] width 7 height 5
click at [167, 231] on input "Sim, quero cancelar o item." at bounding box center [165, 234] width 6 height 6
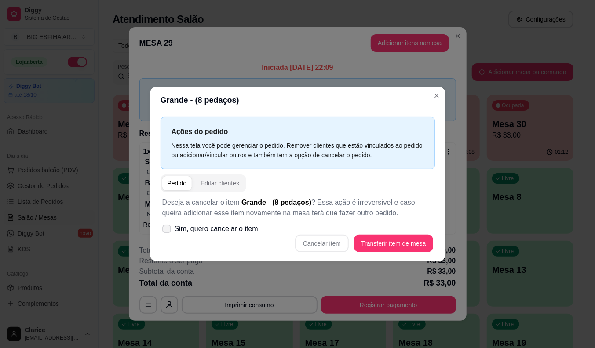
click at [167, 229] on icon at bounding box center [166, 229] width 7 height 5
click at [167, 231] on input "Sim, quero cancelar o item." at bounding box center [165, 234] width 6 height 6
click at [167, 229] on icon at bounding box center [166, 229] width 7 height 5
click at [167, 231] on input "Sim, quero cancelar o item." at bounding box center [165, 234] width 6 height 6
click at [165, 230] on icon at bounding box center [166, 229] width 7 height 5
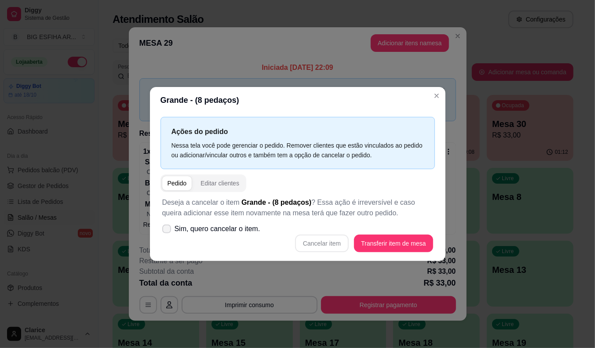
click at [168, 225] on span at bounding box center [166, 229] width 9 height 9
click at [168, 225] on span at bounding box center [166, 229] width 8 height 8
click at [168, 231] on input "Sim, quero cancelar o item." at bounding box center [165, 234] width 6 height 6
click at [168, 225] on span at bounding box center [166, 229] width 8 height 8
click at [168, 231] on input "Sim, quero cancelar o item." at bounding box center [165, 234] width 6 height 6
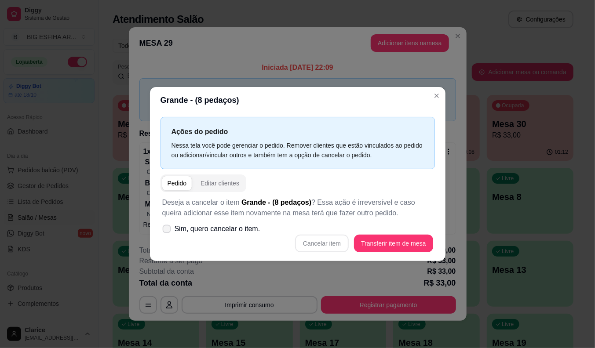
click at [166, 230] on icon at bounding box center [166, 229] width 7 height 5
click at [166, 231] on input "Sim, quero cancelar o item." at bounding box center [165, 234] width 6 height 6
click at [166, 230] on icon at bounding box center [166, 229] width 7 height 5
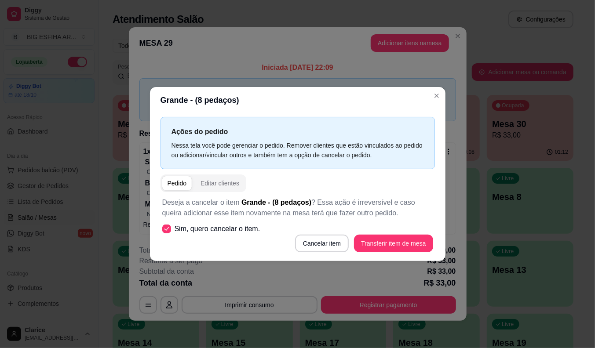
click at [166, 231] on input "Sim, quero cancelar o item." at bounding box center [165, 234] width 6 height 6
checkbox input "false"
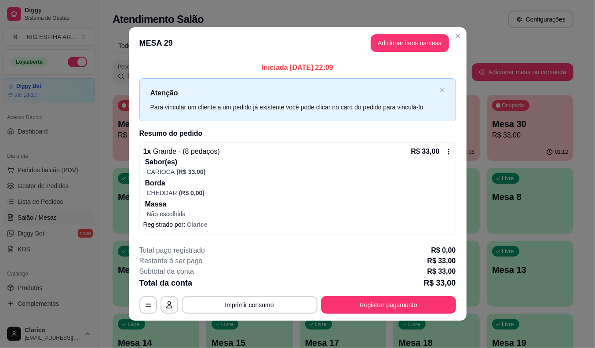
click at [446, 143] on div "1 x Grande - (8 pedaços) R$ 33,00 Sabor(es) CARIOCA (R$ 33,00) Borda CHEDDAR (R…" at bounding box center [297, 189] width 317 height 92
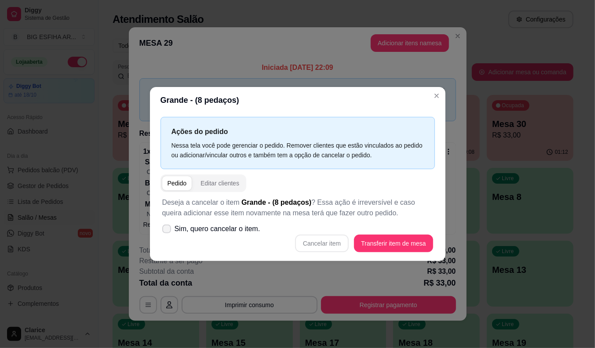
click at [171, 230] on label "Sim, quero cancelar o item." at bounding box center [211, 229] width 105 height 18
click at [168, 231] on input "Sim, quero cancelar o item." at bounding box center [165, 234] width 6 height 6
checkbox input "true"
click at [328, 242] on button "Cancelar item" at bounding box center [322, 244] width 54 height 18
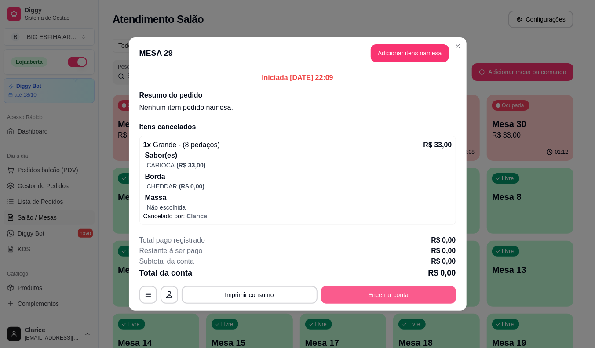
click at [351, 293] on button "Encerrar conta" at bounding box center [388, 295] width 135 height 18
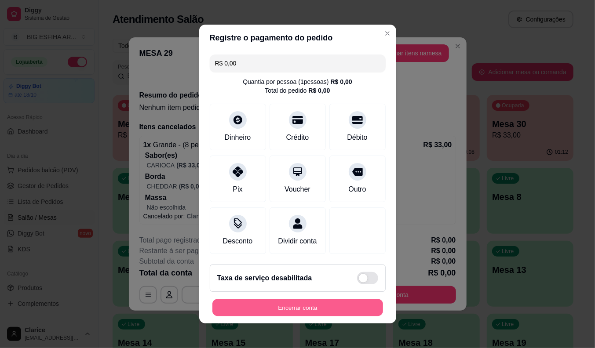
click at [267, 312] on button "Encerrar conta" at bounding box center [297, 308] width 171 height 17
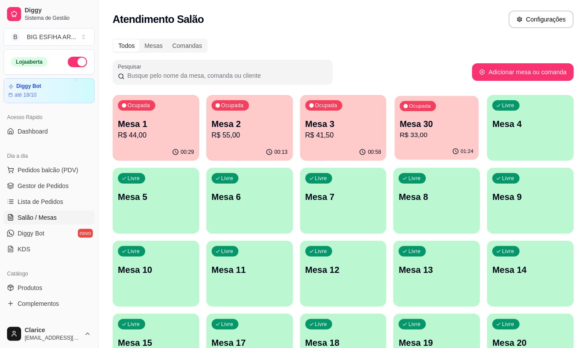
click at [444, 137] on p "R$ 33,00" at bounding box center [437, 135] width 74 height 10
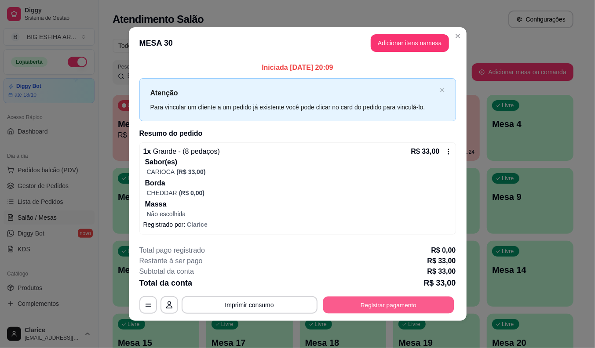
click at [383, 303] on button "Registrar pagamento" at bounding box center [388, 305] width 131 height 17
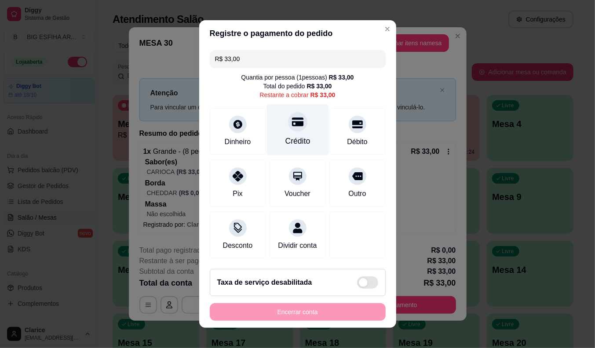
click at [291, 137] on div "Crédito" at bounding box center [297, 141] width 25 height 11
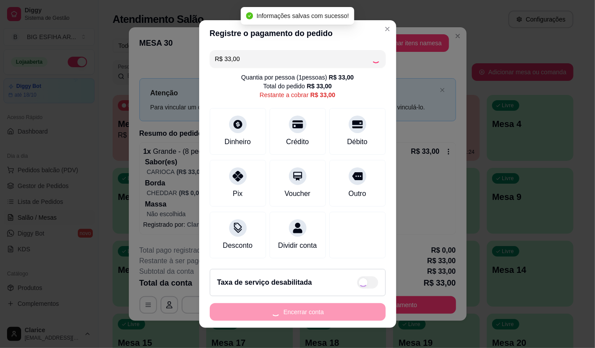
type input "R$ 0,00"
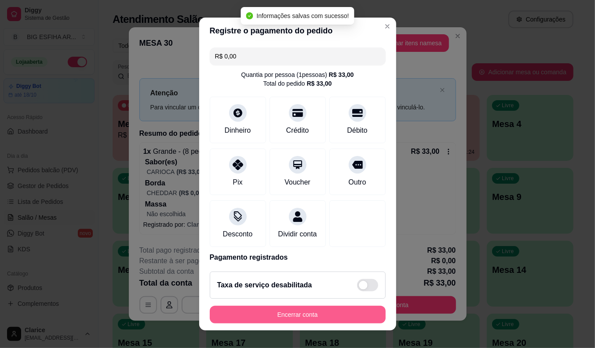
click at [336, 311] on button "Encerrar conta" at bounding box center [298, 315] width 176 height 18
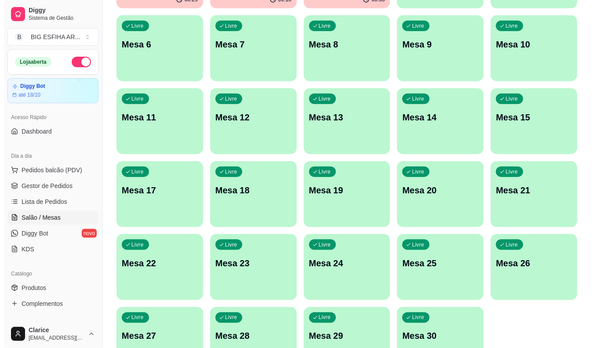
scroll to position [213, 0]
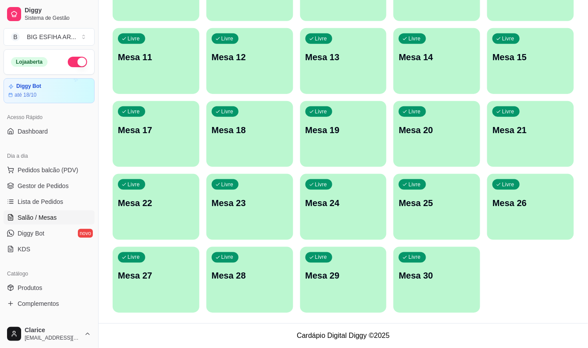
click at [227, 288] on div "Livre Mesa 28" at bounding box center [249, 274] width 87 height 55
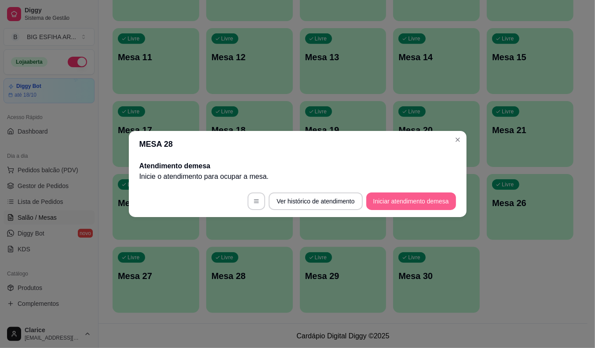
click at [412, 196] on button "Iniciar atendimento de mesa" at bounding box center [411, 202] width 90 height 18
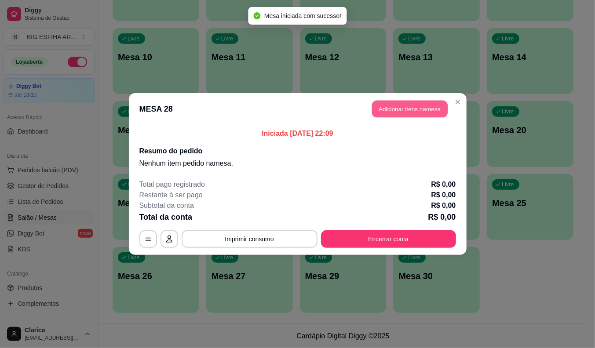
click at [419, 112] on button "Adicionar itens na mesa" at bounding box center [410, 109] width 76 height 17
click at [94, 61] on div at bounding box center [205, 59] width 362 height 18
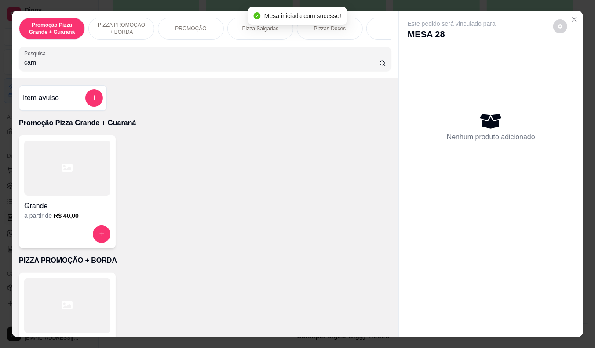
type input "carne"
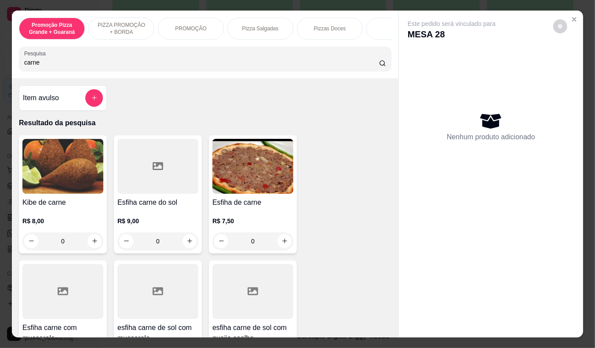
scroll to position [342, 0]
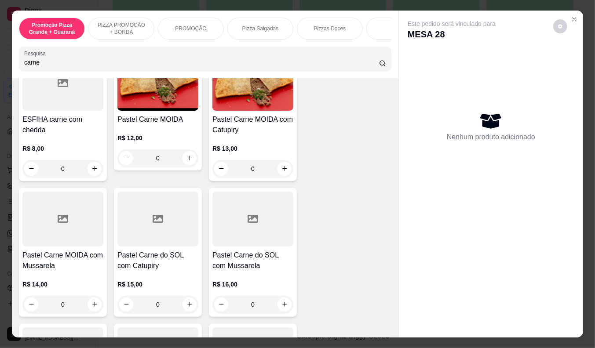
scroll to position [489, 0]
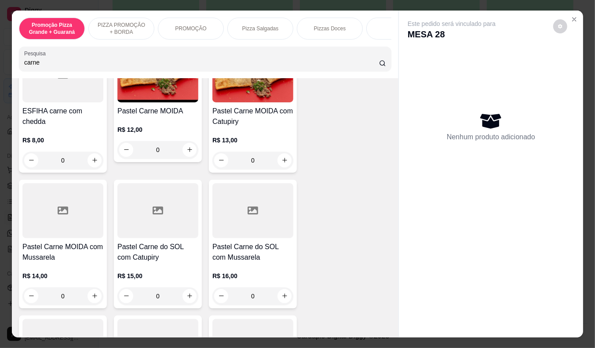
type input "carne"
click at [37, 275] on p "R$ 14,00" at bounding box center [62, 276] width 81 height 9
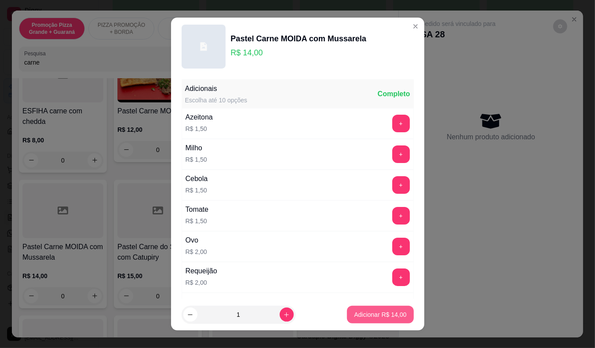
click at [354, 314] on p "Adicionar R$ 14,00" at bounding box center [380, 315] width 52 height 9
type input "1"
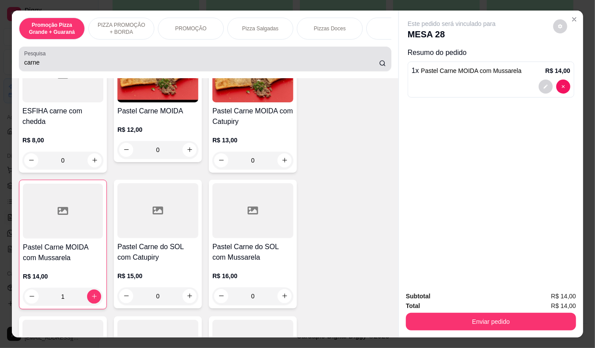
click at [52, 67] on input "carne" at bounding box center [201, 62] width 355 height 9
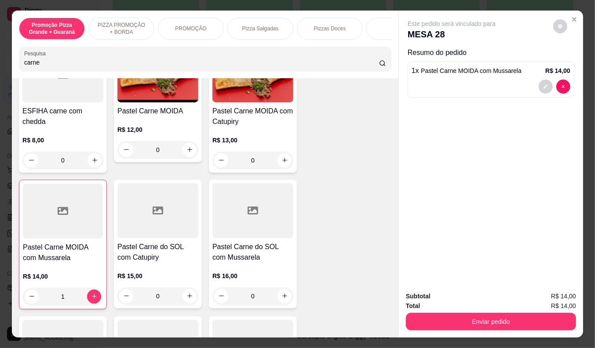
click at [52, 67] on input "carne" at bounding box center [201, 62] width 355 height 9
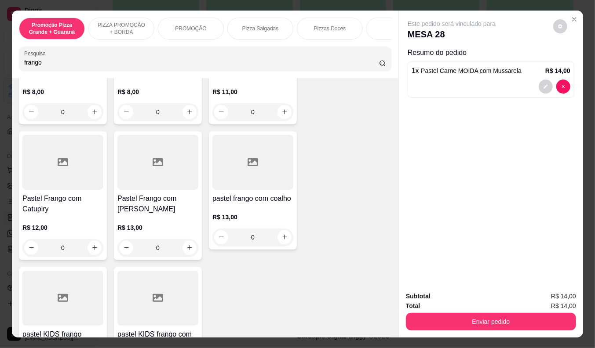
scroll to position [247, 0]
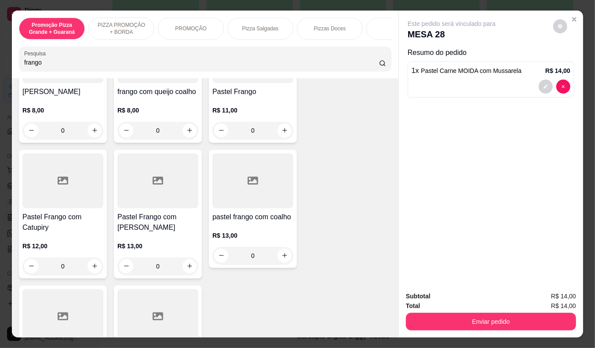
type input "frango"
click at [133, 233] on div "R$ 13,00 0" at bounding box center [157, 254] width 81 height 42
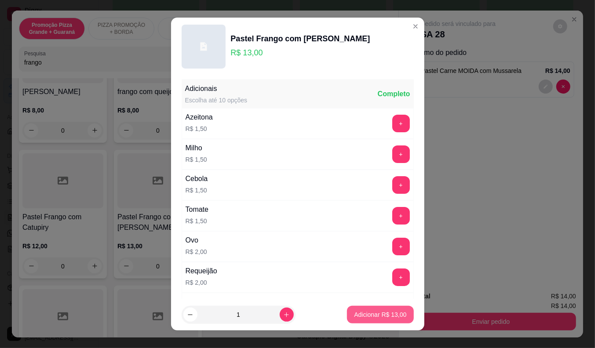
click at [362, 314] on p "Adicionar R$ 13,00" at bounding box center [380, 315] width 52 height 9
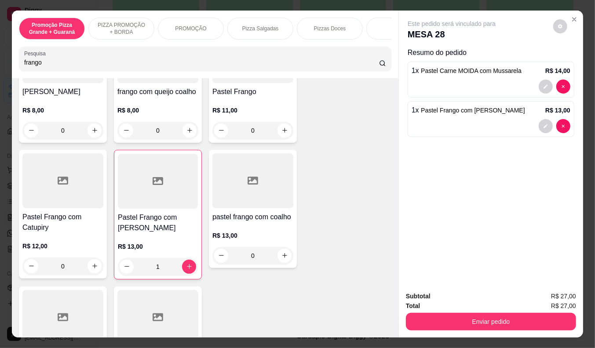
type input "1"
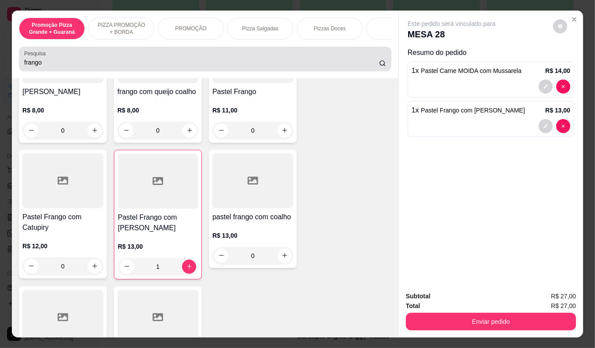
click at [38, 57] on label "Pesquisa" at bounding box center [36, 53] width 25 height 7
click at [38, 60] on input "frango" at bounding box center [201, 62] width 355 height 9
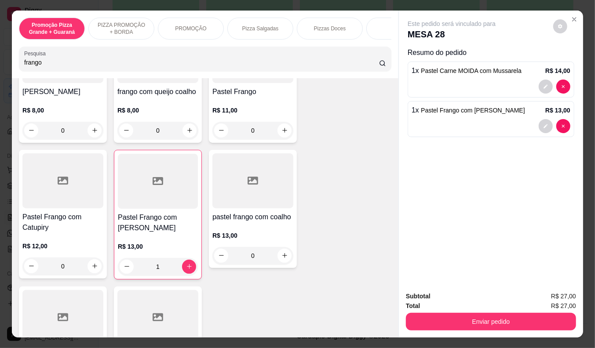
click at [38, 57] on label "Pesquisa" at bounding box center [36, 53] width 25 height 7
click at [38, 60] on input "frango" at bounding box center [201, 62] width 355 height 9
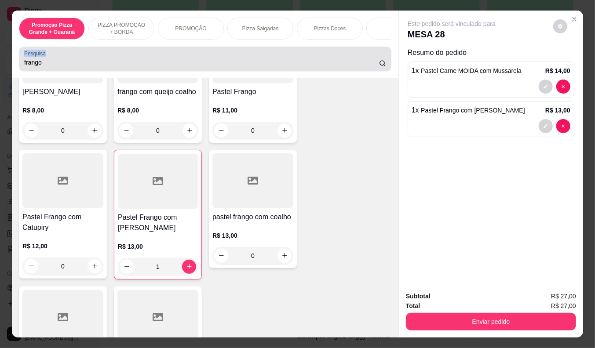
click at [38, 57] on label "Pesquisa" at bounding box center [36, 53] width 25 height 7
click at [38, 60] on input "frango" at bounding box center [201, 62] width 355 height 9
click at [38, 65] on input "frango" at bounding box center [201, 62] width 355 height 9
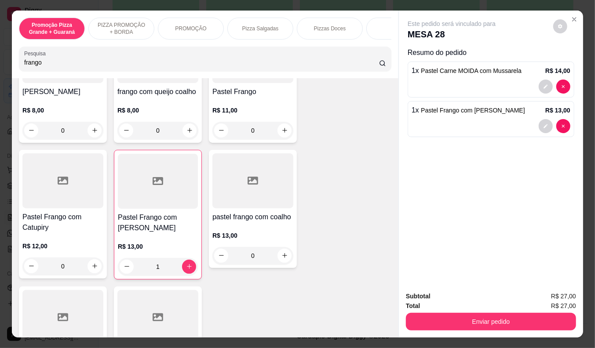
click at [38, 65] on input "frango" at bounding box center [201, 62] width 355 height 9
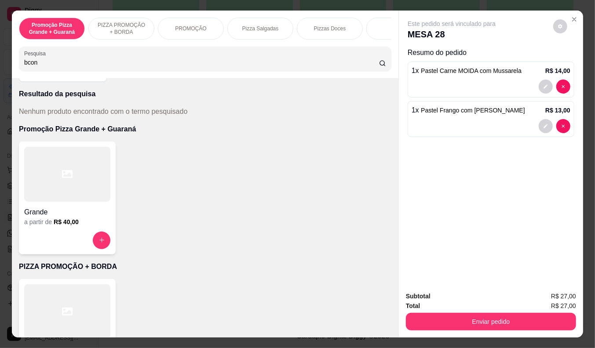
scroll to position [0, 0]
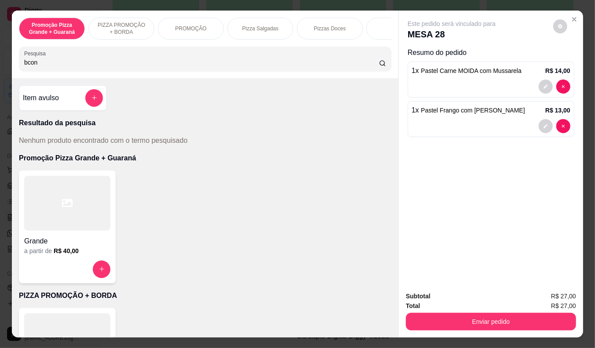
click at [25, 67] on input "bcon" at bounding box center [201, 62] width 355 height 9
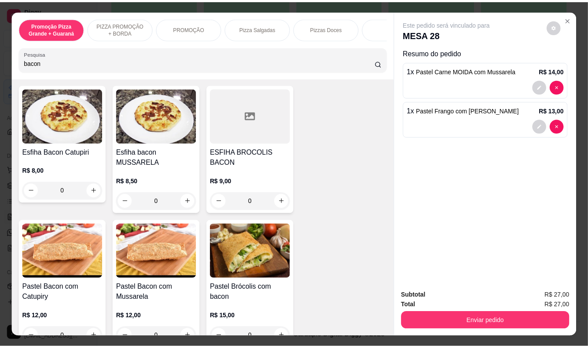
scroll to position [98, 0]
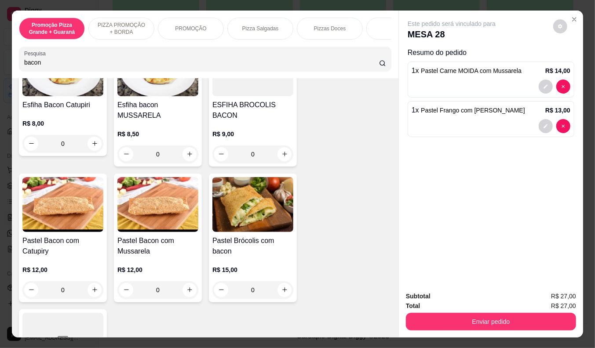
type input "bacon"
click at [151, 261] on div "R$ 12,00 0" at bounding box center [157, 278] width 81 height 42
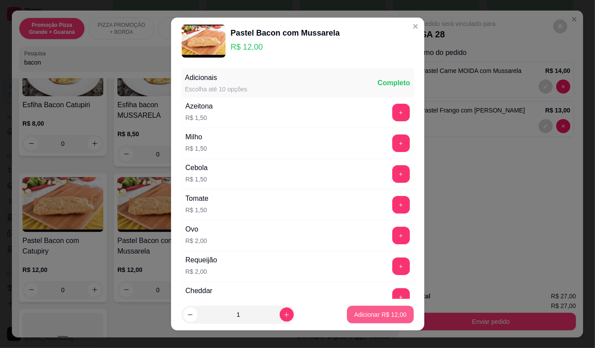
click at [361, 316] on p "Adicionar R$ 12,00" at bounding box center [380, 315] width 52 height 9
type input "1"
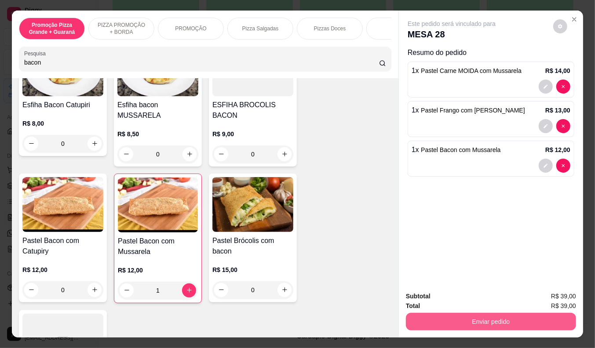
click at [495, 319] on button "Enviar pedido" at bounding box center [491, 322] width 170 height 18
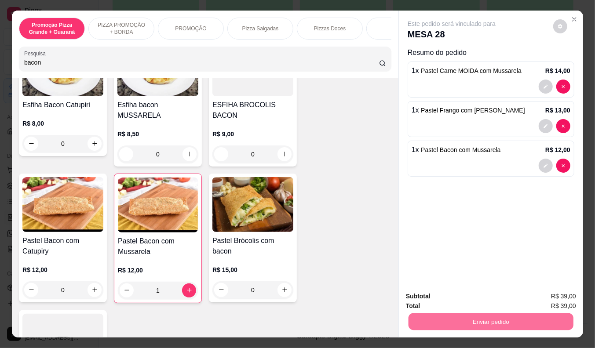
click at [548, 293] on button "Enviar pedido" at bounding box center [553, 297] width 50 height 17
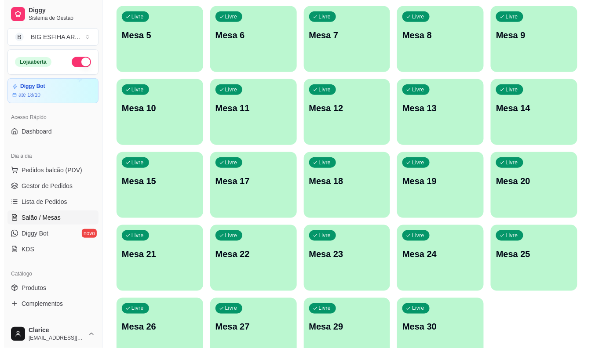
scroll to position [18, 0]
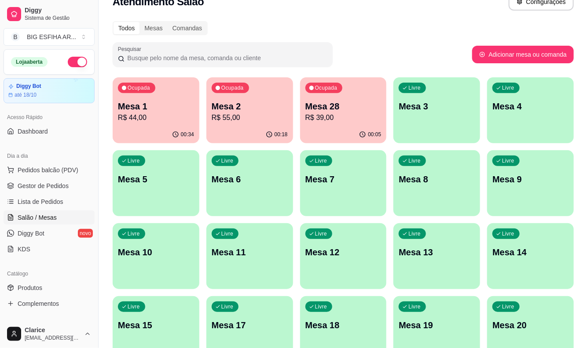
click at [135, 106] on p "Mesa 1" at bounding box center [156, 106] width 76 height 12
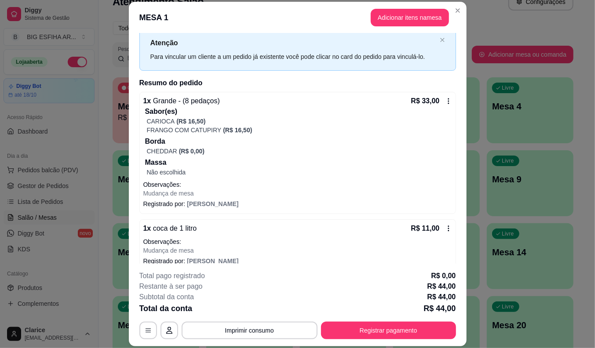
scroll to position [36, 0]
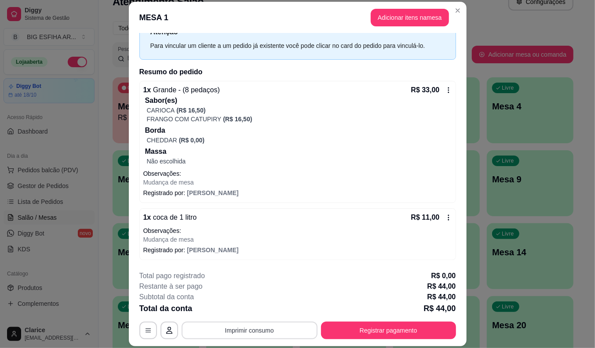
click at [234, 333] on button "Imprimir consumo" at bounding box center [250, 331] width 136 height 18
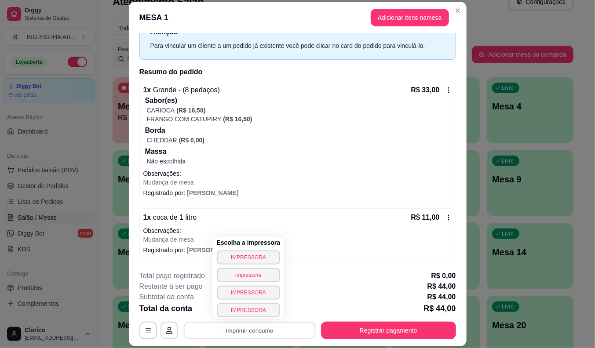
click at [241, 250] on div "Escolha a impressora IMPRESSORA impressora IMPRESSORA IMPRESSORA" at bounding box center [248, 278] width 73 height 83
click at [242, 254] on button "IMPRESSORA" at bounding box center [249, 258] width 62 height 14
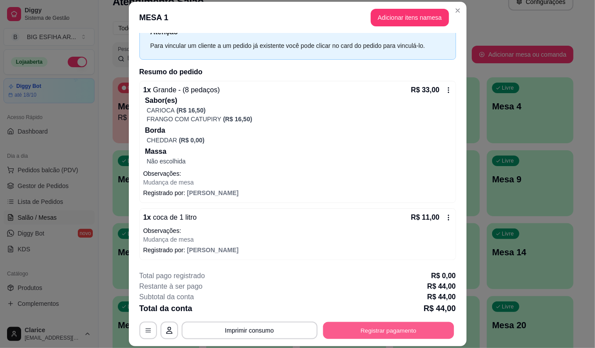
click at [341, 339] on button "Registrar pagamento" at bounding box center [388, 330] width 131 height 17
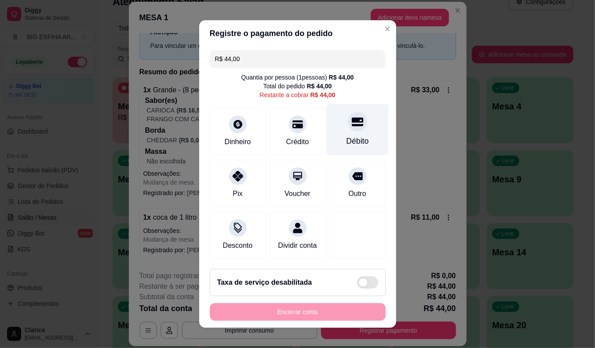
click at [346, 136] on div "Débito" at bounding box center [357, 141] width 22 height 11
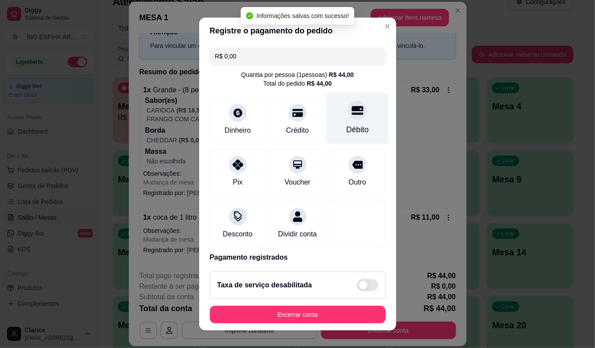
type input "R$ 0,00"
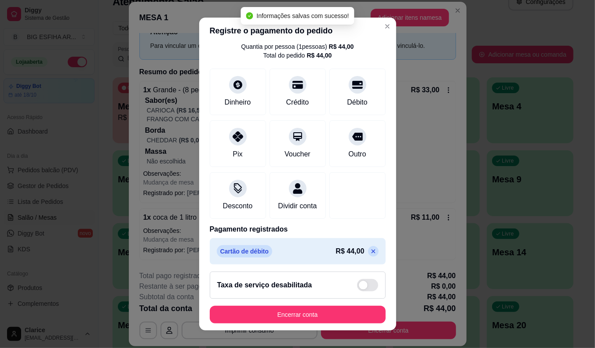
scroll to position [42, 0]
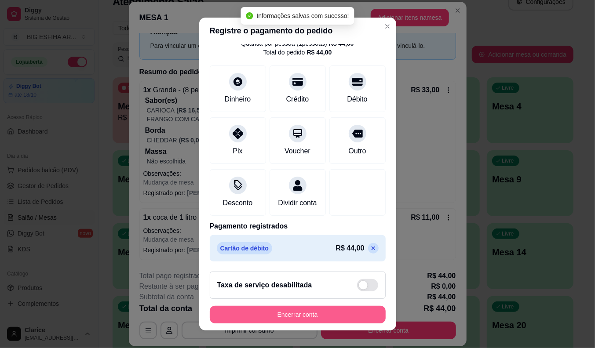
click at [305, 310] on button "Encerrar conta" at bounding box center [298, 315] width 176 height 18
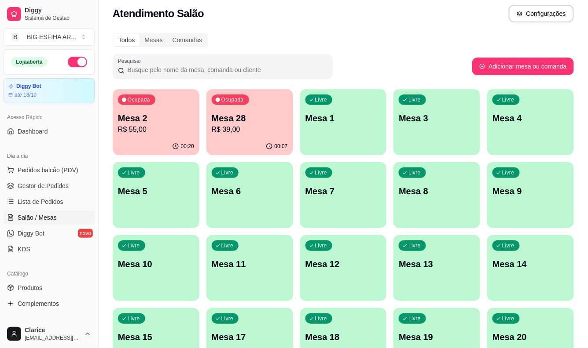
scroll to position [0, 0]
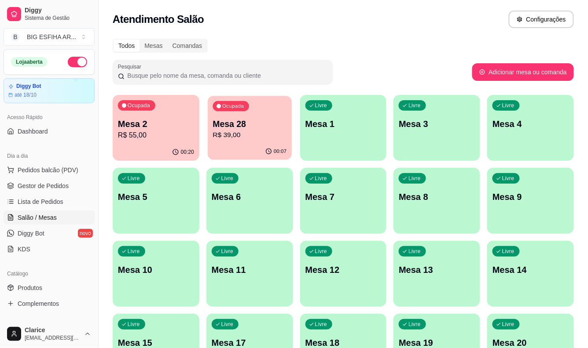
click at [221, 124] on p "Mesa 28" at bounding box center [249, 124] width 74 height 12
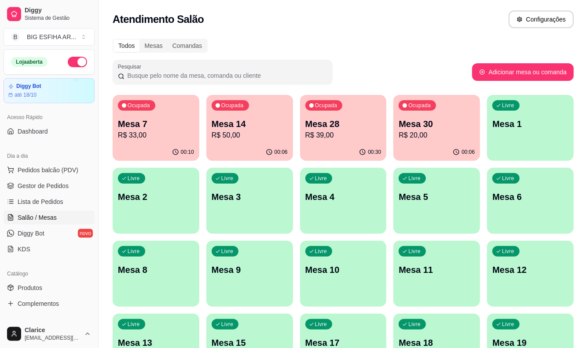
click at [236, 139] on p "R$ 50,00" at bounding box center [250, 135] width 76 height 11
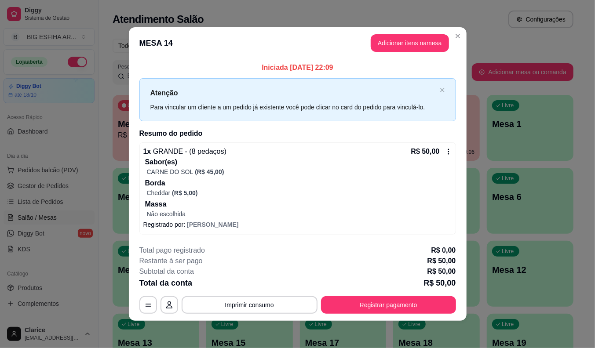
click at [204, 165] on p "Sabor(es)" at bounding box center [298, 162] width 307 height 11
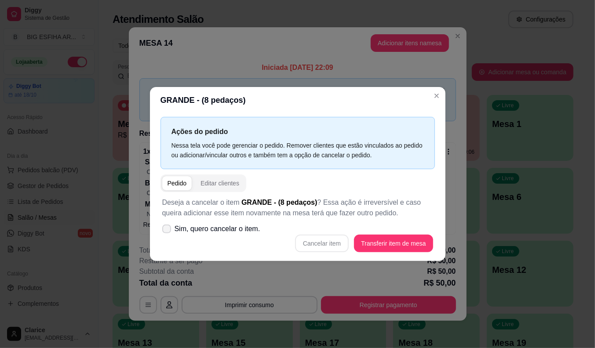
click at [239, 234] on span "Sim, quero cancelar o item." at bounding box center [218, 229] width 86 height 11
click at [168, 234] on input "Sim, quero cancelar o item." at bounding box center [165, 234] width 6 height 6
checkbox input "true"
click at [327, 242] on button "Cancelar item" at bounding box center [322, 244] width 54 height 18
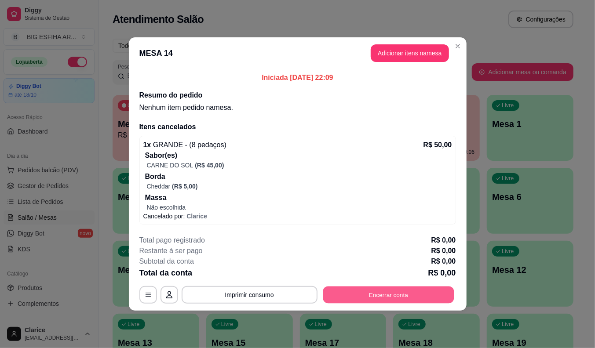
click at [363, 298] on button "Encerrar conta" at bounding box center [388, 295] width 131 height 17
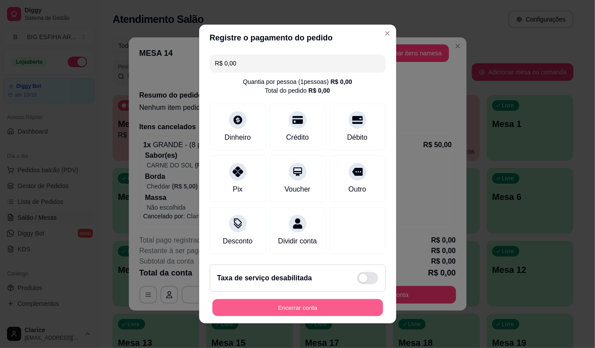
click at [302, 309] on button "Encerrar conta" at bounding box center [297, 308] width 171 height 17
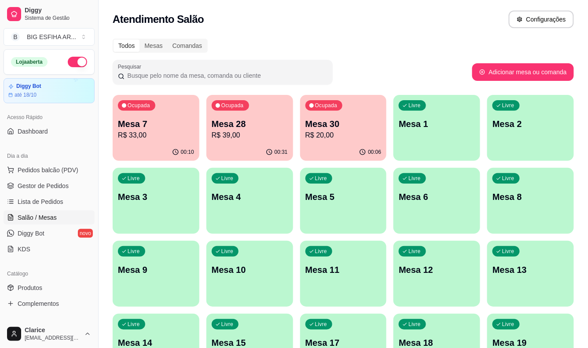
click at [229, 146] on div "00:31" at bounding box center [249, 152] width 87 height 17
click at [361, 125] on p "Mesa 30" at bounding box center [343, 124] width 76 height 12
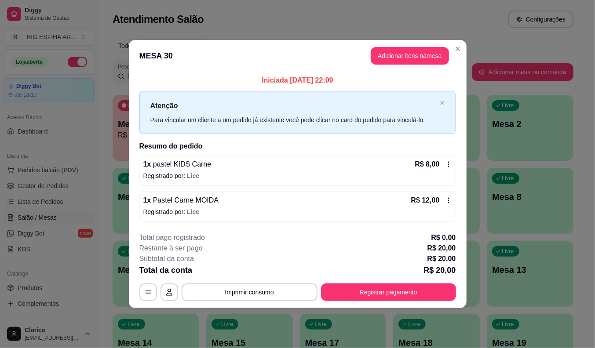
click at [377, 302] on footer "**********" at bounding box center [298, 267] width 338 height 83
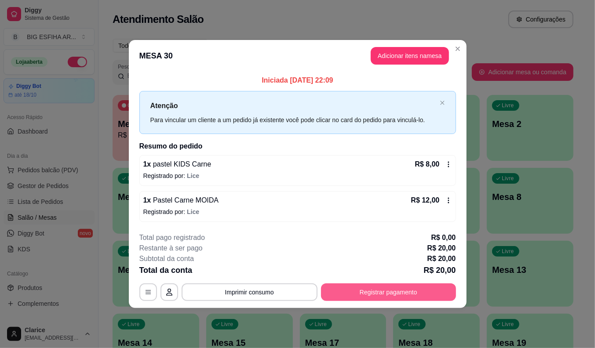
click at [386, 292] on button "Registrar pagamento" at bounding box center [388, 293] width 135 height 18
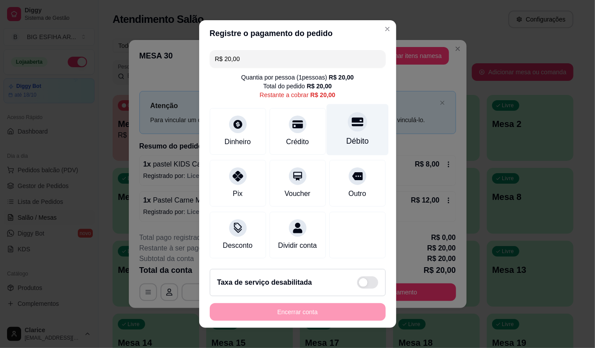
click at [346, 139] on div "Débito" at bounding box center [357, 141] width 22 height 11
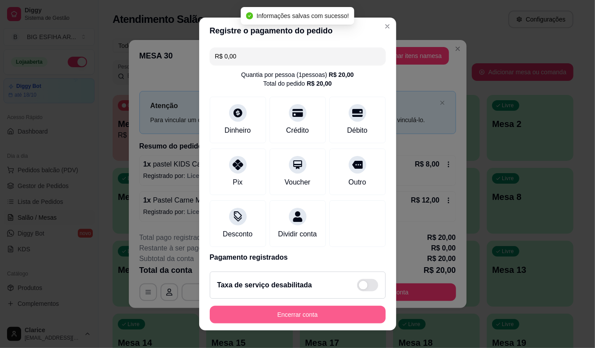
type input "R$ 0,00"
click at [317, 310] on button "Encerrar conta" at bounding box center [297, 315] width 171 height 17
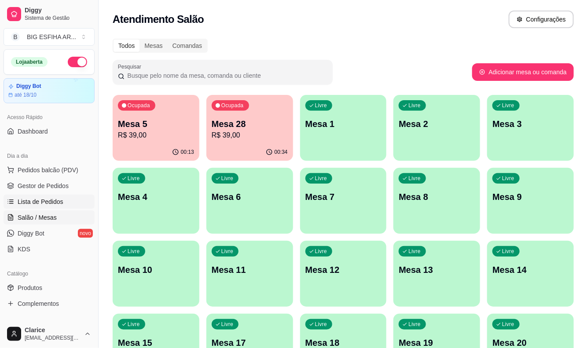
click at [44, 198] on span "Lista de Pedidos" at bounding box center [41, 202] width 46 height 9
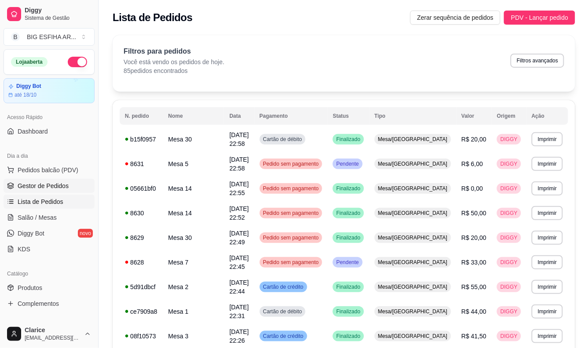
click at [49, 183] on span "Gestor de Pedidos" at bounding box center [43, 186] width 51 height 9
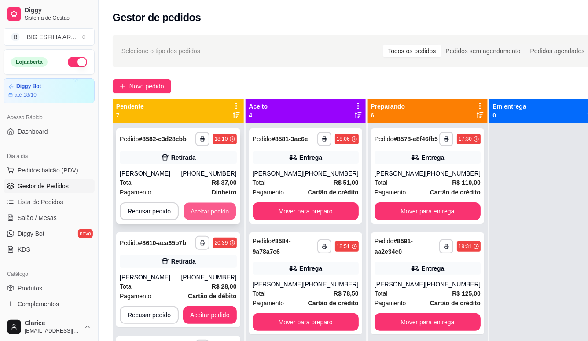
click at [204, 213] on button "Aceitar pedido" at bounding box center [210, 211] width 52 height 17
click at [204, 213] on button "Aceitar pedido" at bounding box center [210, 211] width 54 height 18
click at [204, 213] on button "Aceitar pedido" at bounding box center [210, 211] width 52 height 17
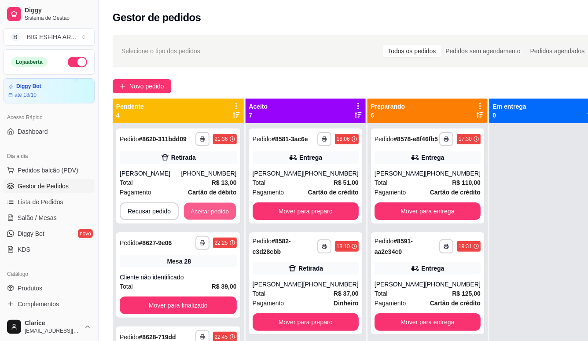
click at [204, 213] on button "Aceitar pedido" at bounding box center [210, 211] width 52 height 17
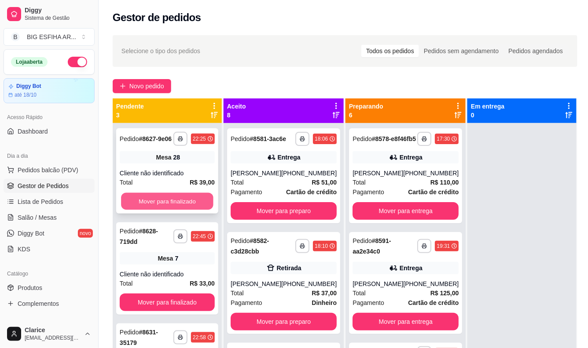
click at [205, 198] on button "Mover para finalizado" at bounding box center [167, 201] width 92 height 17
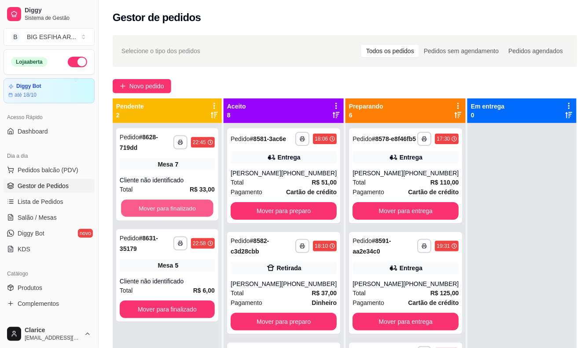
click at [205, 200] on button "Mover para finalizado" at bounding box center [167, 208] width 92 height 17
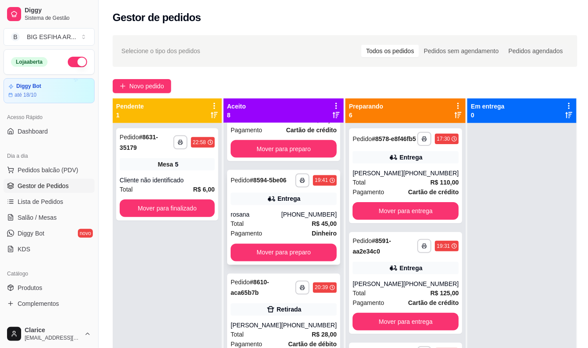
scroll to position [391, 0]
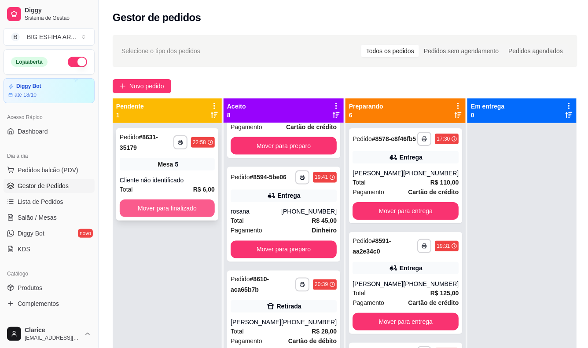
click at [188, 200] on button "Mover para finalizado" at bounding box center [167, 209] width 95 height 18
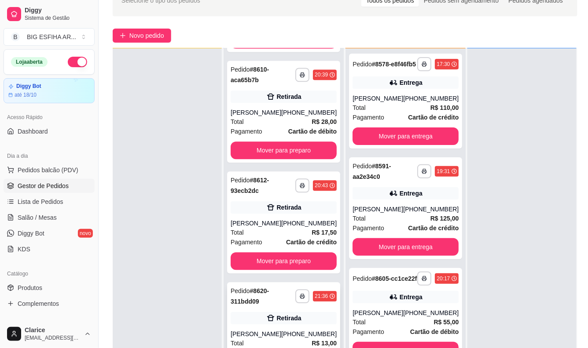
scroll to position [134, 0]
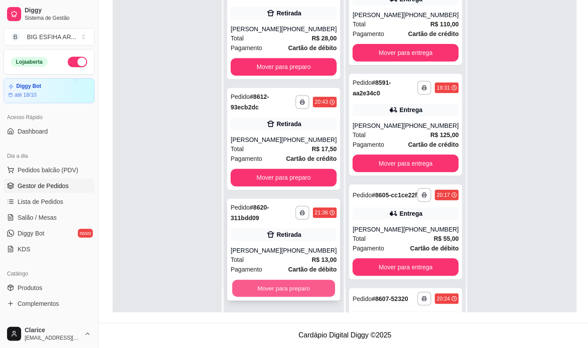
click at [284, 286] on button "Mover para preparo" at bounding box center [283, 288] width 103 height 17
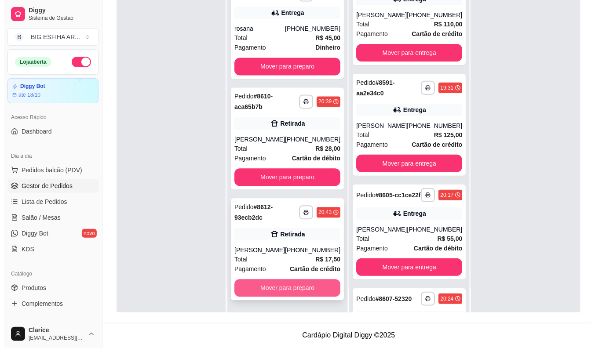
scroll to position [454, 0]
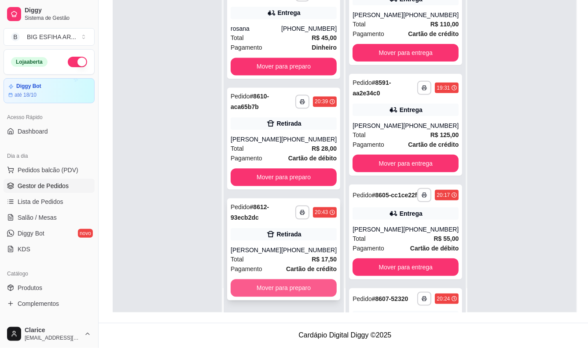
click at [289, 289] on button "Mover para preparo" at bounding box center [284, 289] width 106 height 18
click at [289, 289] on div "Mover para preparo" at bounding box center [284, 289] width 106 height 18
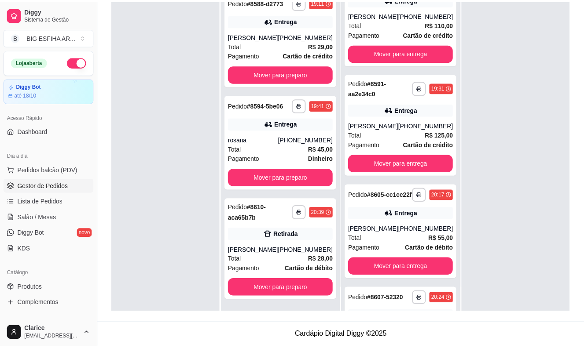
scroll to position [342, 0]
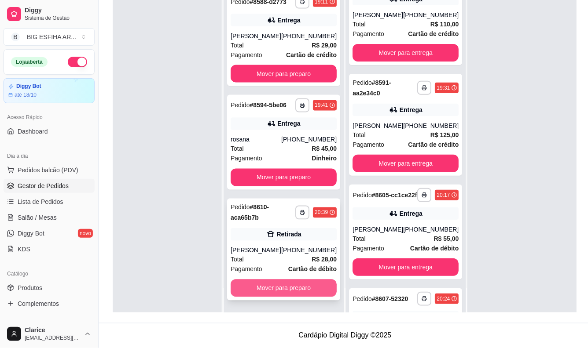
click at [299, 286] on button "Mover para preparo" at bounding box center [284, 289] width 106 height 18
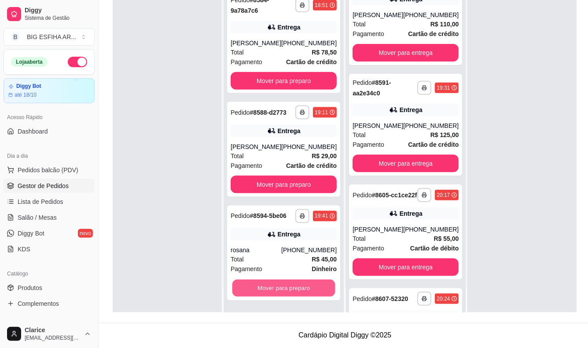
click at [299, 286] on button "Mover para preparo" at bounding box center [283, 288] width 103 height 17
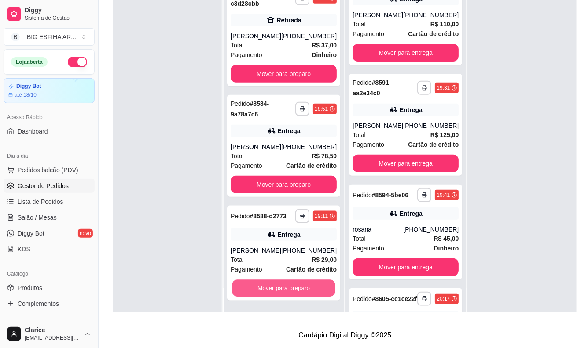
click at [299, 286] on button "Mover para preparo" at bounding box center [283, 288] width 103 height 17
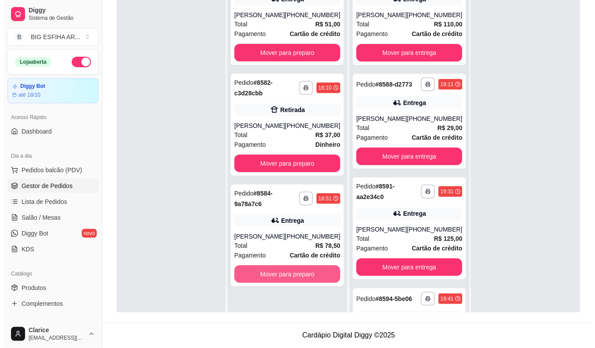
scroll to position [10, 0]
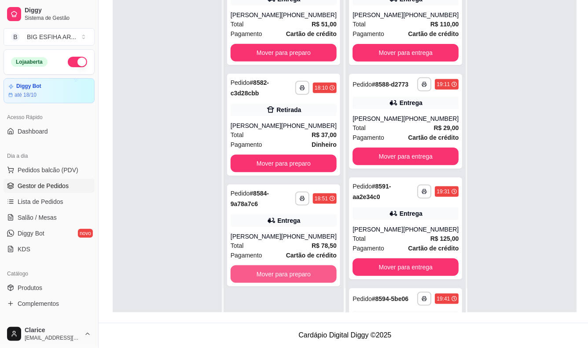
click at [299, 283] on button "Mover para preparo" at bounding box center [284, 275] width 106 height 18
click at [299, 283] on div "Mover para preparo" at bounding box center [284, 275] width 106 height 18
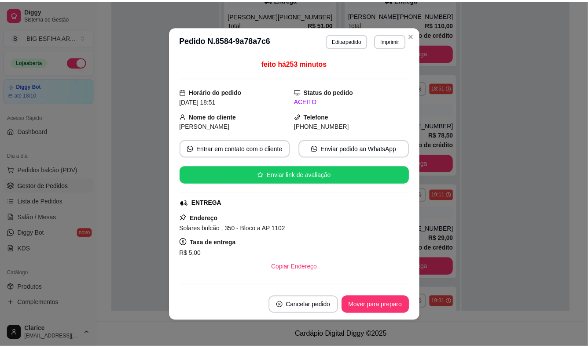
scroll to position [0, 0]
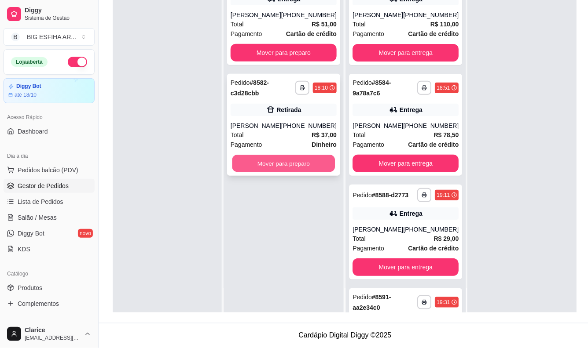
click at [309, 172] on button "Mover para preparo" at bounding box center [283, 163] width 103 height 17
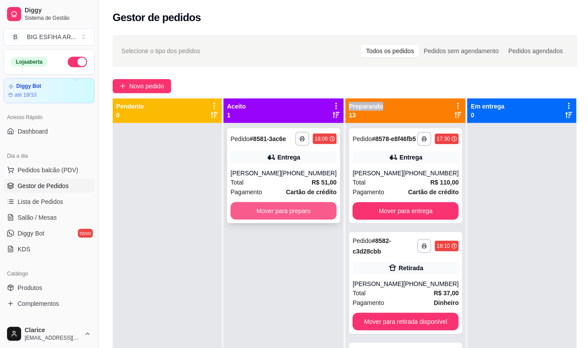
click at [303, 208] on button "Mover para preparo" at bounding box center [284, 211] width 106 height 18
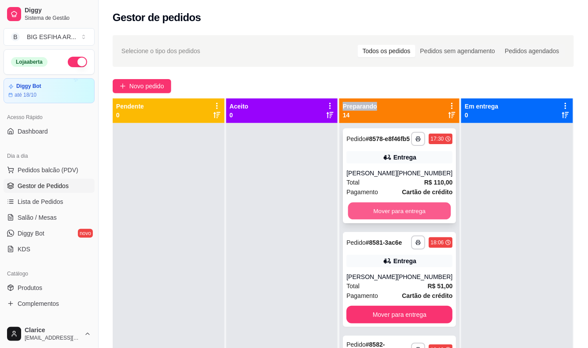
click at [373, 219] on button "Mover para entrega" at bounding box center [399, 211] width 103 height 17
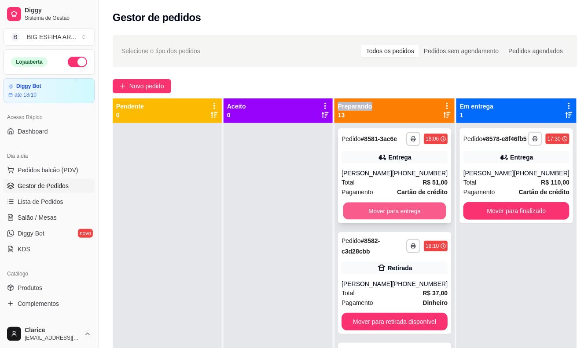
click at [383, 211] on button "Mover para entrega" at bounding box center [394, 211] width 103 height 17
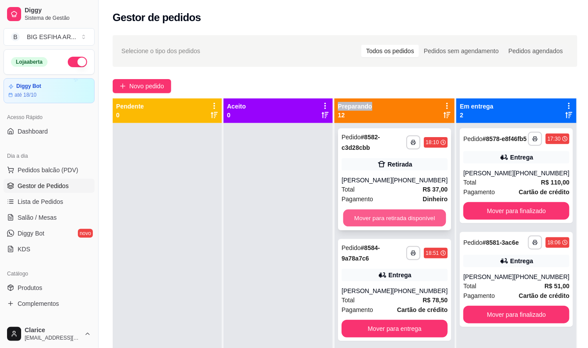
click at [388, 226] on button "Mover para retirada disponível" at bounding box center [394, 218] width 103 height 17
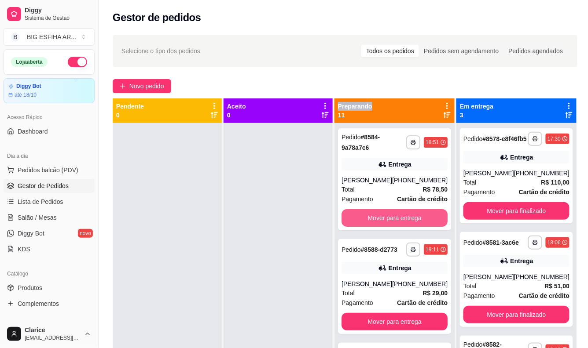
click at [388, 226] on button "Mover para entrega" at bounding box center [394, 218] width 106 height 18
click at [388, 226] on div "Mover para entrega" at bounding box center [394, 218] width 106 height 18
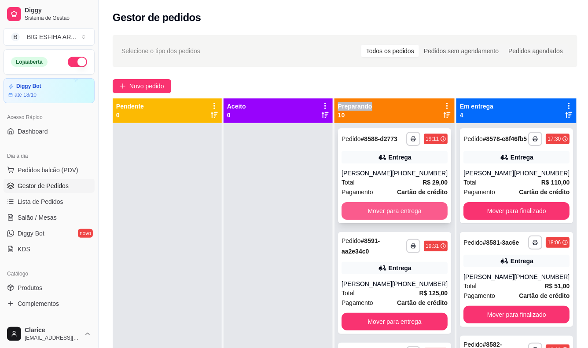
click at [421, 218] on button "Mover para entrega" at bounding box center [394, 211] width 106 height 18
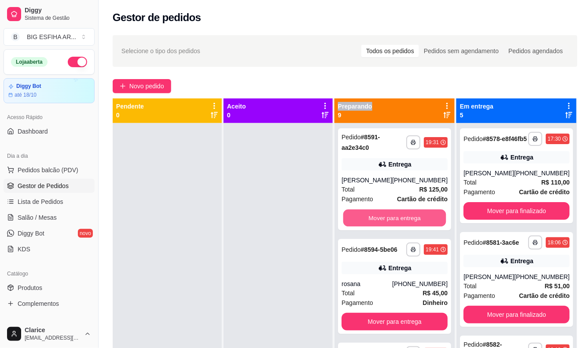
click at [421, 218] on button "Mover para entrega" at bounding box center [394, 218] width 103 height 17
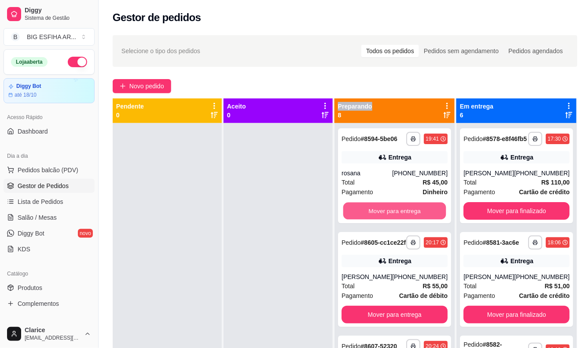
click at [421, 218] on button "Mover para entrega" at bounding box center [394, 211] width 103 height 17
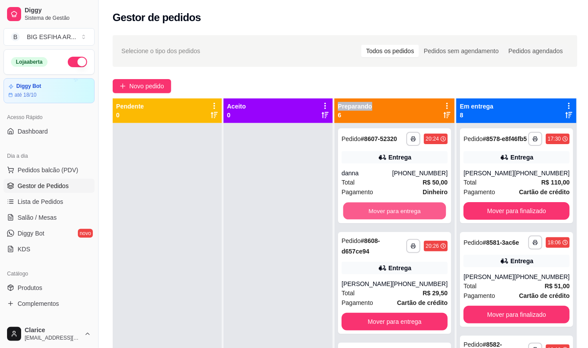
click at [421, 218] on button "Mover para entrega" at bounding box center [394, 211] width 103 height 17
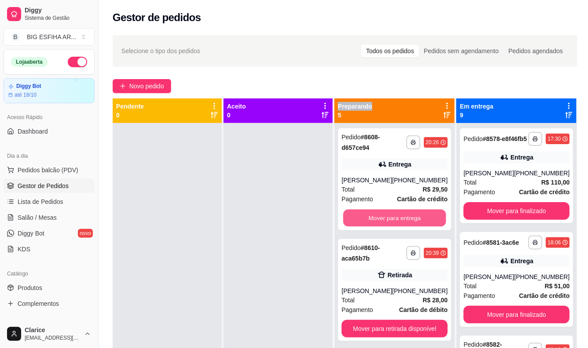
click at [421, 218] on button "Mover para entrega" at bounding box center [394, 218] width 103 height 17
click at [421, 227] on button "Mover para entrega" at bounding box center [394, 218] width 103 height 17
click at [423, 221] on button "Mover para retirada disponível" at bounding box center [394, 218] width 103 height 17
click at [423, 221] on button "Mover para retirada disponível" at bounding box center [394, 218] width 106 height 18
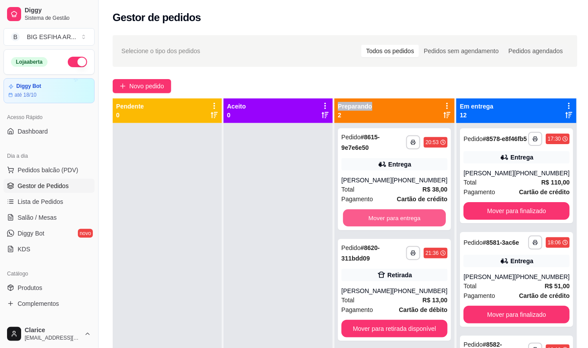
click at [423, 221] on button "Mover para entrega" at bounding box center [394, 218] width 103 height 17
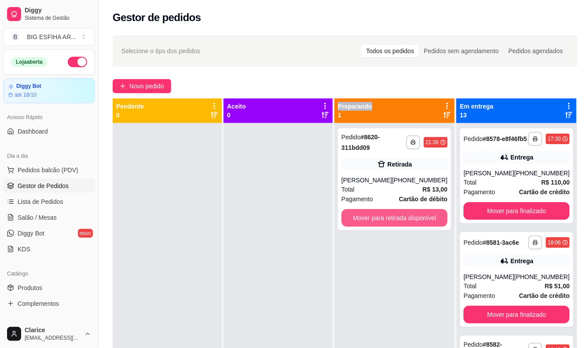
click at [423, 221] on button "Mover para retirada disponível" at bounding box center [394, 218] width 106 height 18
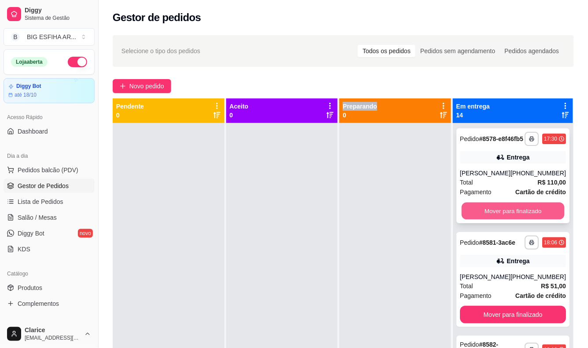
click at [490, 219] on button "Mover para finalizado" at bounding box center [512, 211] width 103 height 17
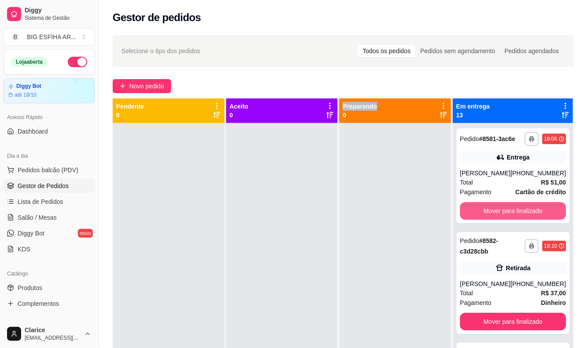
click at [490, 219] on button "Mover para finalizado" at bounding box center [513, 211] width 106 height 18
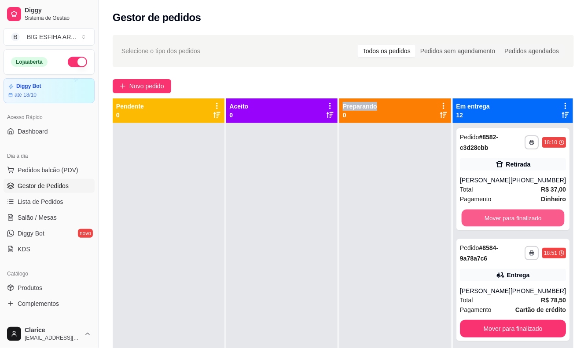
click at [490, 219] on button "Mover para finalizado" at bounding box center [512, 218] width 103 height 17
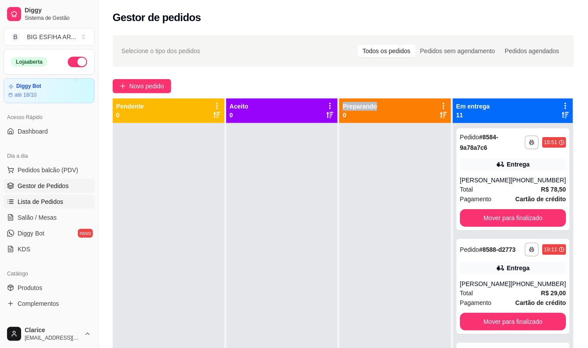
click at [34, 199] on span "Lista de Pedidos" at bounding box center [41, 202] width 46 height 9
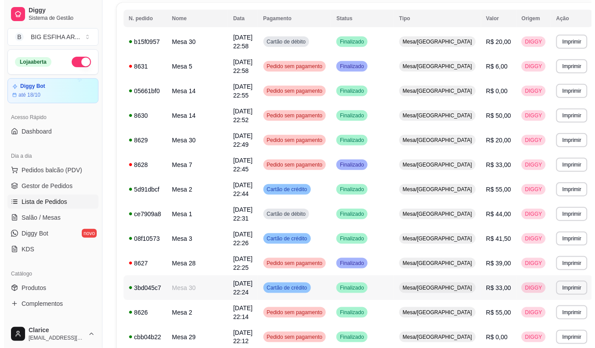
scroll to position [147, 0]
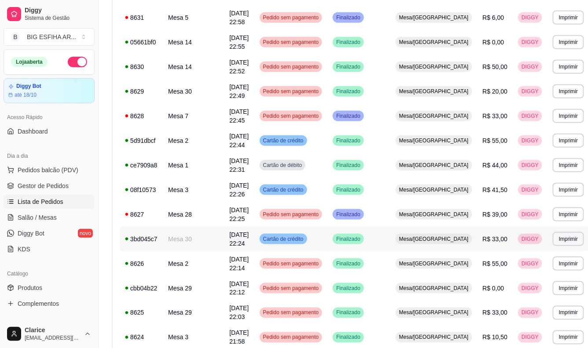
click at [195, 227] on td "Mesa 30" at bounding box center [193, 239] width 61 height 25
click at [175, 276] on td "Mesa 29" at bounding box center [193, 288] width 61 height 25
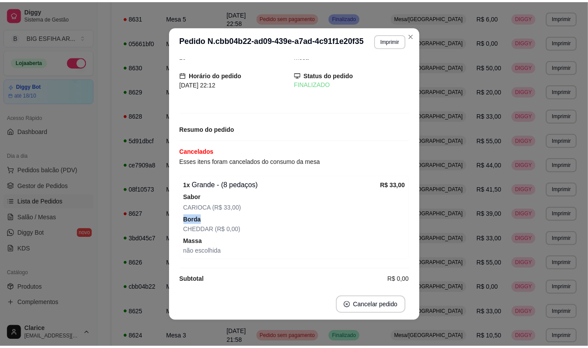
scroll to position [25, 0]
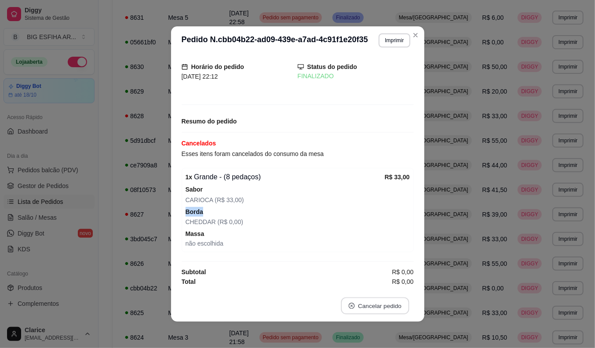
click at [376, 305] on button "Cancelar pedido" at bounding box center [375, 306] width 68 height 17
click at [388, 303] on button "Cancelar pedido" at bounding box center [375, 306] width 68 height 17
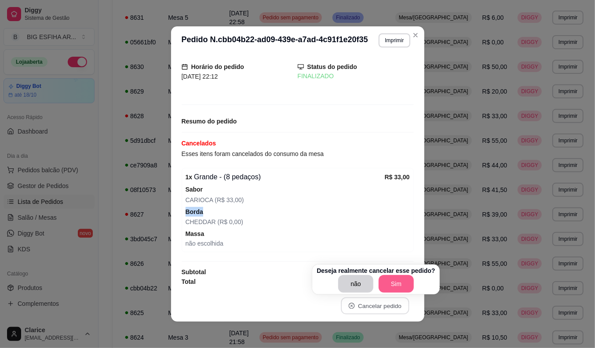
click at [400, 282] on button "Sim" at bounding box center [396, 284] width 35 height 18
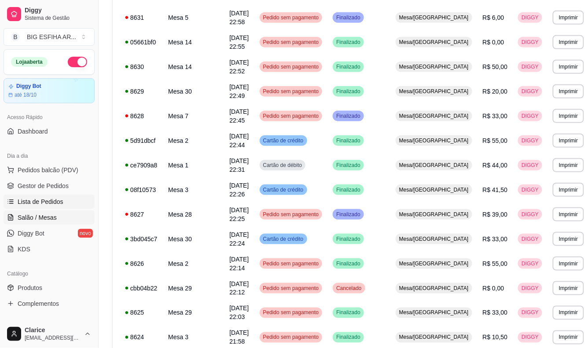
click at [62, 218] on link "Salão / Mesas" at bounding box center [49, 218] width 91 height 14
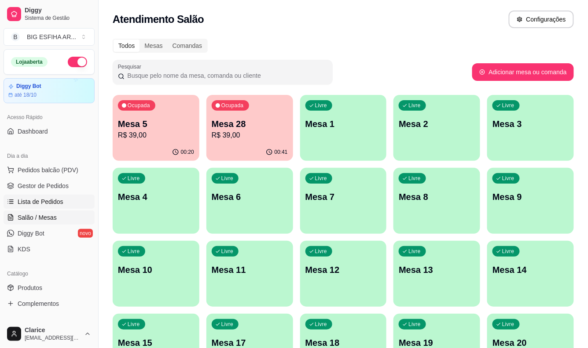
click at [55, 204] on span "Lista de Pedidos" at bounding box center [41, 202] width 46 height 9
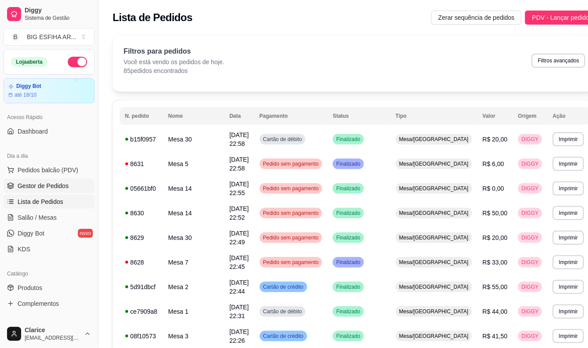
click at [42, 185] on span "Gestor de Pedidos" at bounding box center [43, 186] width 51 height 9
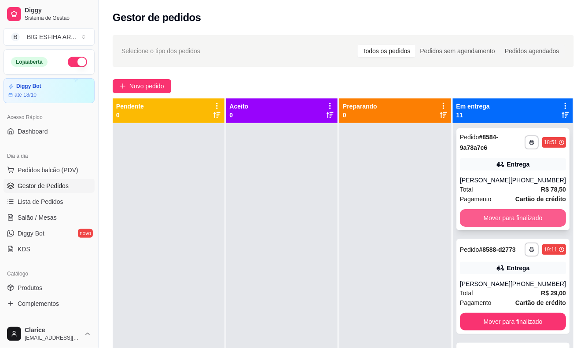
click at [544, 226] on button "Mover para finalizado" at bounding box center [513, 218] width 106 height 18
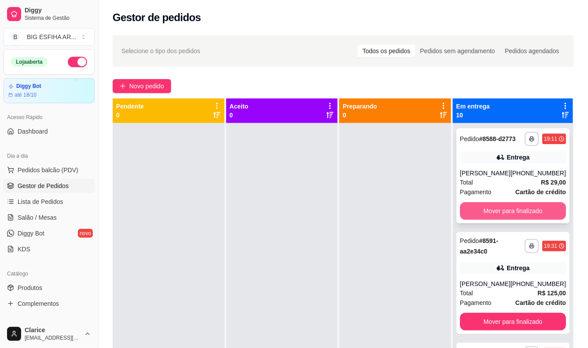
click at [537, 216] on button "Mover para finalizado" at bounding box center [513, 211] width 106 height 18
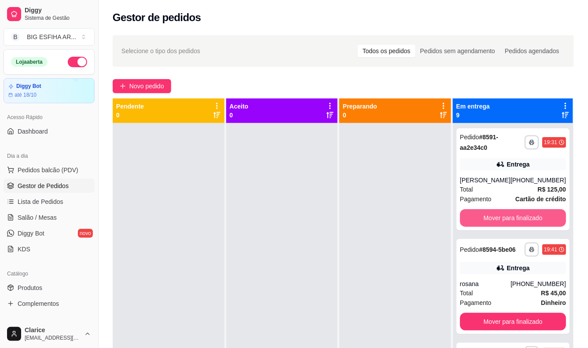
click at [537, 216] on button "Mover para finalizado" at bounding box center [513, 218] width 106 height 18
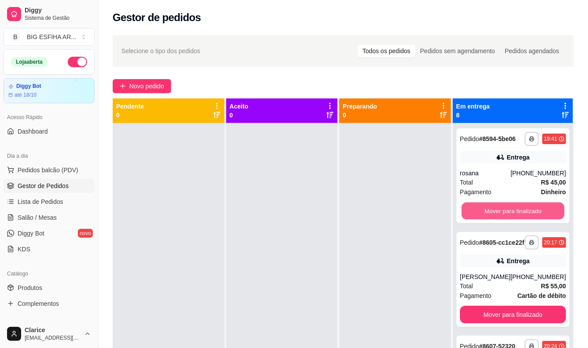
click at [537, 216] on button "Mover para finalizado" at bounding box center [512, 211] width 103 height 17
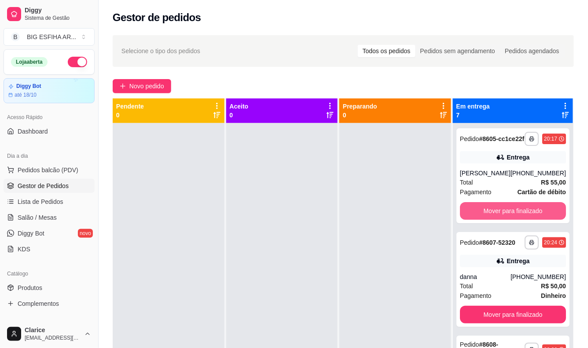
click at [537, 216] on button "Mover para finalizado" at bounding box center [513, 211] width 106 height 18
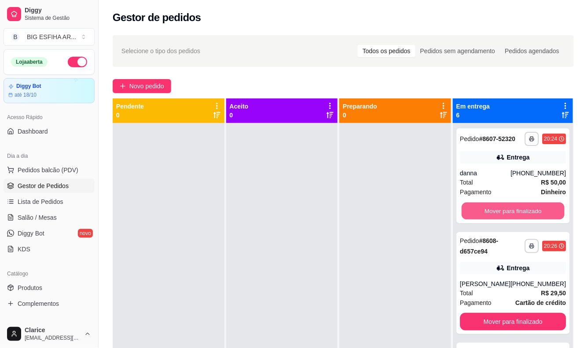
click at [537, 216] on button "Mover para finalizado" at bounding box center [512, 211] width 103 height 17
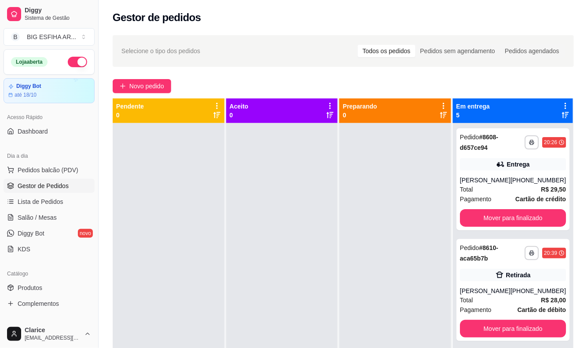
click at [537, 216] on div "**********" at bounding box center [512, 179] width 113 height 102
click at [502, 227] on button "Mover para finalizado" at bounding box center [513, 218] width 106 height 18
click at [507, 218] on button "Mover para finalizado" at bounding box center [513, 218] width 106 height 18
click at [507, 218] on button "Mover para finalizado" at bounding box center [512, 218] width 103 height 17
click at [507, 218] on button "Mover para finalizado" at bounding box center [513, 218] width 106 height 18
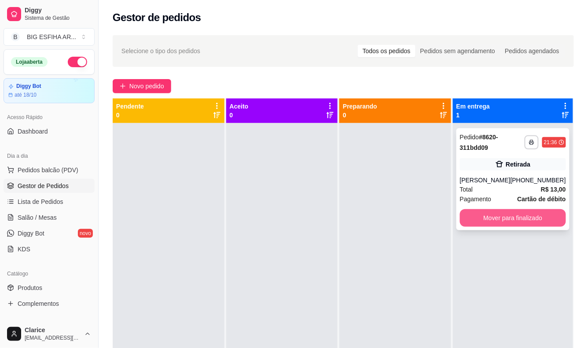
click at [508, 217] on button "Mover para finalizado" at bounding box center [513, 218] width 106 height 18
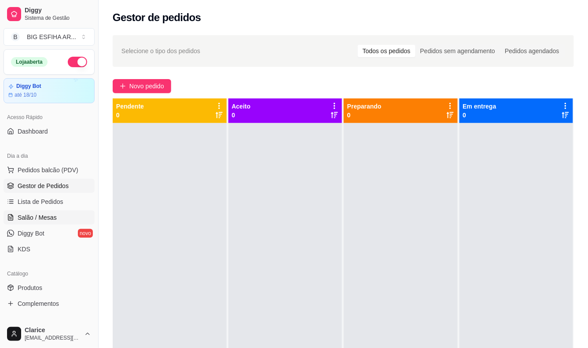
click at [28, 223] on link "Salão / Mesas" at bounding box center [49, 218] width 91 height 14
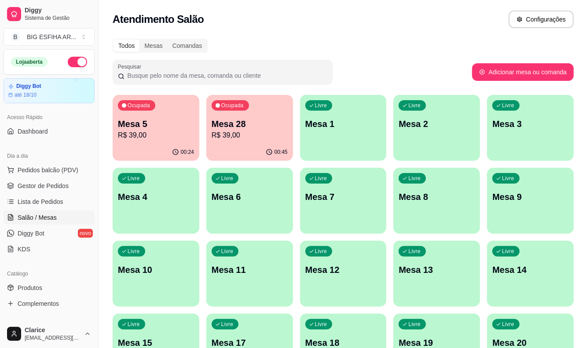
click at [143, 143] on button "Ocupada Mesa 5 R$ 39,00 00:24" at bounding box center [156, 128] width 87 height 66
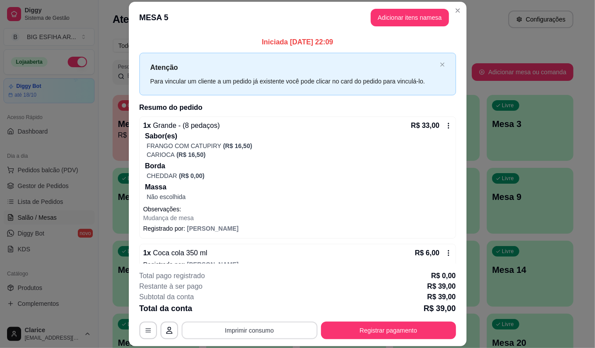
click at [265, 333] on button "Imprimir consumo" at bounding box center [250, 331] width 136 height 18
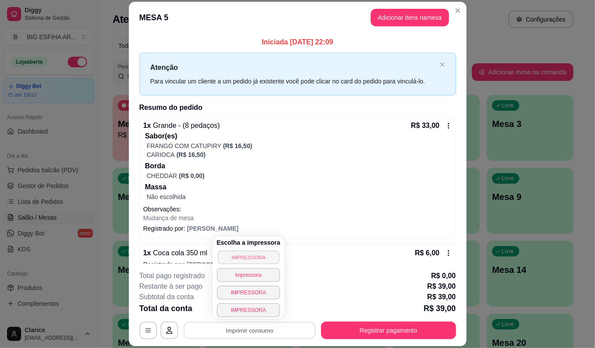
click at [260, 256] on button "IMPRESSORA" at bounding box center [249, 258] width 62 height 14
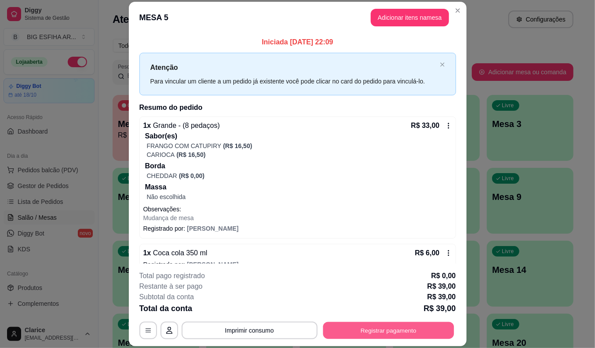
click at [377, 325] on button "Registrar pagamento" at bounding box center [388, 330] width 131 height 17
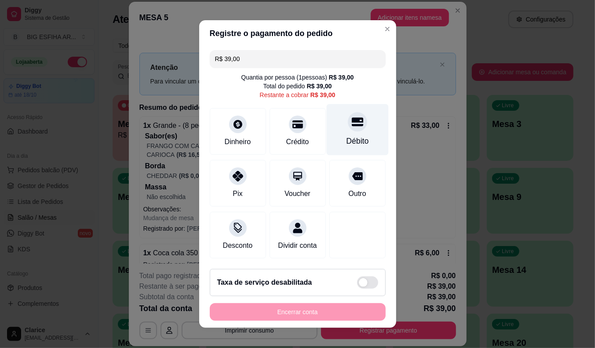
click at [352, 124] on icon at bounding box center [357, 122] width 11 height 9
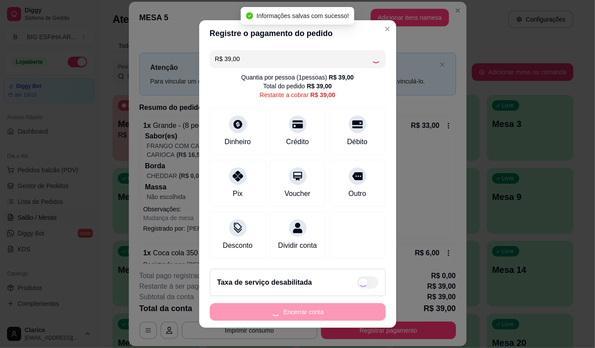
type input "R$ 0,00"
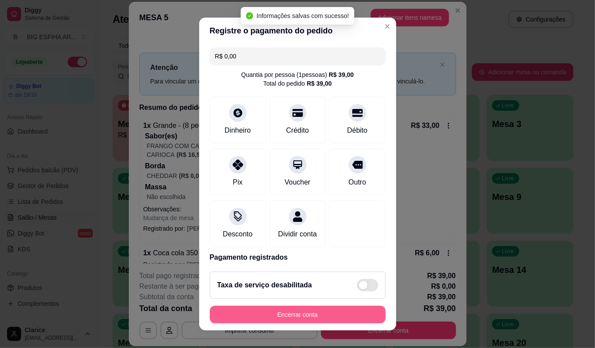
click at [300, 313] on button "Encerrar conta" at bounding box center [298, 315] width 176 height 18
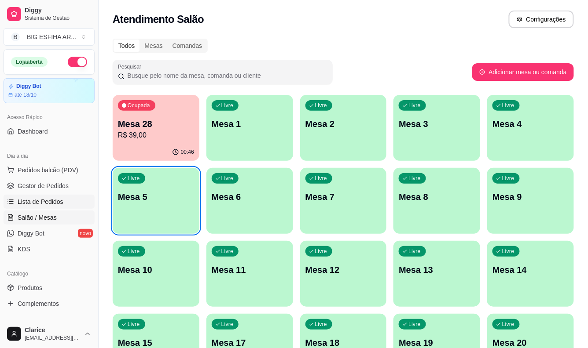
click at [38, 201] on span "Lista de Pedidos" at bounding box center [41, 202] width 46 height 9
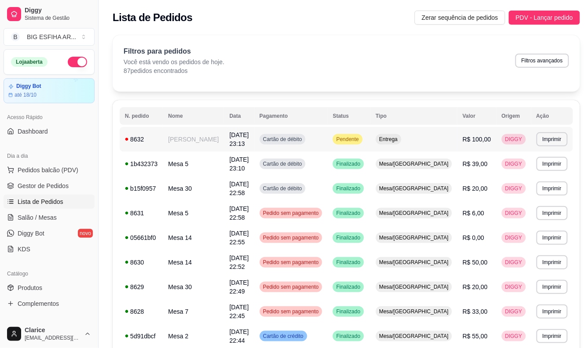
click at [198, 130] on td "Fernando Moura" at bounding box center [193, 139] width 61 height 25
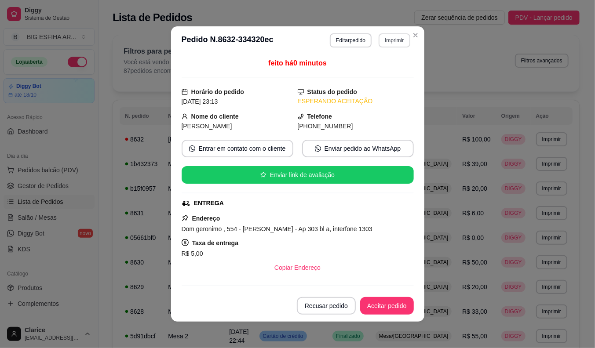
click at [389, 40] on button "Imprimir" at bounding box center [394, 40] width 31 height 14
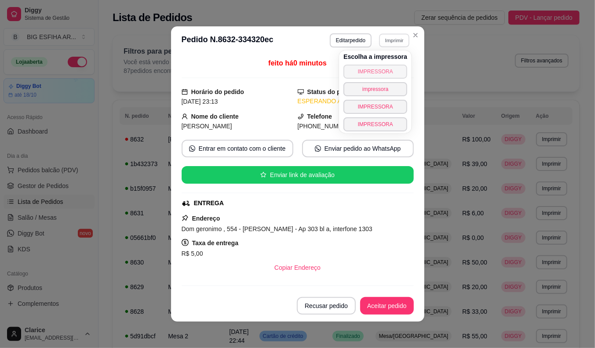
click at [367, 70] on button "IMPRESSORA" at bounding box center [376, 72] width 64 height 14
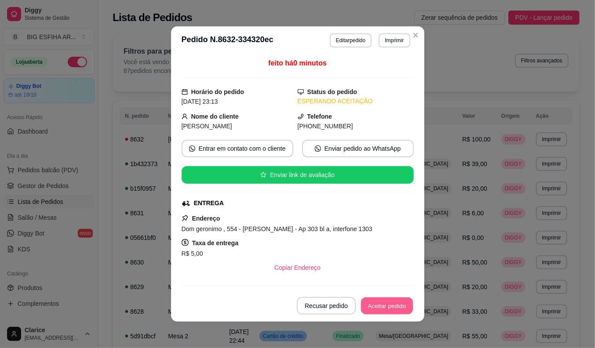
click at [383, 304] on button "Aceitar pedido" at bounding box center [387, 306] width 52 height 17
click at [383, 304] on button "Mover para preparo" at bounding box center [380, 306] width 66 height 17
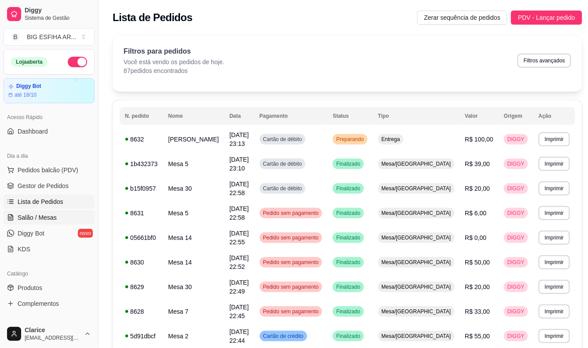
click at [56, 217] on link "Salão / Mesas" at bounding box center [49, 218] width 91 height 14
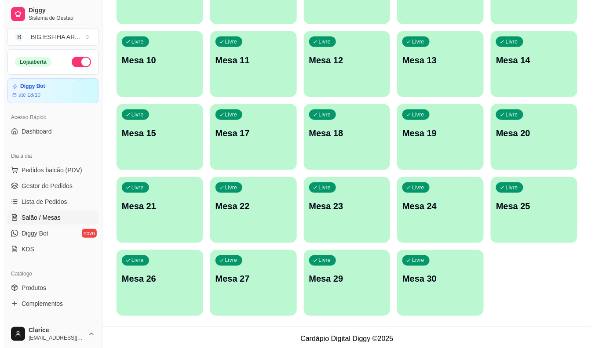
scroll to position [213, 0]
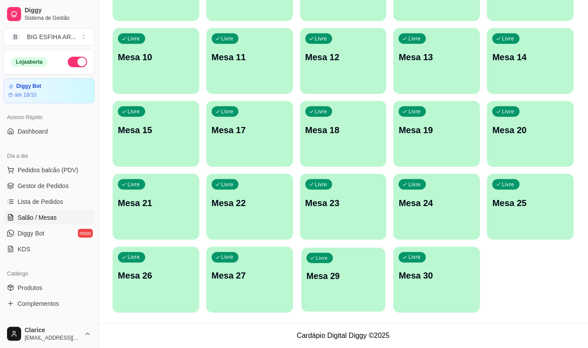
click at [324, 284] on div "Livre Mesa 29" at bounding box center [343, 275] width 84 height 54
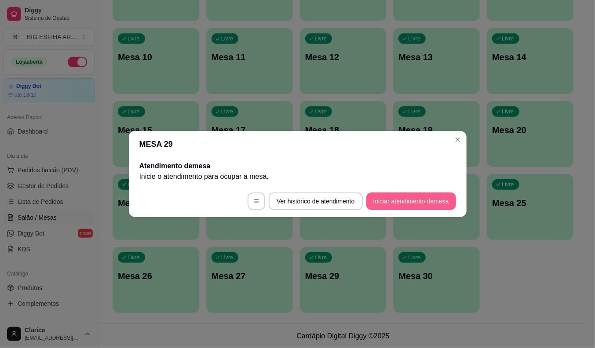
click at [403, 204] on button "Iniciar atendimento de mesa" at bounding box center [411, 202] width 90 height 18
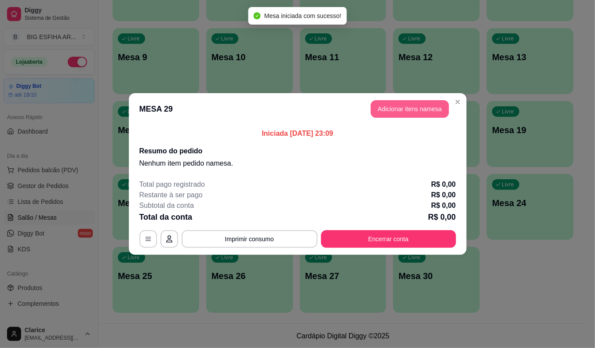
click at [428, 107] on button "Adicionar itens na mesa" at bounding box center [410, 109] width 78 height 18
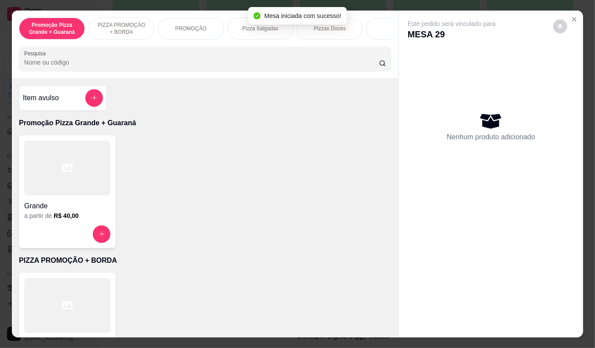
click at [119, 68] on div at bounding box center [205, 59] width 362 height 18
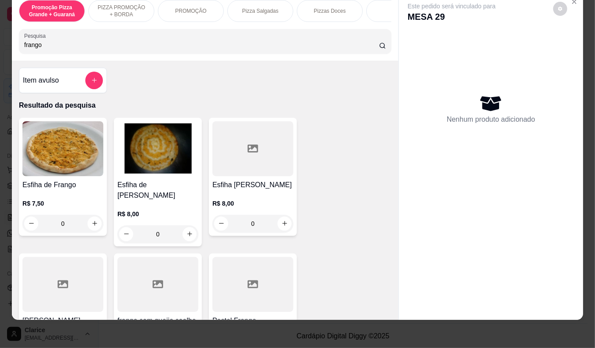
scroll to position [195, 0]
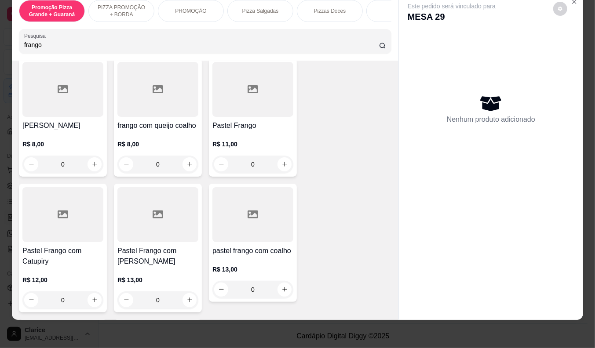
type input "frango"
click at [135, 276] on p "R$ 13,00" at bounding box center [157, 280] width 81 height 9
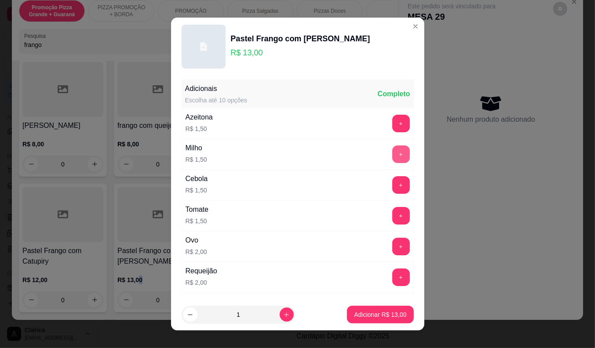
click at [392, 151] on button "+" at bounding box center [401, 155] width 18 height 18
click at [377, 311] on p "Adicionar R$ 14,50" at bounding box center [380, 315] width 52 height 9
drag, startPoint x: 377, startPoint y: 311, endPoint x: 54, endPoint y: 50, distance: 415.1
click at [377, 311] on div "Esfiha de Frango R$ 7,50 0 Esfiha de frango catupiri R$ 8,00 0 Esfiha frango mu…" at bounding box center [205, 186] width 373 height 526
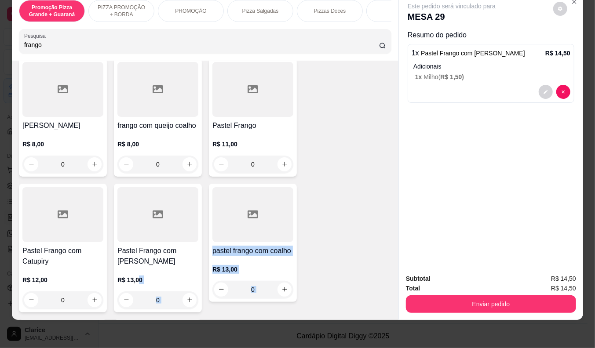
click at [47, 45] on input "frango" at bounding box center [201, 44] width 355 height 9
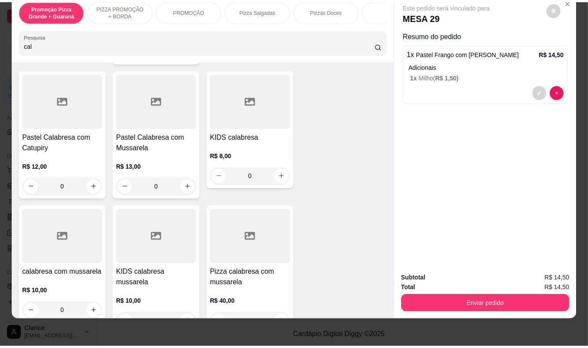
scroll to position [317, 0]
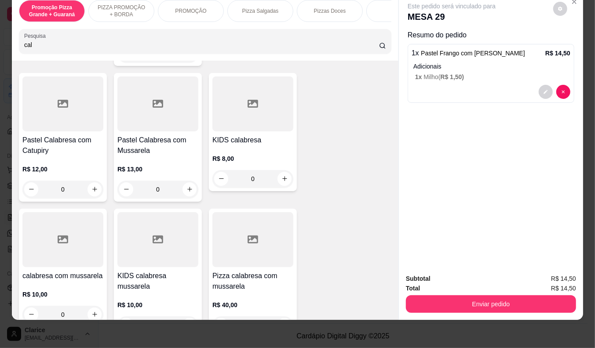
type input "cal"
click at [152, 156] on div "R$ 13,00 0" at bounding box center [157, 177] width 81 height 42
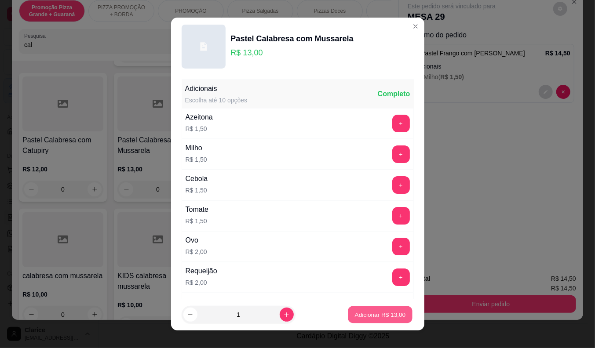
click at [349, 310] on button "Adicionar R$ 13,00" at bounding box center [380, 315] width 65 height 17
type input "1"
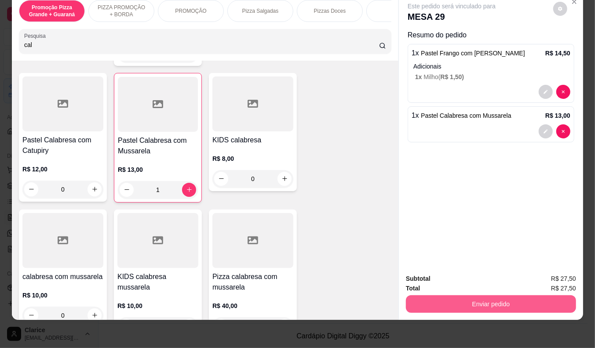
click at [474, 296] on button "Enviar pedido" at bounding box center [491, 305] width 170 height 18
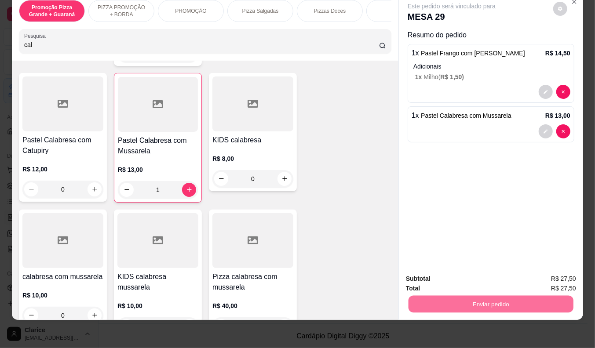
click at [553, 273] on button "Enviar pedido" at bounding box center [553, 275] width 50 height 17
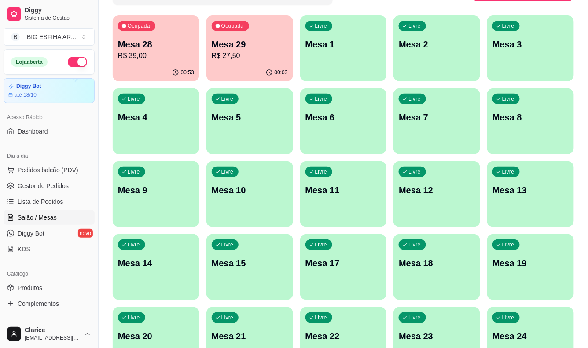
scroll to position [0, 0]
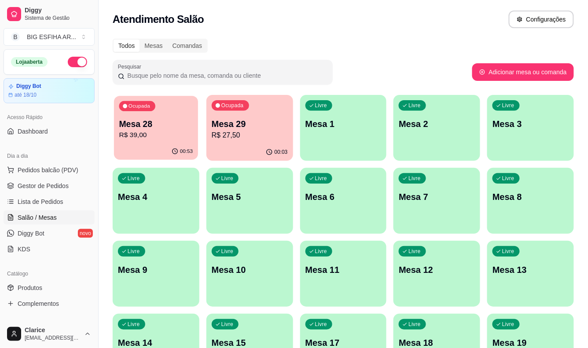
click at [148, 126] on p "Mesa 28" at bounding box center [156, 124] width 74 height 12
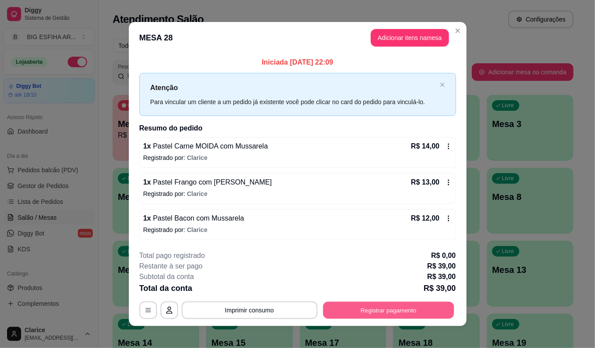
click at [376, 304] on button "Registrar pagamento" at bounding box center [388, 310] width 131 height 17
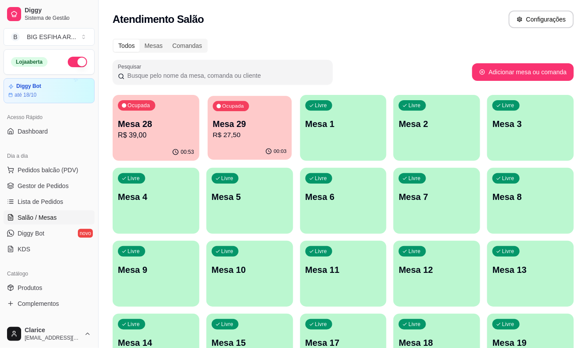
click at [256, 134] on p "R$ 27,50" at bounding box center [249, 135] width 74 height 10
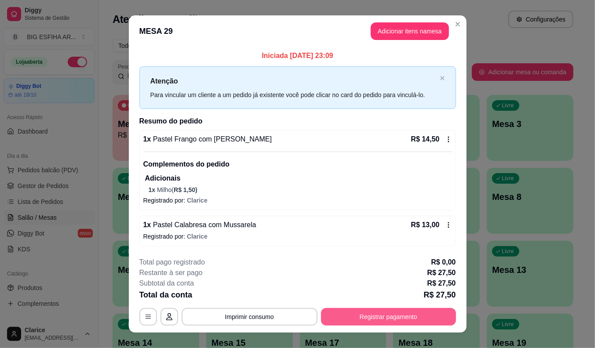
click at [349, 324] on button "Registrar pagamento" at bounding box center [388, 317] width 135 height 18
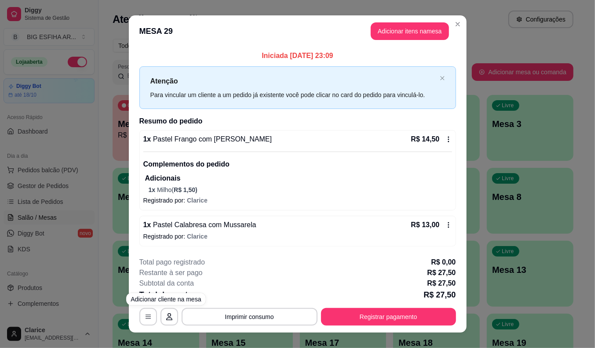
click at [194, 315] on button "Imprimir consumo" at bounding box center [250, 317] width 136 height 18
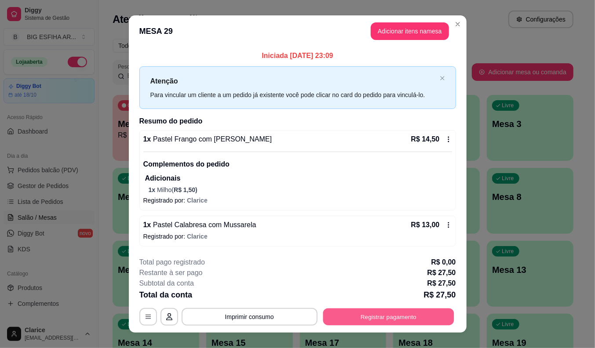
click at [355, 309] on button "Registrar pagamento" at bounding box center [388, 317] width 131 height 17
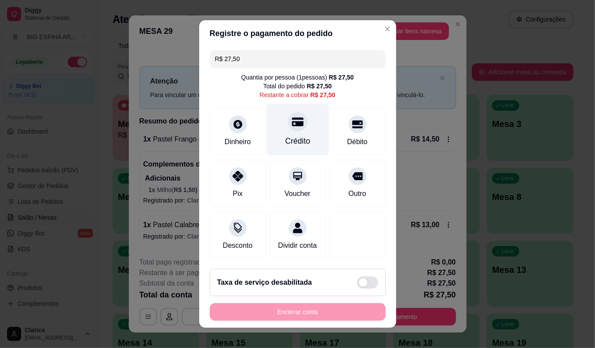
click at [293, 136] on div "Crédito" at bounding box center [297, 141] width 25 height 11
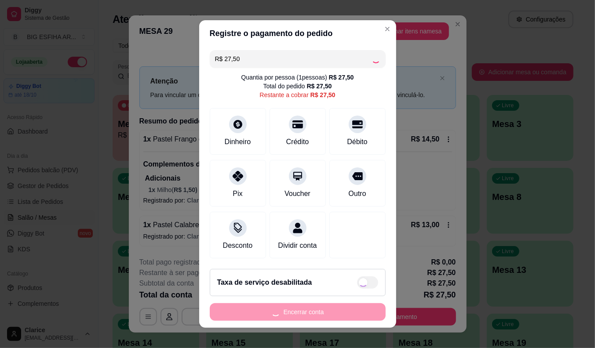
type input "R$ 0,00"
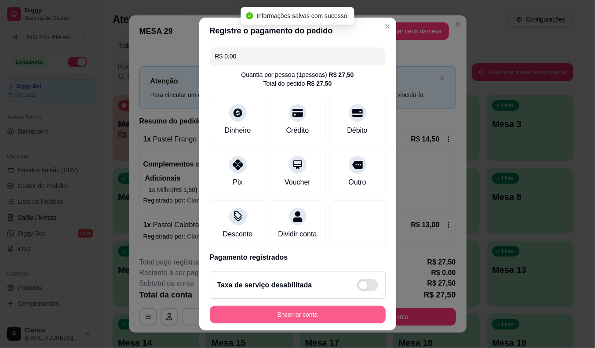
click at [280, 318] on button "Encerrar conta" at bounding box center [298, 315] width 176 height 18
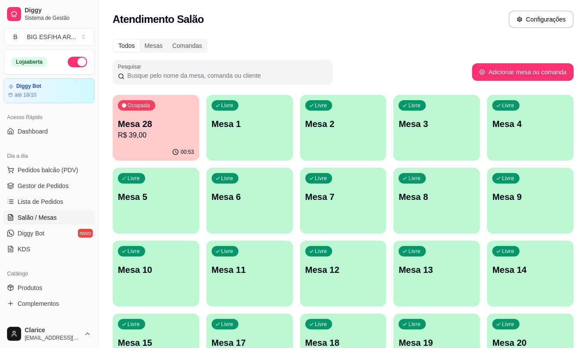
click at [138, 103] on p "Ocupada" at bounding box center [139, 105] width 22 height 7
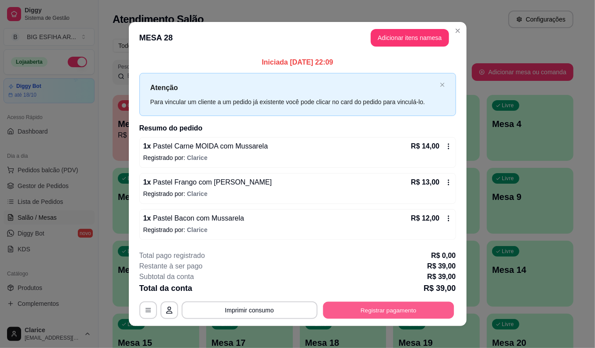
click at [407, 307] on button "Registrar pagamento" at bounding box center [388, 310] width 131 height 17
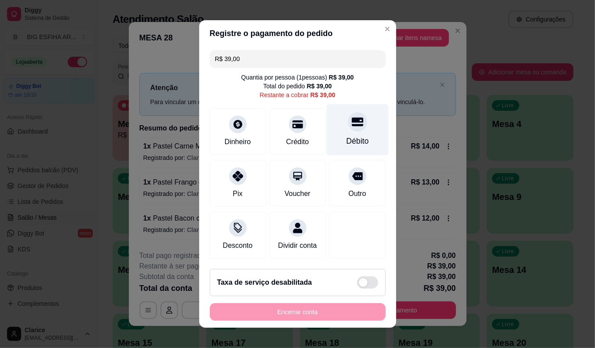
click at [346, 136] on div "Débito" at bounding box center [357, 141] width 22 height 11
type input "R$ 0,00"
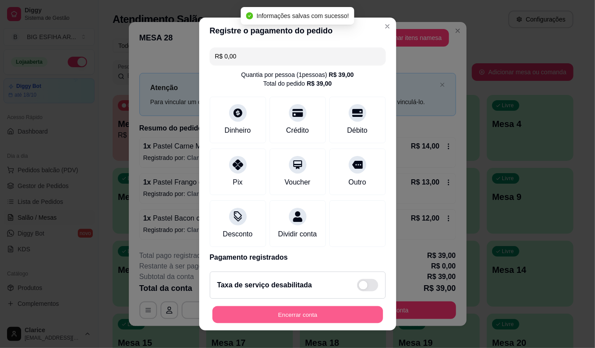
click at [321, 310] on button "Encerrar conta" at bounding box center [297, 315] width 171 height 17
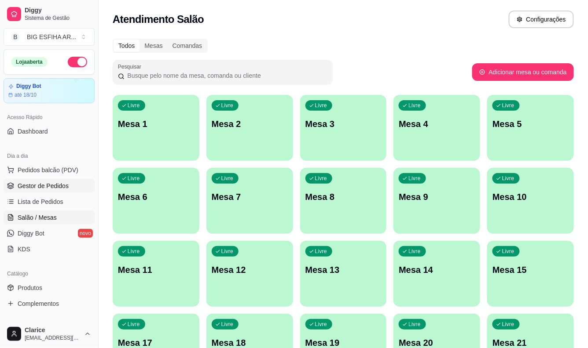
click at [43, 182] on span "Gestor de Pedidos" at bounding box center [43, 186] width 51 height 9
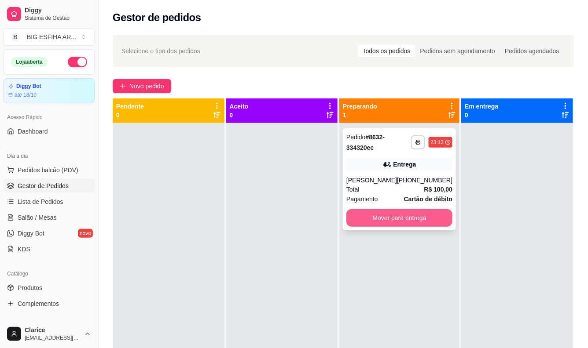
click at [384, 219] on button "Mover para entrega" at bounding box center [399, 218] width 106 height 18
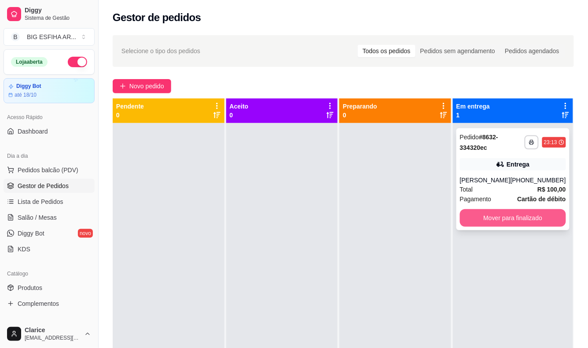
click at [503, 216] on button "Mover para finalizado" at bounding box center [513, 218] width 106 height 18
click at [503, 216] on div "Mover para finalizado" at bounding box center [513, 218] width 106 height 18
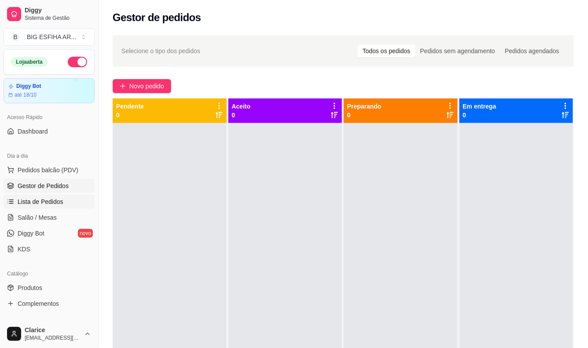
click at [41, 198] on span "Lista de Pedidos" at bounding box center [41, 202] width 46 height 9
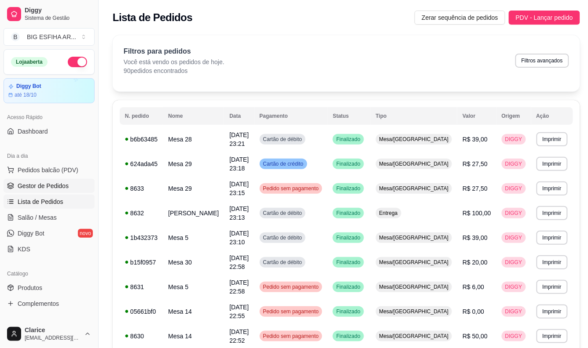
click at [45, 190] on span "Gestor de Pedidos" at bounding box center [43, 186] width 51 height 9
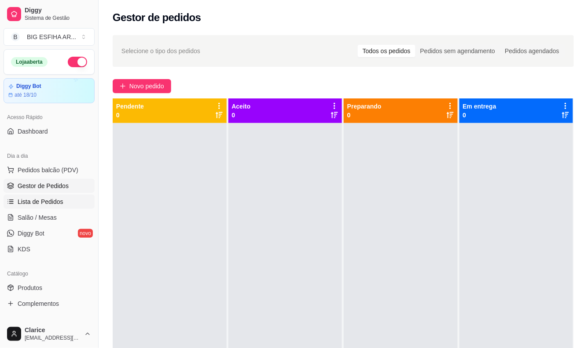
click at [28, 203] on span "Lista de Pedidos" at bounding box center [41, 202] width 46 height 9
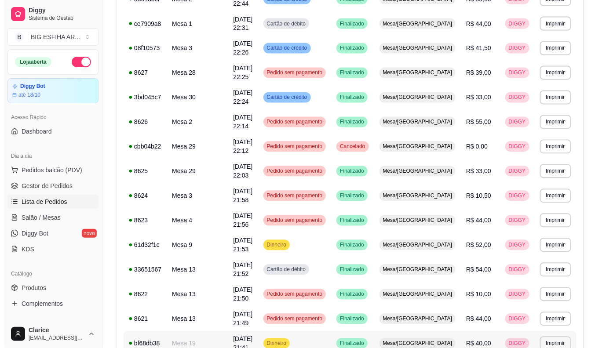
scroll to position [476, 0]
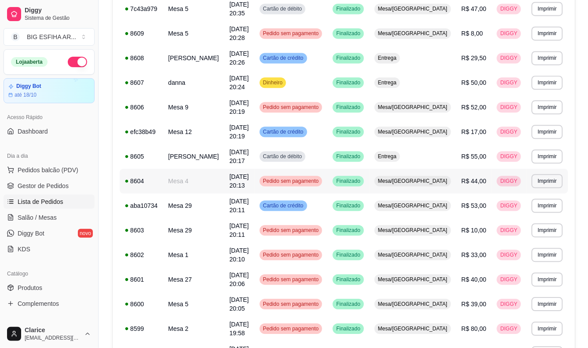
click at [240, 185] on span "[DATE] 20:13" at bounding box center [238, 181] width 19 height 16
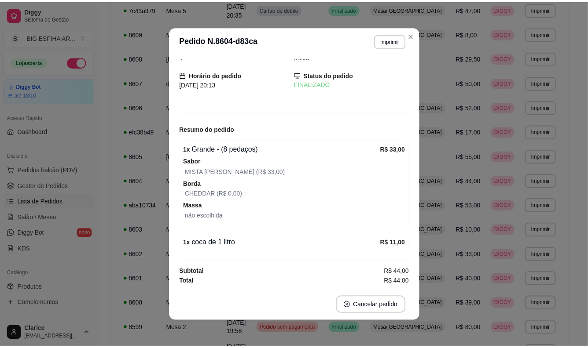
scroll to position [2, 0]
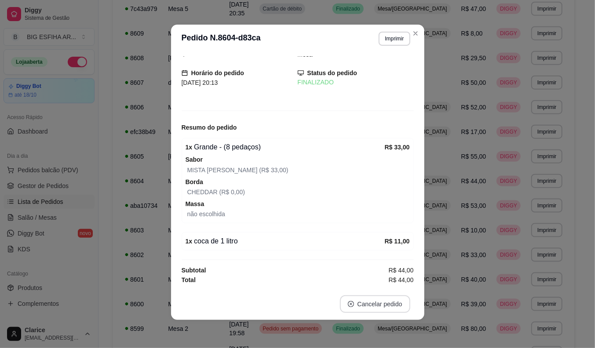
click at [381, 304] on button "Cancelar pedido" at bounding box center [375, 305] width 70 height 18
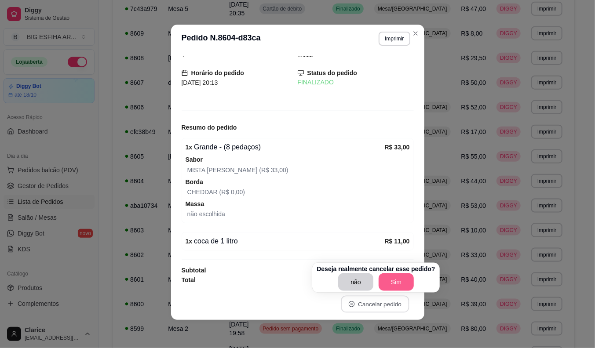
click at [388, 279] on button "Sim" at bounding box center [396, 283] width 35 height 18
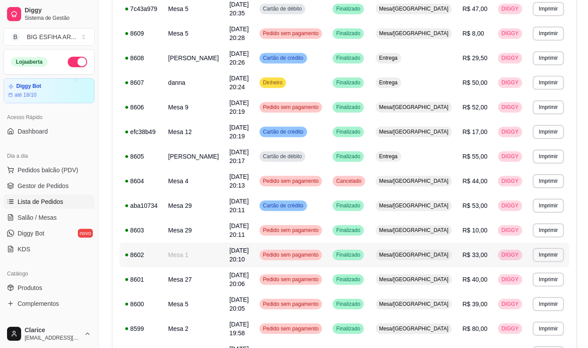
click at [152, 257] on div "8602" at bounding box center [141, 255] width 33 height 9
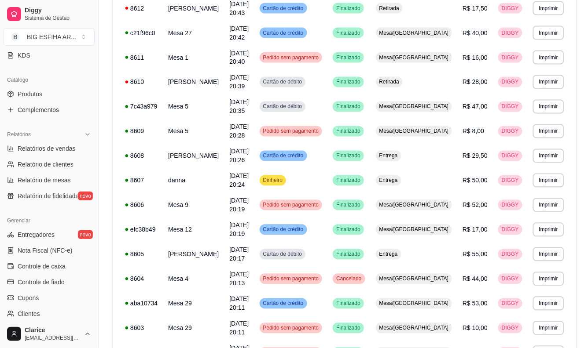
scroll to position [195, 0]
click at [49, 159] on span "Relatório de clientes" at bounding box center [46, 163] width 56 height 9
select select "30"
select select "HIGHEST_TOTAL_SPENT_WITH_ORDERS"
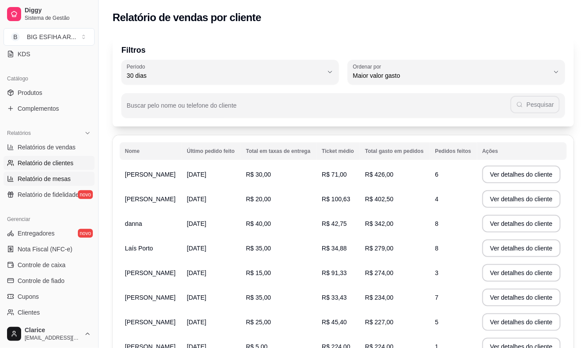
click at [50, 182] on span "Relatório de mesas" at bounding box center [44, 179] width 53 height 9
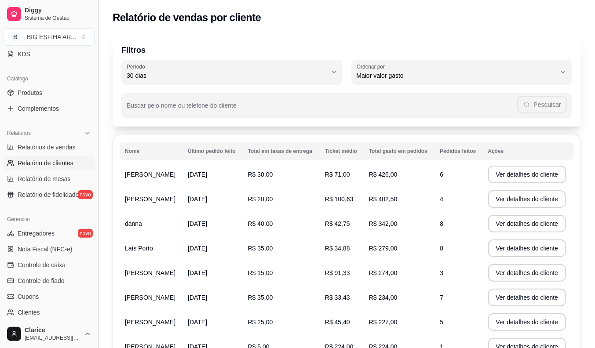
select select "TOTAL_OF_ORDERS"
select select "7"
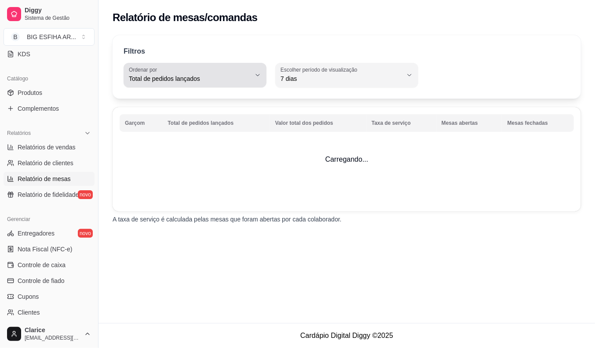
click at [188, 73] on div "Total de pedidos lançados" at bounding box center [190, 75] width 122 height 18
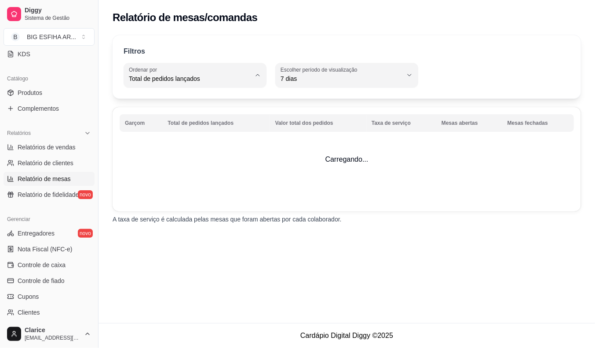
click at [199, 117] on span "Valor total dos pedidos" at bounding box center [190, 114] width 115 height 8
type input "TOTAL_AMOUNT_OF_ORDERS"
select select "TOTAL_AMOUNT_OF_ORDERS"
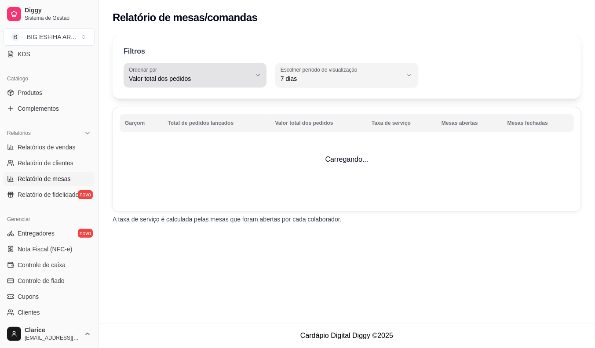
click at [217, 76] on span "Valor total dos pedidos" at bounding box center [190, 78] width 122 height 9
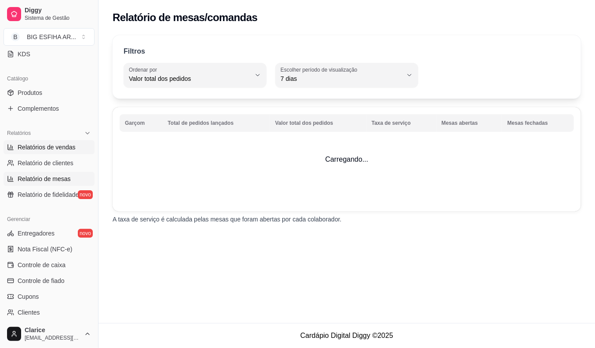
click at [62, 145] on span "Relatórios de vendas" at bounding box center [47, 147] width 58 height 9
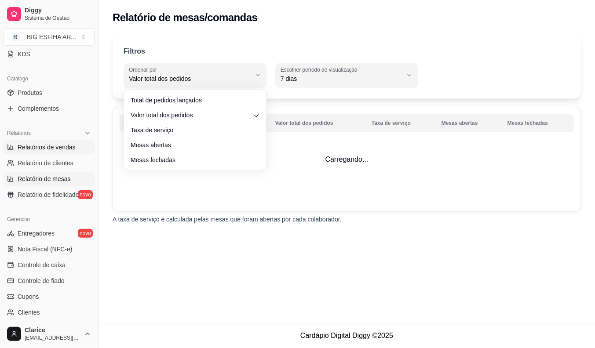
select select "ALL"
select select "0"
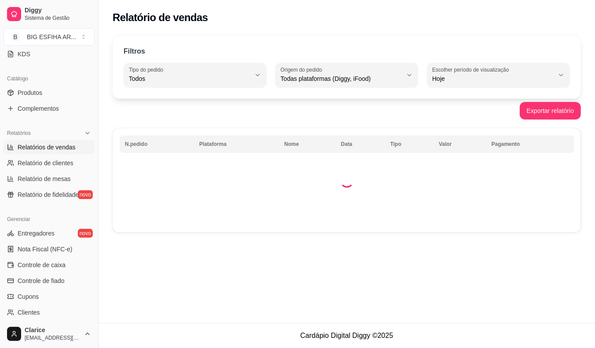
click at [175, 68] on div "Todos" at bounding box center [190, 75] width 122 height 18
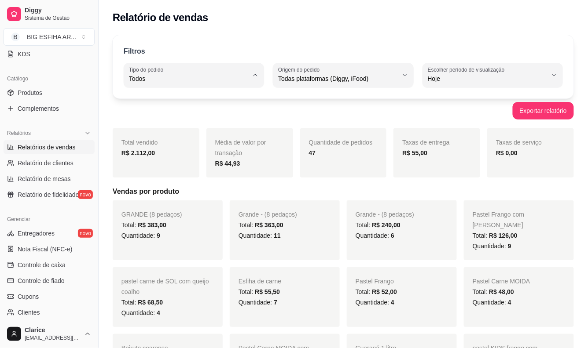
click at [193, 121] on li "Entrega" at bounding box center [194, 114] width 128 height 14
type input "DELIVERY"
select select "DELIVERY"
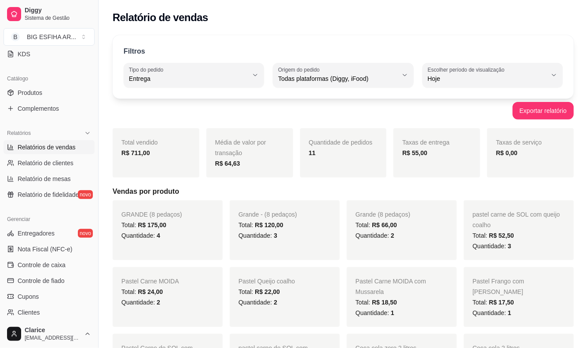
click at [88, 241] on div "Gerenciar Entregadores novo Nota Fiscal (NFC-e) Controle de caixa Controle de f…" at bounding box center [49, 282] width 98 height 146
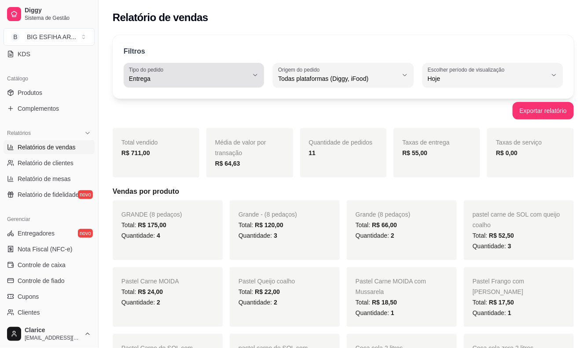
click at [199, 69] on div "Entrega" at bounding box center [188, 75] width 119 height 18
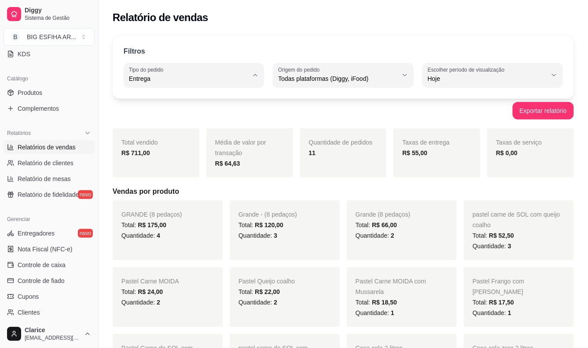
click at [195, 100] on span "Todos" at bounding box center [189, 99] width 113 height 8
type input "ALL"
select select "ALL"
